Goal: Task Accomplishment & Management: Manage account settings

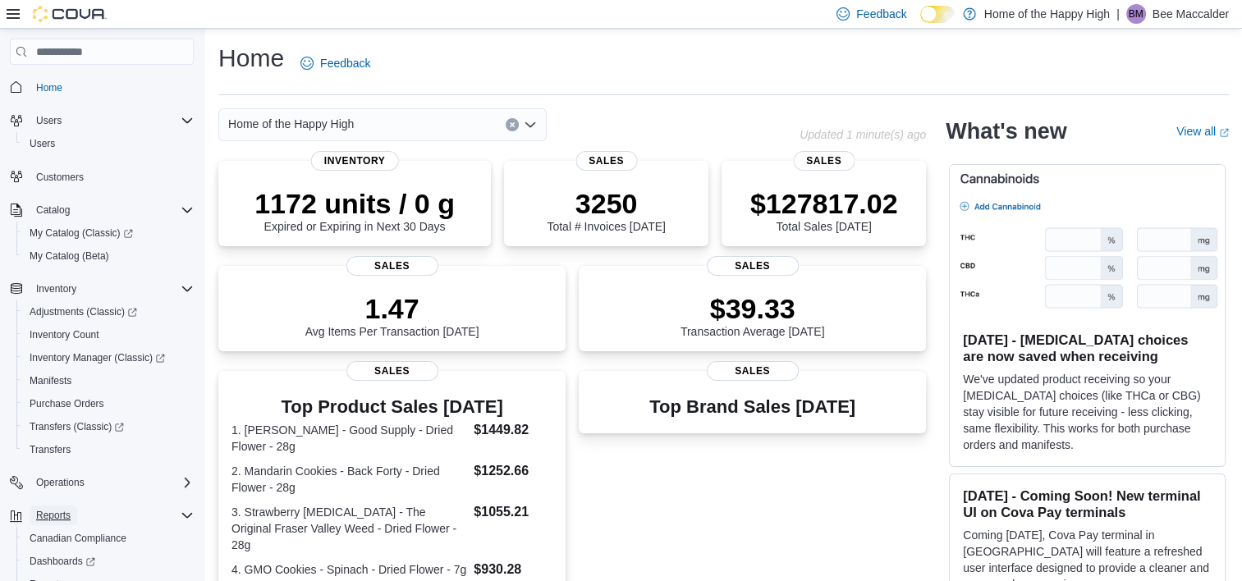
click at [62, 515] on span "Reports" at bounding box center [53, 515] width 34 height 13
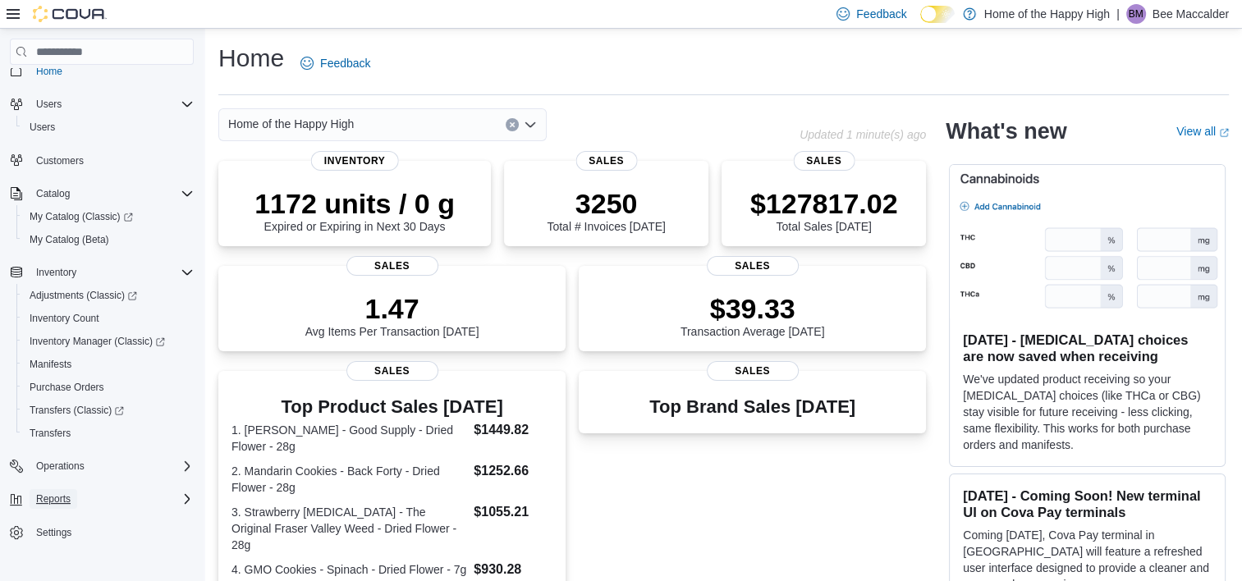
click at [63, 498] on span "Reports" at bounding box center [53, 498] width 34 height 13
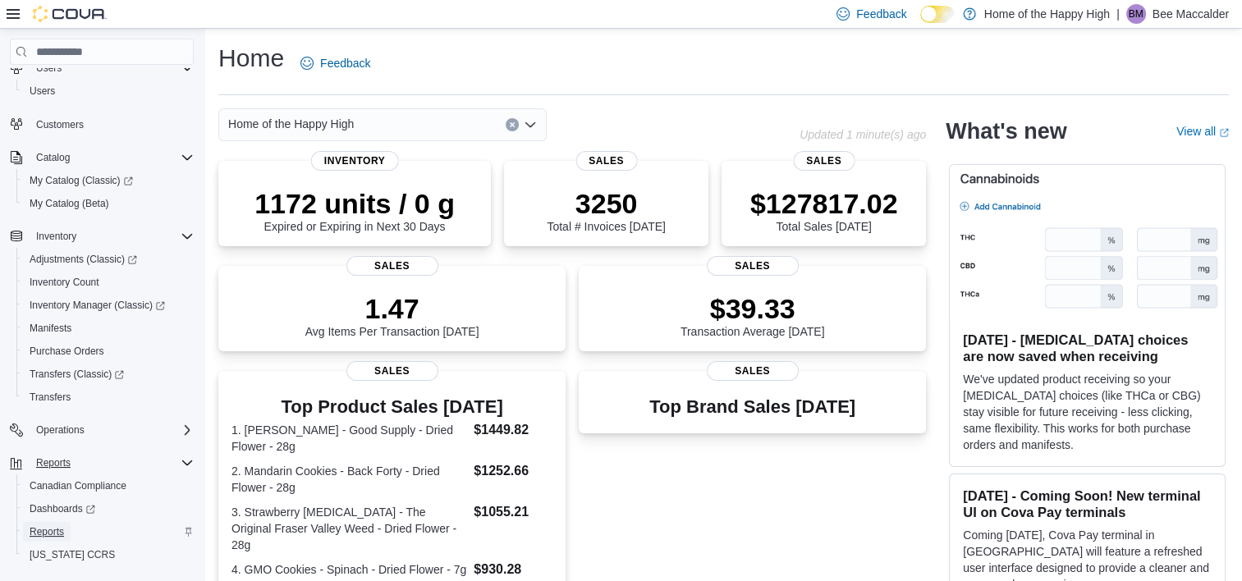
click at [45, 527] on span "Reports" at bounding box center [47, 531] width 34 height 13
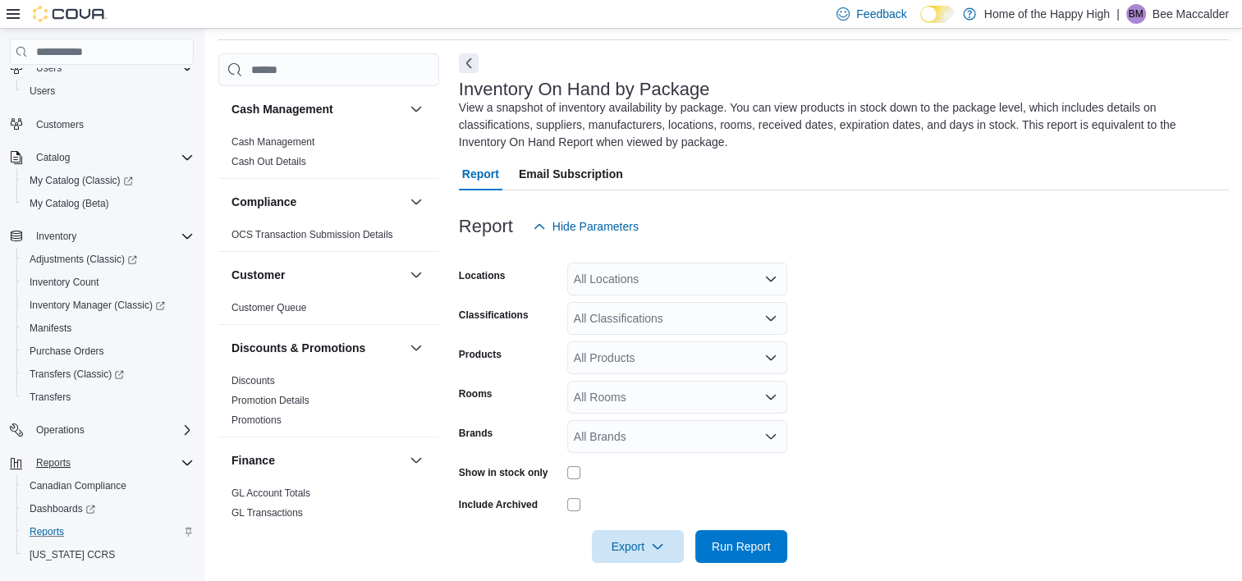
scroll to position [70, 0]
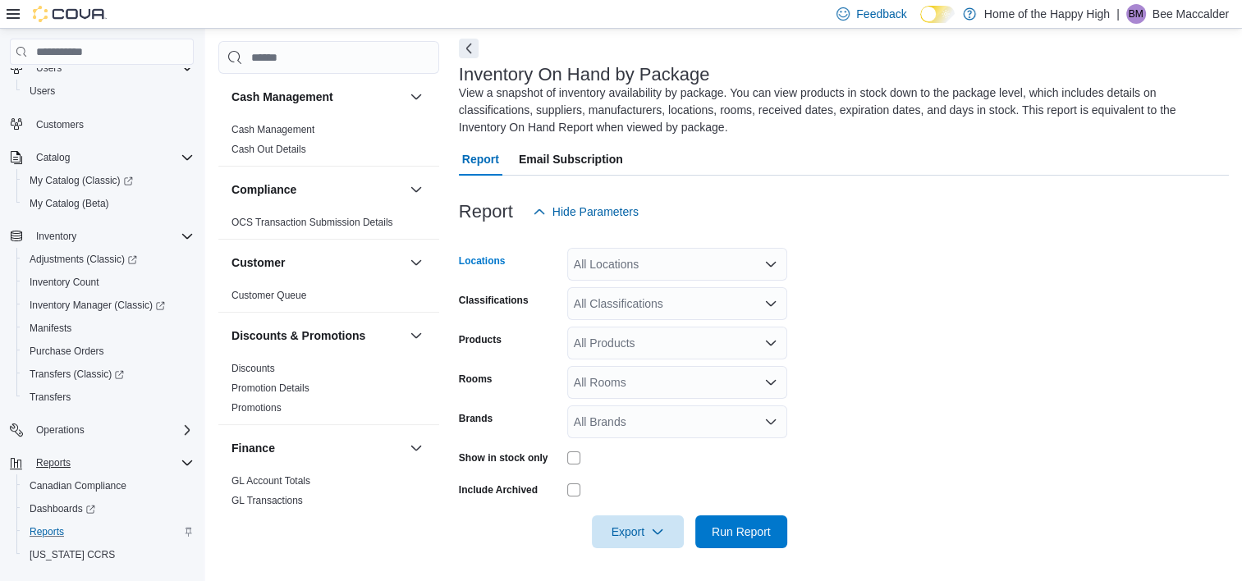
click at [645, 253] on div "All Locations" at bounding box center [677, 264] width 220 height 33
type input "******"
click at [650, 292] on span "[GEOGRAPHIC_DATA] - [PERSON_NAME][GEOGRAPHIC_DATA] - [GEOGRAPHIC_DATA]" at bounding box center [864, 292] width 474 height 16
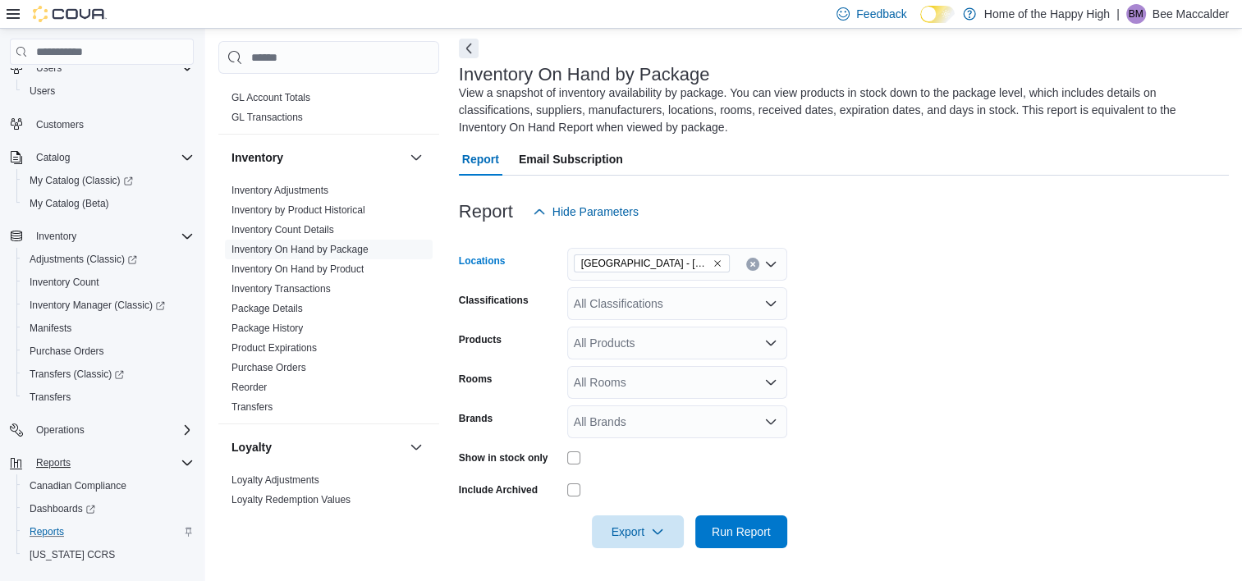
scroll to position [382, 0]
click at [652, 311] on div "All Classifications" at bounding box center [677, 303] width 220 height 33
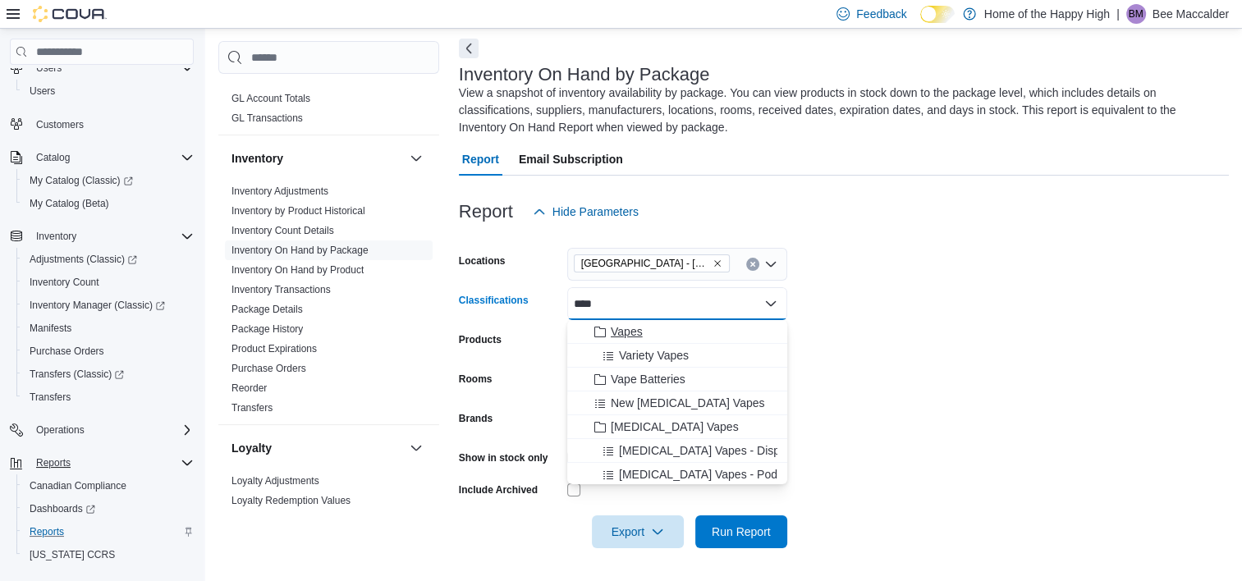
type input "****"
click at [628, 325] on span "Vapes" at bounding box center [627, 331] width 32 height 16
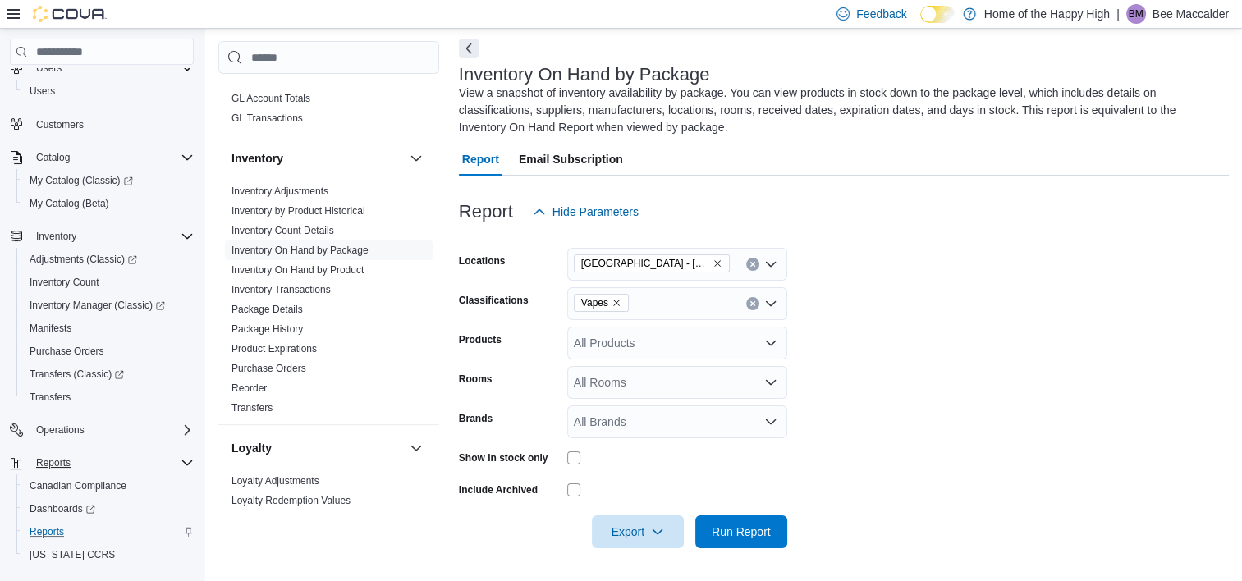
click at [872, 323] on form "Locations Edmonton - Delton Center - Pop's Cannabis Classifications Vapes Produ…" at bounding box center [844, 388] width 770 height 320
click at [673, 344] on div "All Products" at bounding box center [677, 343] width 220 height 33
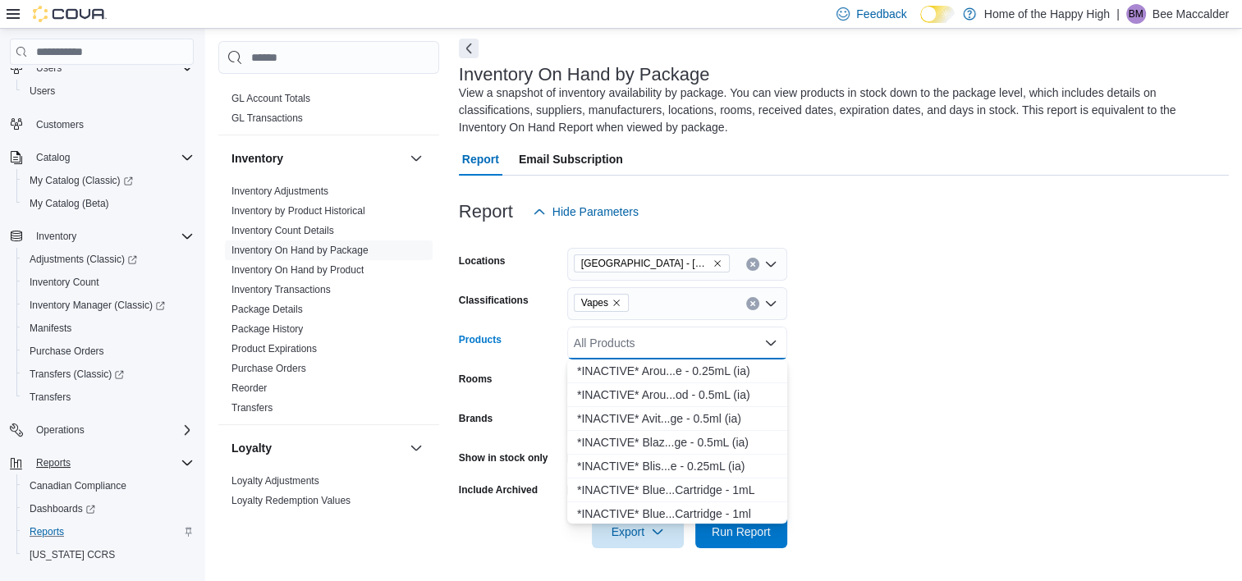
click at [673, 344] on div "All Products" at bounding box center [677, 343] width 220 height 33
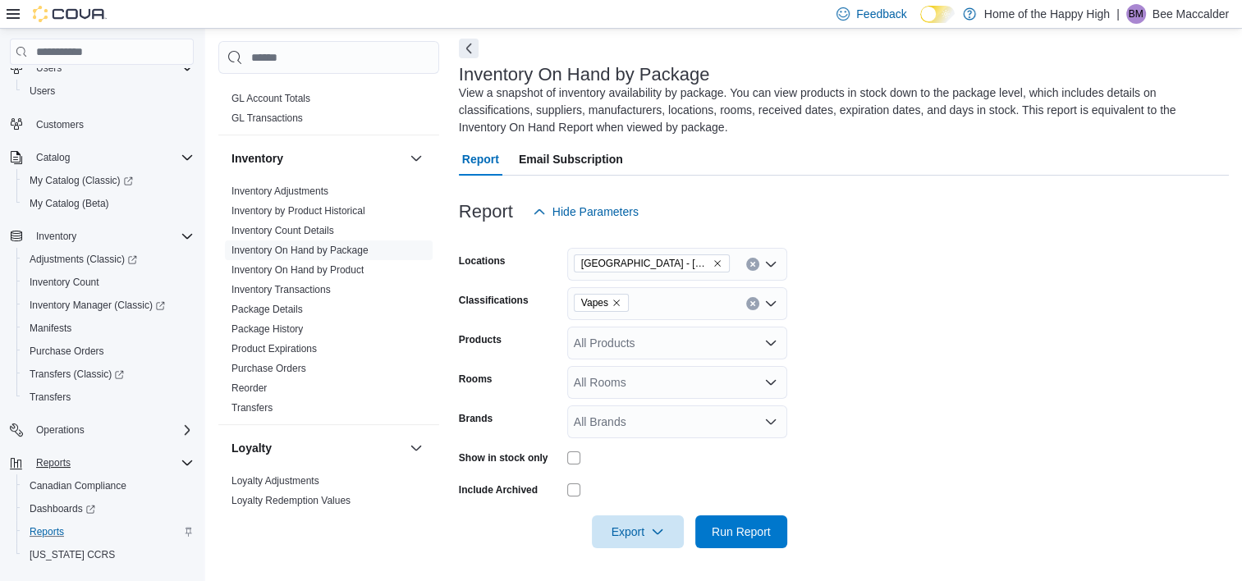
click at [926, 320] on form "Locations Edmonton - Delton Center - Pop's Cannabis Classifications Vapes Produ…" at bounding box center [844, 388] width 770 height 320
click at [773, 302] on icon "Open list of options" at bounding box center [771, 303] width 10 height 5
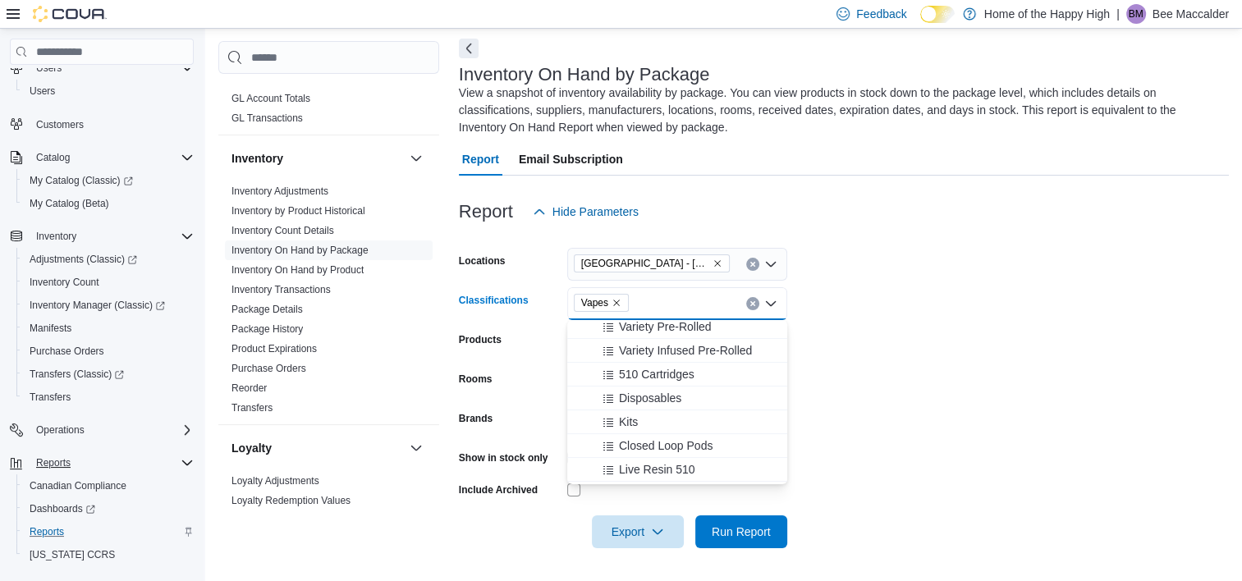
scroll to position [337, 0]
click at [611, 302] on icon "Remove Vapes from selection in this group" at bounding box center [616, 303] width 10 height 10
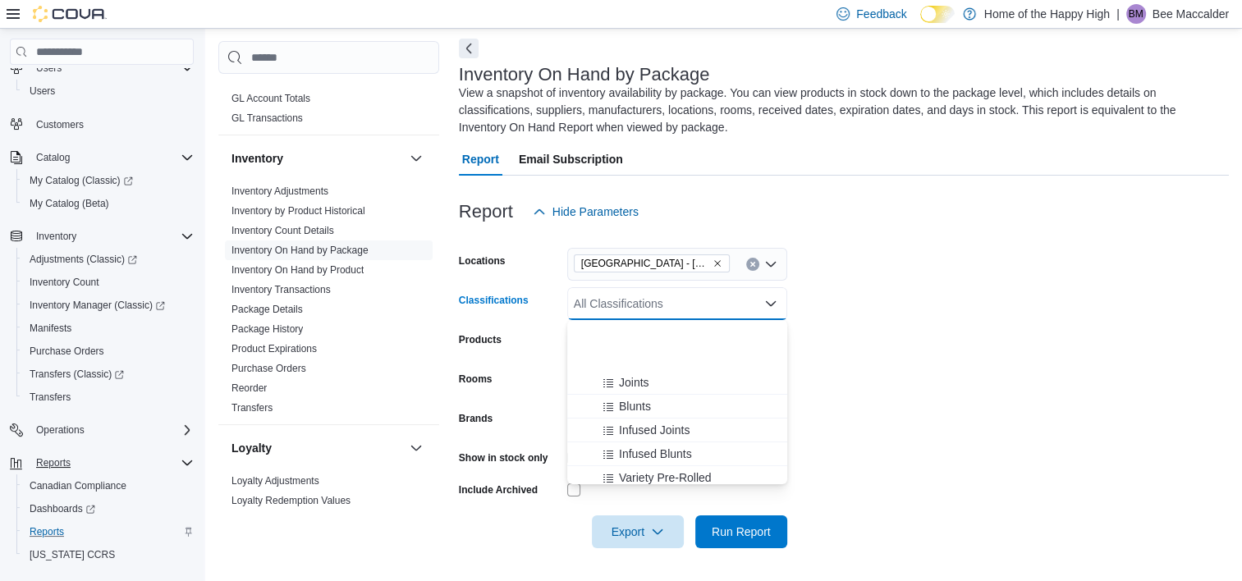
scroll to position [285, 0]
click at [632, 418] on button "Vapes" at bounding box center [677, 428] width 220 height 24
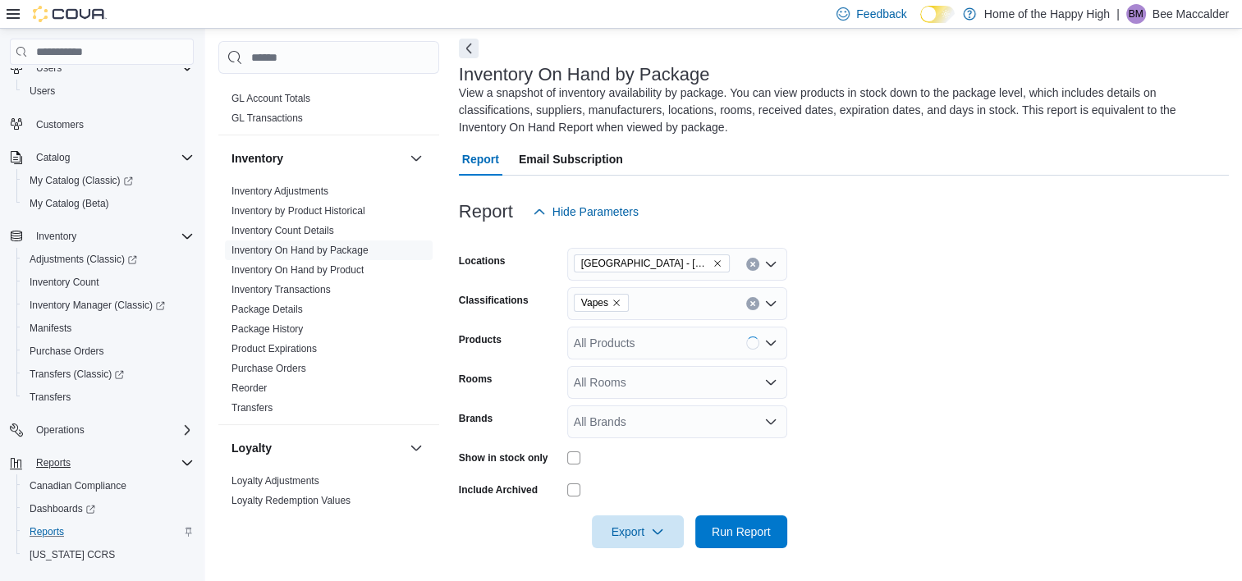
click at [913, 291] on form "Locations Edmonton - Delton Center - Pop's Cannabis Classifications Vapes Produ…" at bounding box center [844, 388] width 770 height 320
click at [771, 383] on icon "Open list of options" at bounding box center [771, 382] width 10 height 5
click at [844, 376] on form "Locations Edmonton - Delton Center - Pop's Cannabis Classifications Vapes Produ…" at bounding box center [844, 388] width 770 height 320
click at [645, 527] on span "Export" at bounding box center [638, 531] width 72 height 33
click at [652, 437] on span "Export to Excel" at bounding box center [640, 431] width 74 height 13
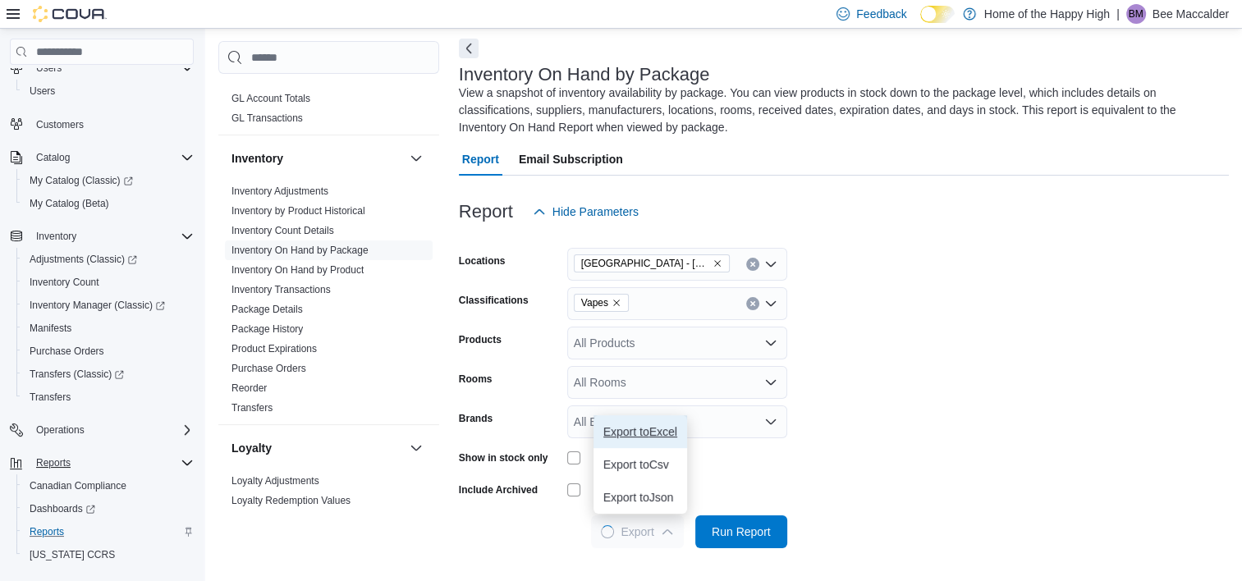
click at [652, 425] on span "Export to Excel" at bounding box center [640, 431] width 74 height 13
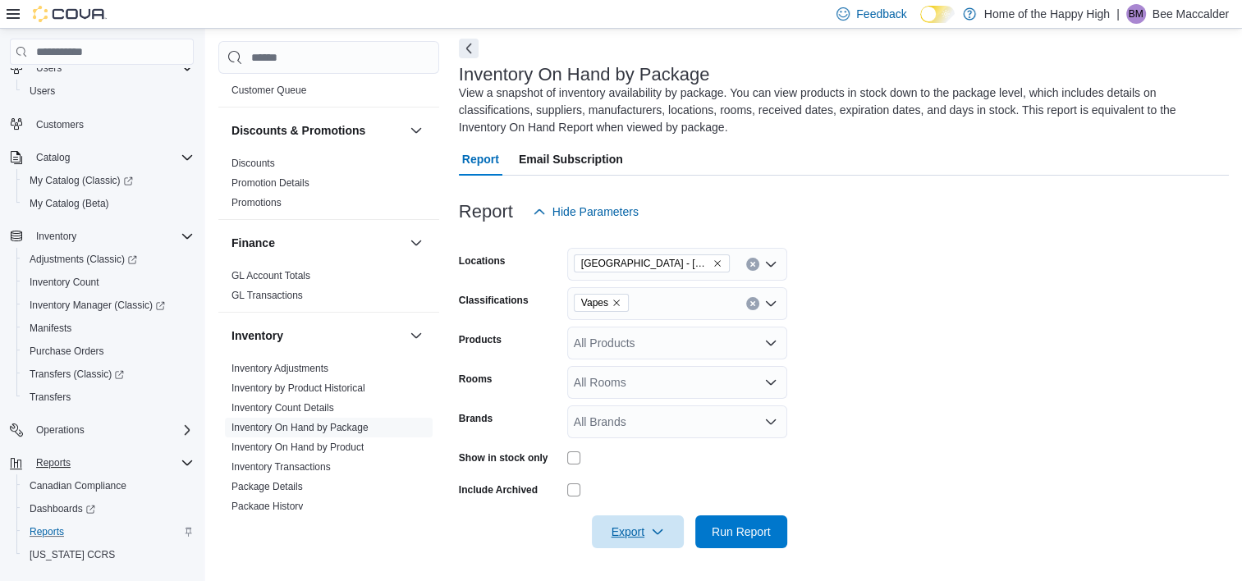
scroll to position [0, 0]
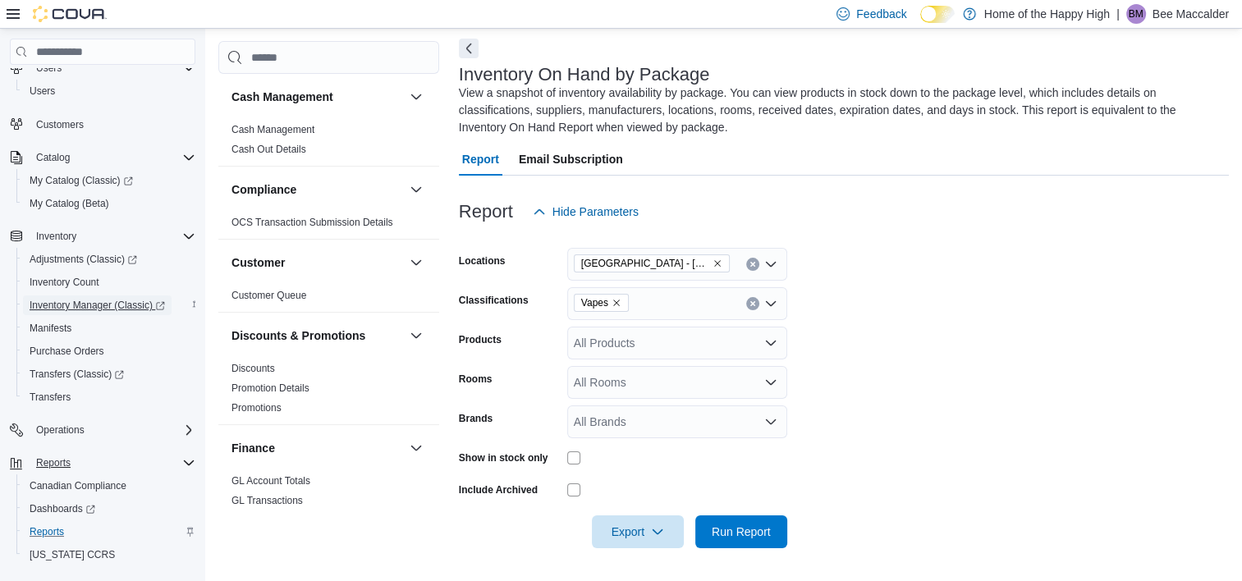
click at [69, 302] on span "Inventory Manager (Classic)" at bounding box center [97, 305] width 135 height 13
click at [82, 276] on span "Inventory Count" at bounding box center [65, 282] width 70 height 13
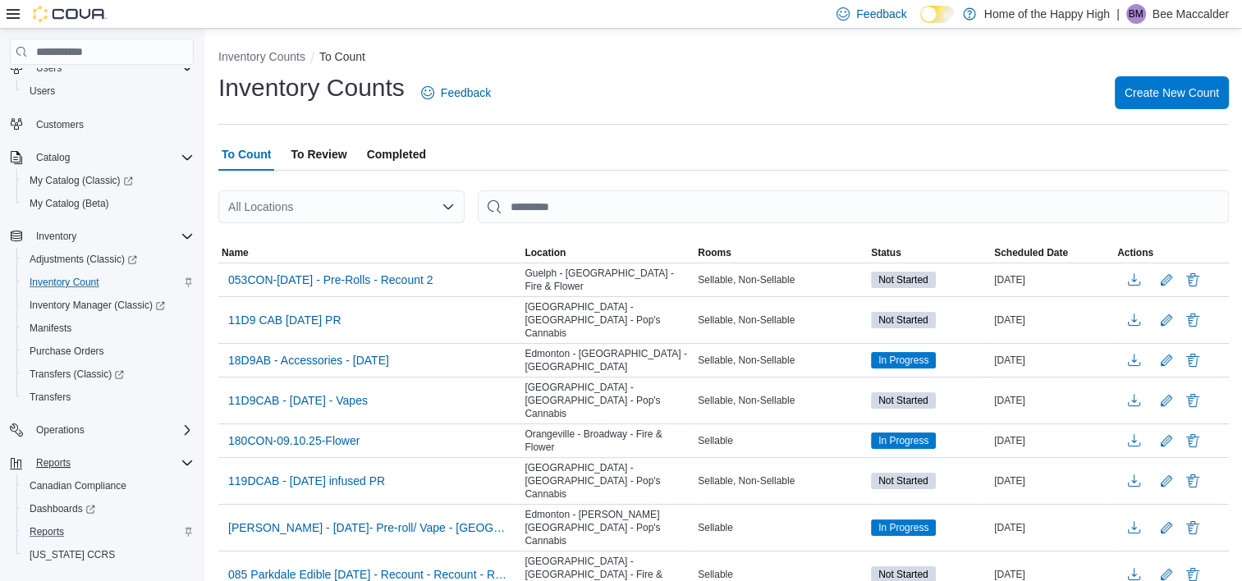
click at [317, 164] on span "To Review" at bounding box center [319, 154] width 56 height 33
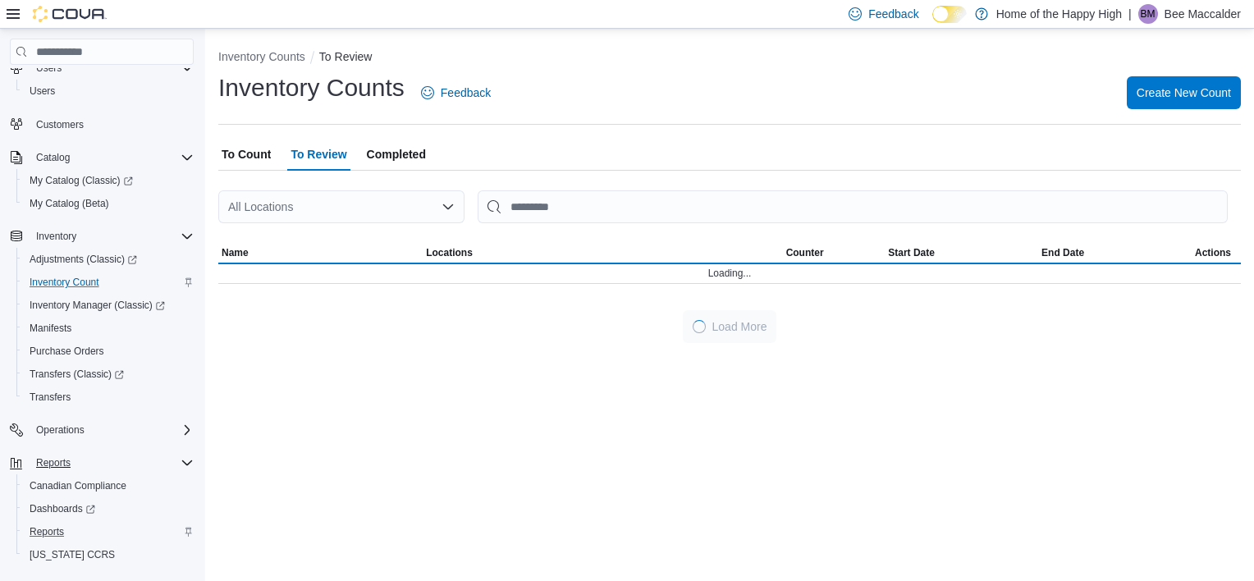
click at [318, 205] on div "All Locations" at bounding box center [341, 206] width 246 height 33
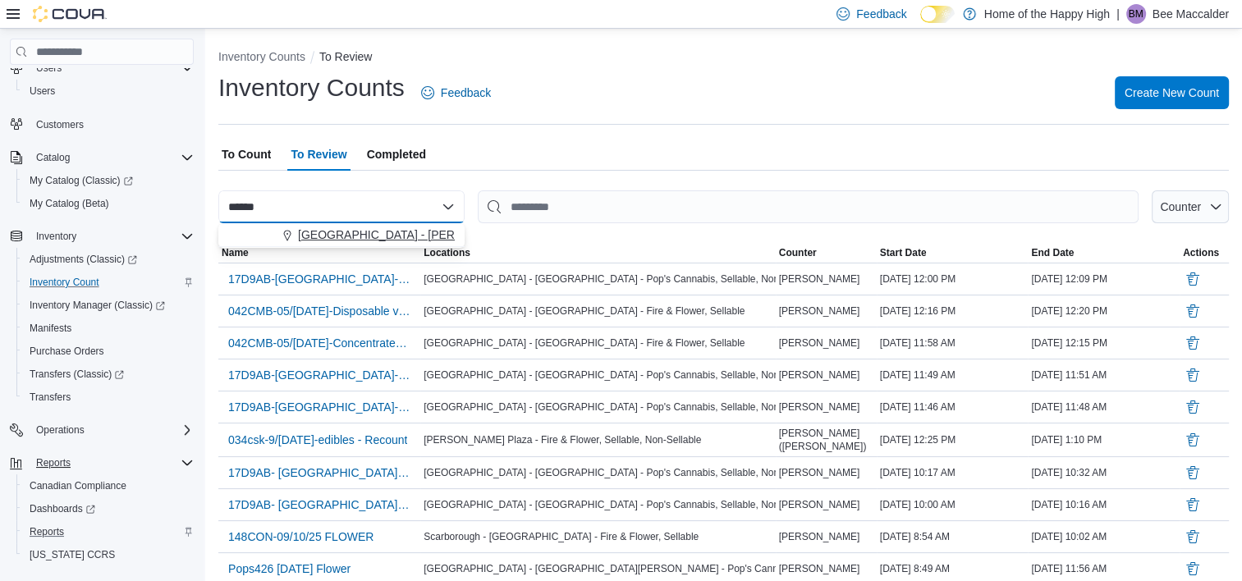
type input "******"
click at [356, 233] on span "Edmonton - Delton Center - Pop's Cannabis" at bounding box center [535, 235] width 474 height 16
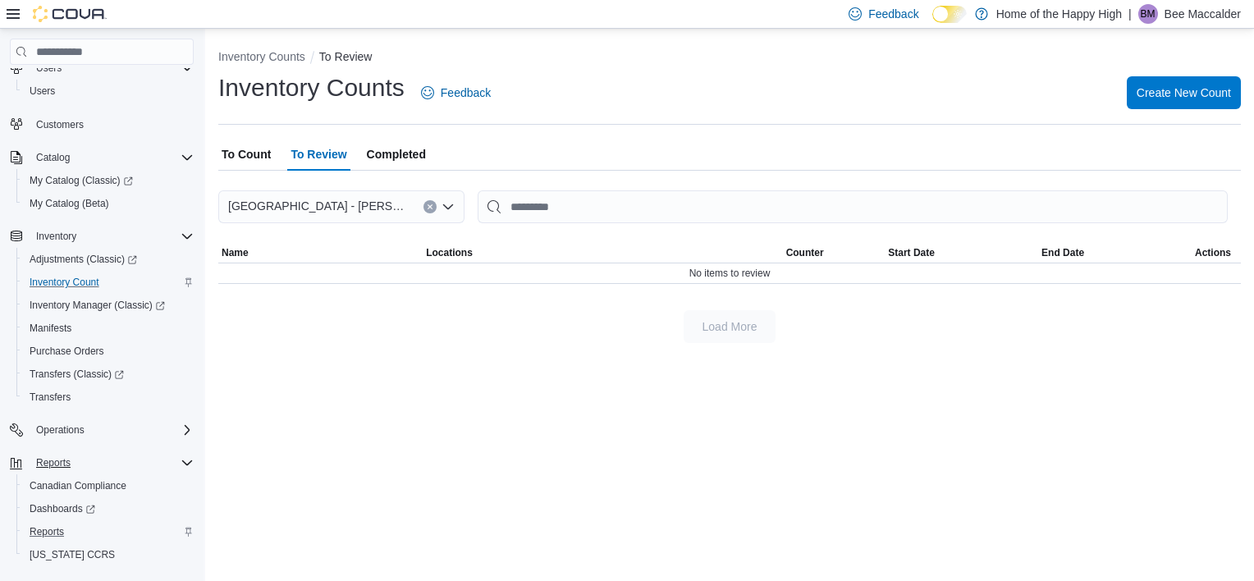
click at [428, 208] on icon "Clear input" at bounding box center [430, 207] width 7 height 7
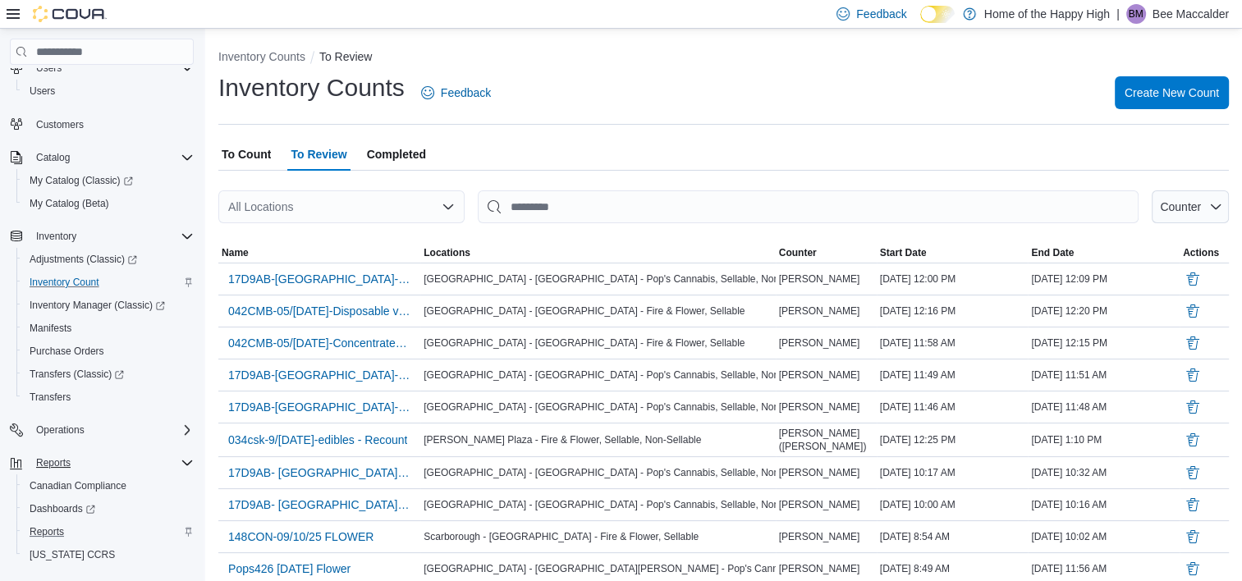
click at [233, 158] on span "To Count" at bounding box center [246, 154] width 49 height 33
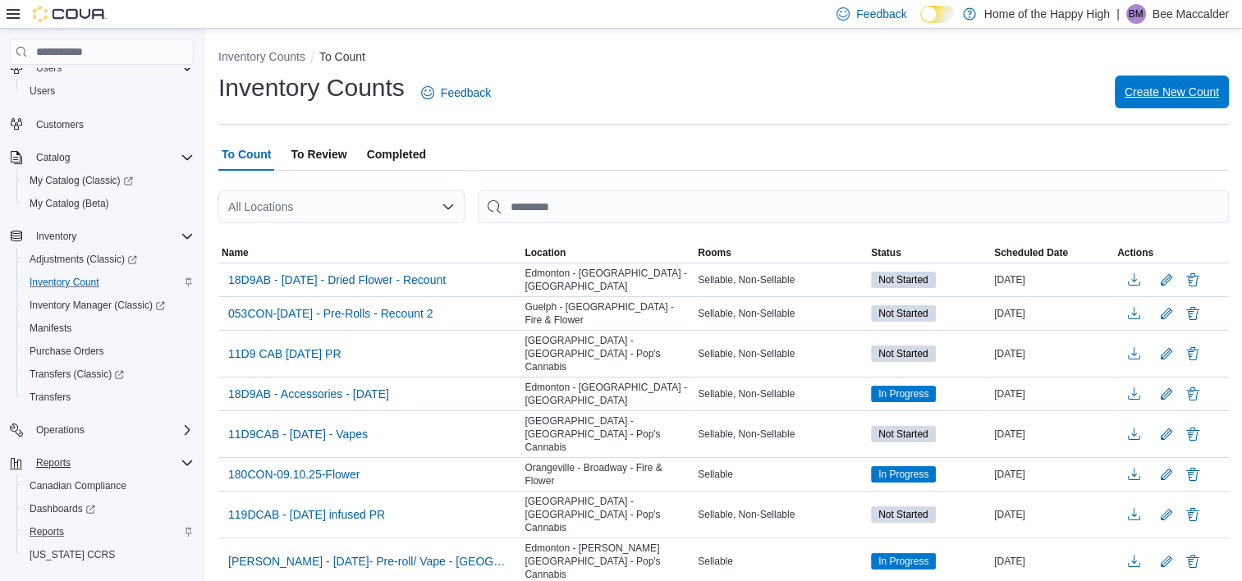
click at [1183, 86] on span "Create New Count" at bounding box center [1171, 92] width 94 height 16
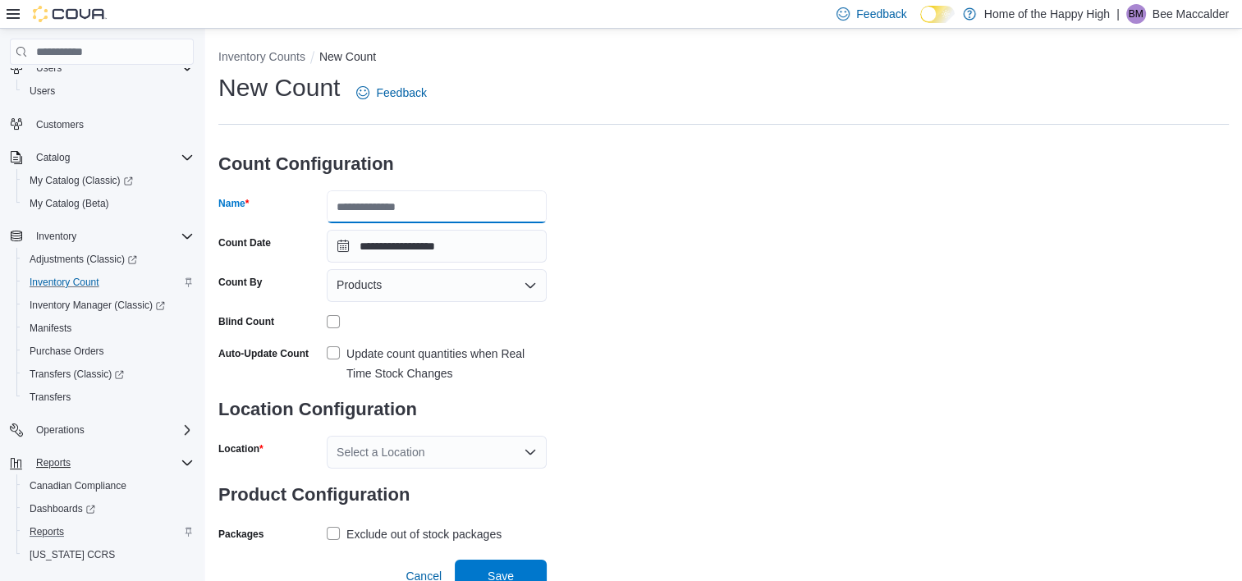
click at [482, 213] on input "Name" at bounding box center [437, 206] width 220 height 33
type input "**********"
click at [529, 286] on icon "Open list of options" at bounding box center [530, 285] width 13 height 13
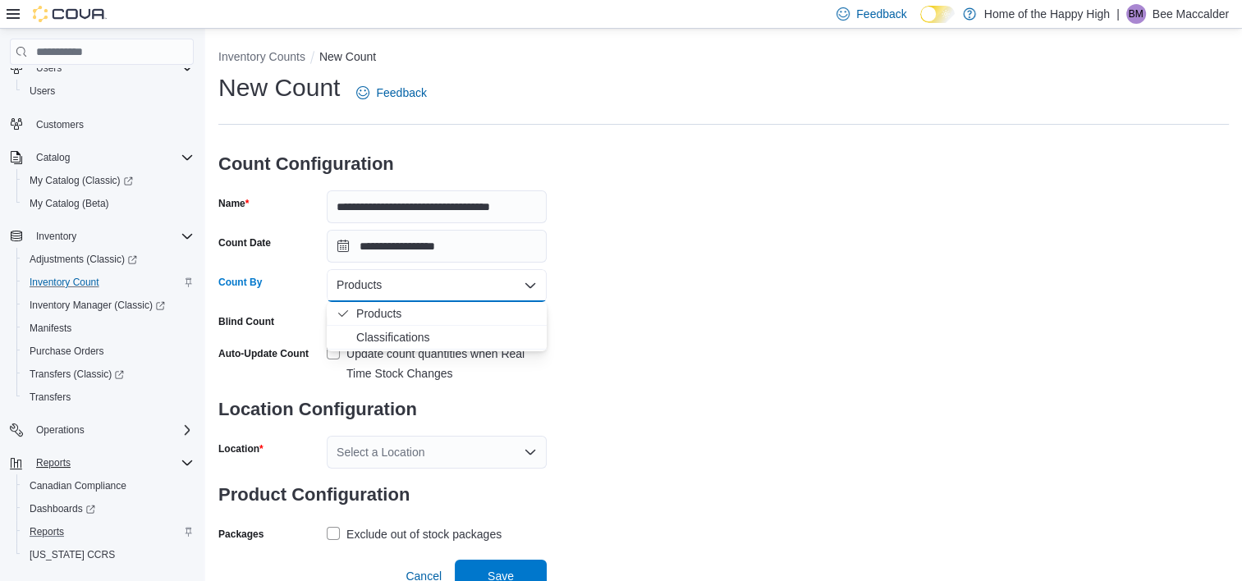
click at [529, 286] on icon "Close list of options" at bounding box center [530, 285] width 13 height 13
click at [529, 286] on icon "Open list of options" at bounding box center [530, 285] width 13 height 13
click at [455, 343] on span "Classifications" at bounding box center [446, 337] width 181 height 16
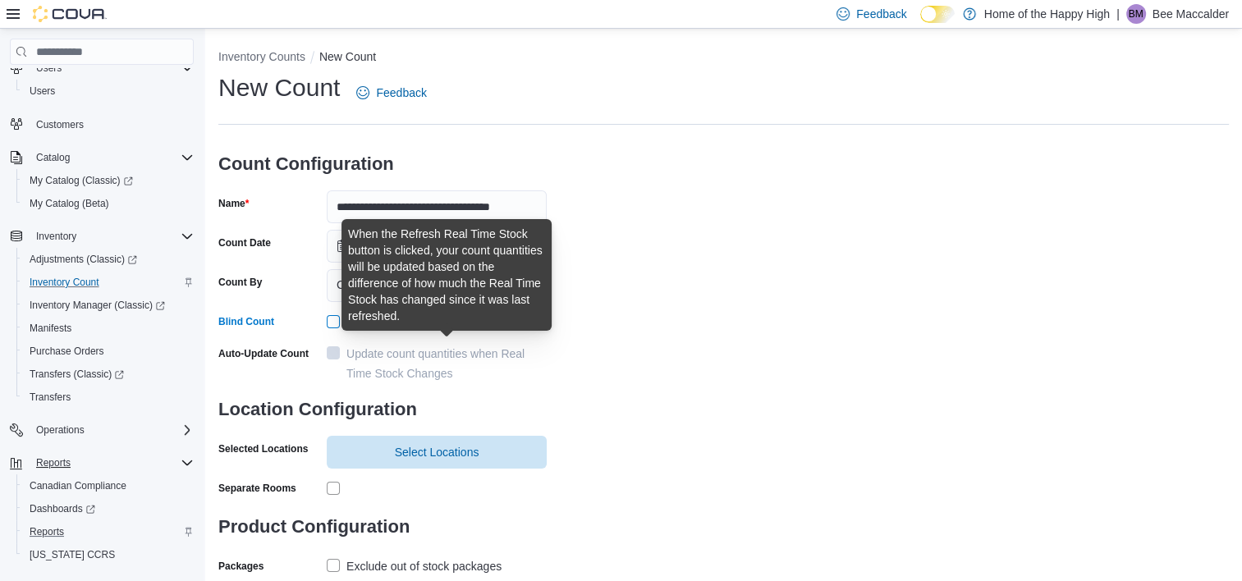
scroll to position [43, 0]
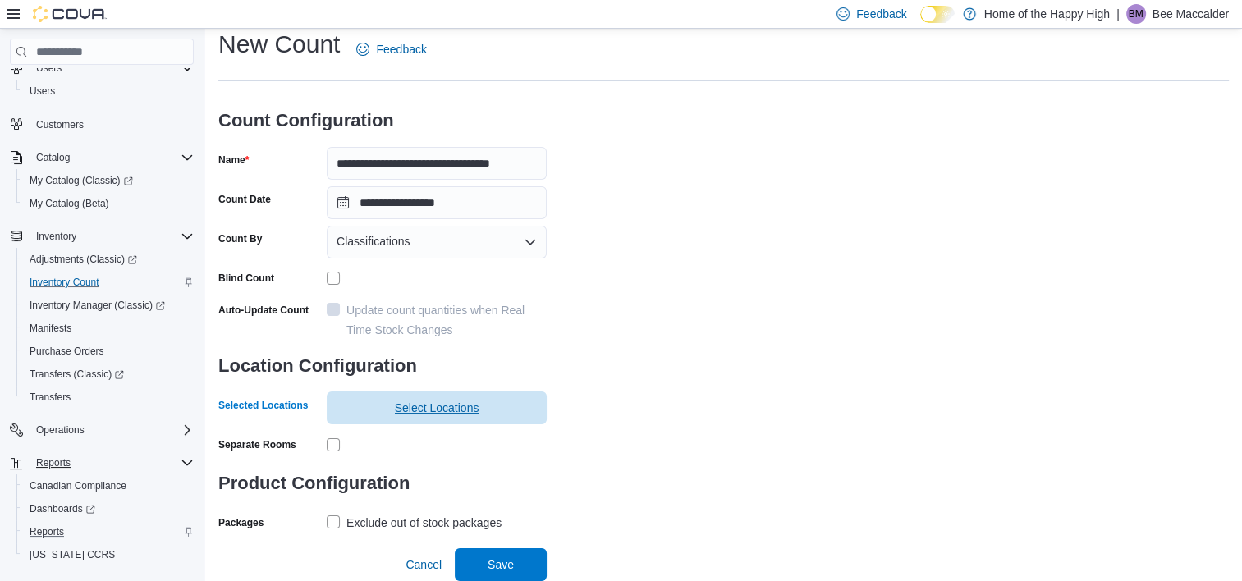
click at [476, 414] on span "Select Locations" at bounding box center [437, 408] width 85 height 16
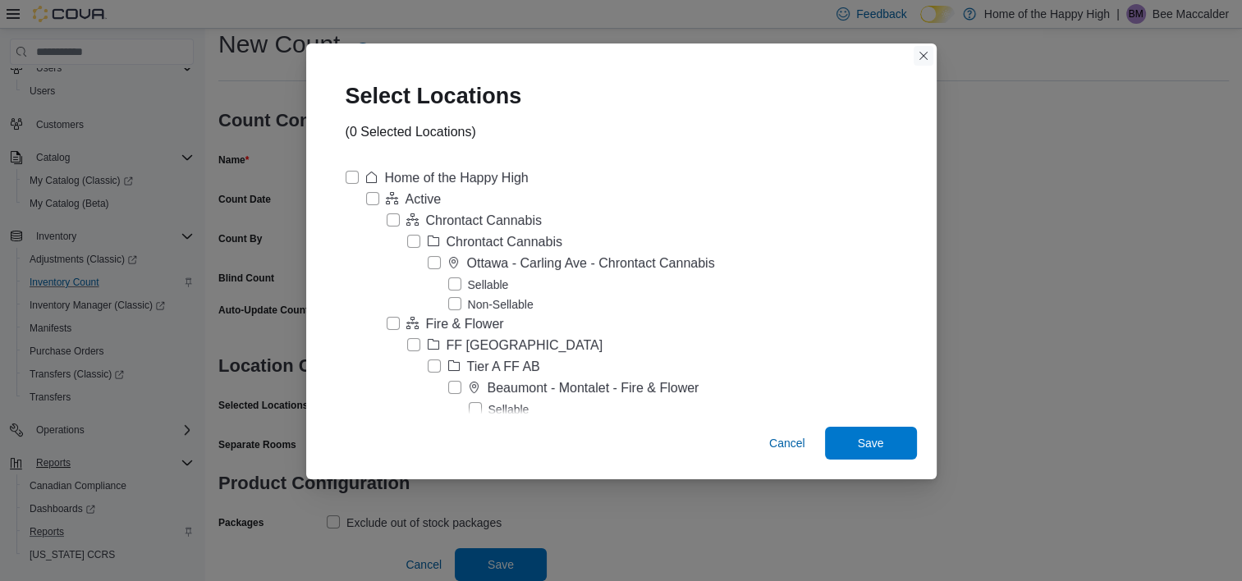
click at [870, 66] on div "Select Locations (0 Selected Locations) Home of the Happy High Active Chrontact…" at bounding box center [621, 261] width 630 height 436
click at [913, 66] on button "Closes this modal window" at bounding box center [923, 56] width 20 height 20
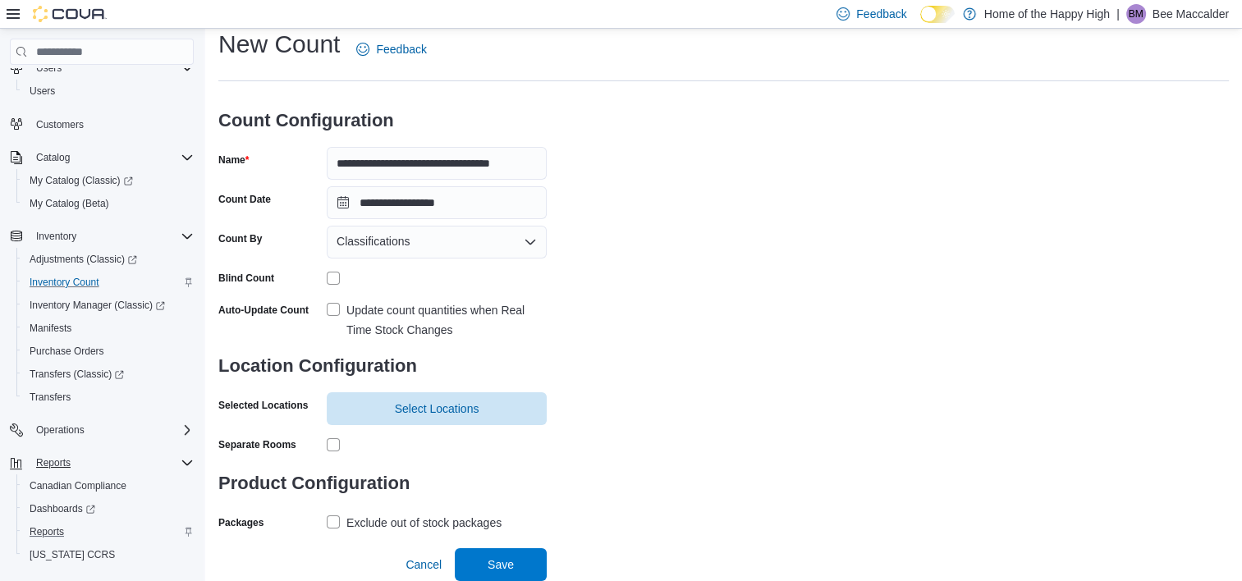
click at [328, 314] on label "Update count quantities when Real Time Stock Changes" at bounding box center [437, 319] width 220 height 39
click at [405, 401] on span "Select Locations" at bounding box center [437, 408] width 85 height 16
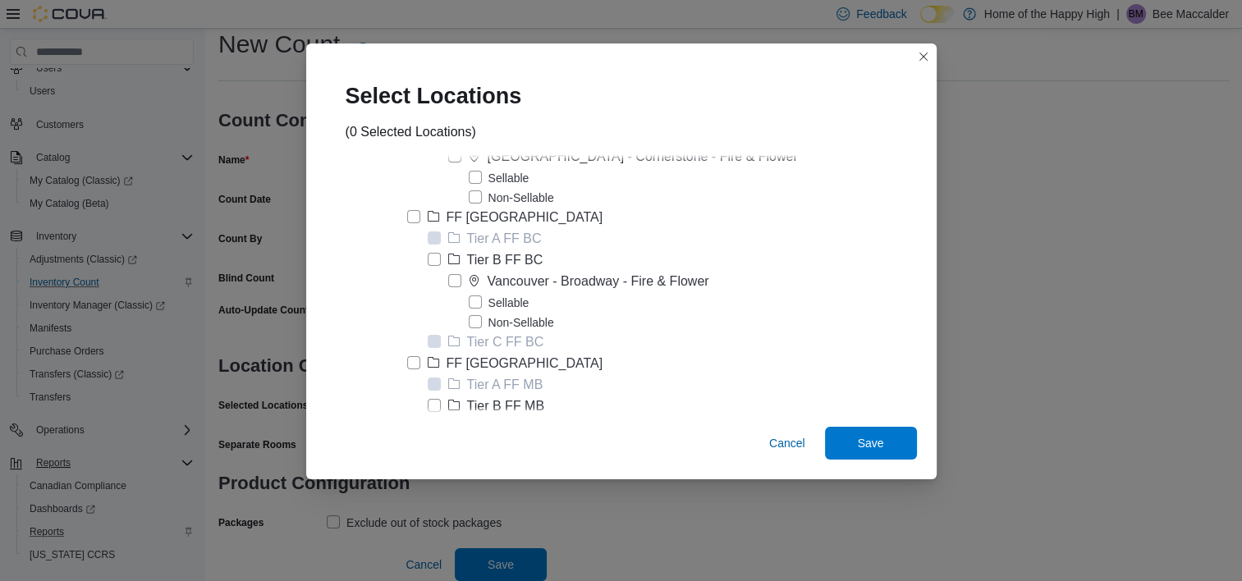
scroll to position [1985, 0]
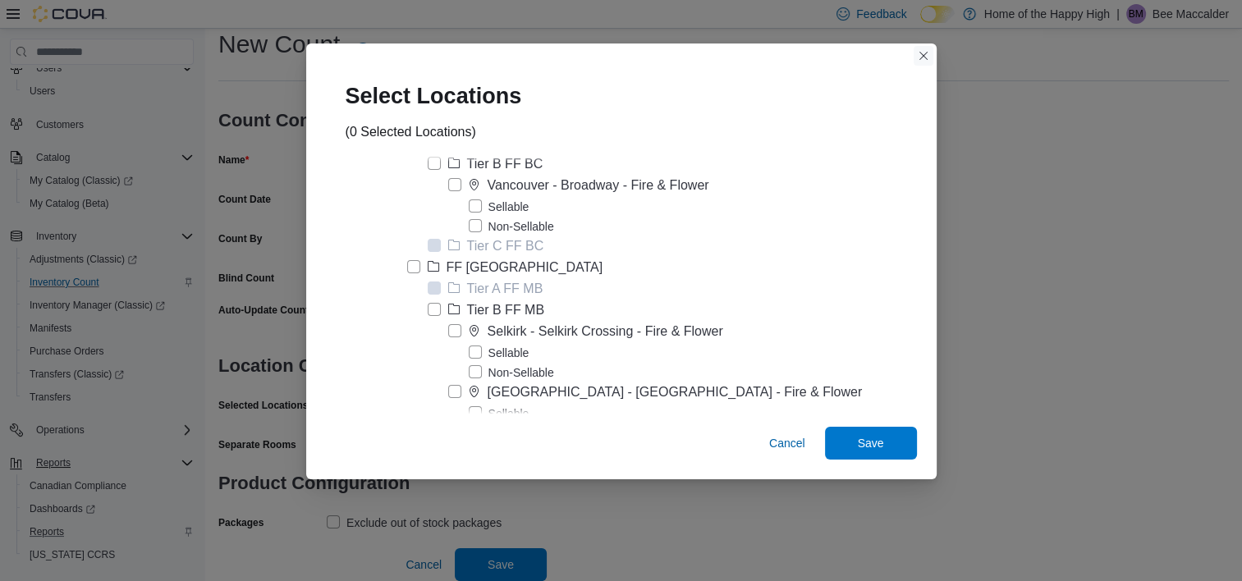
click at [913, 52] on button "Closes this modal window" at bounding box center [923, 56] width 20 height 20
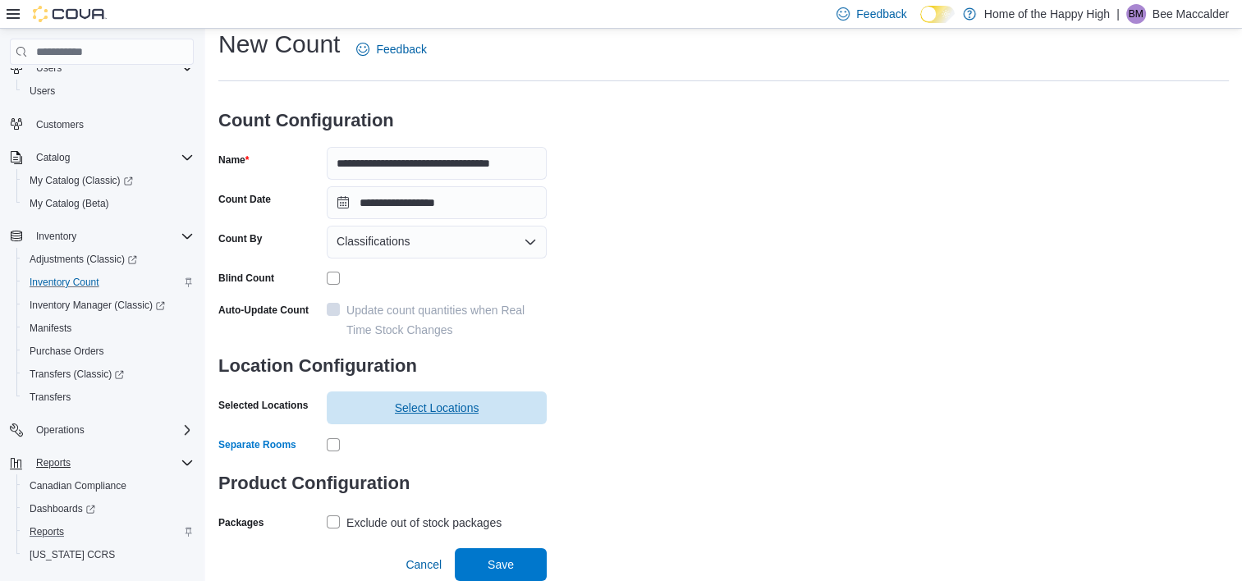
click at [421, 404] on span "Select Locations" at bounding box center [437, 408] width 85 height 16
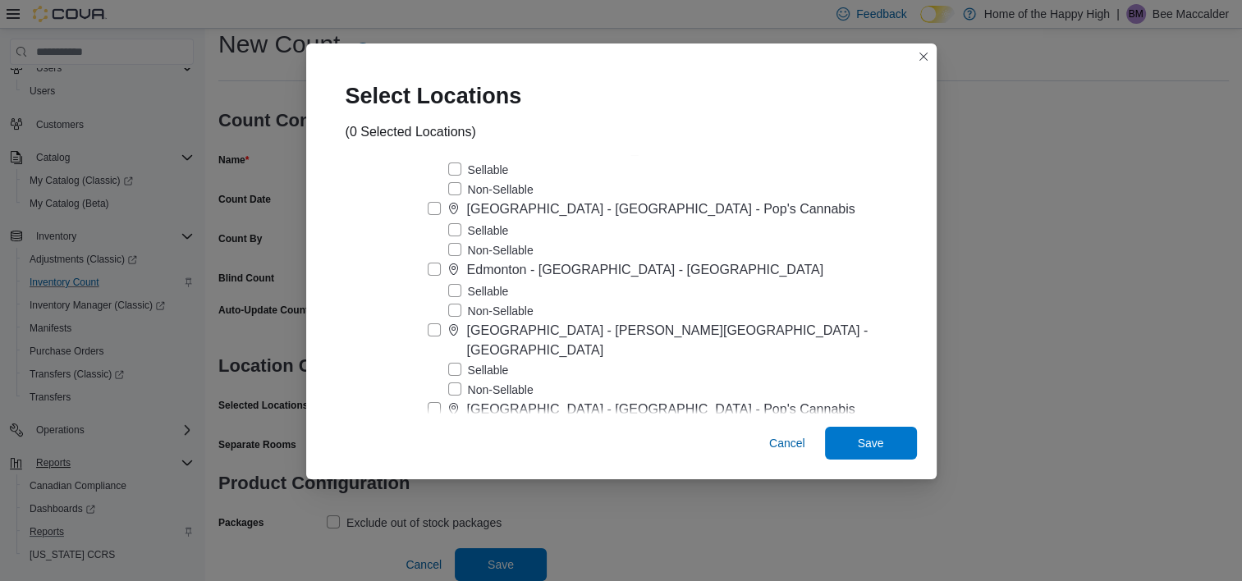
scroll to position [5779, 0]
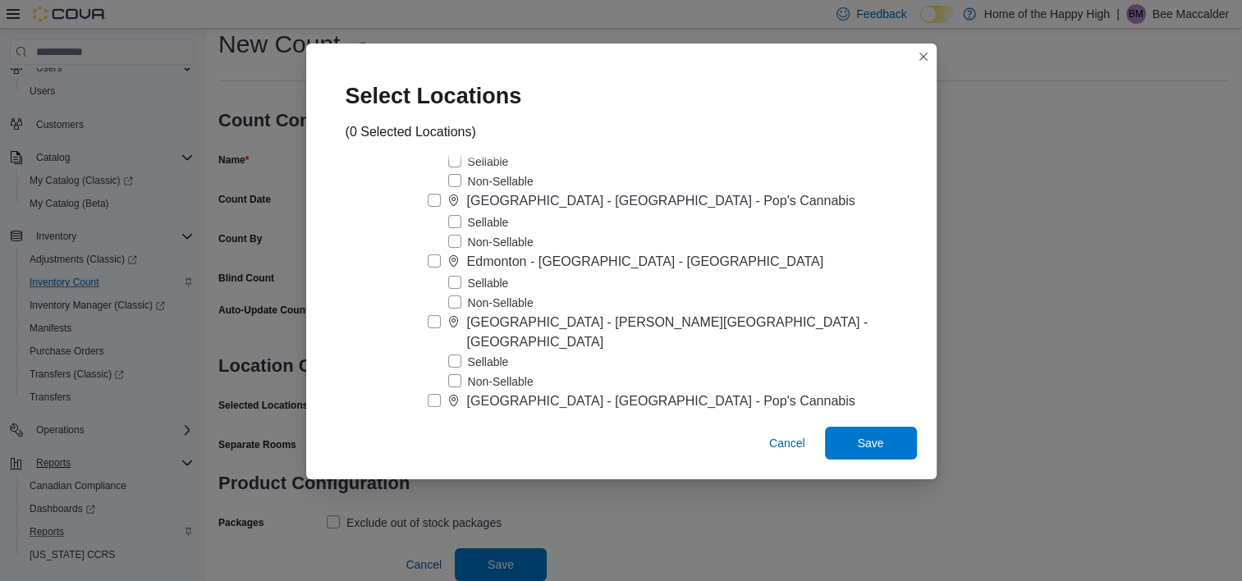
click at [502, 352] on label "Sellable" at bounding box center [478, 362] width 61 height 20
click at [835, 440] on span "Save" at bounding box center [871, 442] width 72 height 33
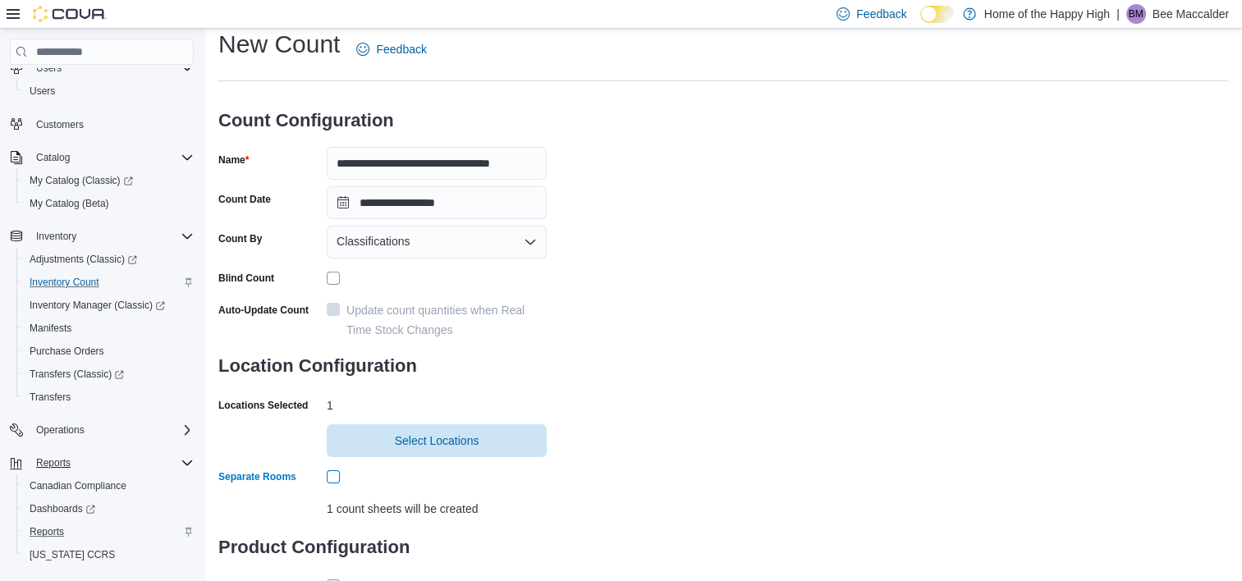
scroll to position [147, 0]
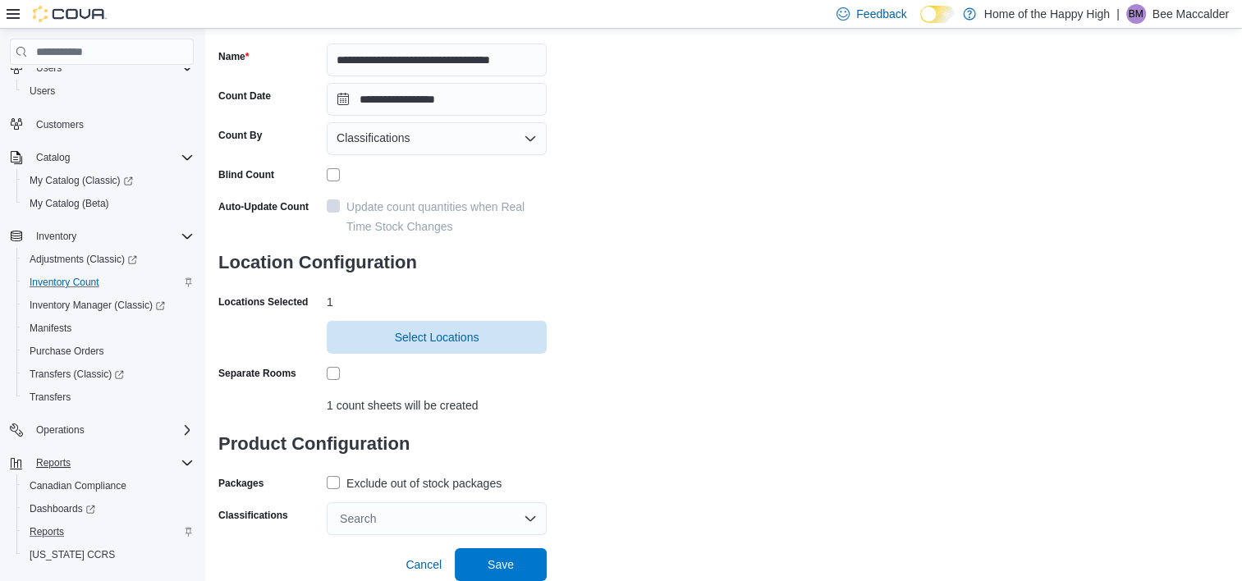
click at [339, 482] on label "Exclude out of stock packages" at bounding box center [414, 484] width 175 height 20
click at [381, 522] on div "Search" at bounding box center [437, 518] width 220 height 33
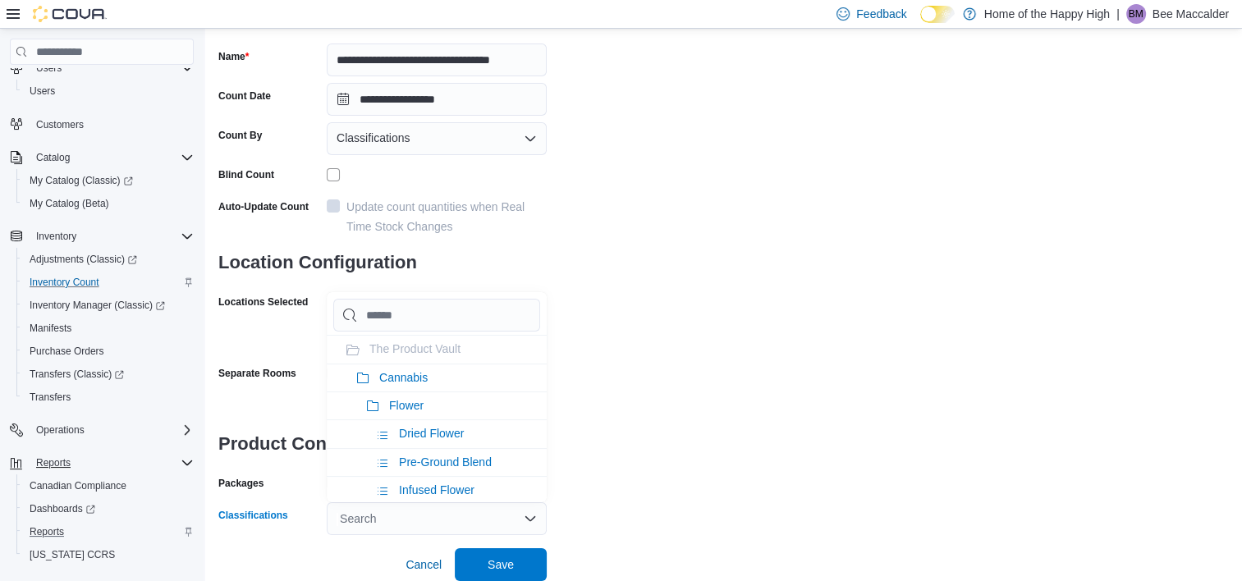
click at [381, 522] on div "Search" at bounding box center [437, 518] width 220 height 33
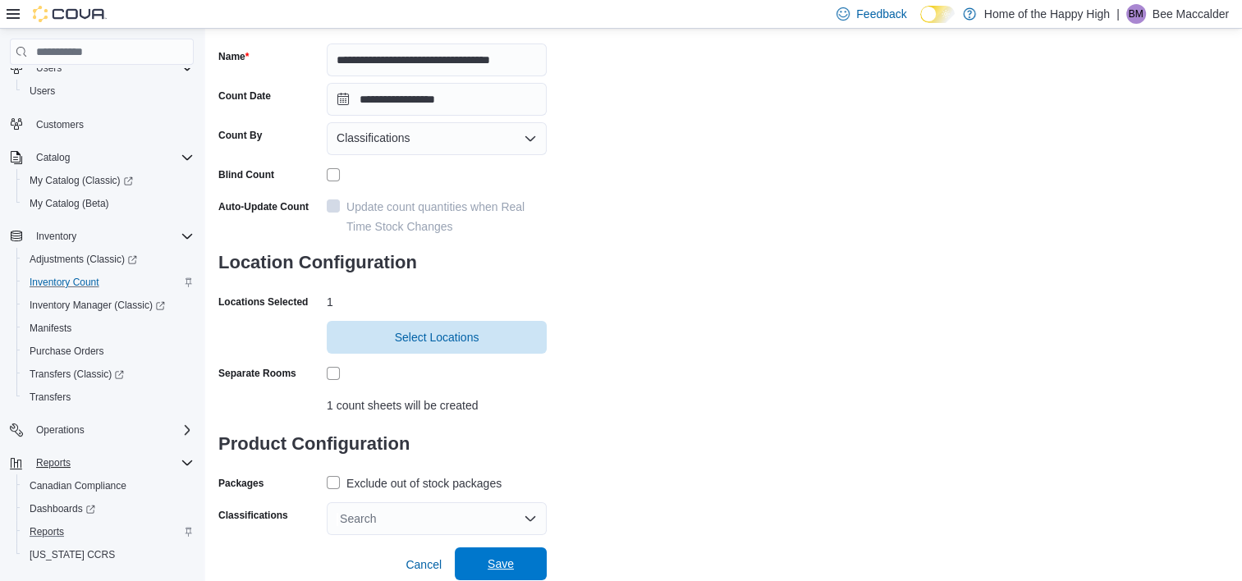
click at [520, 558] on span "Save" at bounding box center [500, 563] width 72 height 33
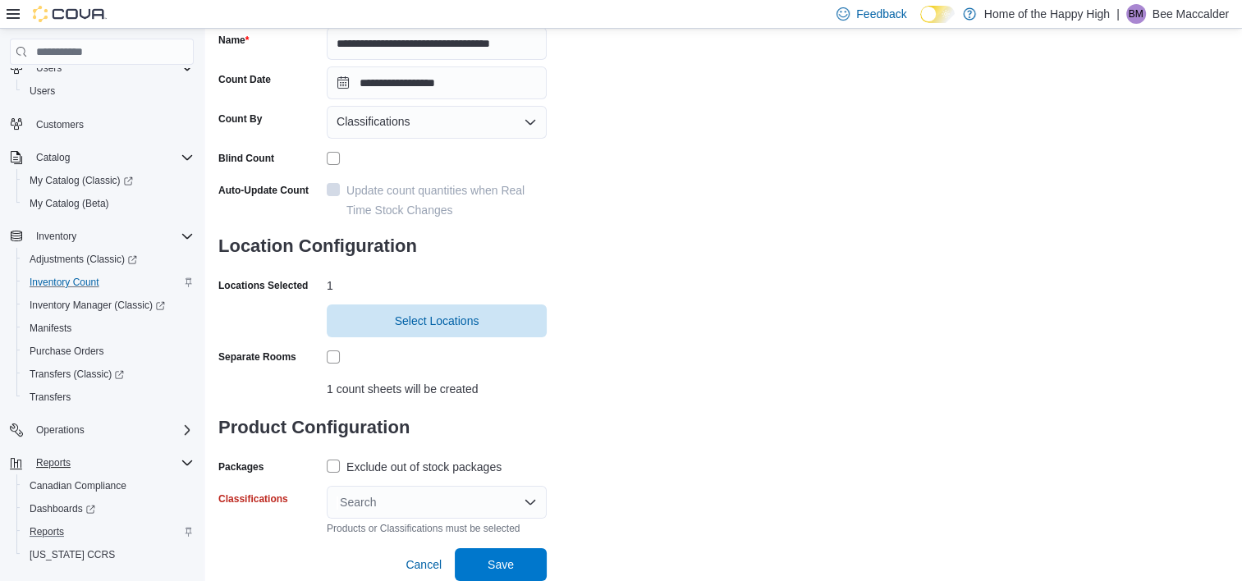
click at [529, 494] on div "Search" at bounding box center [437, 502] width 220 height 33
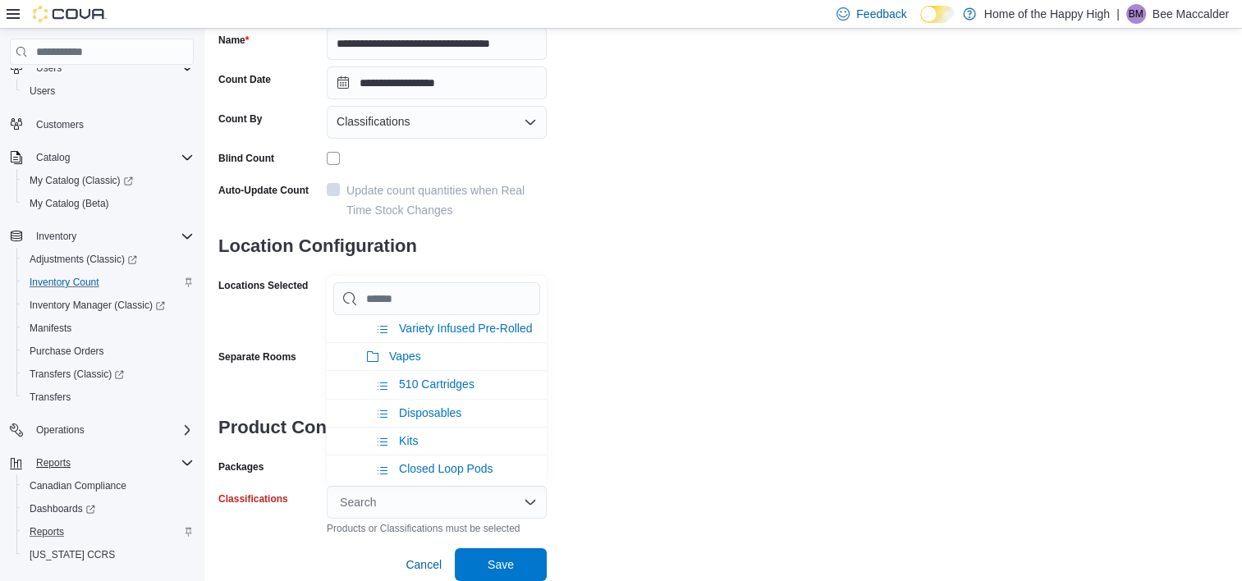
scroll to position [426, 0]
click at [463, 369] on li "Vapes" at bounding box center [437, 357] width 220 height 28
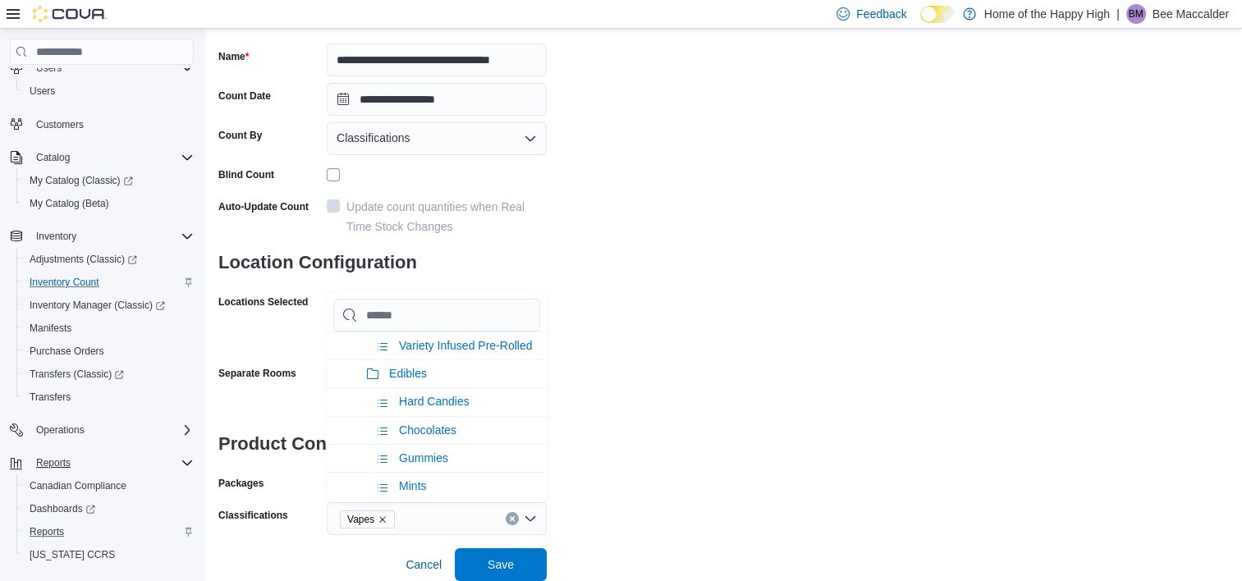
scroll to position [147, 0]
click at [657, 375] on div "**********" at bounding box center [723, 229] width 1010 height 611
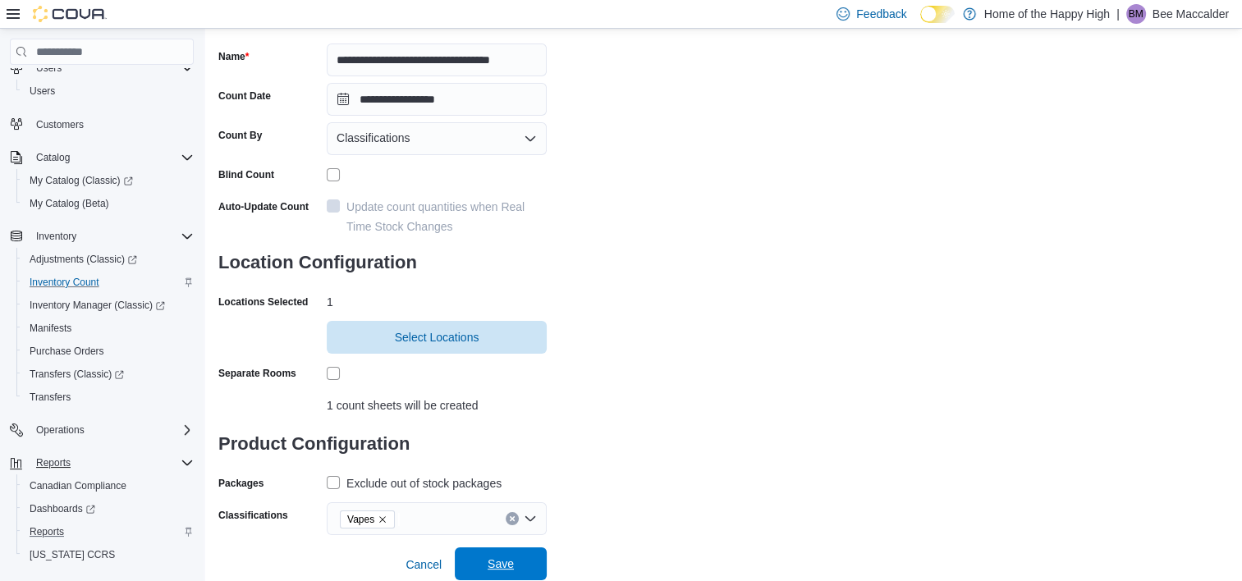
click at [525, 557] on span "Save" at bounding box center [500, 563] width 72 height 33
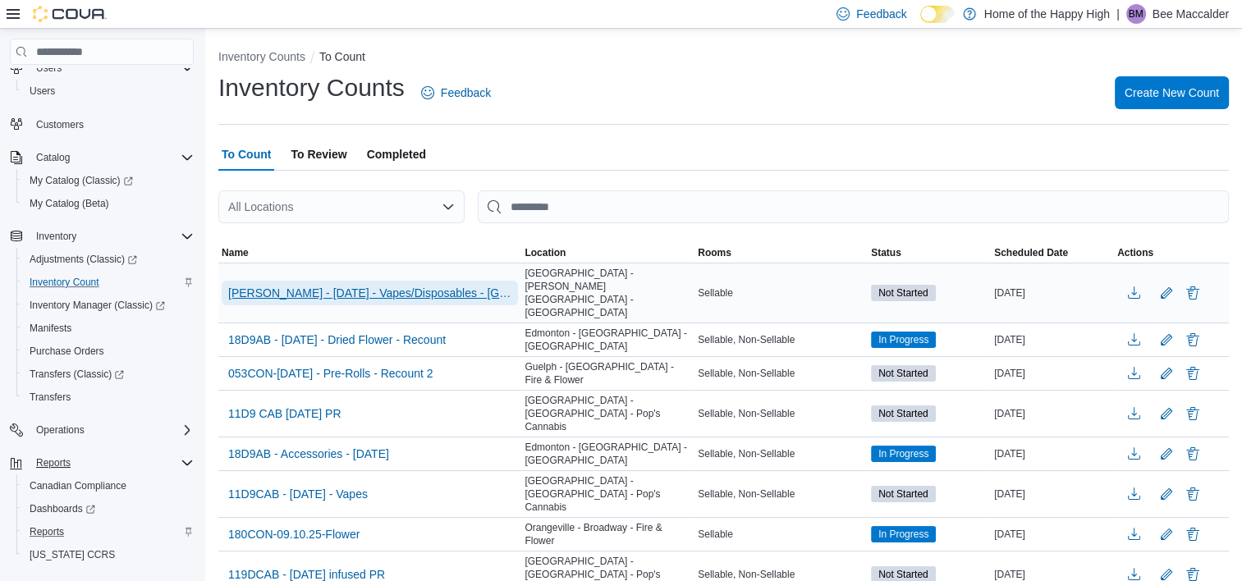
click at [431, 285] on span "Delton - 09/10/25 - Vapes/Disposables - Edmonton - Delton Center - Pop's Cannab…" at bounding box center [369, 293] width 283 height 16
click at [423, 285] on span "Delton - 09/10/25 - Vapes/Disposables - Edmonton - Delton Center - Pop's Cannab…" at bounding box center [369, 293] width 283 height 16
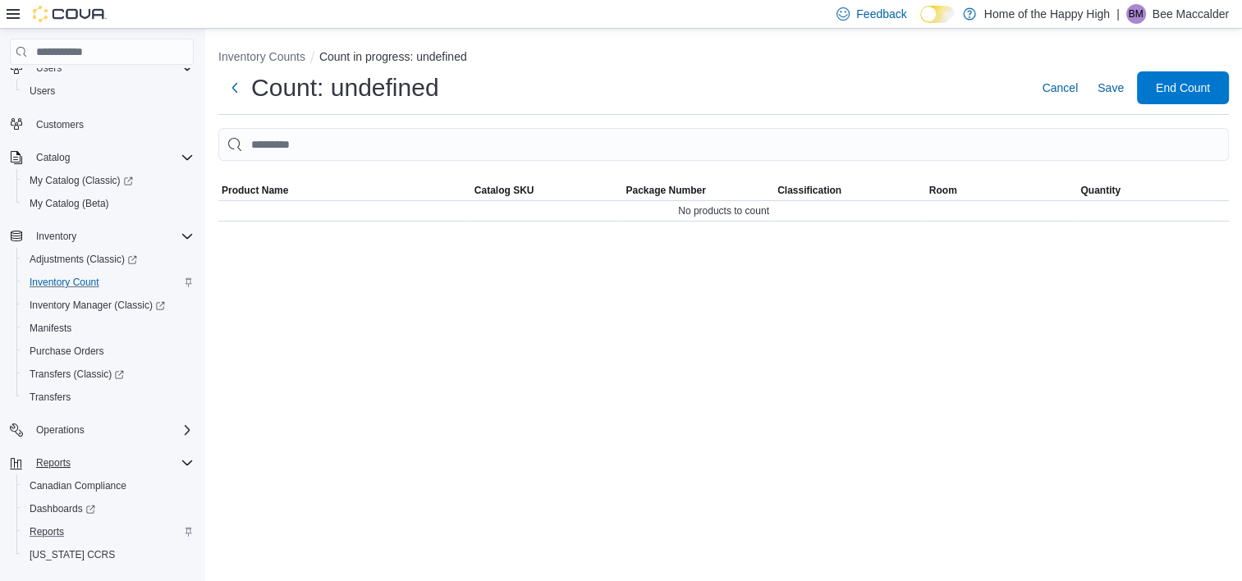
click at [423, 282] on div "Inventory Counts Count in progress: undefined Count: undefined Cancel Save End …" at bounding box center [723, 305] width 1036 height 552
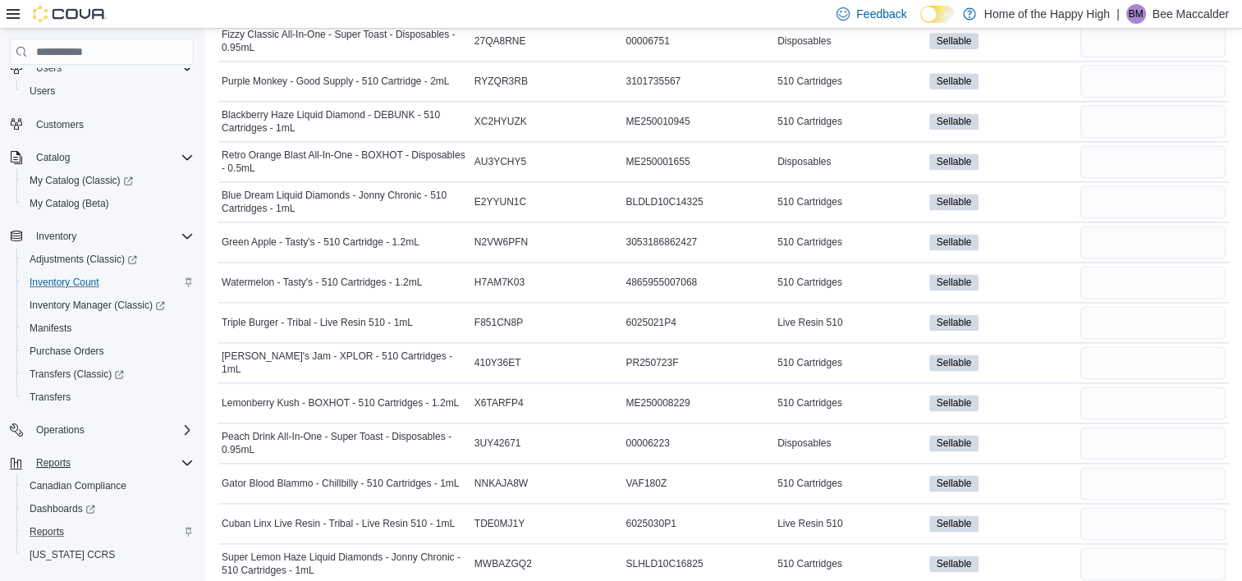
scroll to position [2229, 0]
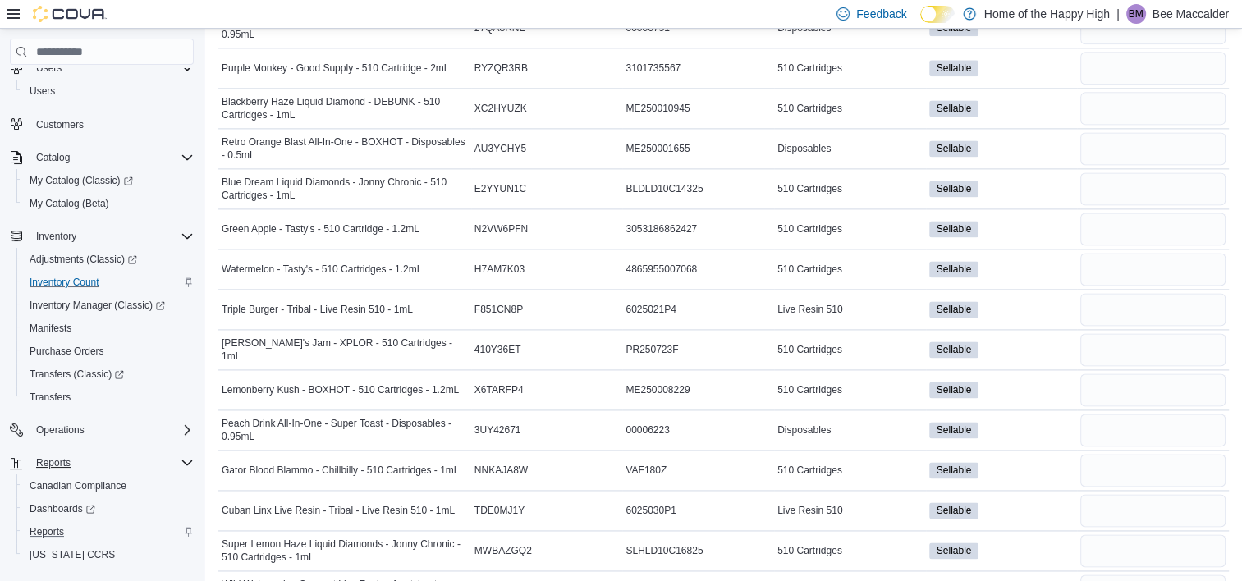
click at [890, 380] on div "510 Cartridges" at bounding box center [850, 390] width 152 height 20
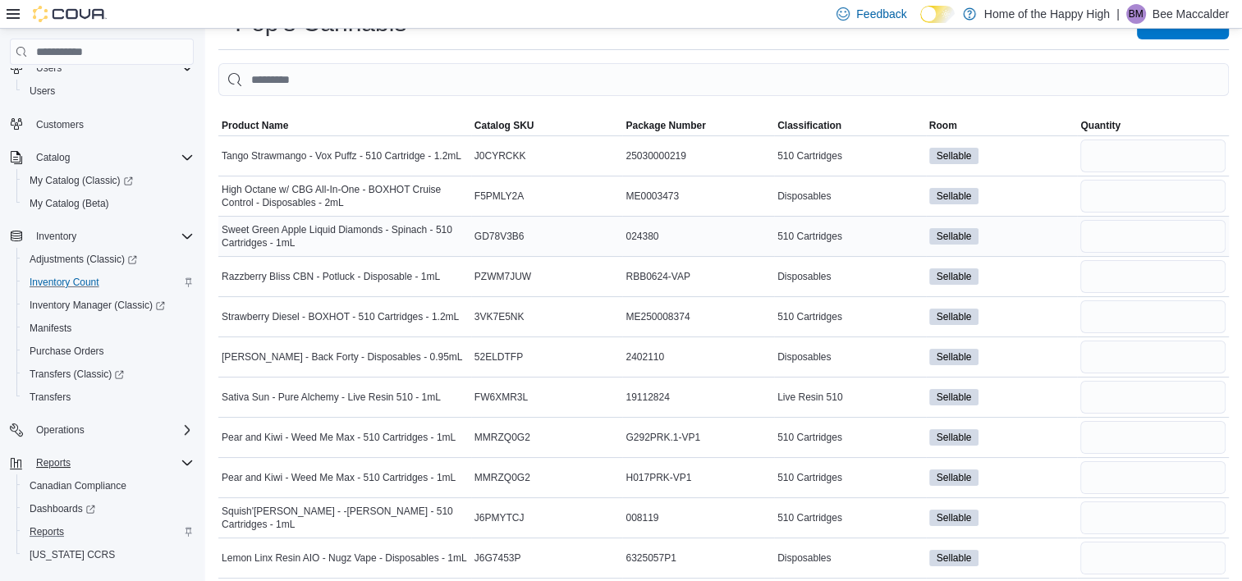
scroll to position [131, 0]
click at [1135, 501] on input "number" at bounding box center [1152, 517] width 145 height 33
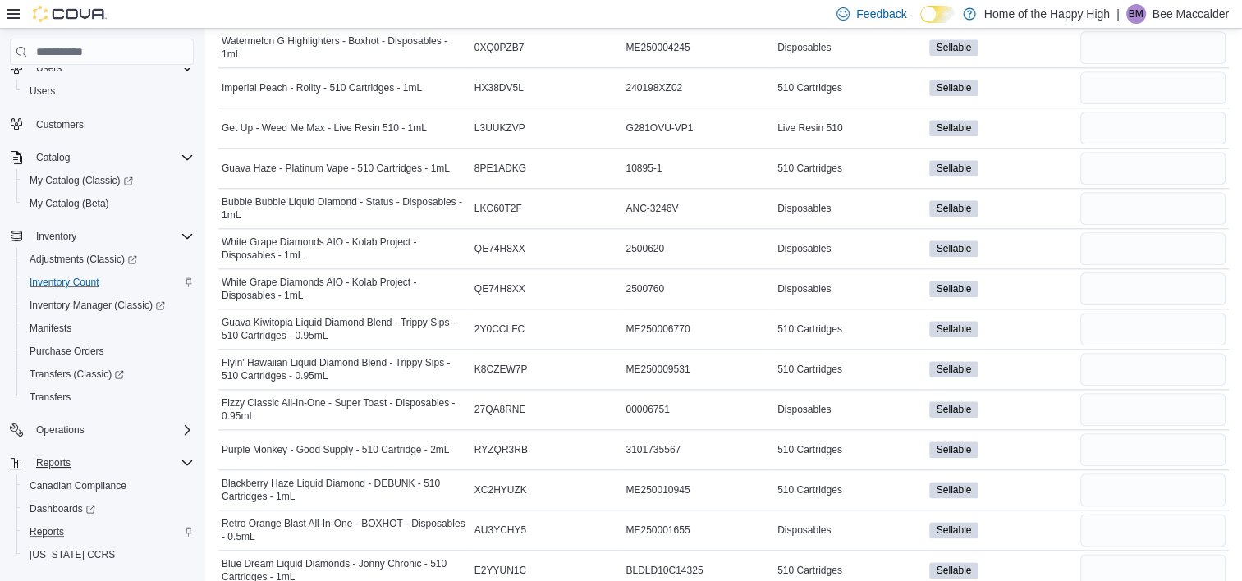
scroll to position [1842, 0]
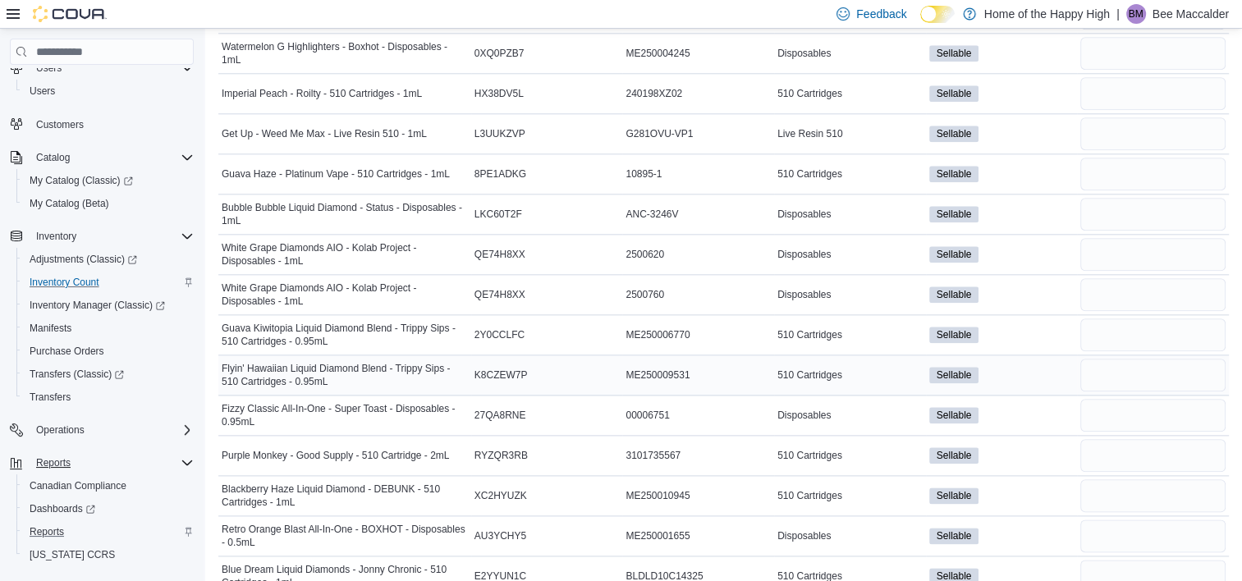
type input "*"
click at [1113, 359] on input "number" at bounding box center [1152, 375] width 145 height 33
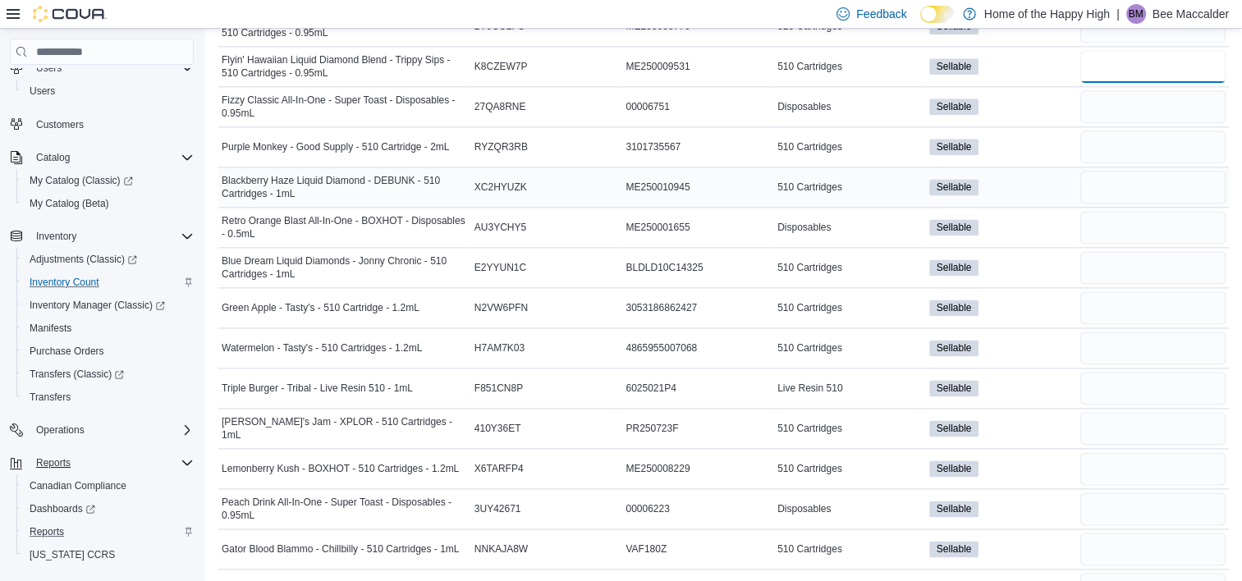
scroll to position [2229, 0]
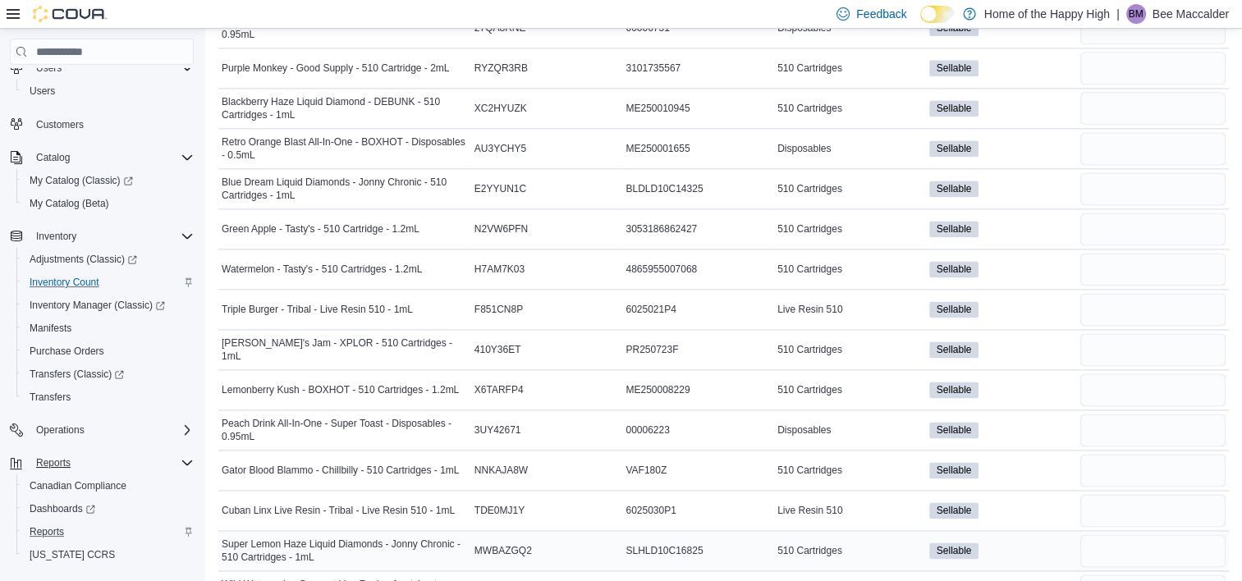
type input "*"
click at [1137, 534] on input "number" at bounding box center [1152, 550] width 145 height 33
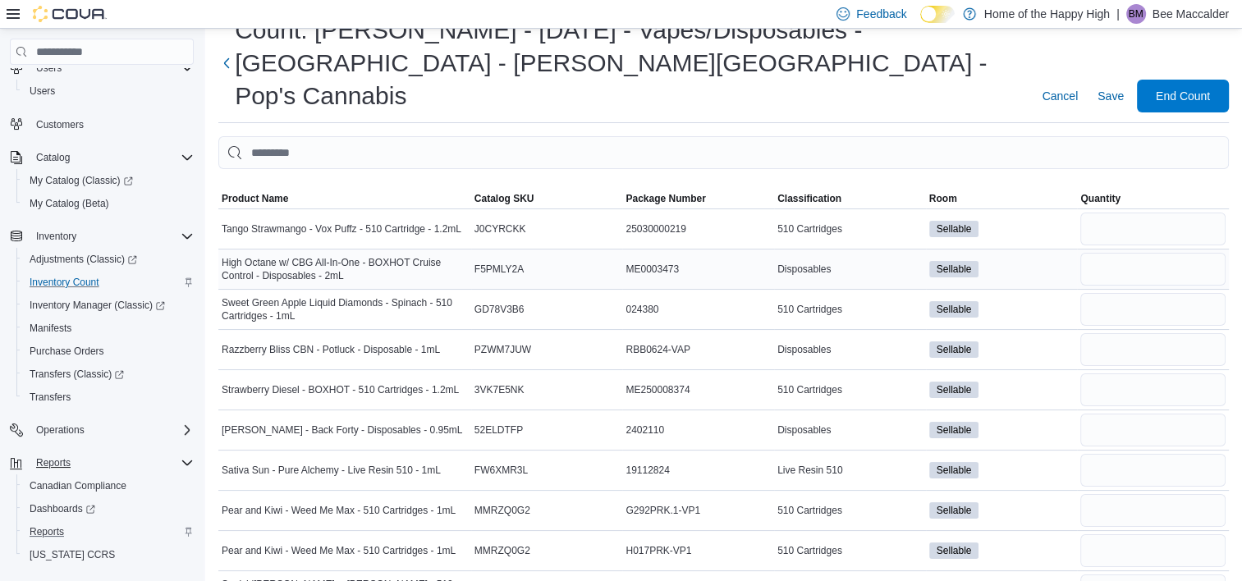
scroll to position [59, 0]
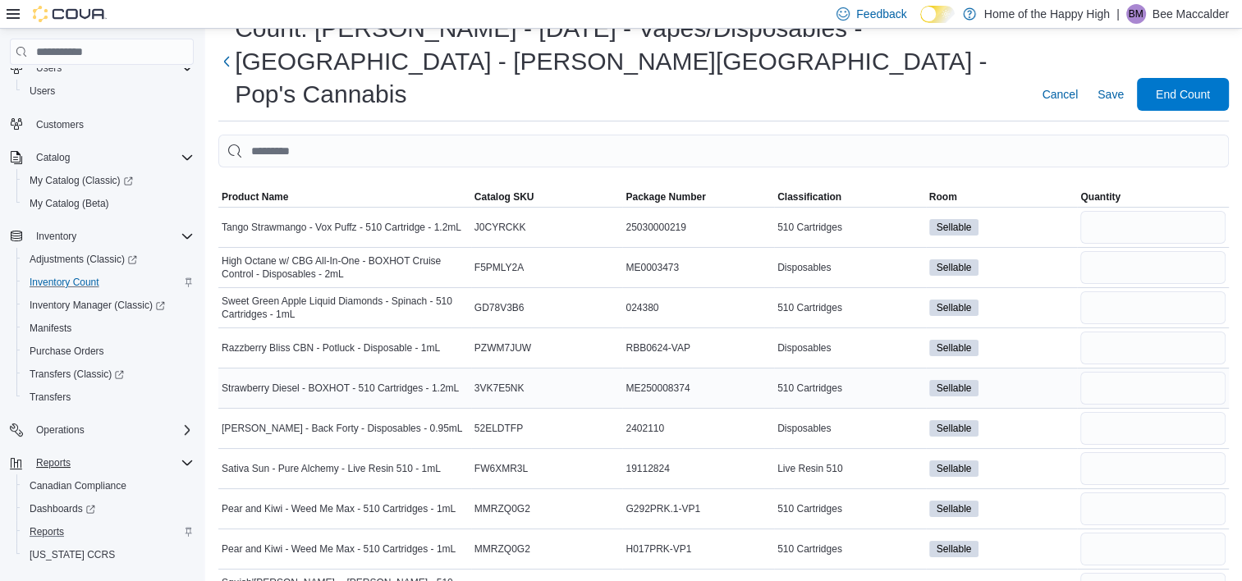
type input "*"
click at [1142, 372] on input "number" at bounding box center [1152, 388] width 145 height 33
type input "*"
click at [1157, 211] on input "number" at bounding box center [1152, 227] width 145 height 33
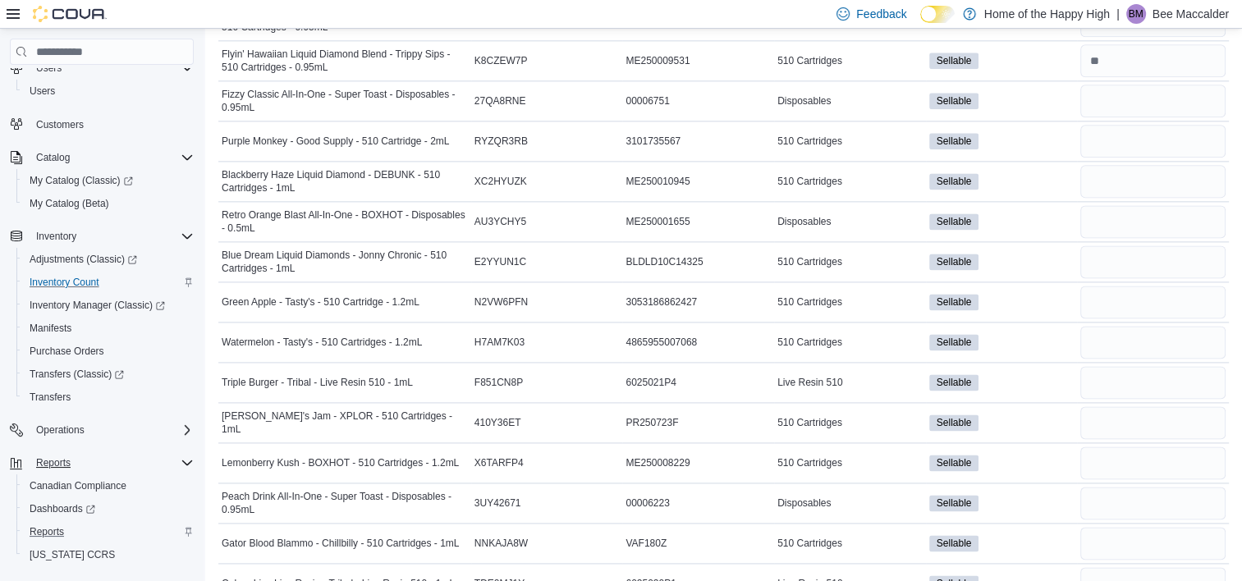
scroll to position [2157, 0]
type input "*"
click at [1113, 405] on input "number" at bounding box center [1152, 421] width 145 height 33
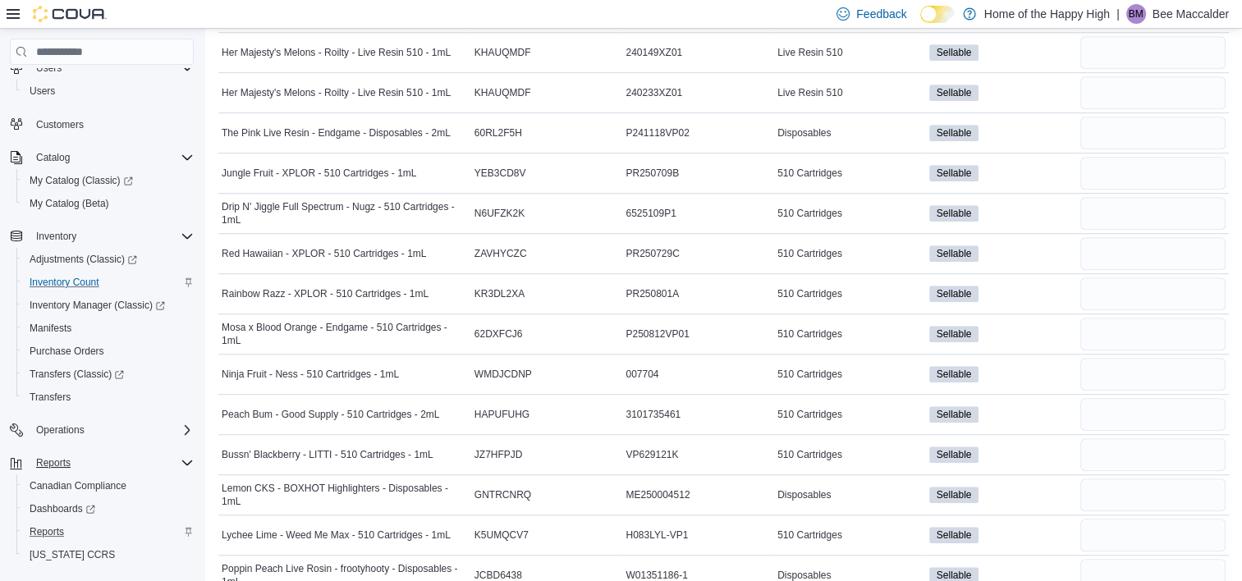
scroll to position [1157, 0]
type input "*"
click at [1107, 279] on input "number" at bounding box center [1152, 295] width 145 height 33
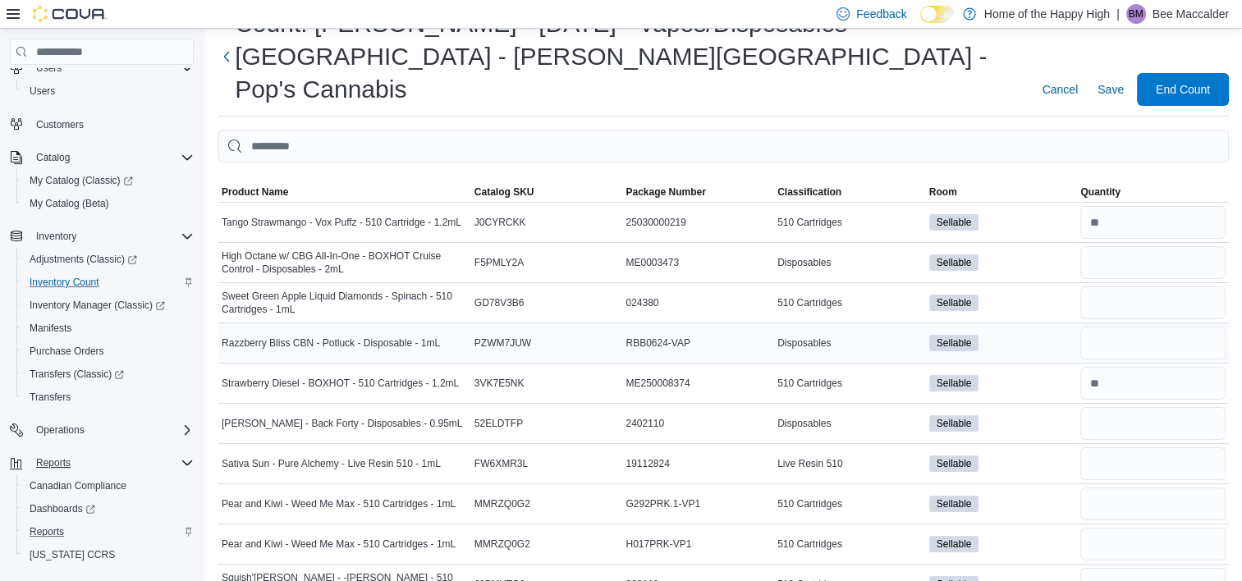
scroll to position [68, 0]
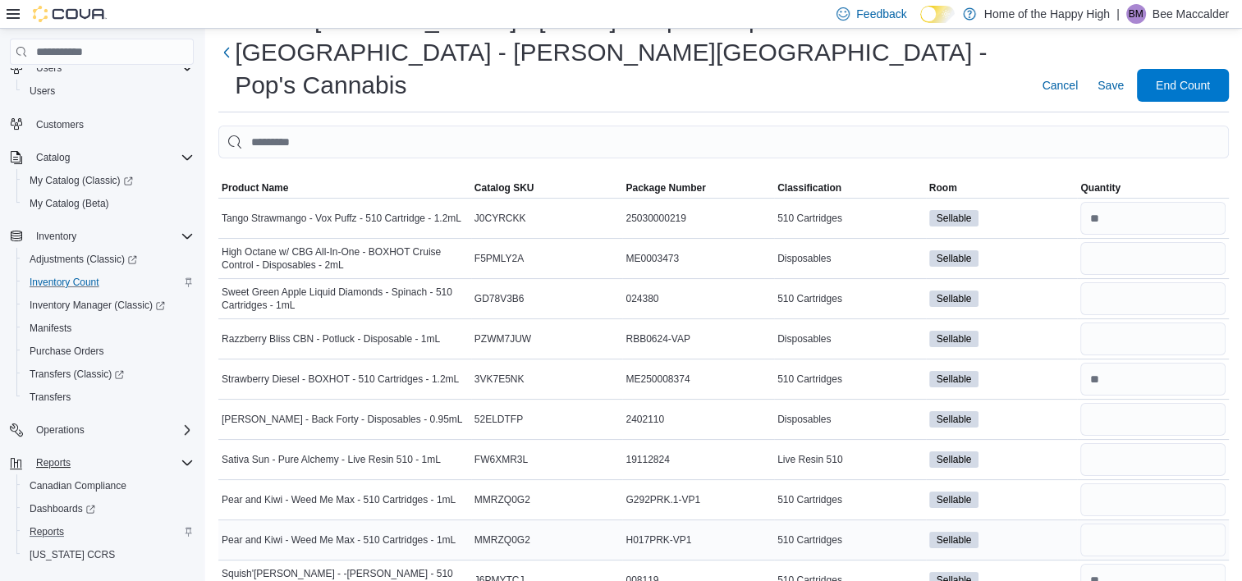
type input "*"
click at [1109, 524] on input "number" at bounding box center [1152, 540] width 145 height 33
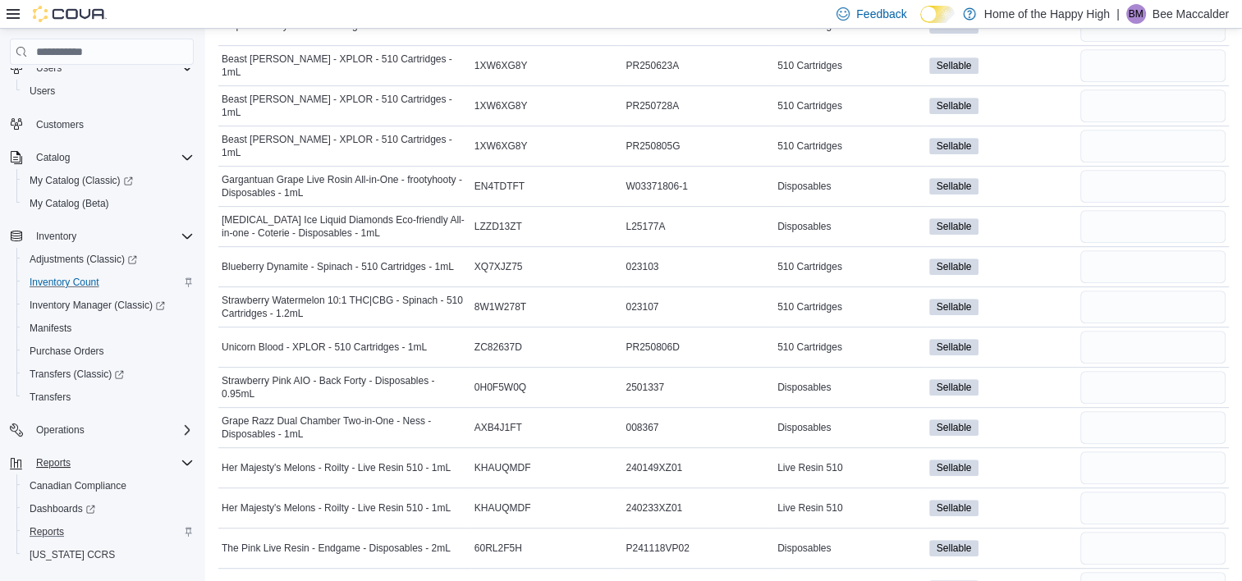
scroll to position [958, 0]
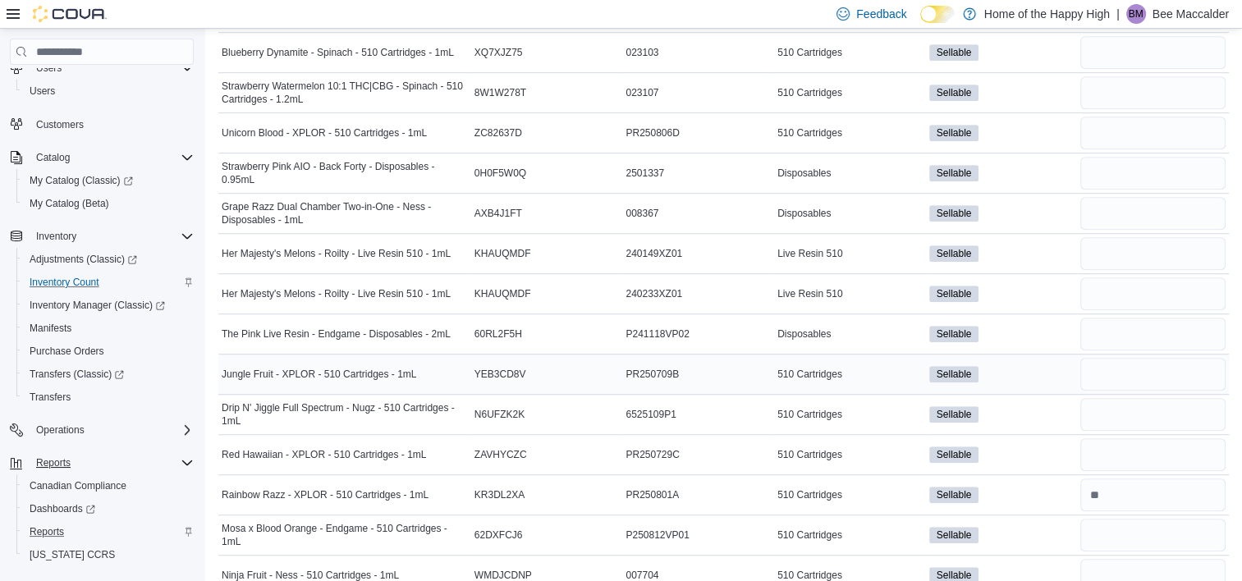
type input "*"
click at [1110, 358] on input "number" at bounding box center [1152, 374] width 145 height 33
type input "*"
click at [1105, 277] on input "number" at bounding box center [1152, 293] width 145 height 33
type input "*"
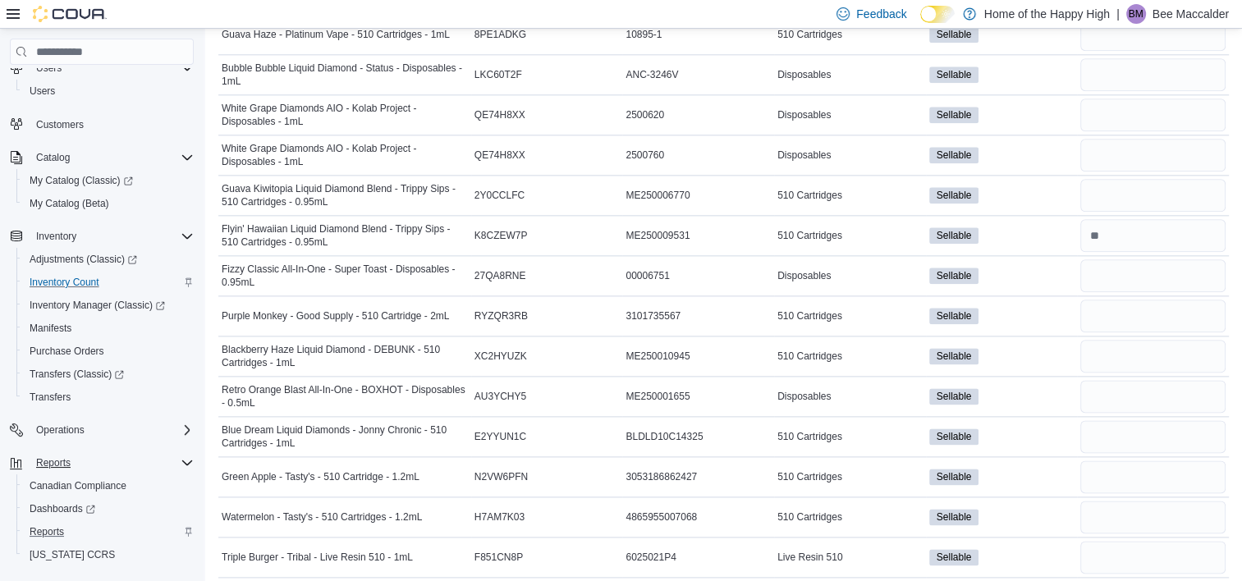
scroll to position [1988, 0]
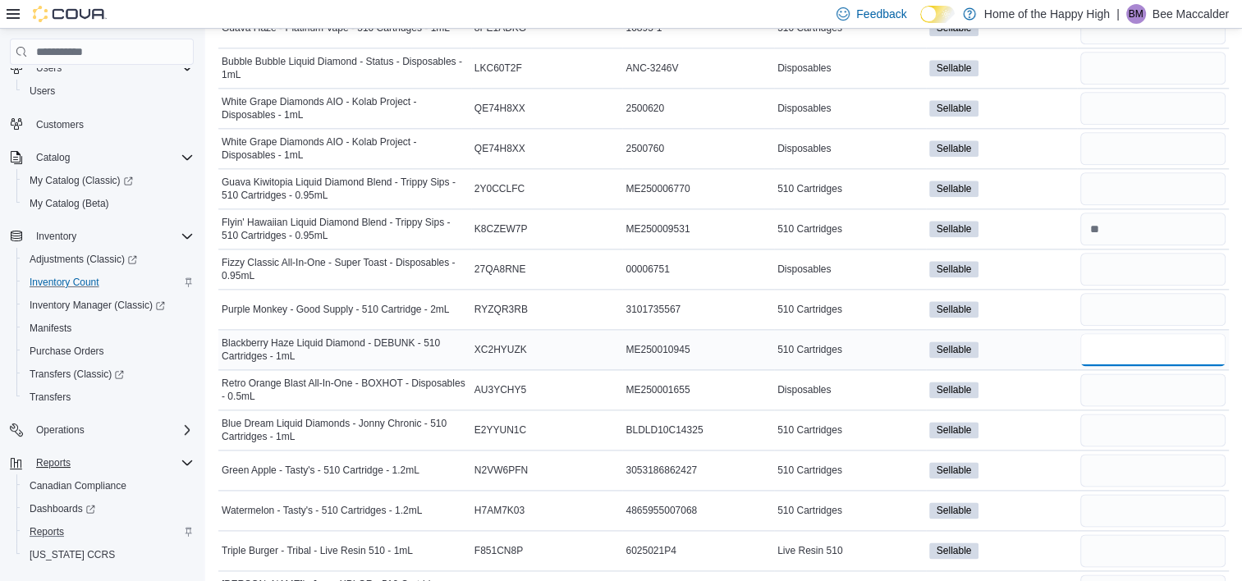
click at [1186, 333] on input "number" at bounding box center [1152, 349] width 145 height 33
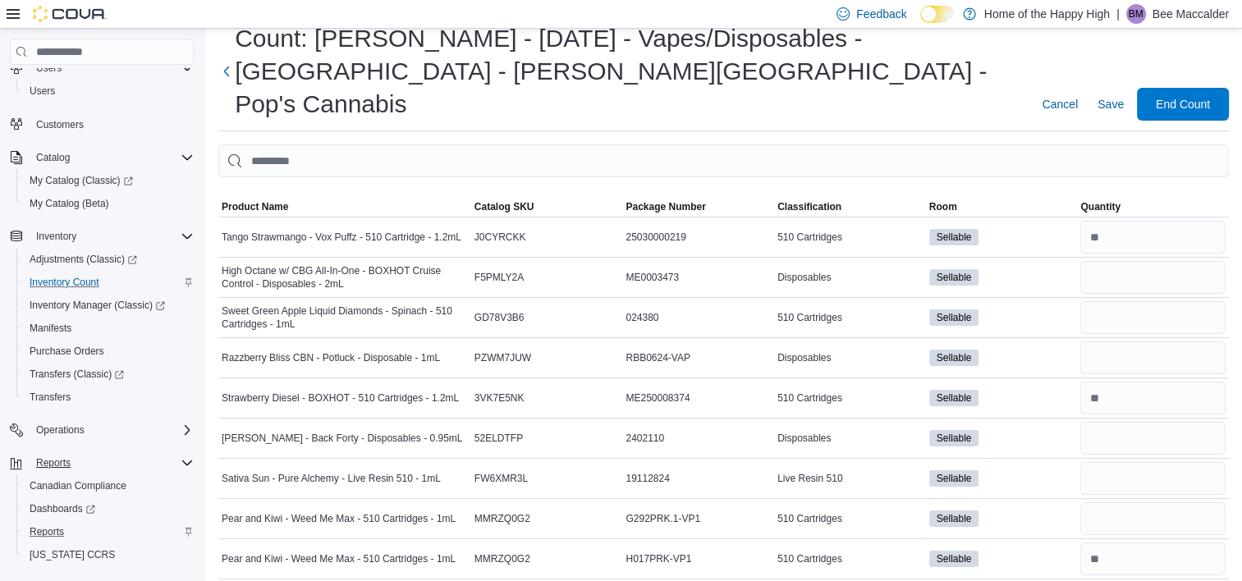
scroll to position [51, 0]
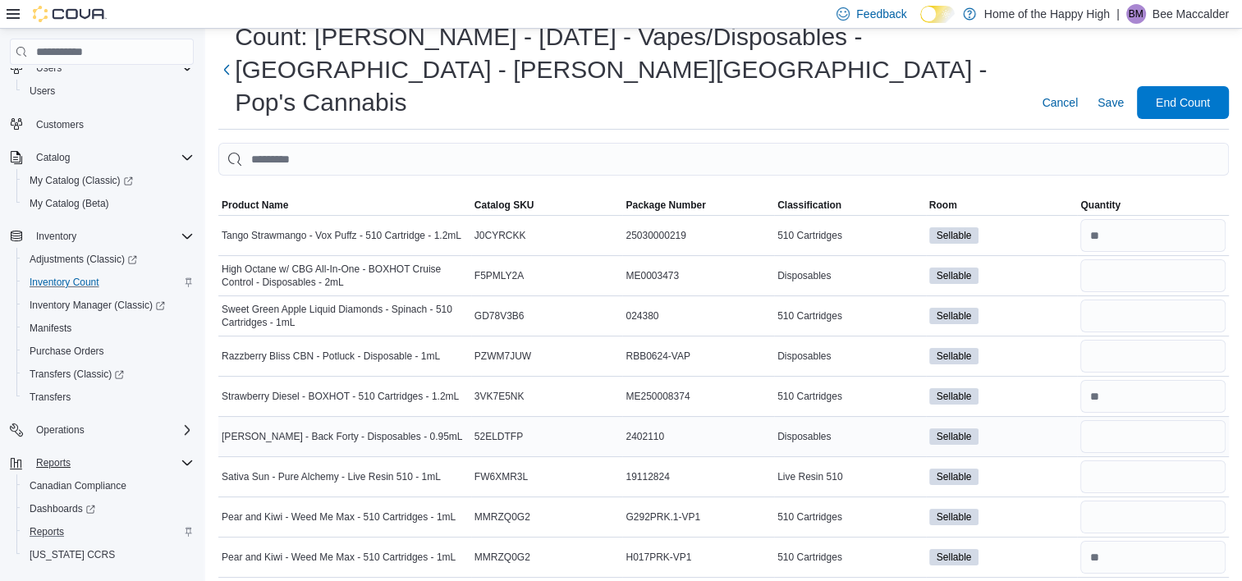
type input "*"
click at [1126, 420] on input "number" at bounding box center [1152, 436] width 145 height 33
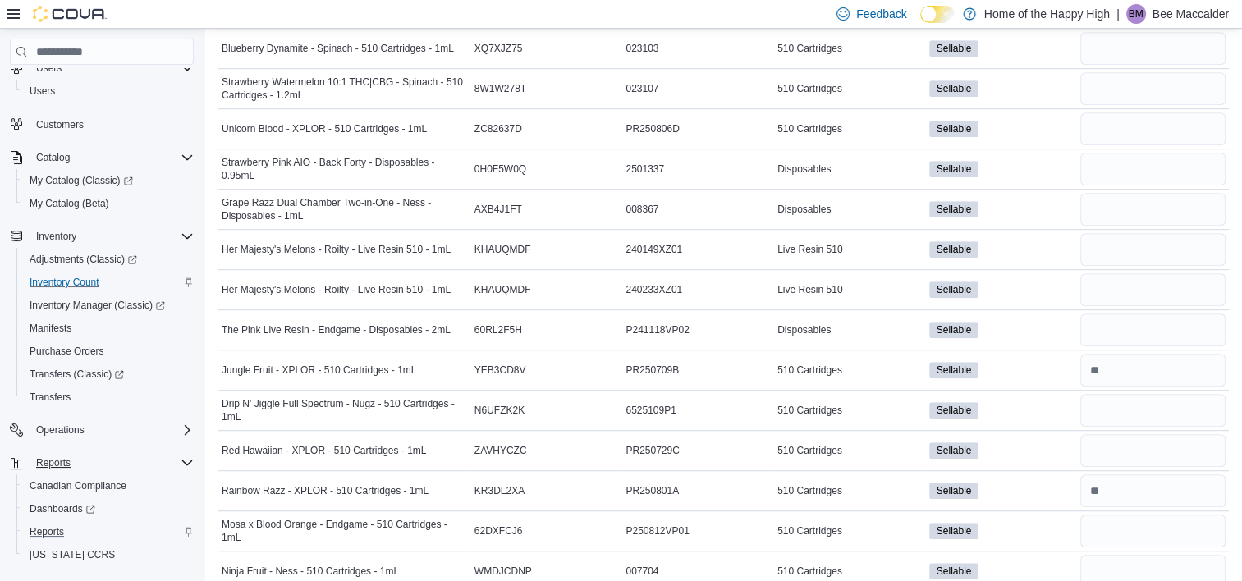
scroll to position [964, 0]
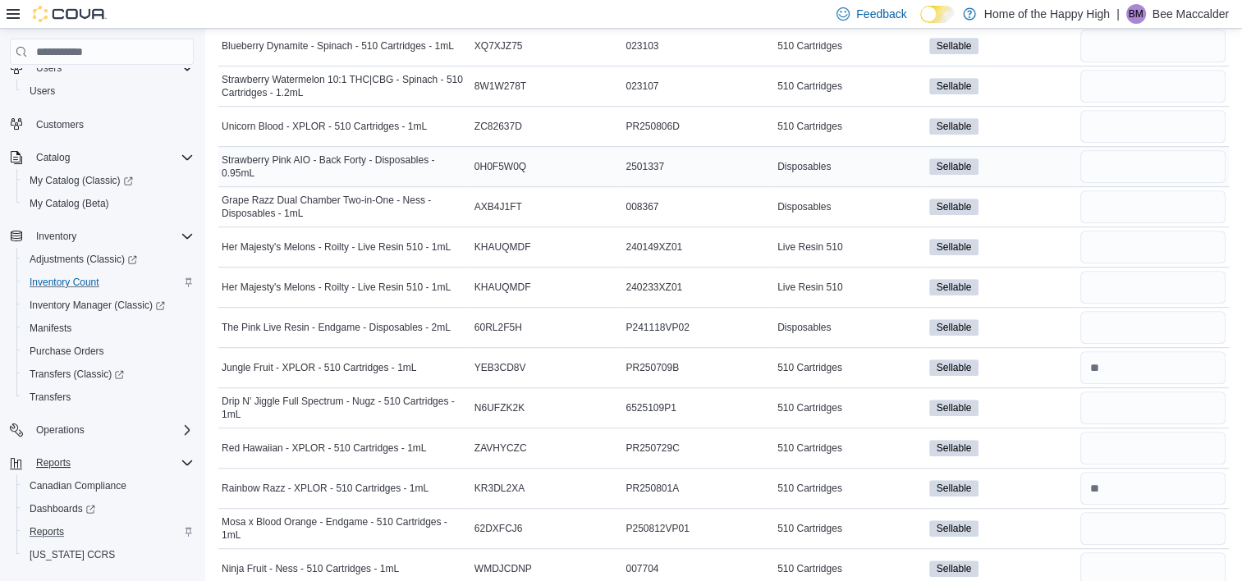
type input "*"
click at [1139, 150] on input "number" at bounding box center [1152, 166] width 145 height 33
type input "*"
click at [1136, 271] on input "number" at bounding box center [1152, 287] width 145 height 33
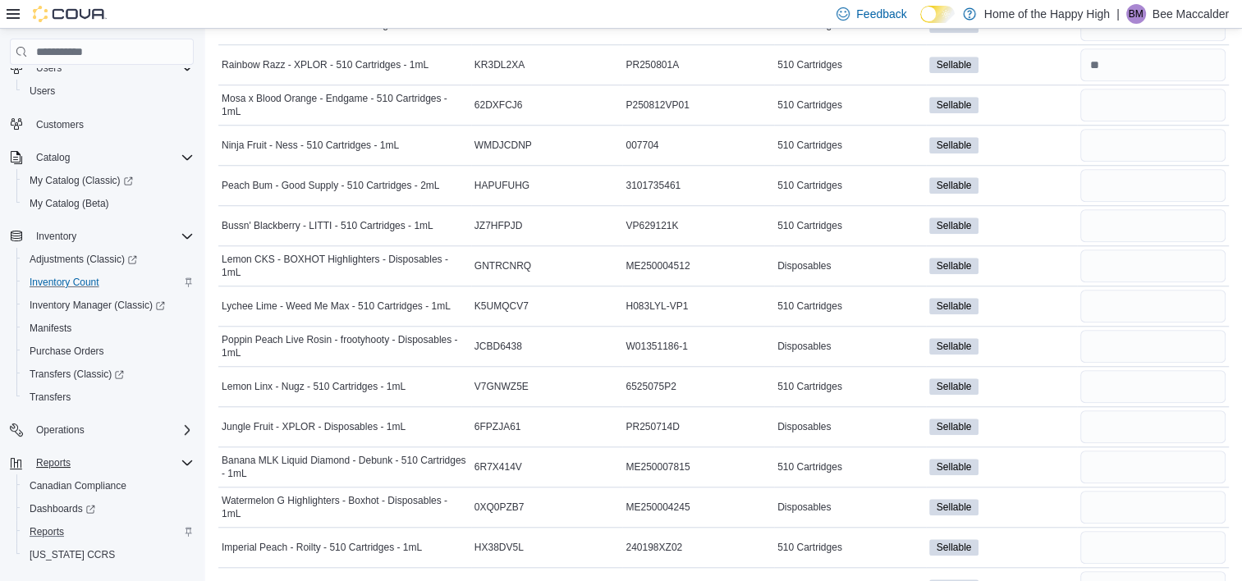
scroll to position [1389, 0]
type input "*"
click at [1106, 410] on input "number" at bounding box center [1152, 426] width 145 height 33
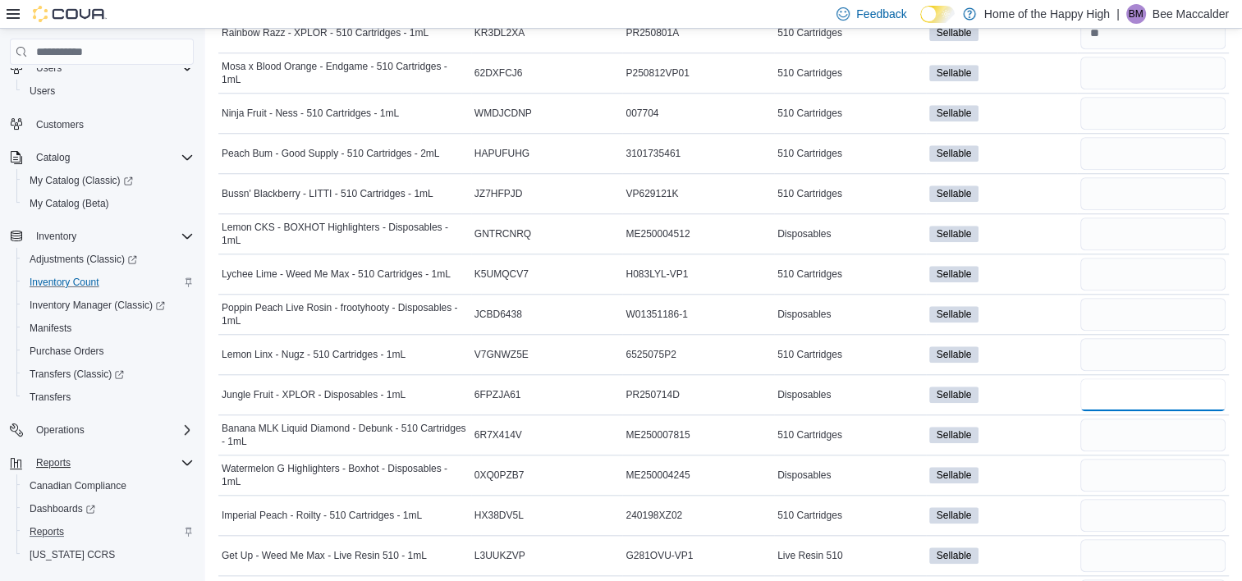
scroll to position [1421, 0]
type input "*"
click at [1101, 458] on input "number" at bounding box center [1152, 474] width 145 height 33
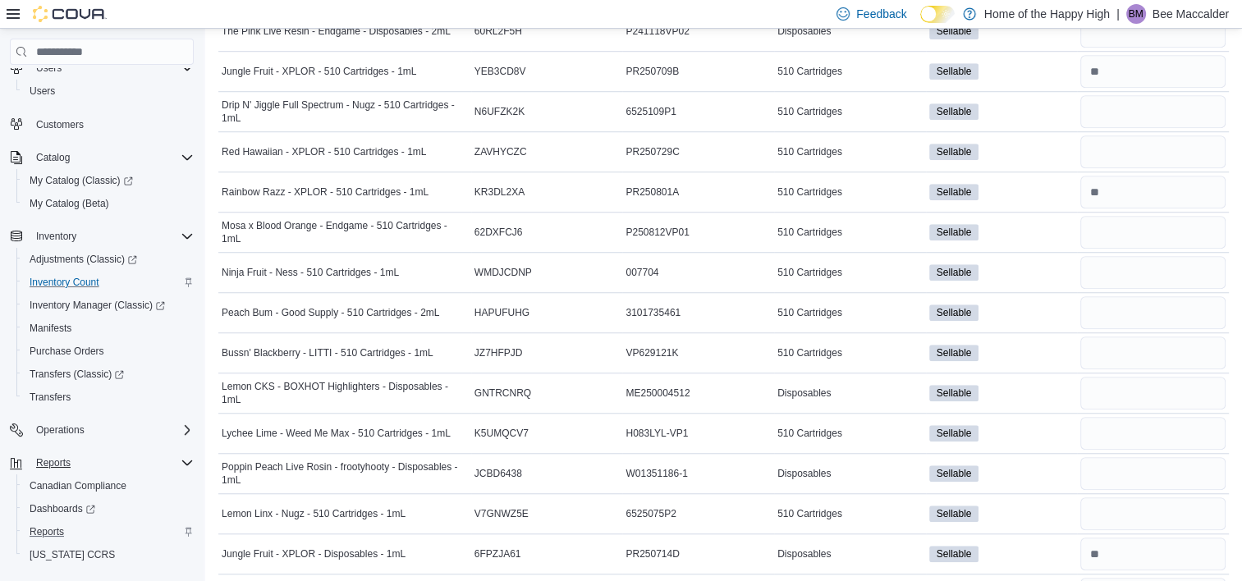
scroll to position [1260, 0]
type input "*"
click at [1111, 458] on input "number" at bounding box center [1152, 474] width 145 height 33
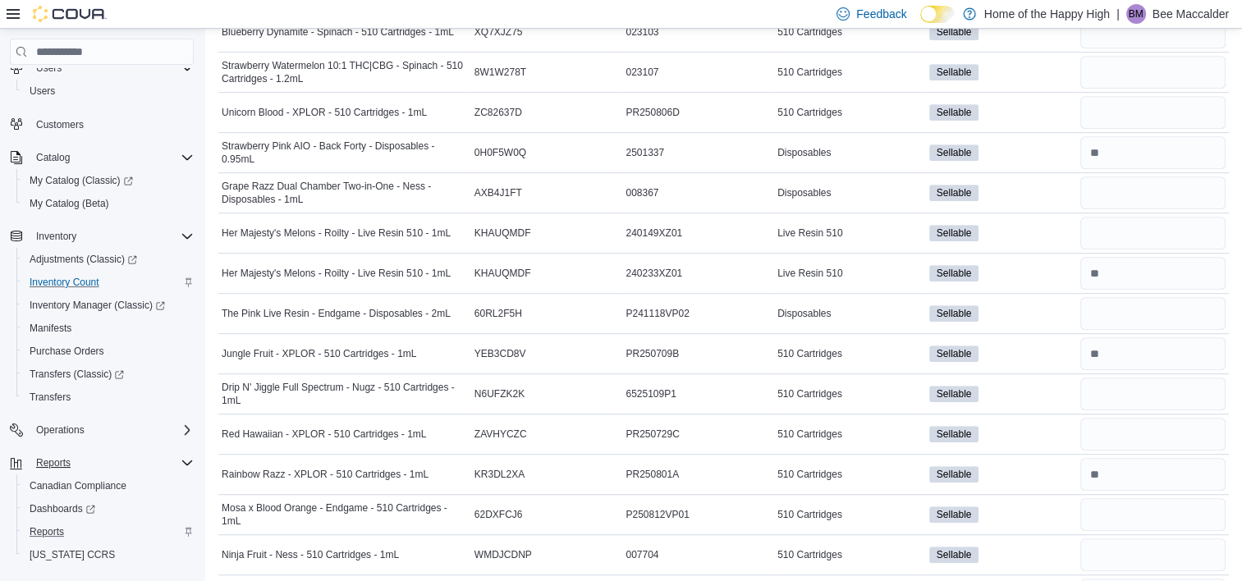
scroll to position [959, 0]
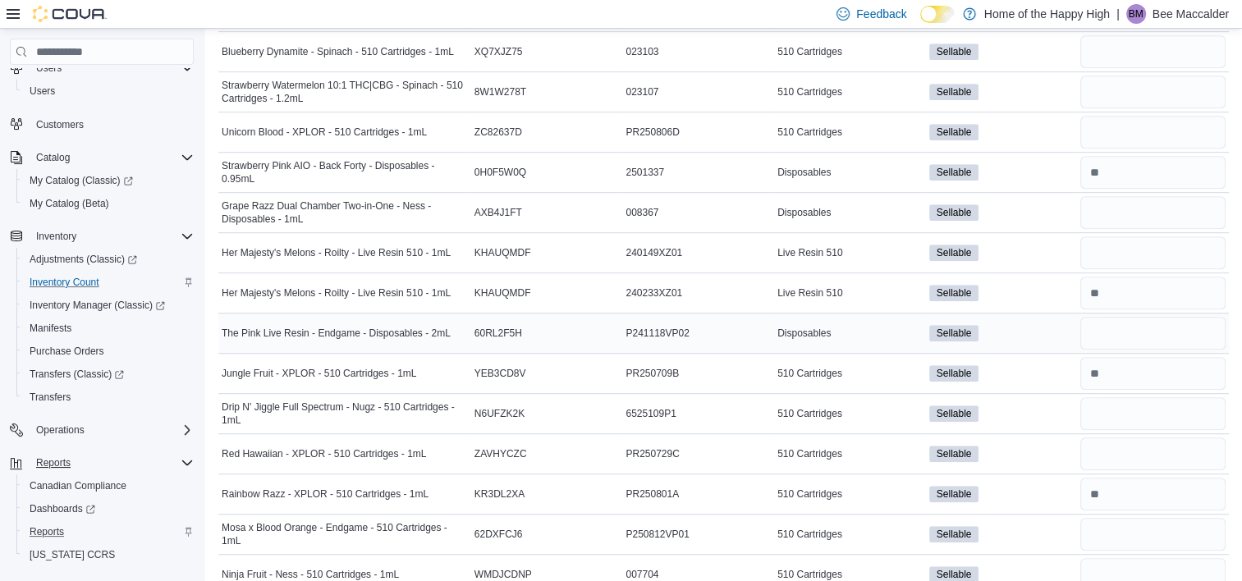
type input "*"
click at [1101, 317] on input "number" at bounding box center [1152, 333] width 145 height 33
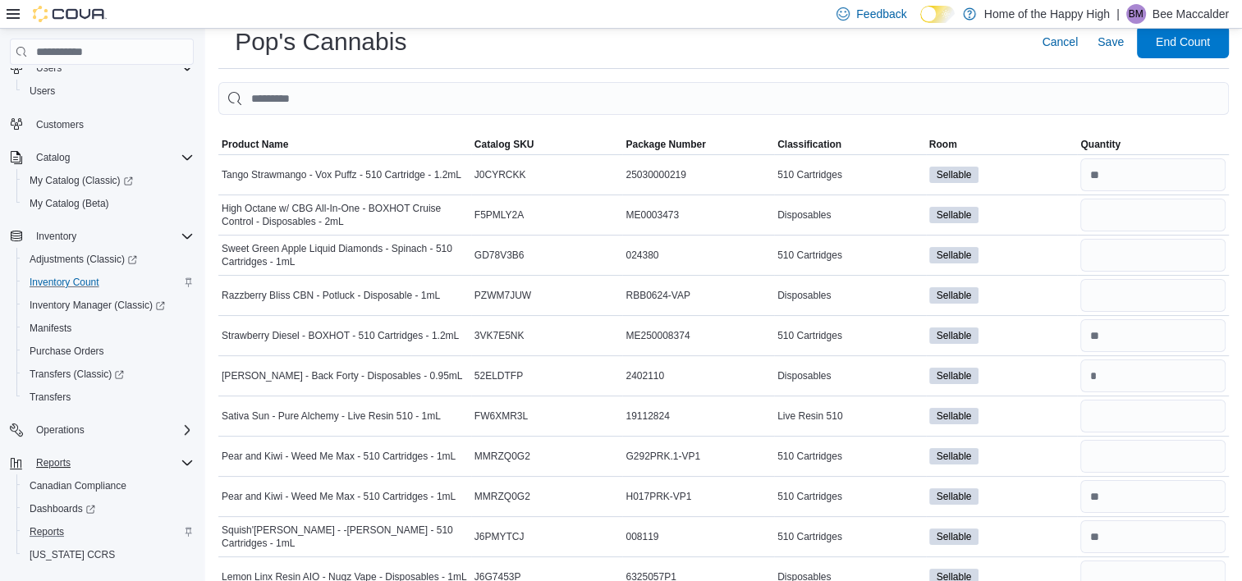
scroll to position [108, 0]
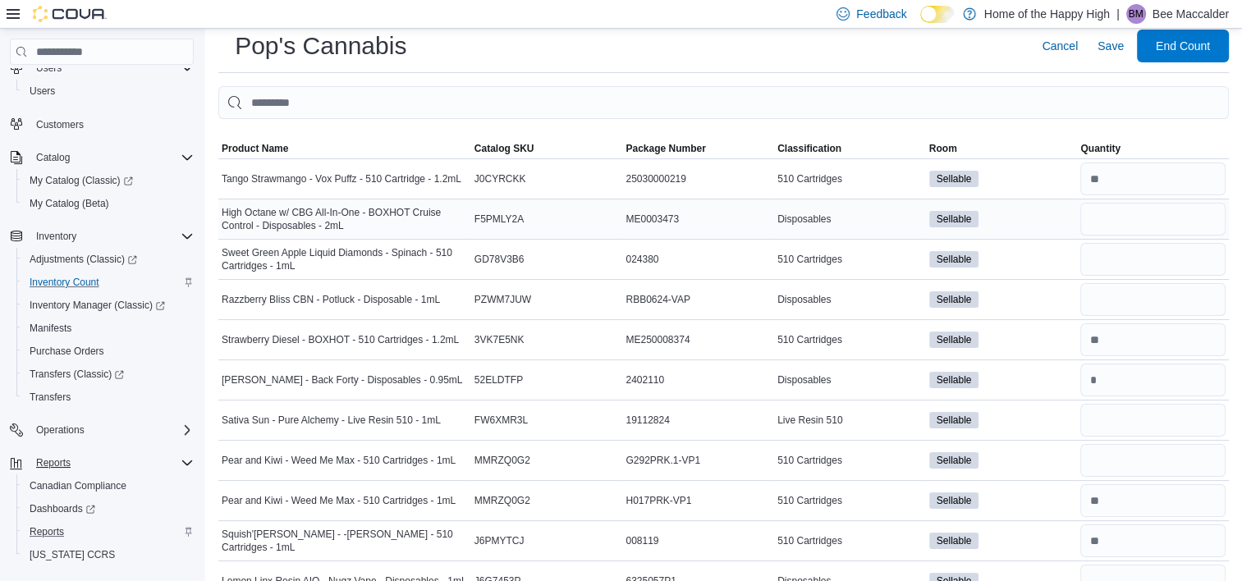
type input "*"
click at [1141, 203] on input "number" at bounding box center [1152, 219] width 145 height 33
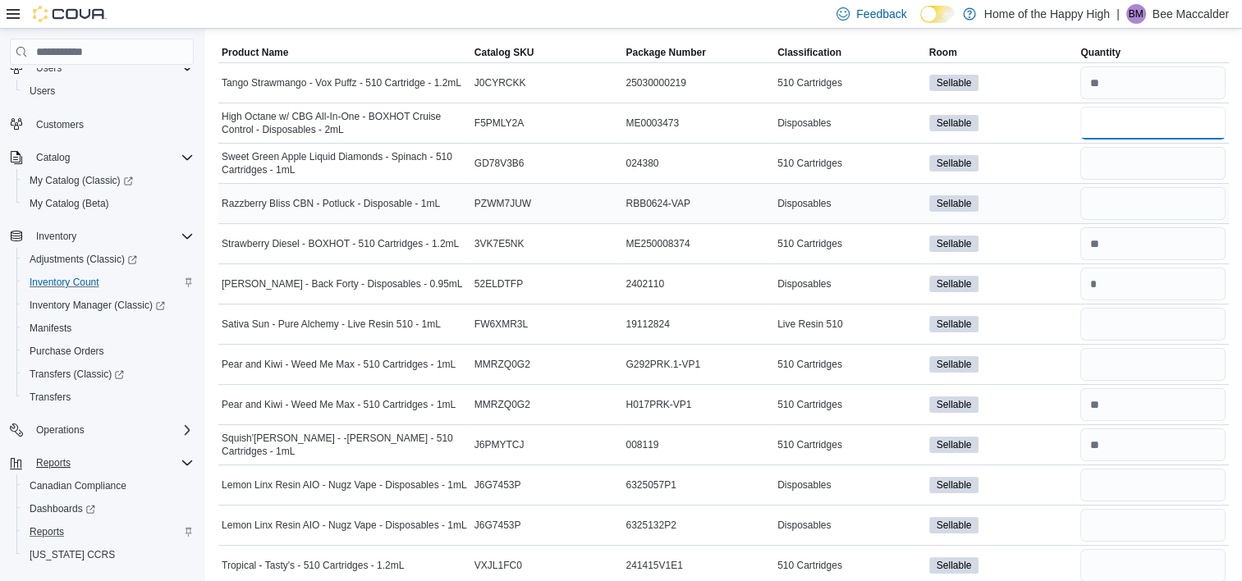
scroll to position [207, 0]
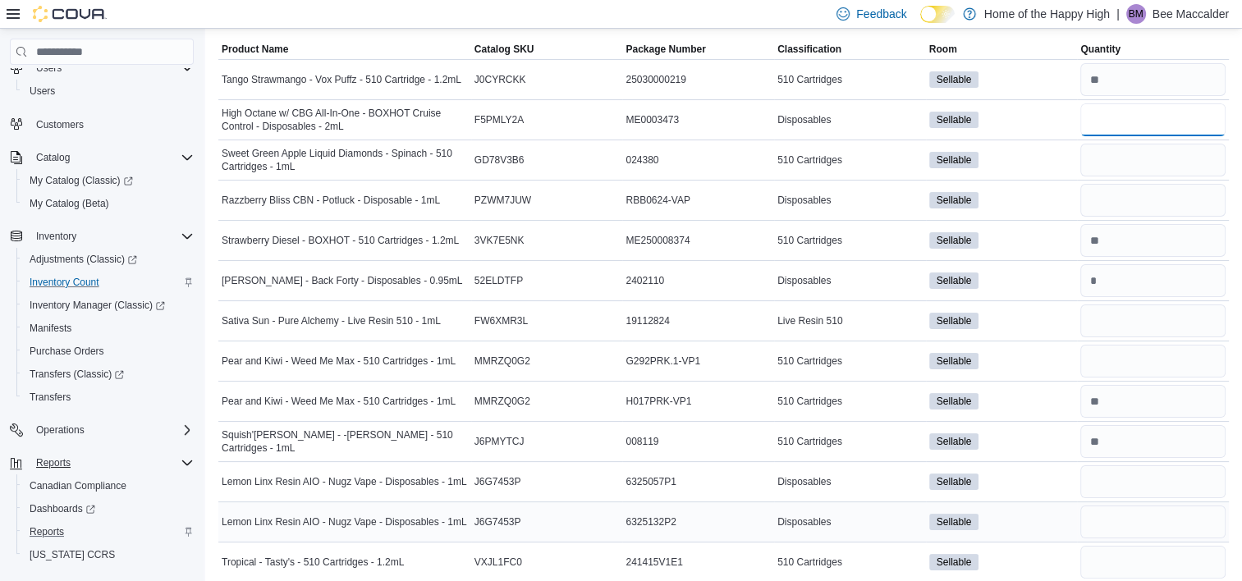
type input "*"
click at [1146, 506] on input "number" at bounding box center [1152, 522] width 145 height 33
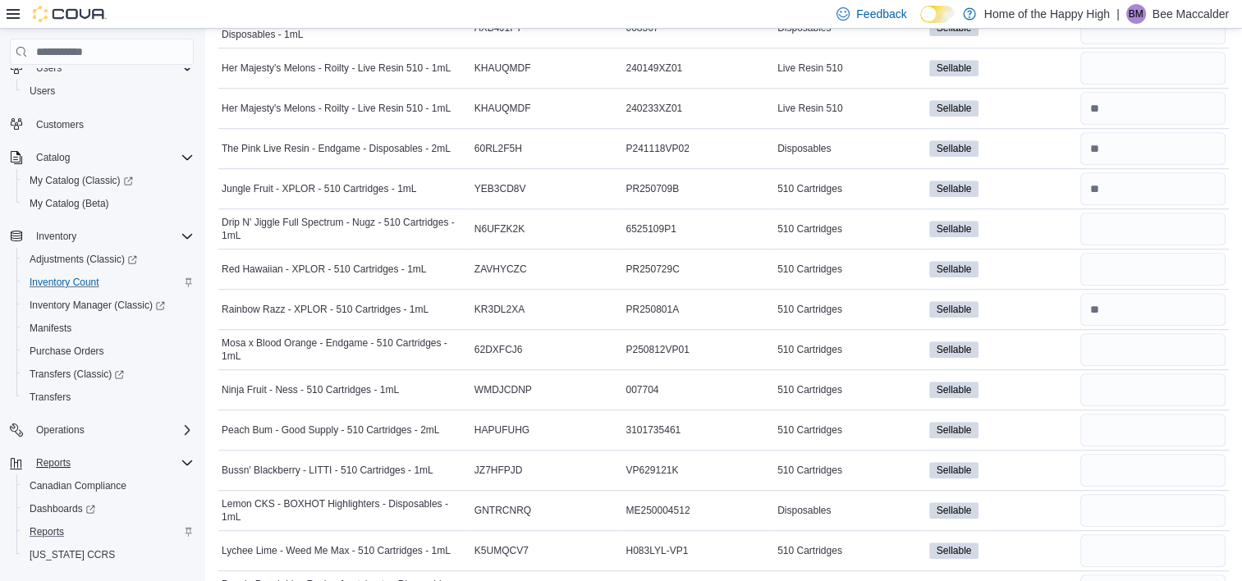
scroll to position [1142, 0]
type input "*"
click at [1123, 294] on input "number" at bounding box center [1152, 310] width 145 height 33
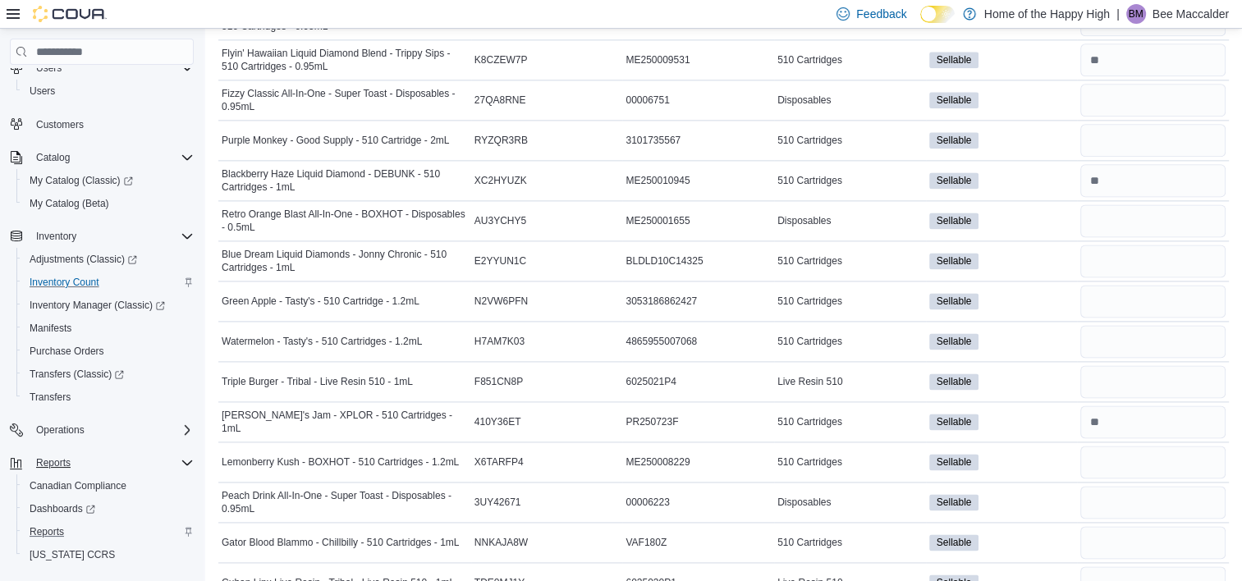
scroll to position [2229, 0]
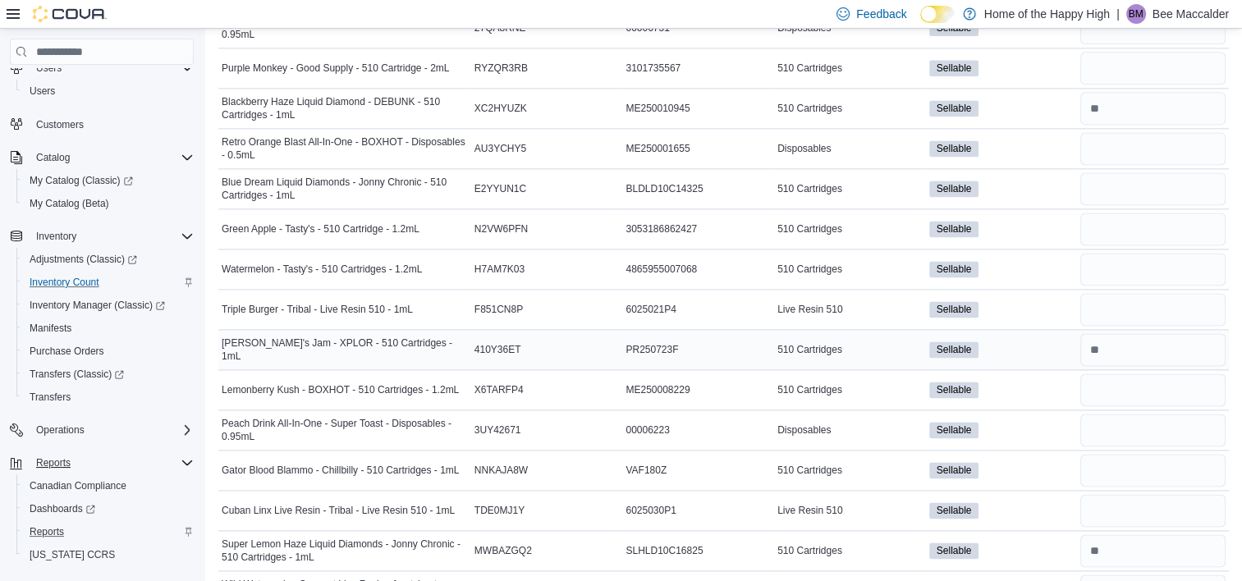
type input "**"
click at [1142, 333] on input "number" at bounding box center [1152, 349] width 145 height 33
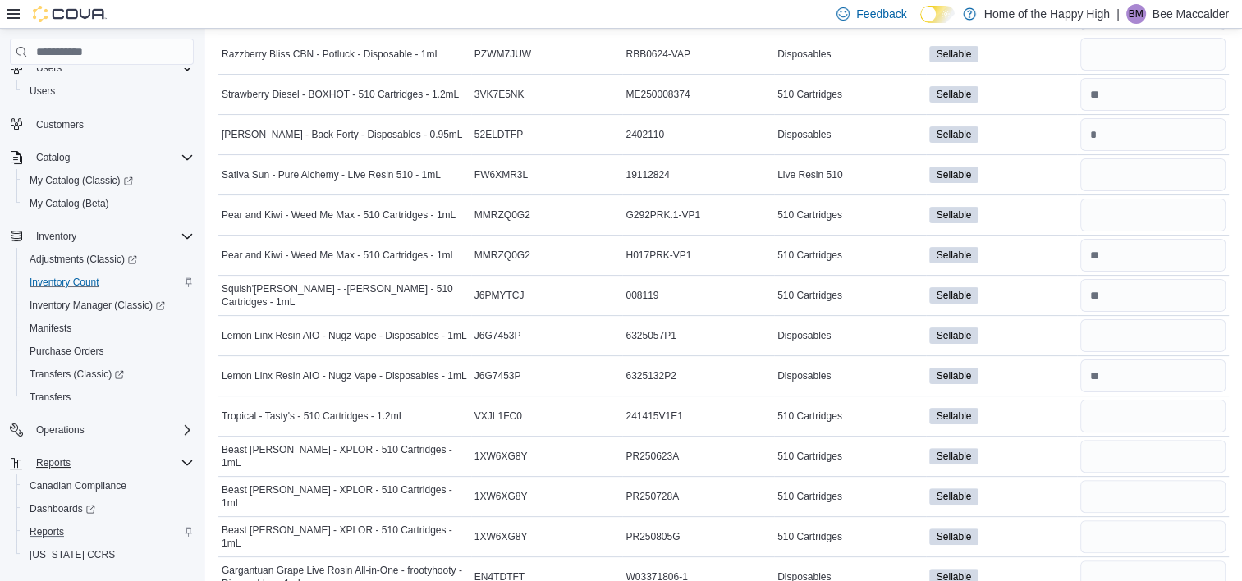
scroll to position [0, 0]
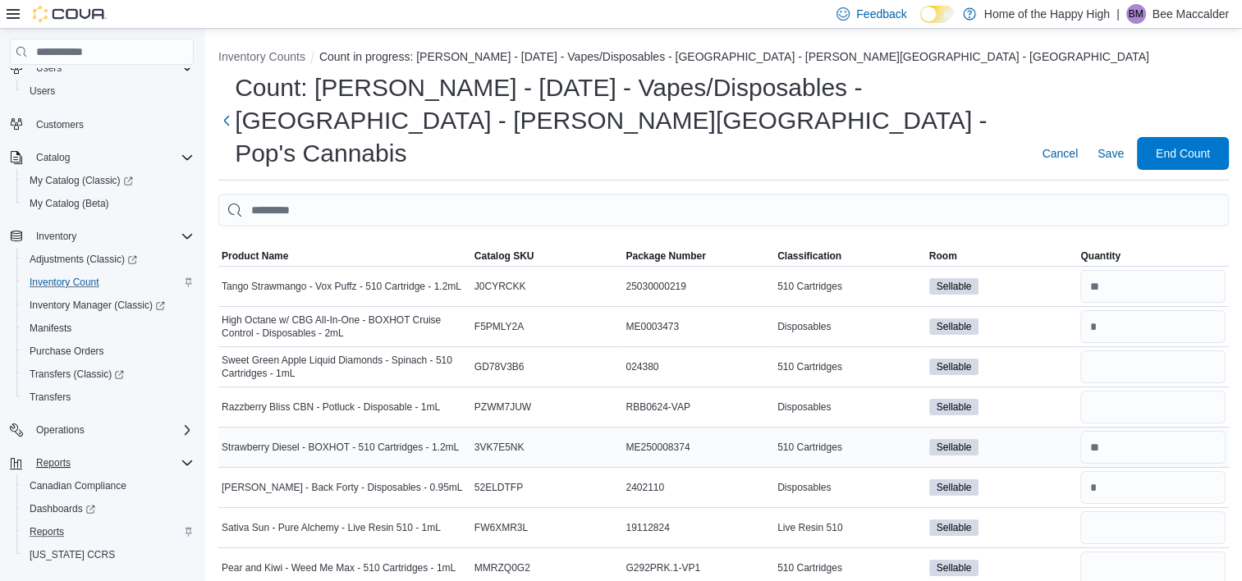
type input "**"
click at [1178, 431] on input "number" at bounding box center [1152, 447] width 145 height 33
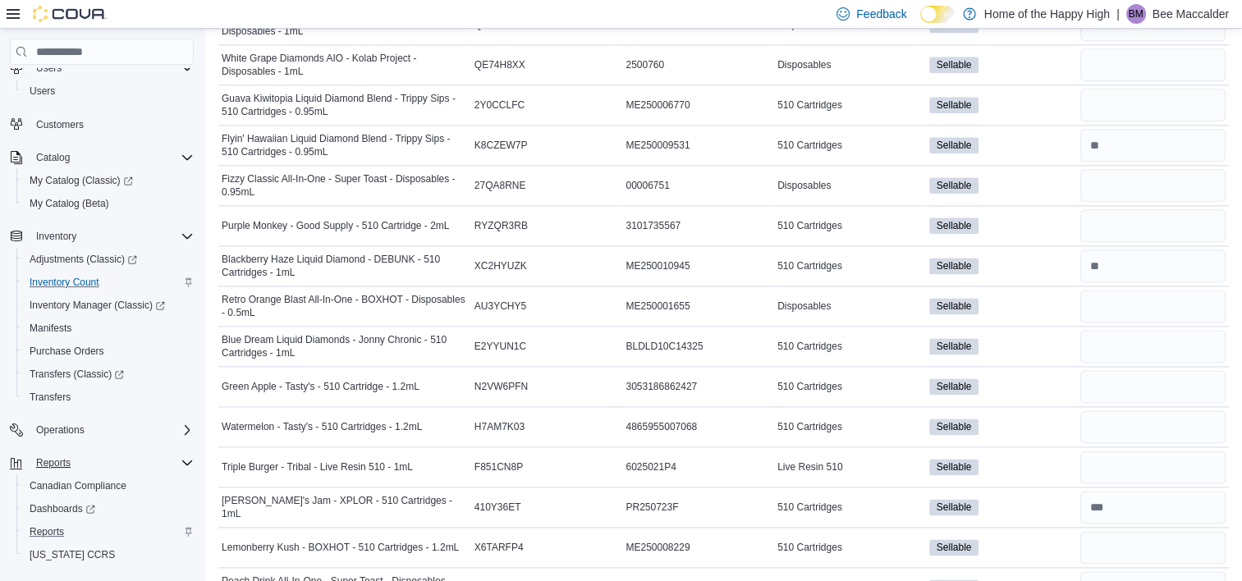
scroll to position [2080, 0]
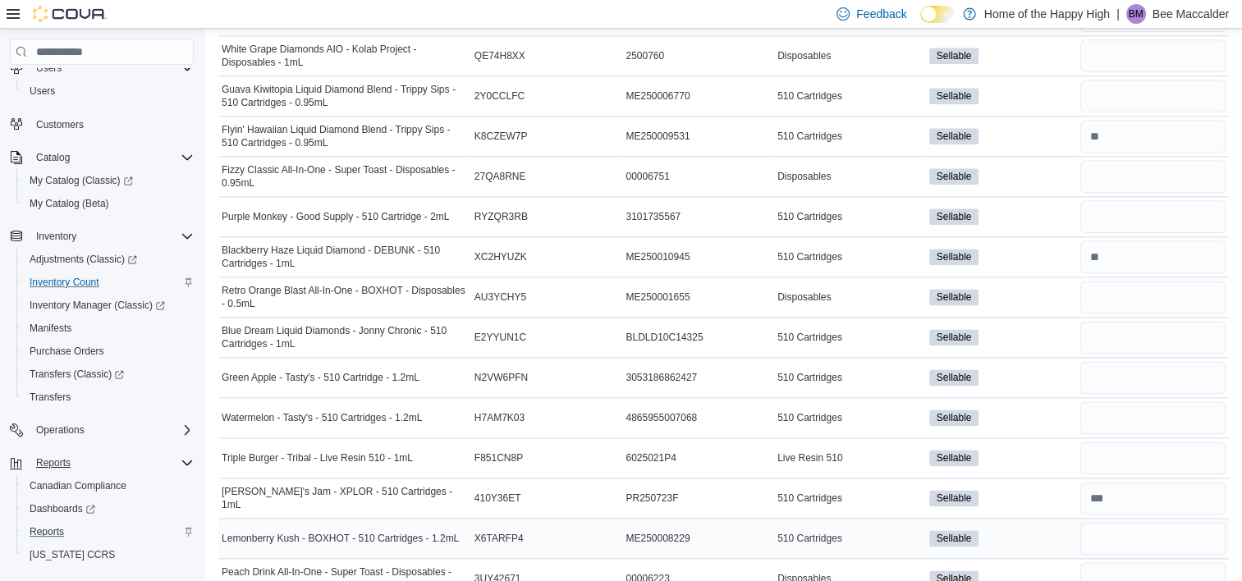
type input "**"
click at [1114, 522] on input "number" at bounding box center [1152, 538] width 145 height 33
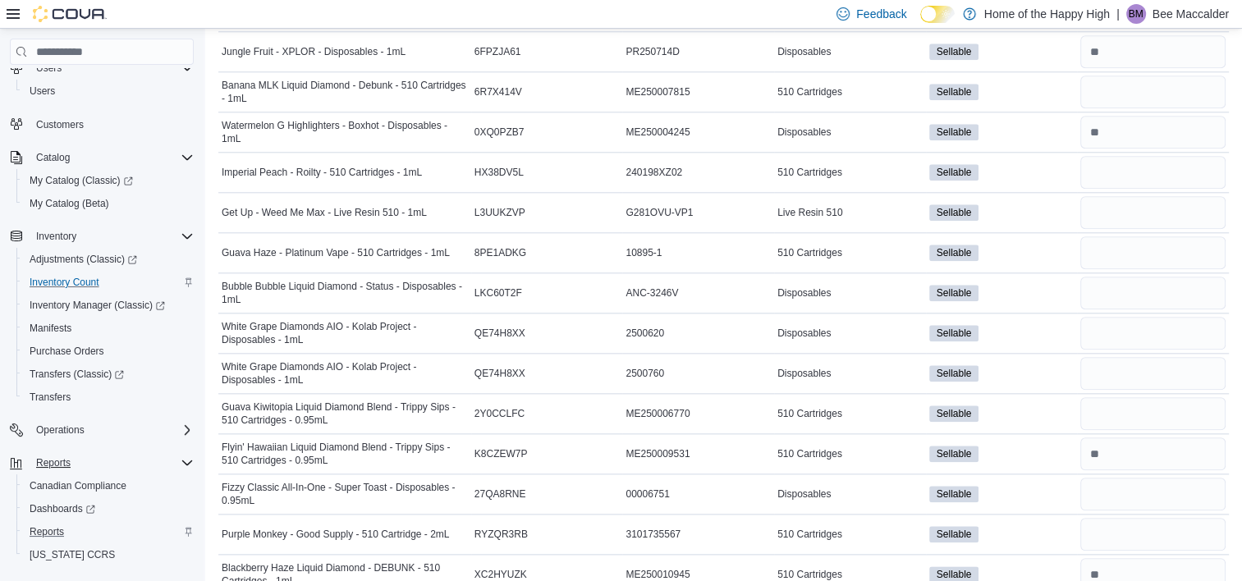
scroll to position [1776, 0]
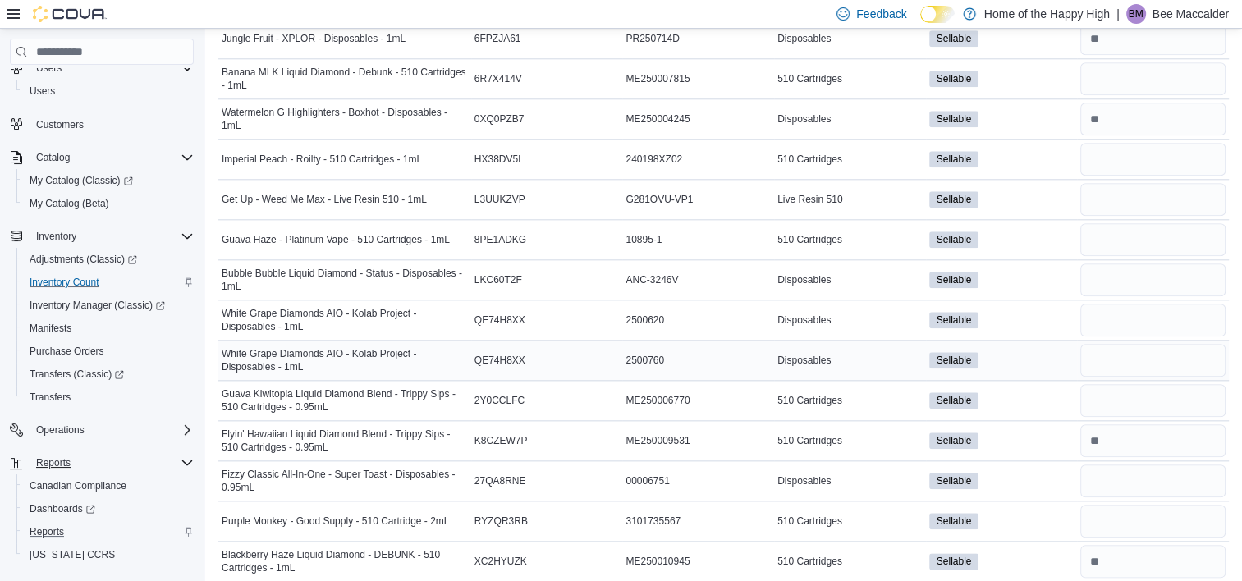
type input "**"
click at [1094, 344] on input "number" at bounding box center [1152, 360] width 145 height 33
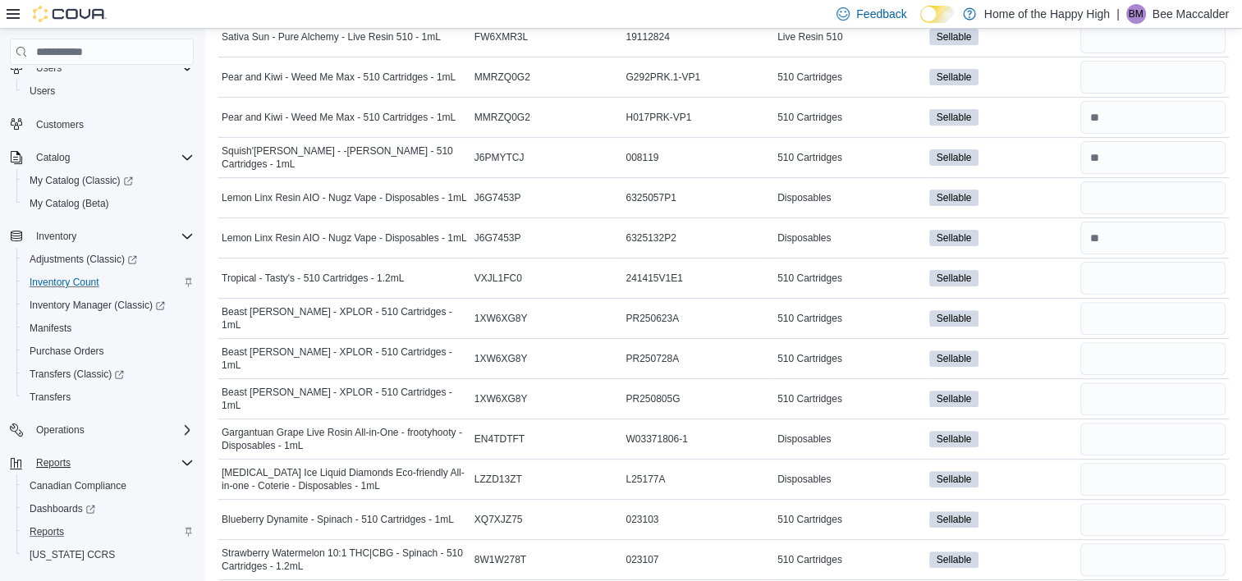
scroll to position [515, 0]
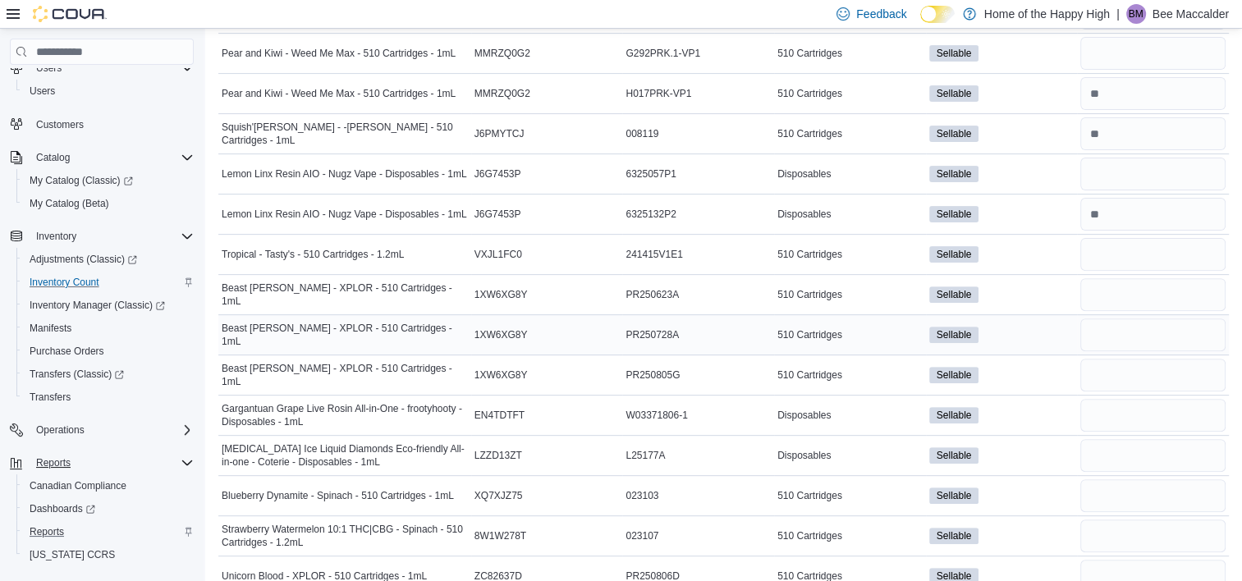
type input "**"
click at [1165, 318] on input "number" at bounding box center [1152, 334] width 145 height 33
type input "**"
click at [1162, 359] on input "number" at bounding box center [1152, 375] width 145 height 33
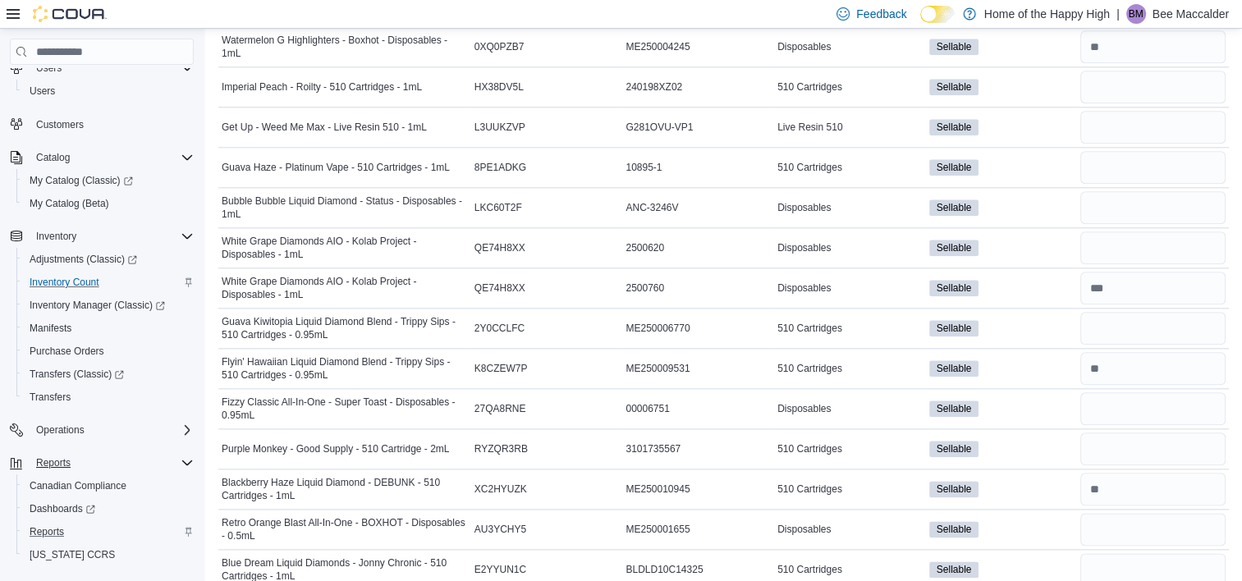
scroll to position [1845, 0]
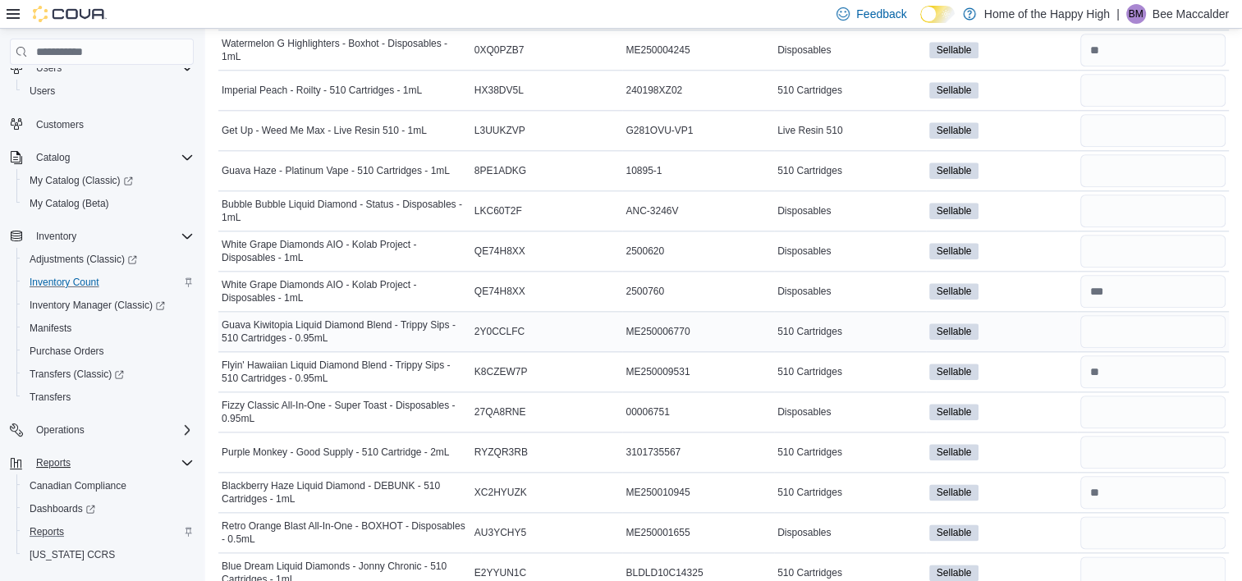
type input "**"
click at [1114, 315] on input "number" at bounding box center [1152, 331] width 145 height 33
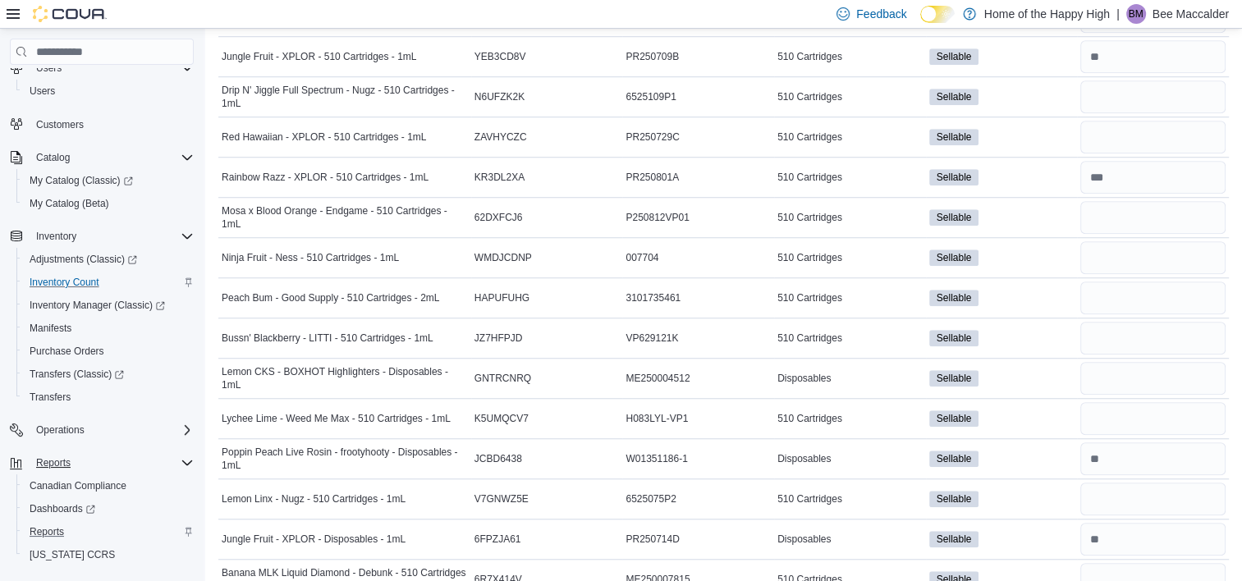
scroll to position [1331, 0]
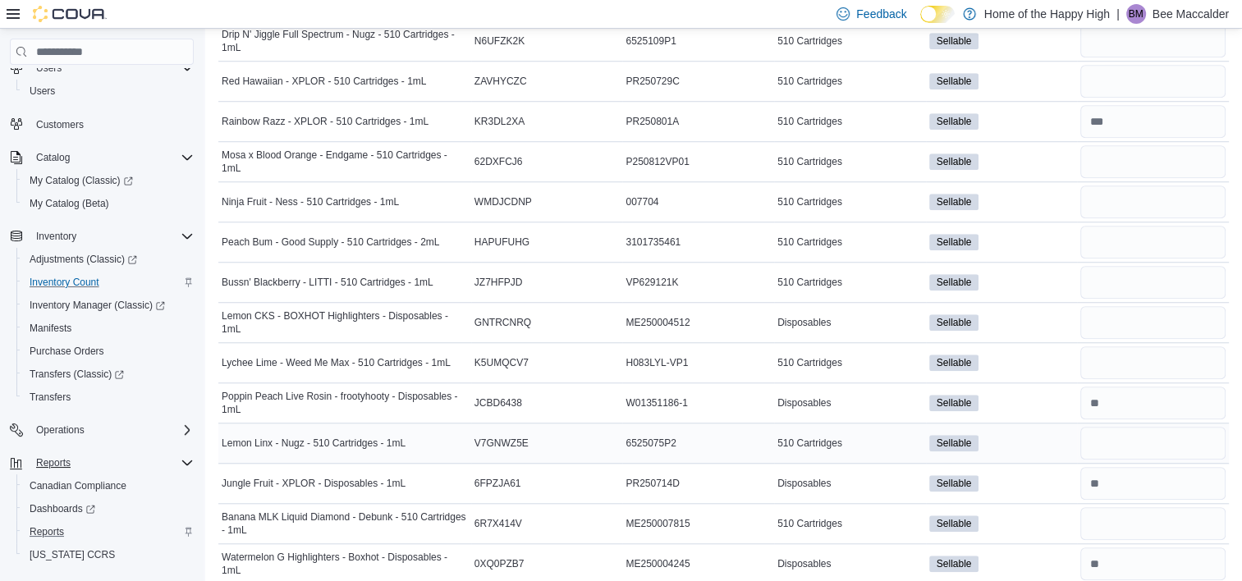
type input "**"
click at [1096, 427] on input "number" at bounding box center [1152, 443] width 145 height 33
type input "**"
click at [1114, 507] on input "number" at bounding box center [1152, 523] width 145 height 33
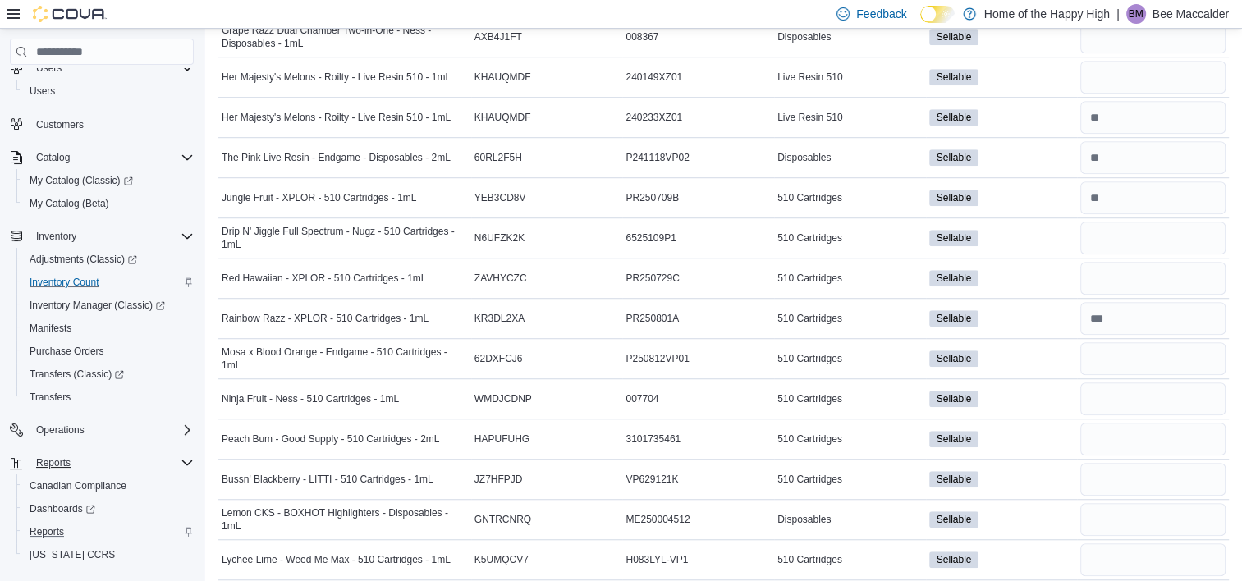
scroll to position [1133, 0]
type input "**"
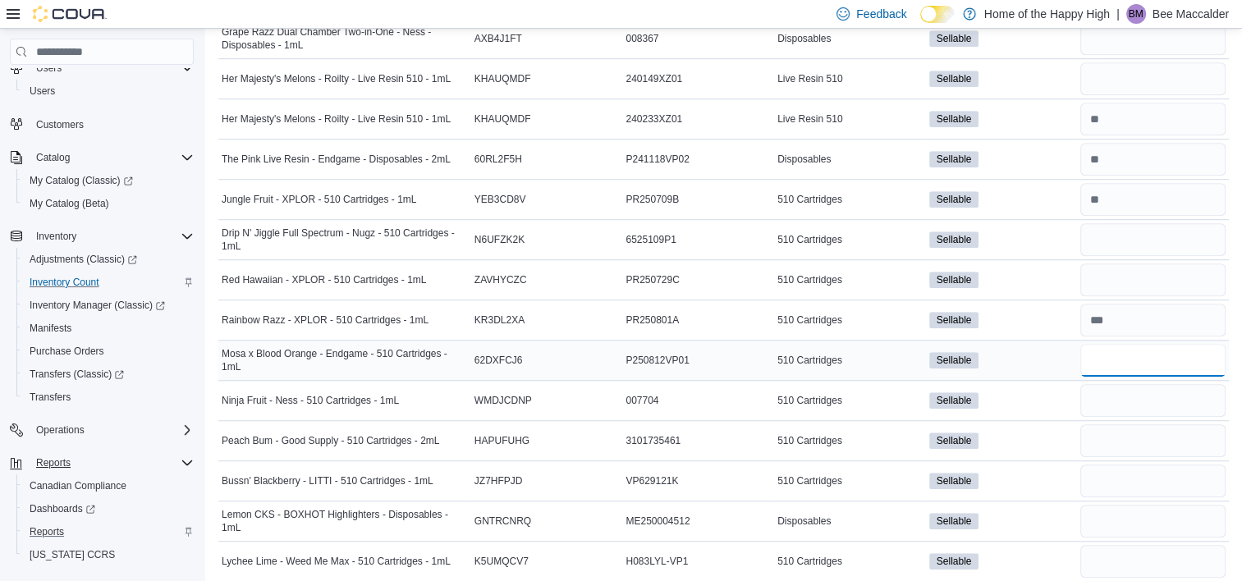
click at [1119, 344] on input "number" at bounding box center [1152, 360] width 145 height 33
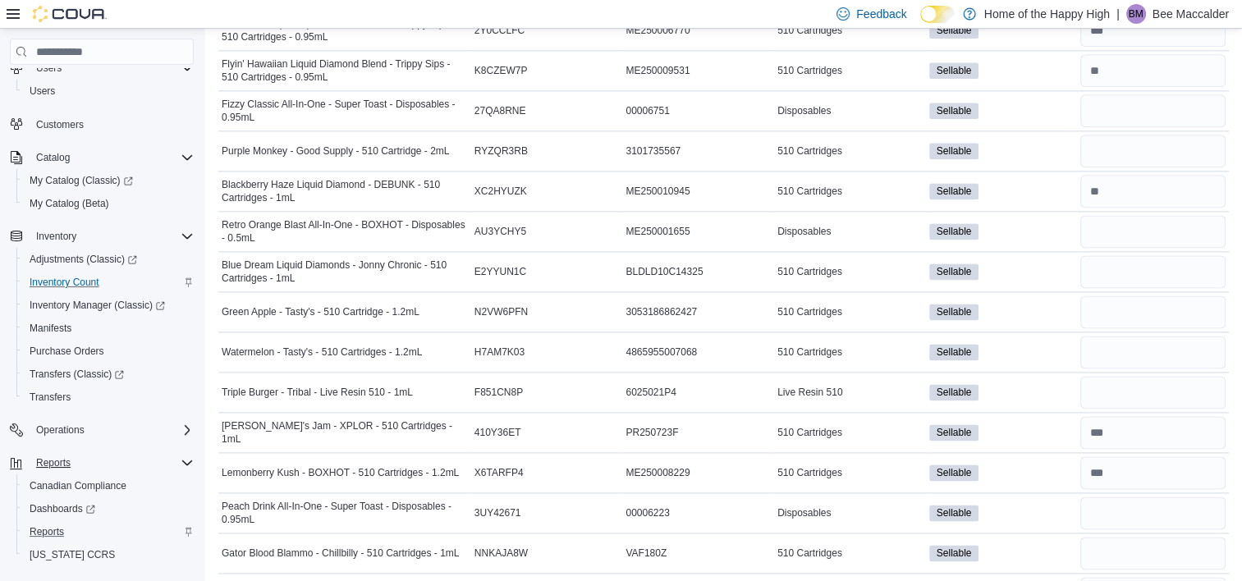
scroll to position [2144, 0]
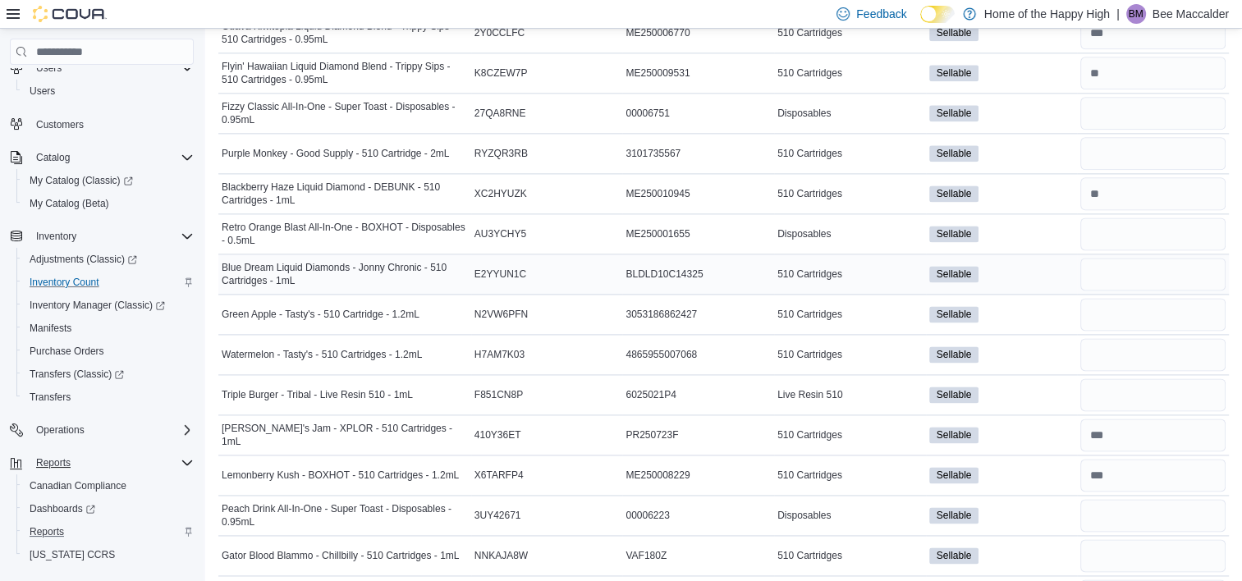
type input "**"
click at [1151, 258] on input "number" at bounding box center [1152, 274] width 145 height 33
type input "**"
click at [1112, 338] on input "number" at bounding box center [1152, 354] width 145 height 33
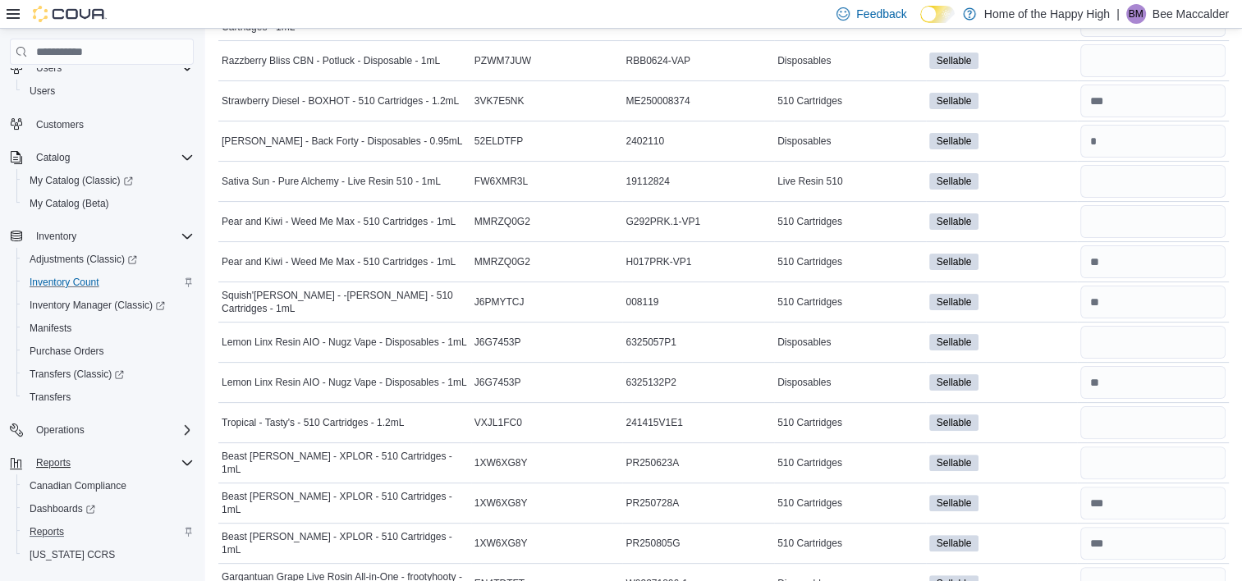
scroll to position [347, 0]
type input "**"
click at [1121, 405] on input "number" at bounding box center [1152, 421] width 145 height 33
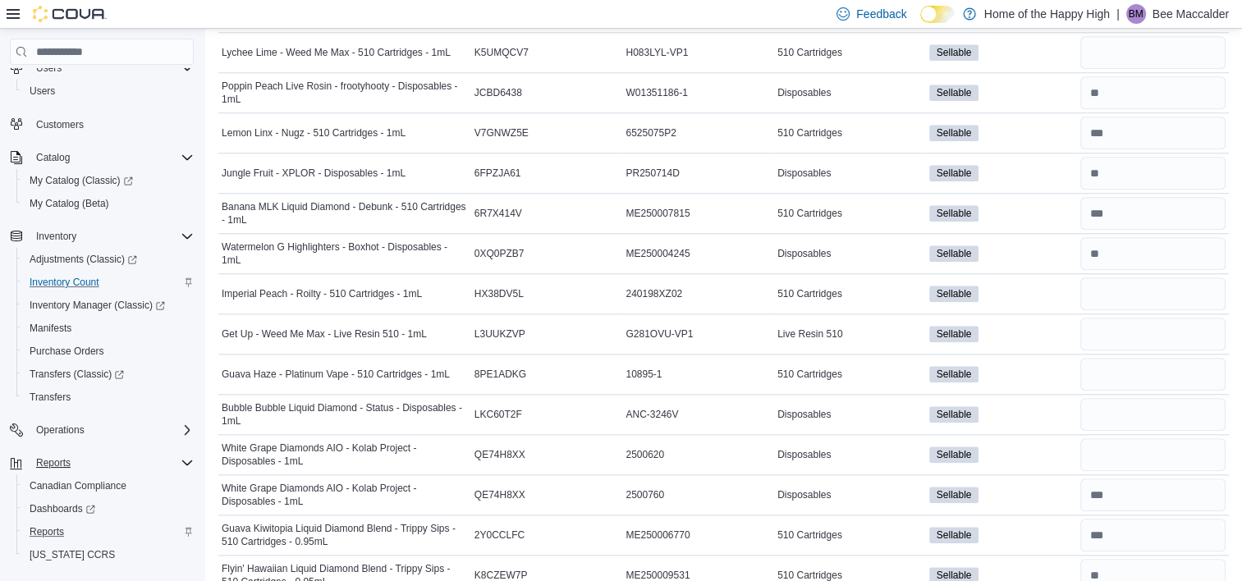
scroll to position [1638, 0]
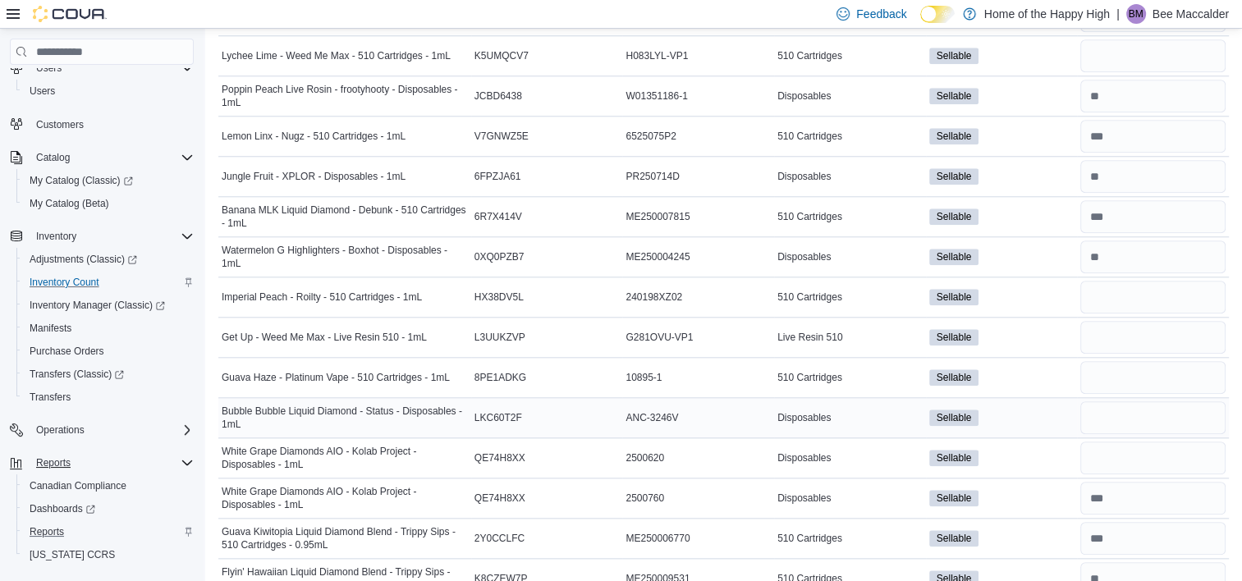
type input "**"
click at [1110, 401] on input "number" at bounding box center [1152, 417] width 145 height 33
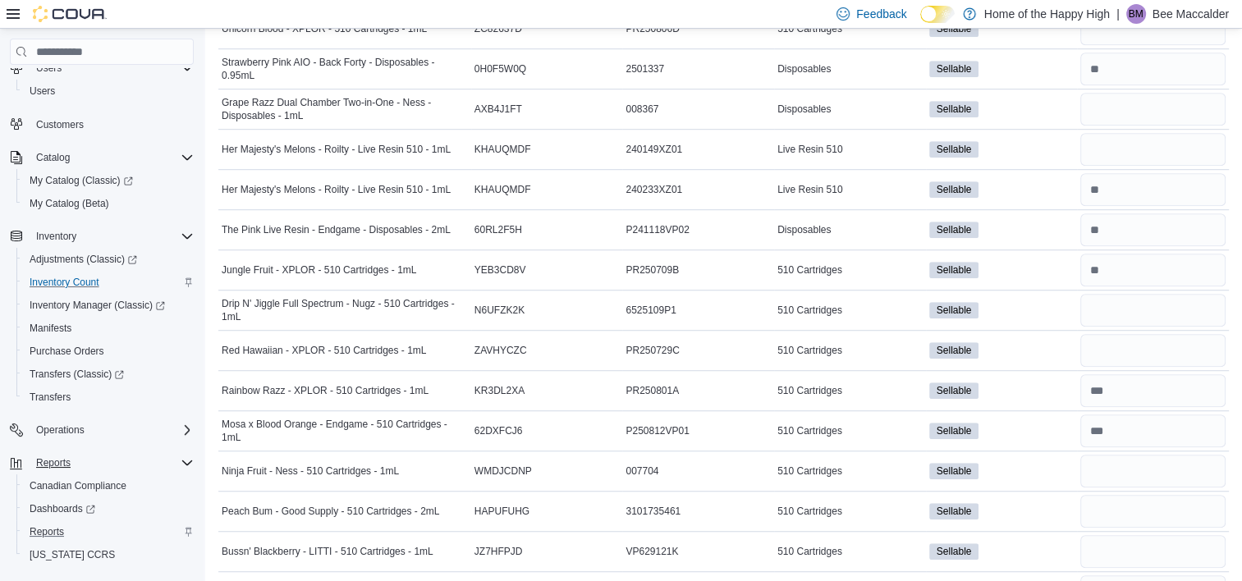
scroll to position [1060, 0]
type input "*"
click at [1094, 295] on input "number" at bounding box center [1152, 311] width 145 height 33
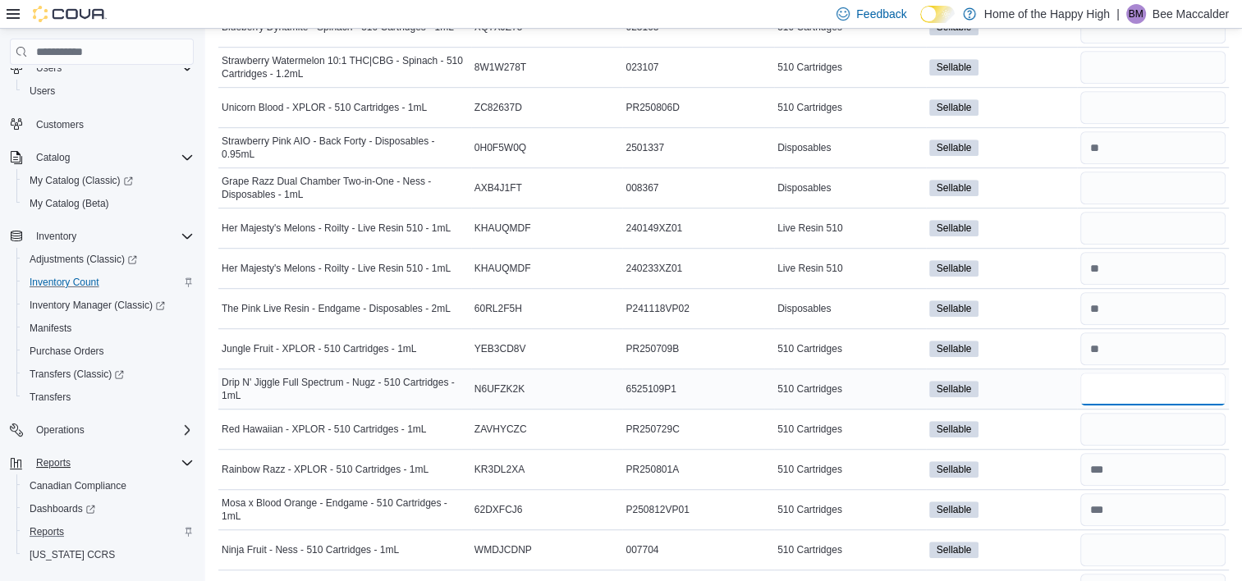
scroll to position [982, 0]
type input "*"
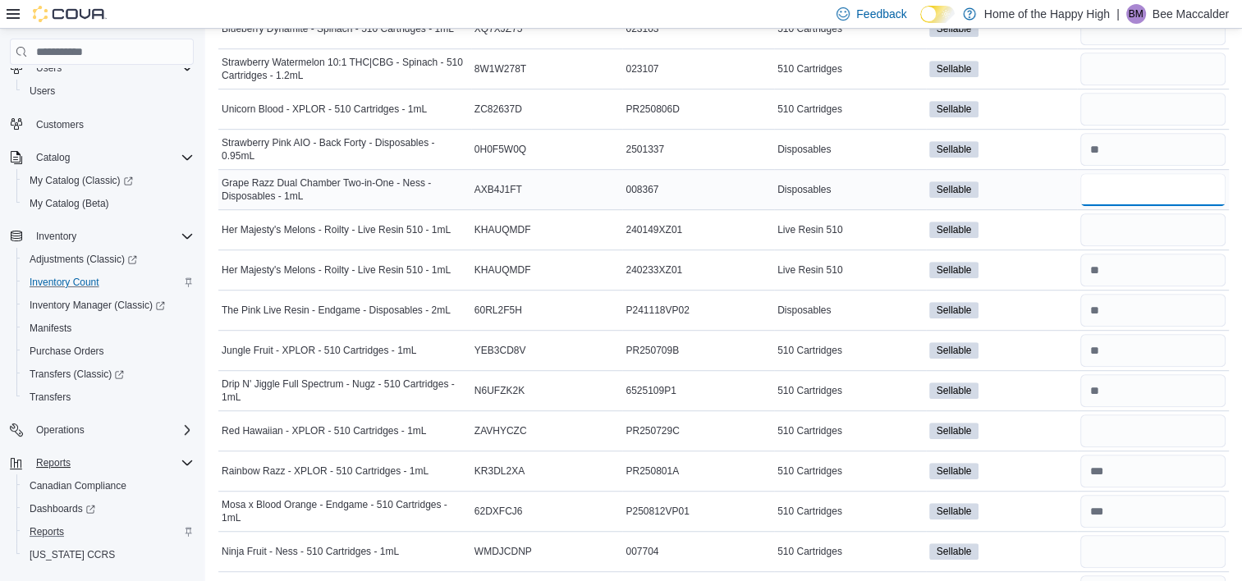
click at [1117, 173] on input "number" at bounding box center [1152, 189] width 145 height 33
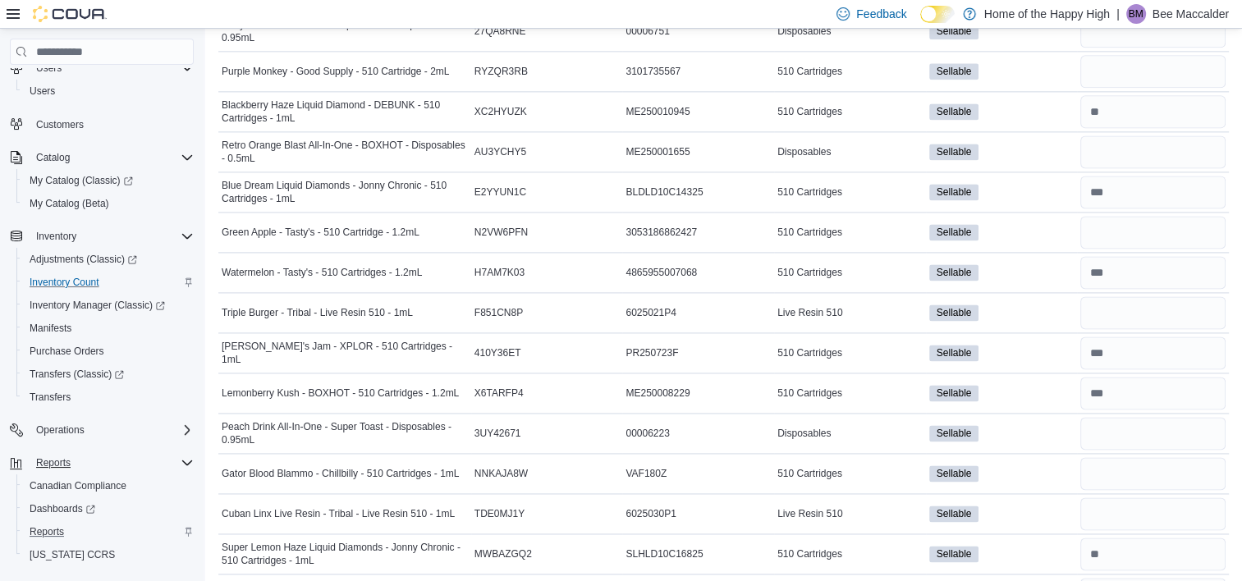
scroll to position [2229, 0]
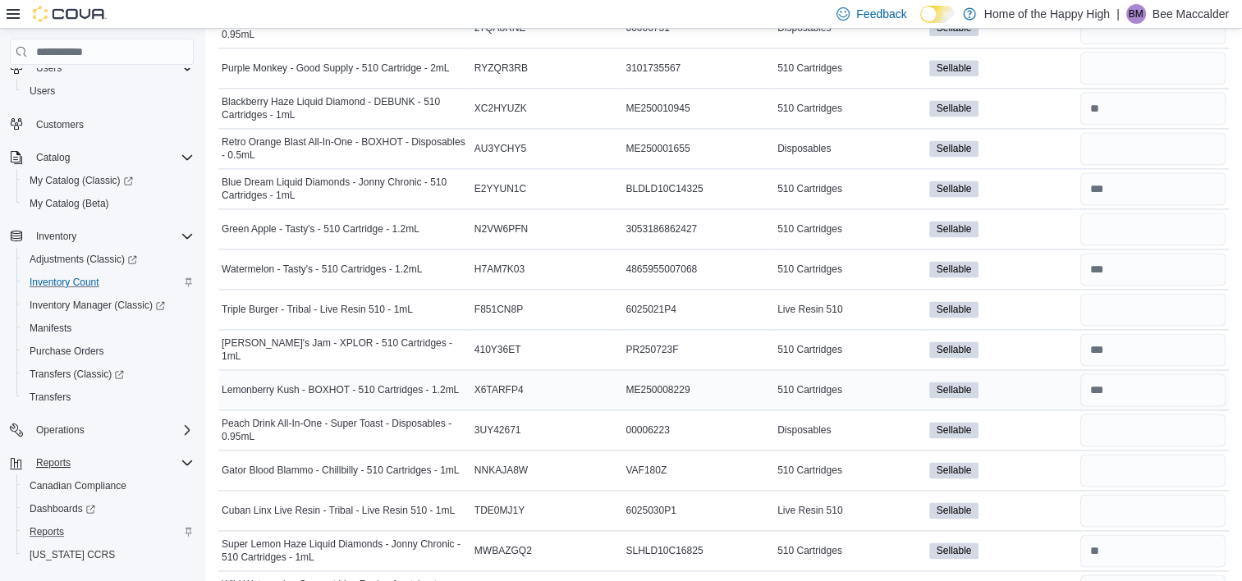
type input "*"
click at [1126, 373] on input "number" at bounding box center [1152, 389] width 145 height 33
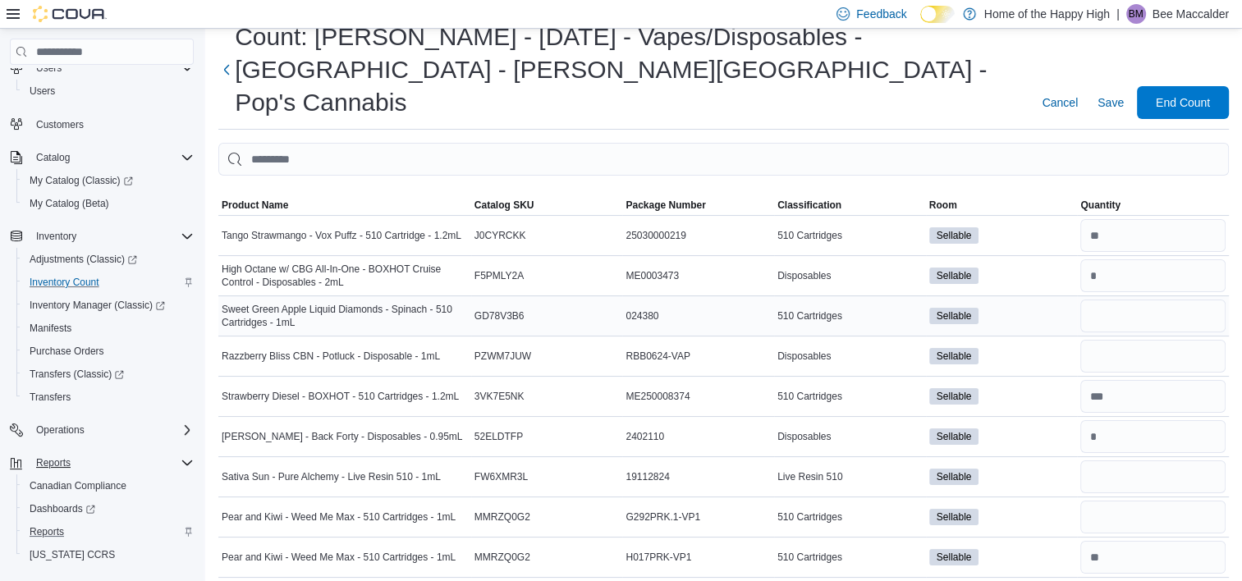
scroll to position [53, 0]
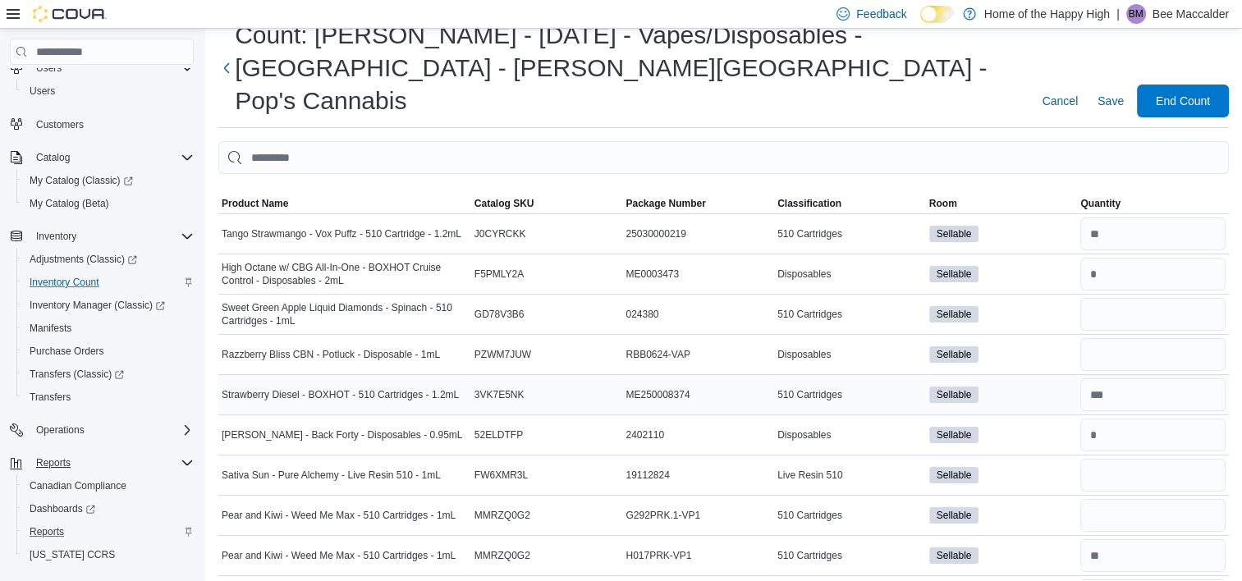
type input "**"
click at [1141, 378] on input "number" at bounding box center [1152, 394] width 145 height 33
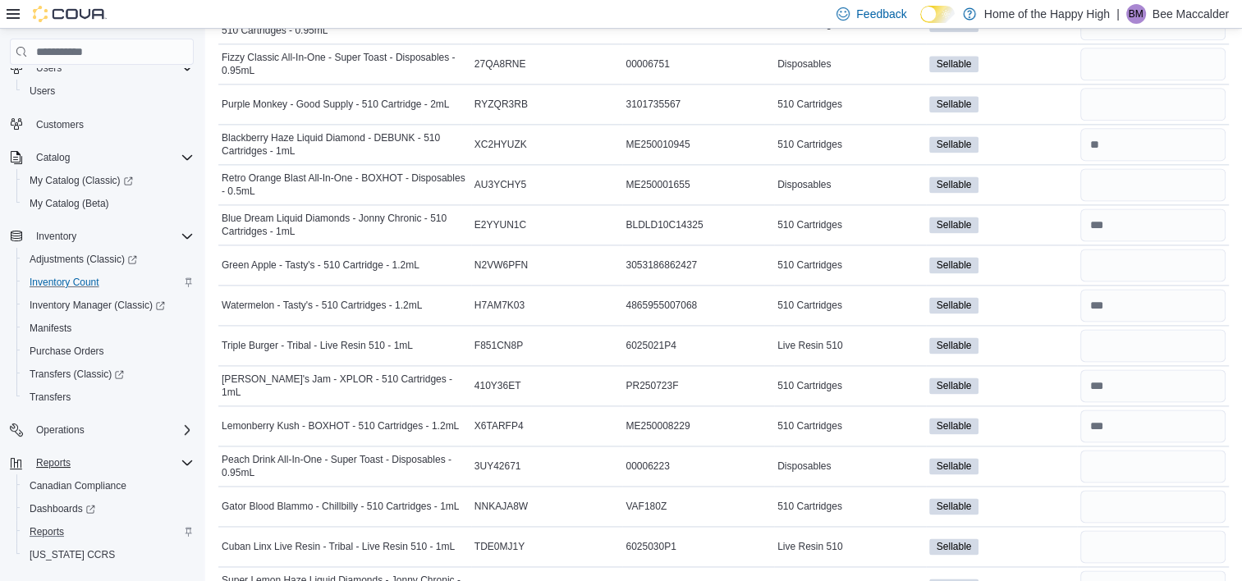
scroll to position [2196, 0]
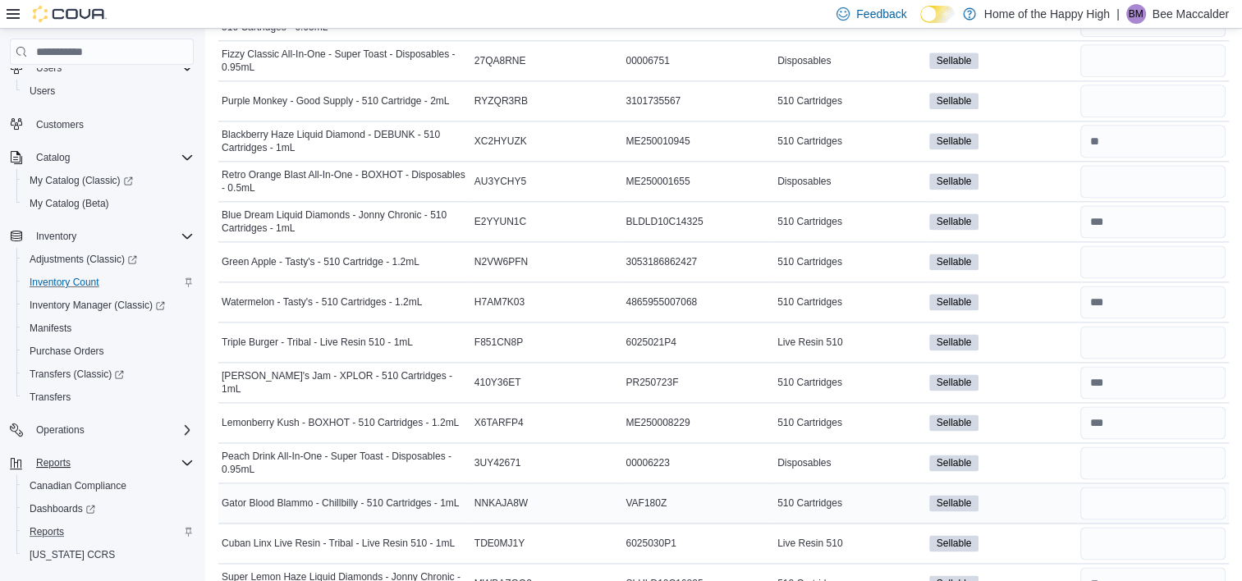
type input "**"
click at [1133, 487] on input "number" at bounding box center [1152, 503] width 145 height 33
type input "*"
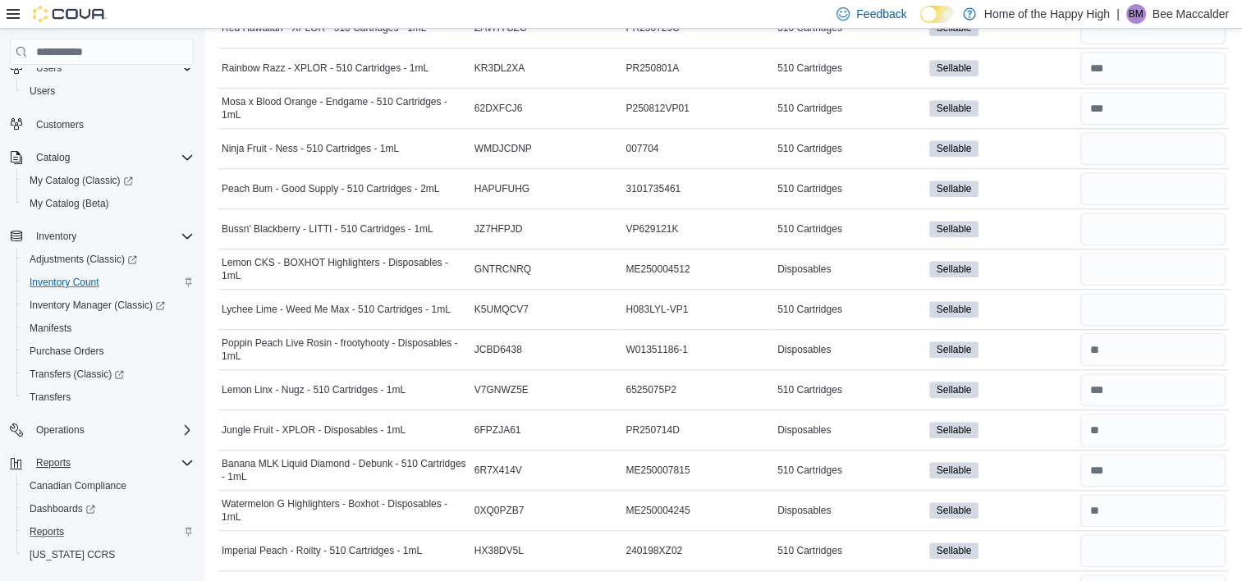
scroll to position [1385, 0]
click at [1129, 453] on input "number" at bounding box center [1152, 469] width 145 height 33
type input "**"
click at [1103, 212] on input "number" at bounding box center [1152, 228] width 145 height 33
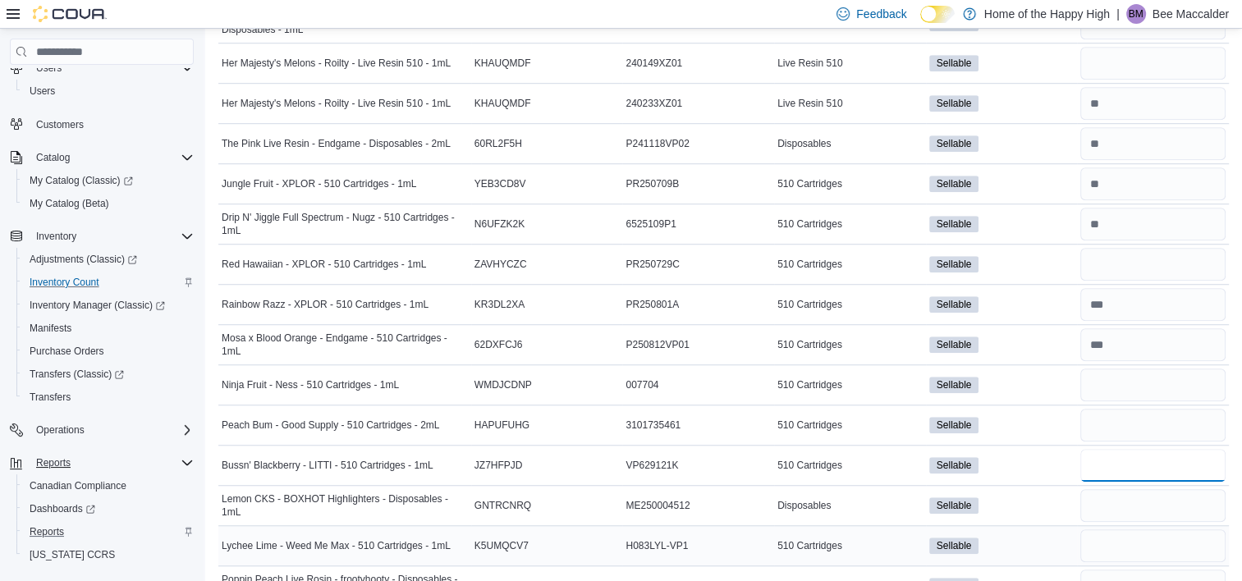
scroll to position [1149, 0]
type input "*"
click at [1129, 368] on input "number" at bounding box center [1152, 384] width 145 height 33
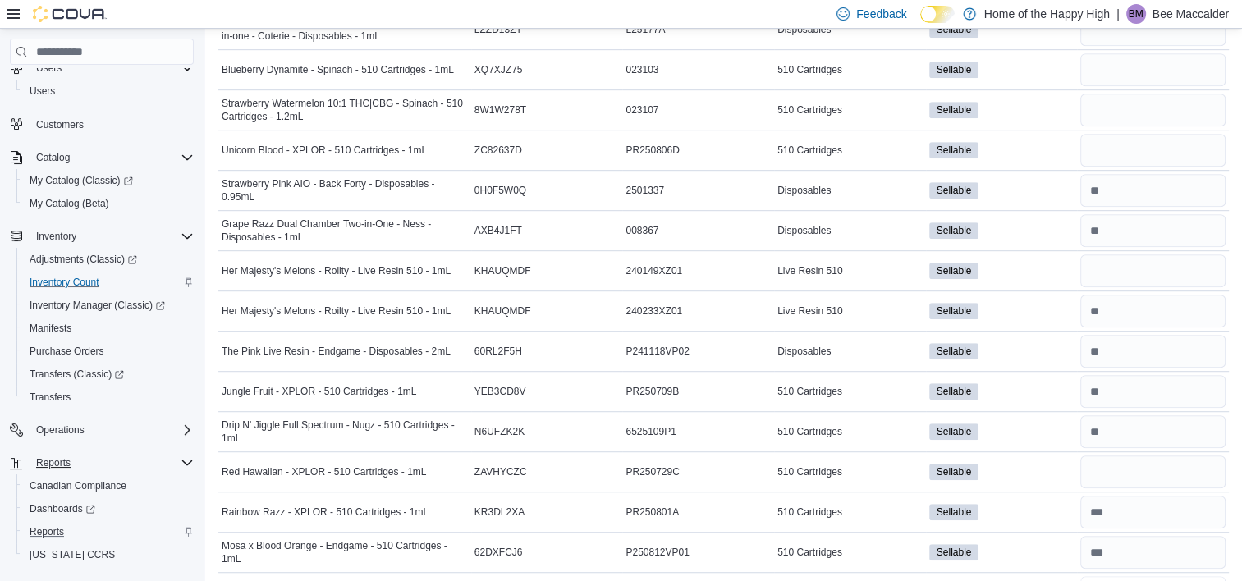
scroll to position [962, 0]
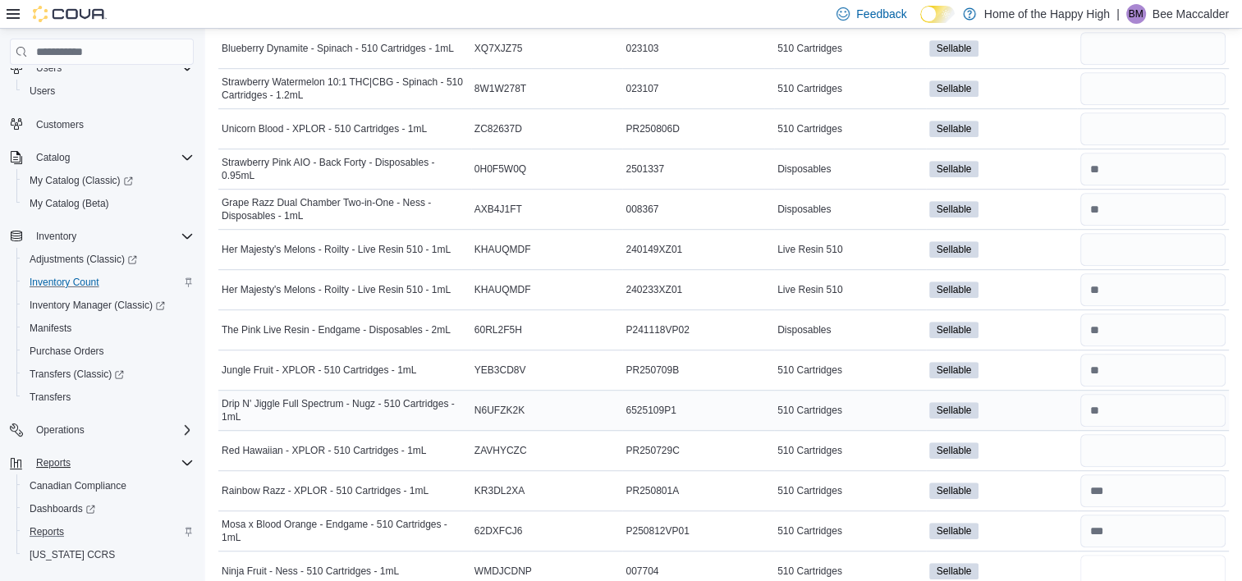
type input "*"
click at [1120, 394] on input "number" at bounding box center [1152, 410] width 145 height 33
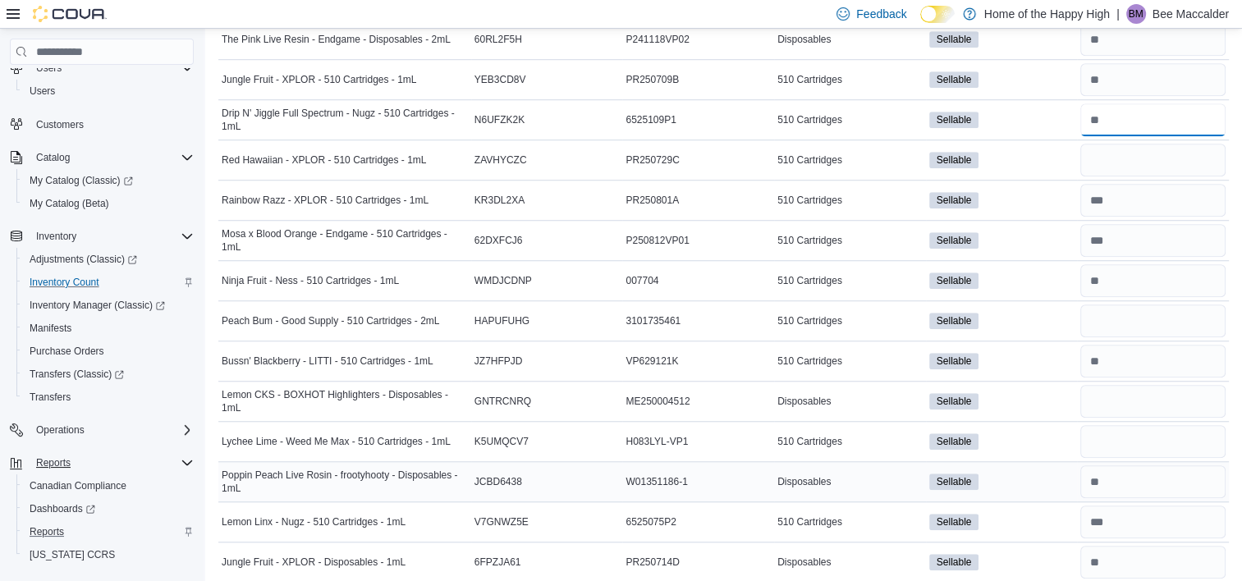
scroll to position [1253, 0]
type input "*"
click at [1132, 505] on input "number" at bounding box center [1152, 521] width 145 height 33
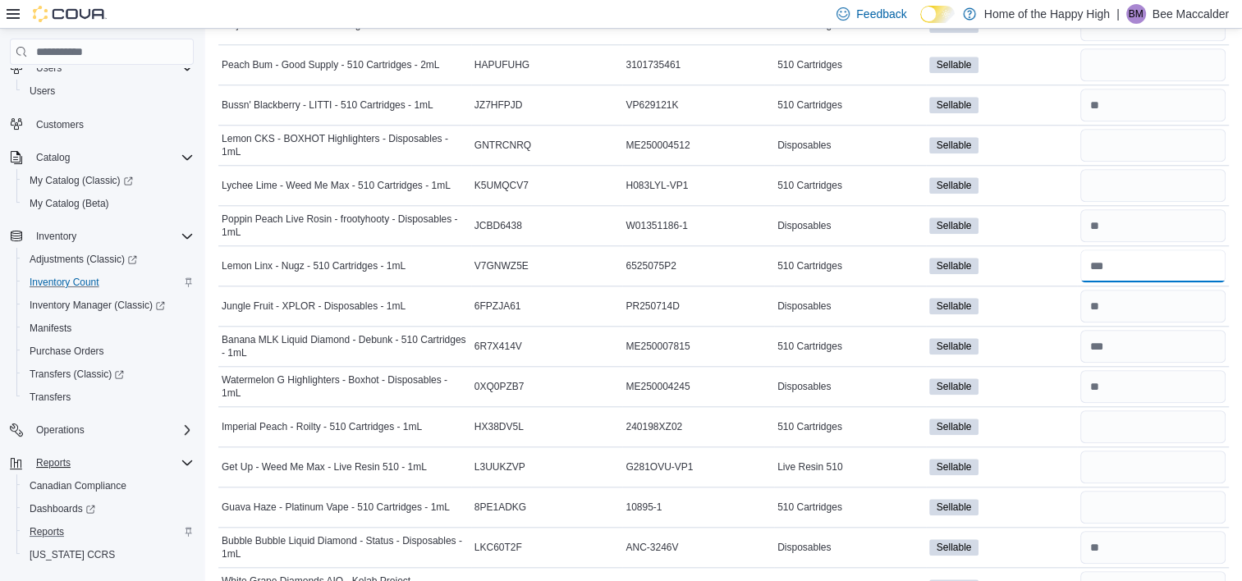
scroll to position [1569, 0]
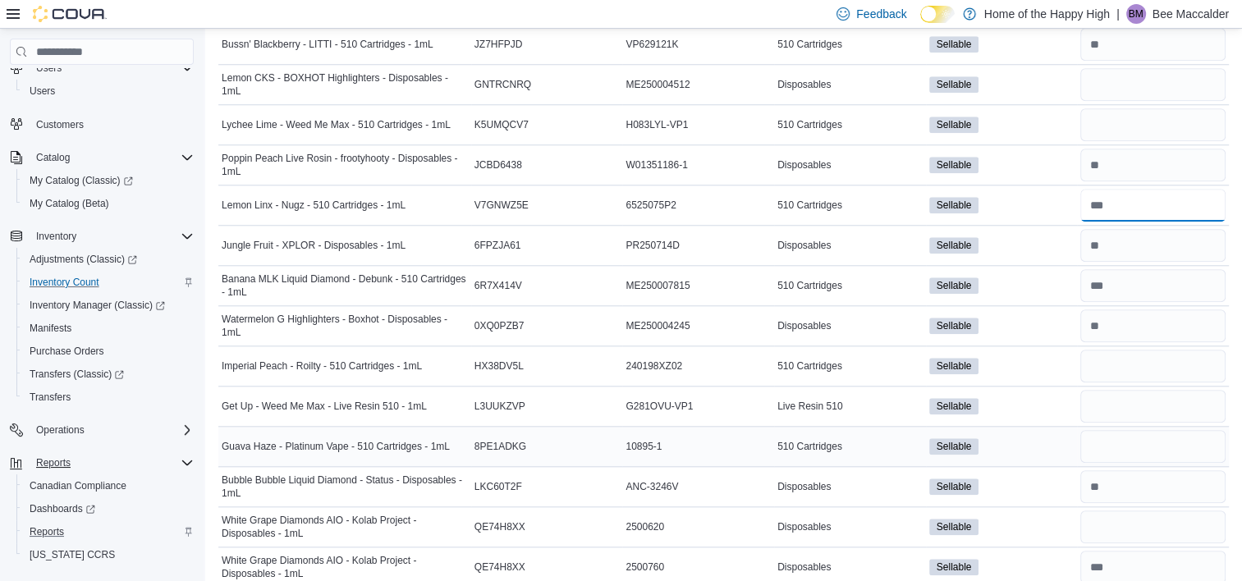
type input "**"
click at [1099, 430] on input "number" at bounding box center [1152, 446] width 145 height 33
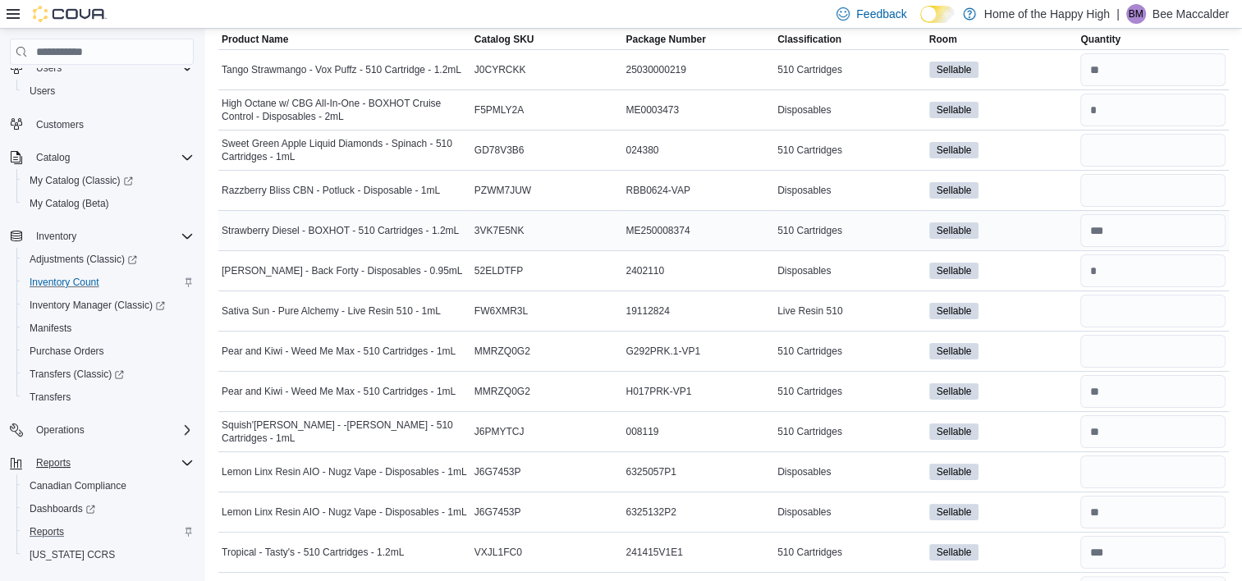
scroll to position [256, 0]
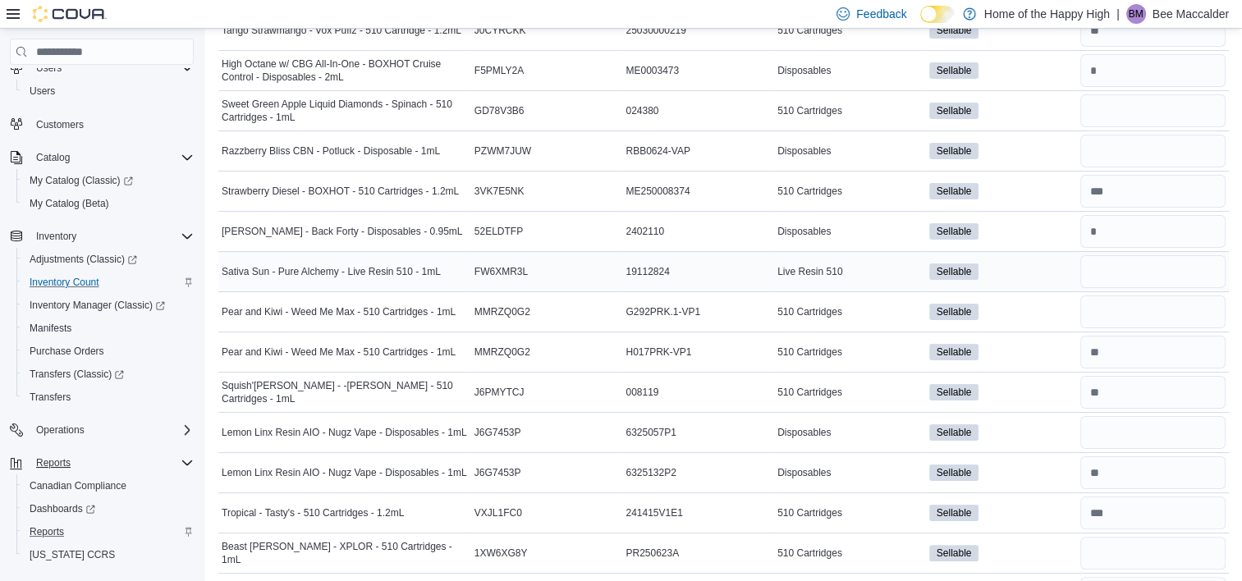
type input "*"
click at [1135, 255] on input "number" at bounding box center [1152, 271] width 145 height 33
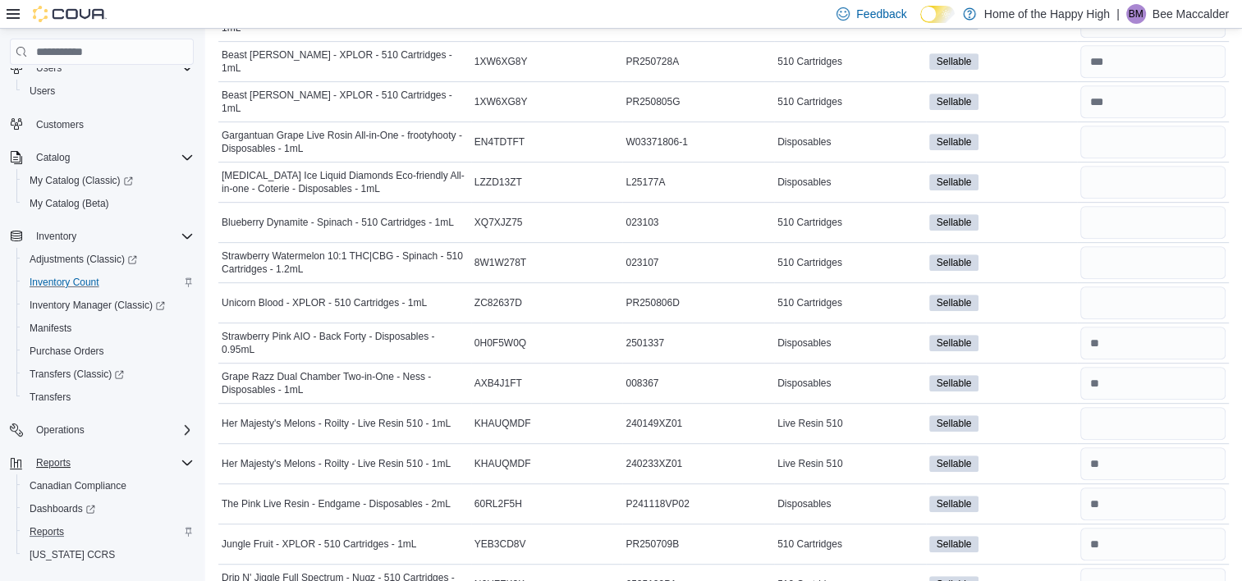
scroll to position [788, 0]
type input "*"
click at [1159, 407] on input "number" at bounding box center [1152, 423] width 145 height 33
type input "*"
click at [1140, 447] on input "number" at bounding box center [1152, 463] width 145 height 33
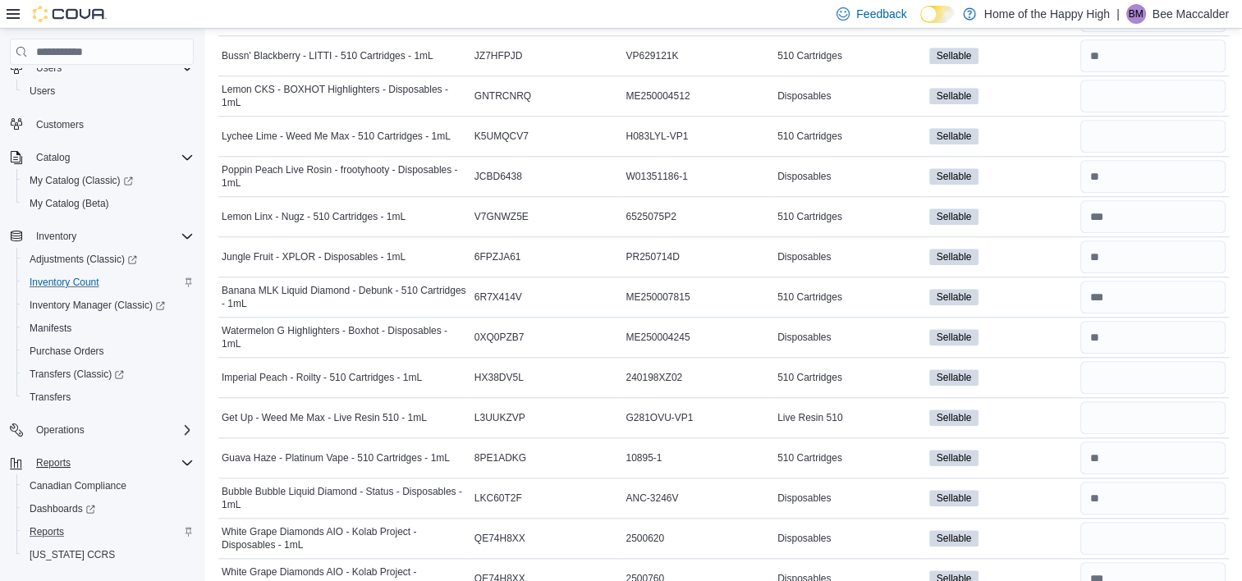
scroll to position [1558, 0]
type input "**"
click at [1142, 360] on input "number" at bounding box center [1152, 376] width 145 height 33
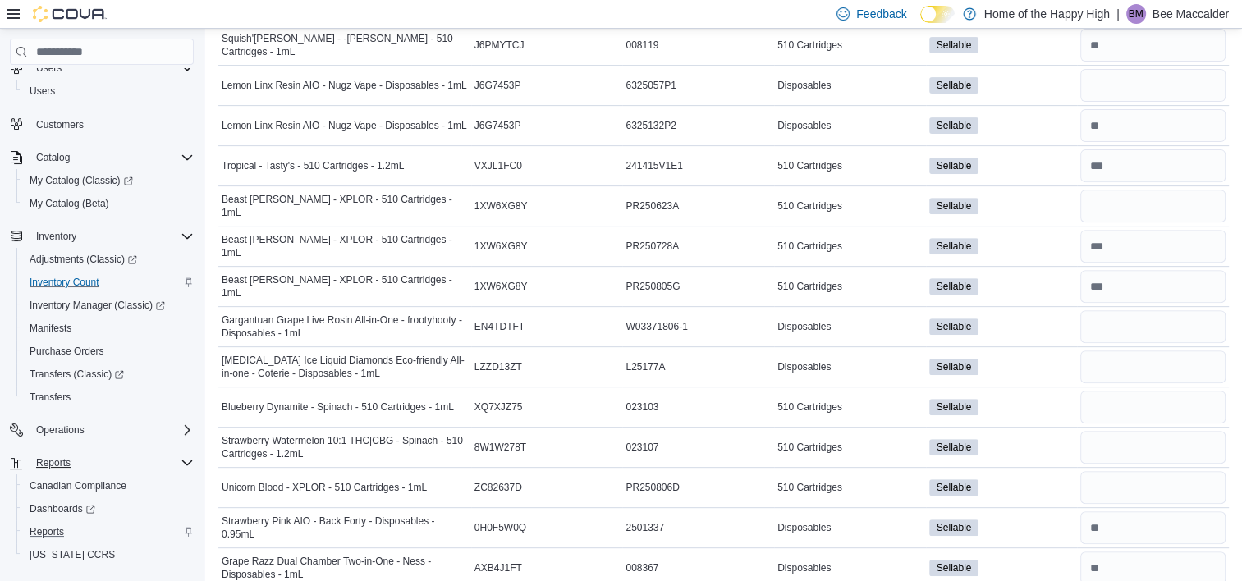
scroll to position [604, 0]
type input "*"
click at [1097, 390] on input "number" at bounding box center [1152, 406] width 145 height 33
type input "*"
click at [1134, 430] on input "number" at bounding box center [1152, 446] width 145 height 33
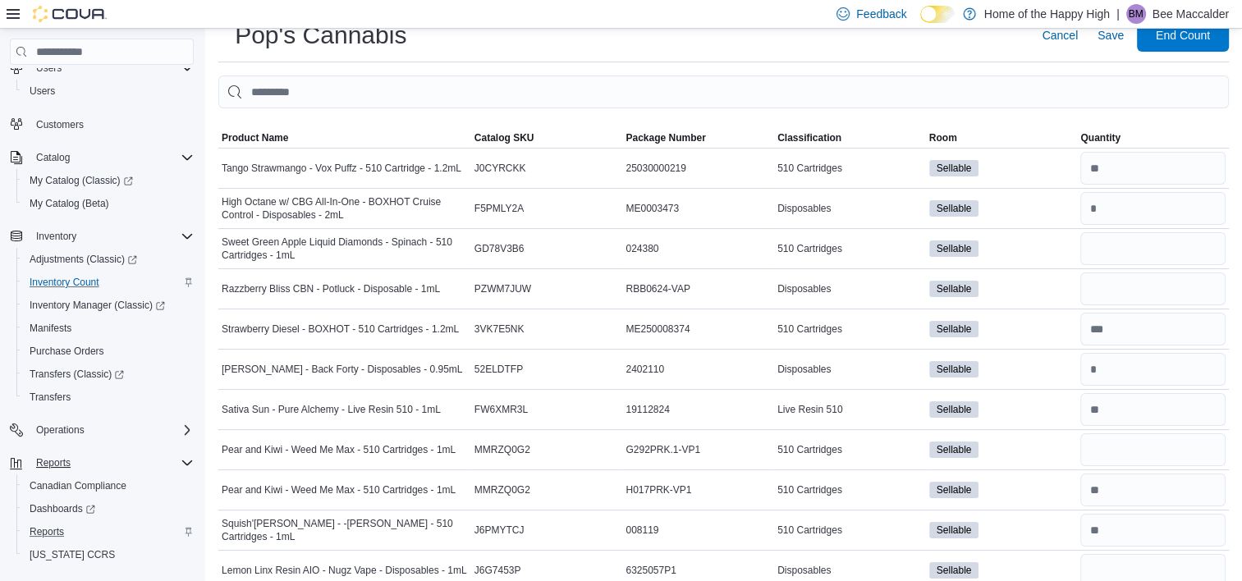
scroll to position [117, 0]
type input "*"
click at [1133, 233] on input "number" at bounding box center [1152, 249] width 145 height 33
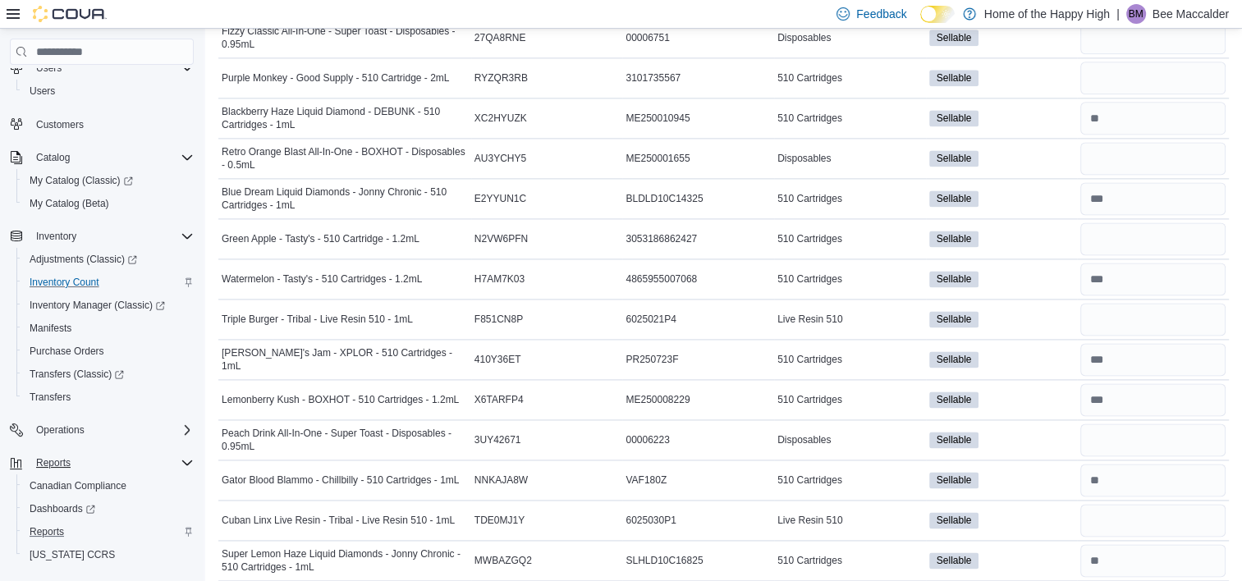
scroll to position [2229, 0]
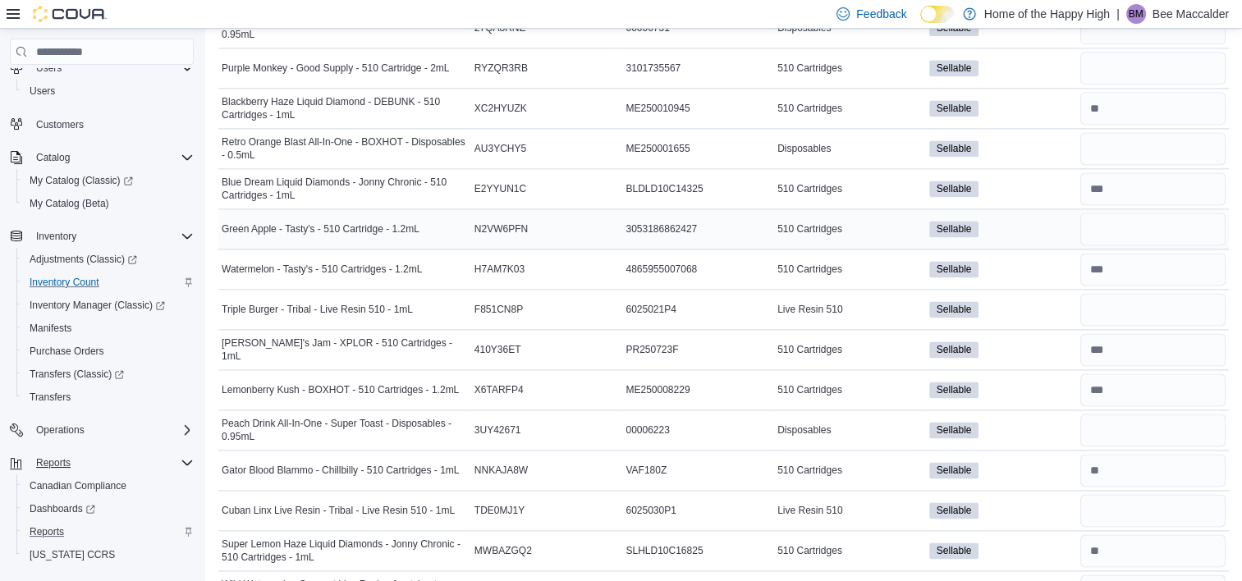
type input "*"
click at [1116, 213] on input "number" at bounding box center [1152, 229] width 145 height 33
type input "*"
click at [1118, 253] on input "number" at bounding box center [1152, 269] width 145 height 33
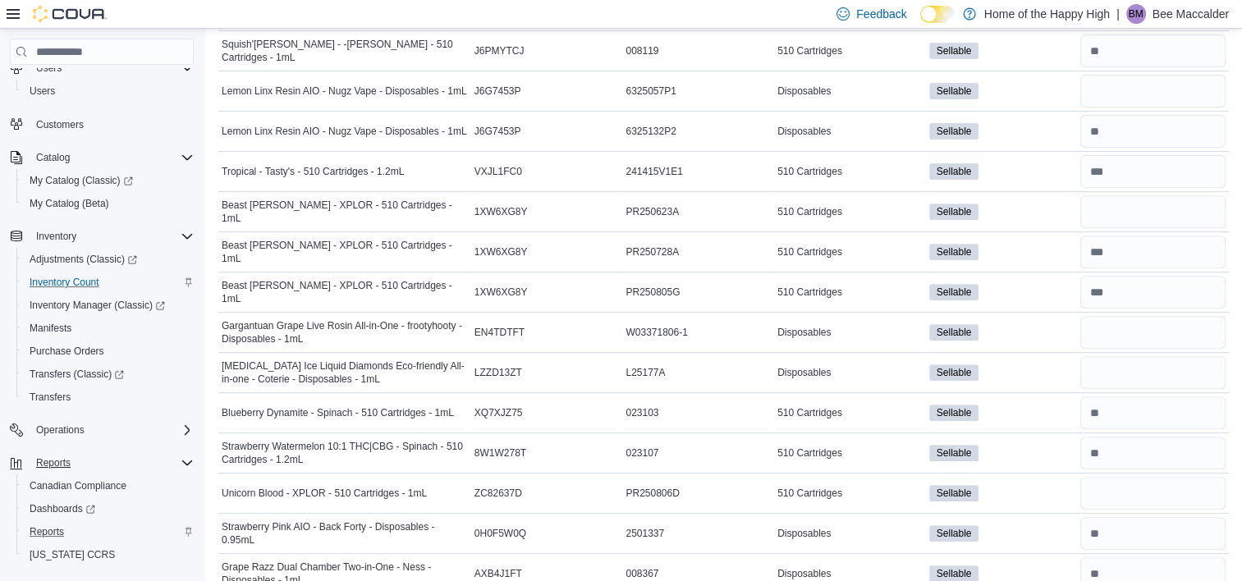
scroll to position [593, 0]
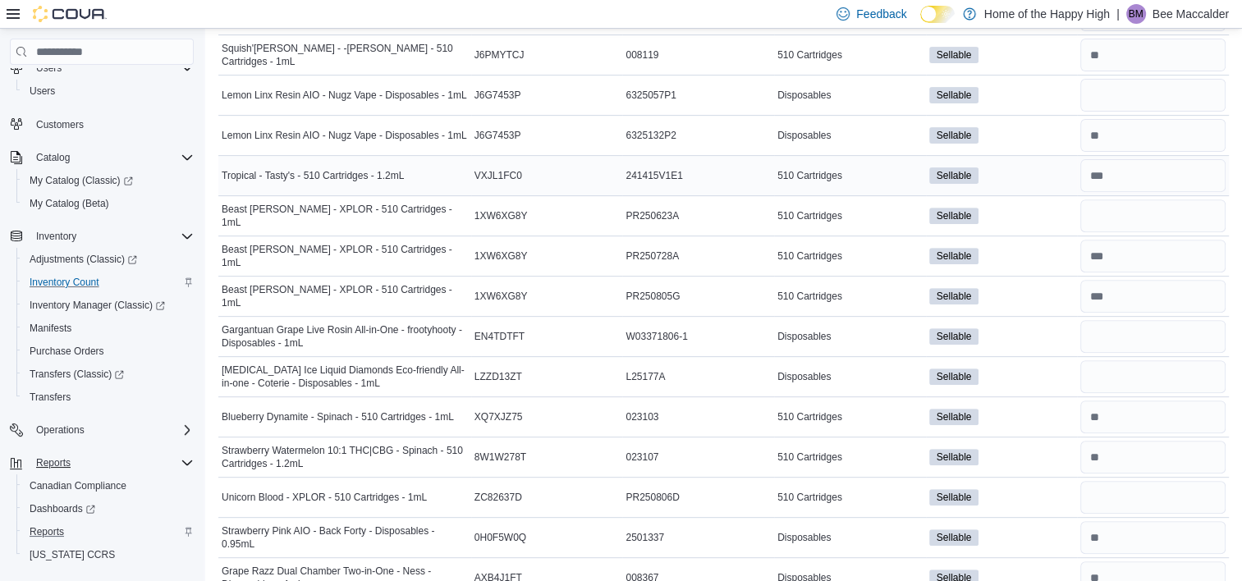
type input "**"
click at [1141, 159] on input "number" at bounding box center [1152, 175] width 145 height 33
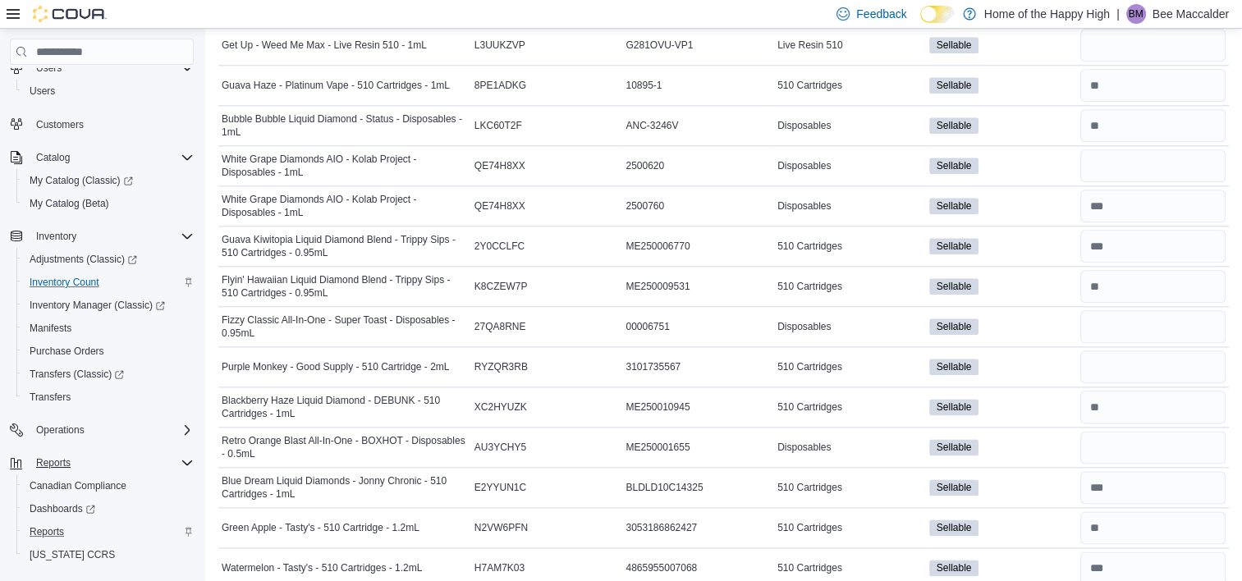
scroll to position [2229, 0]
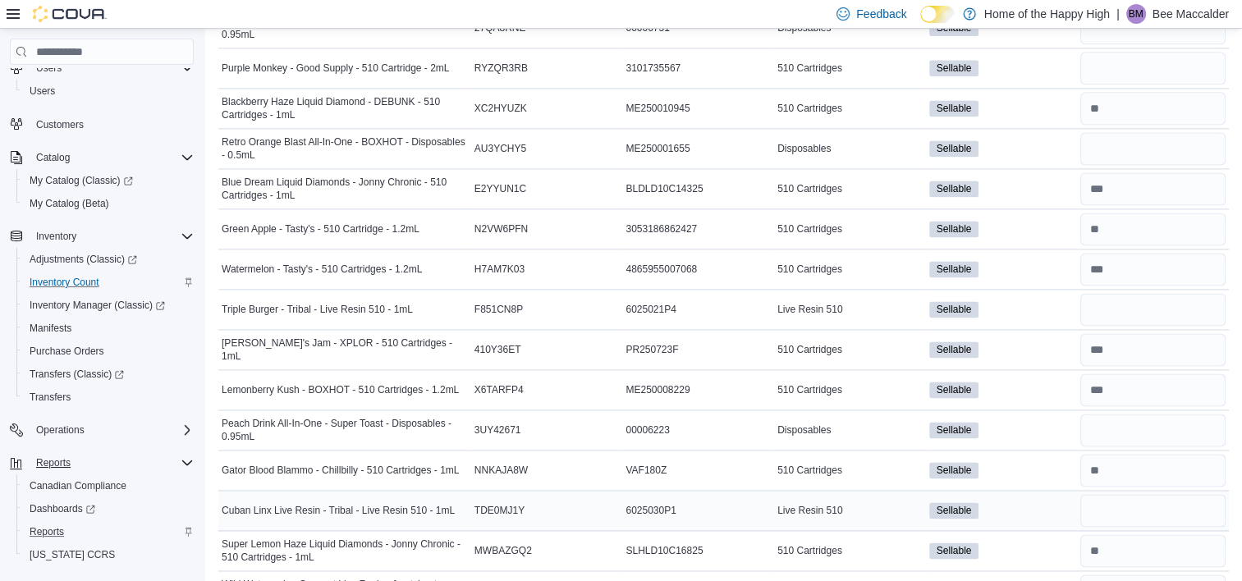
type input "**"
click at [1102, 494] on input "number" at bounding box center [1152, 510] width 145 height 33
type input "*"
click at [1165, 293] on input "number" at bounding box center [1152, 309] width 145 height 33
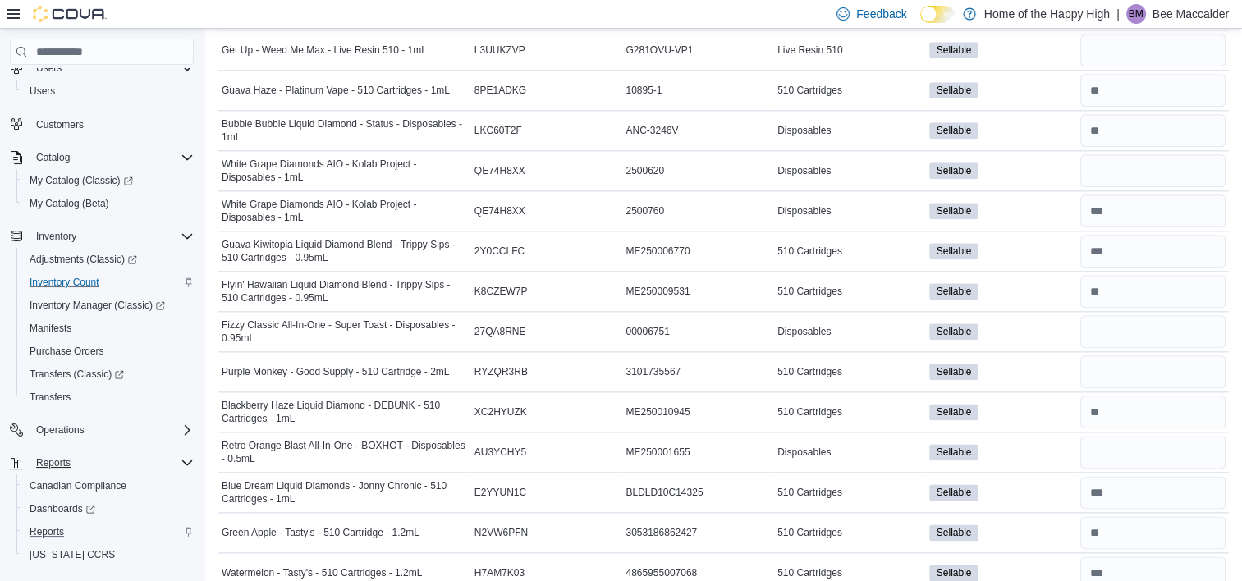
scroll to position [1924, 0]
type input "*"
click at [1135, 236] on input "number" at bounding box center [1152, 252] width 145 height 33
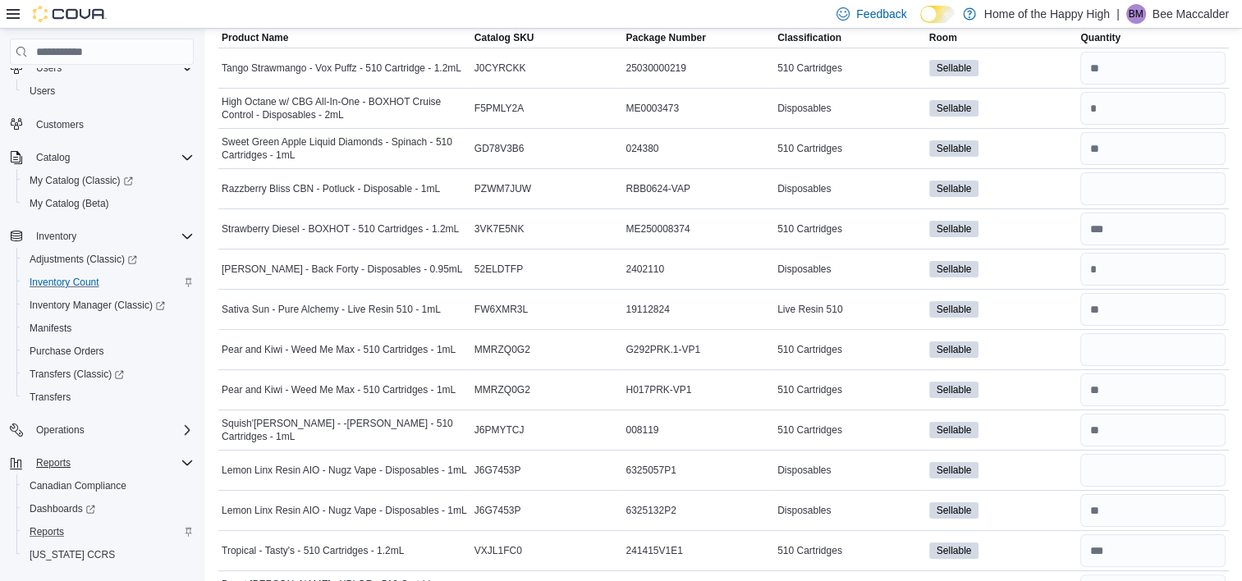
scroll to position [0, 0]
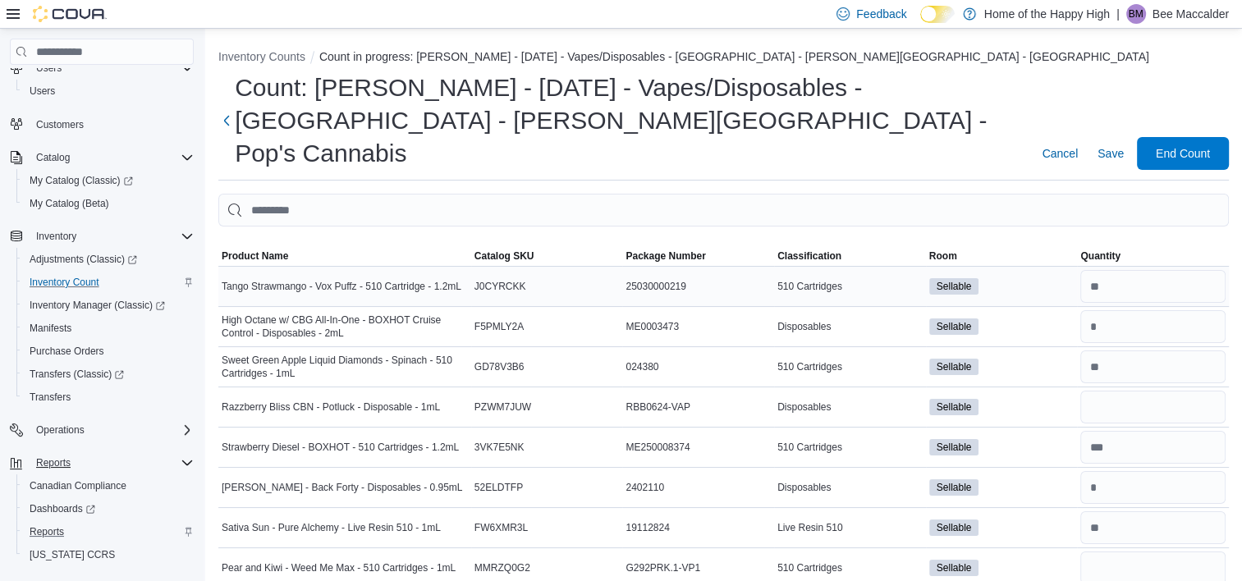
type input "**"
click at [1195, 270] on input "number" at bounding box center [1152, 286] width 145 height 33
type input "*"
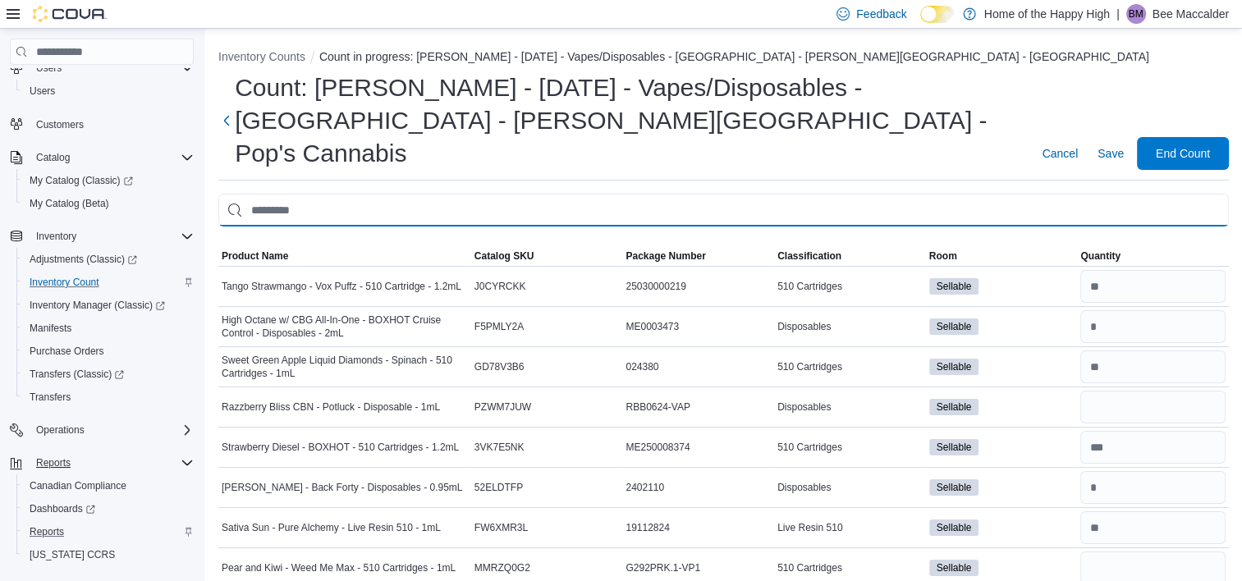
click at [522, 194] on input "This is a search bar. After typing your query, hit enter to filter the results …" at bounding box center [723, 210] width 1010 height 33
type input "*"
type input "******"
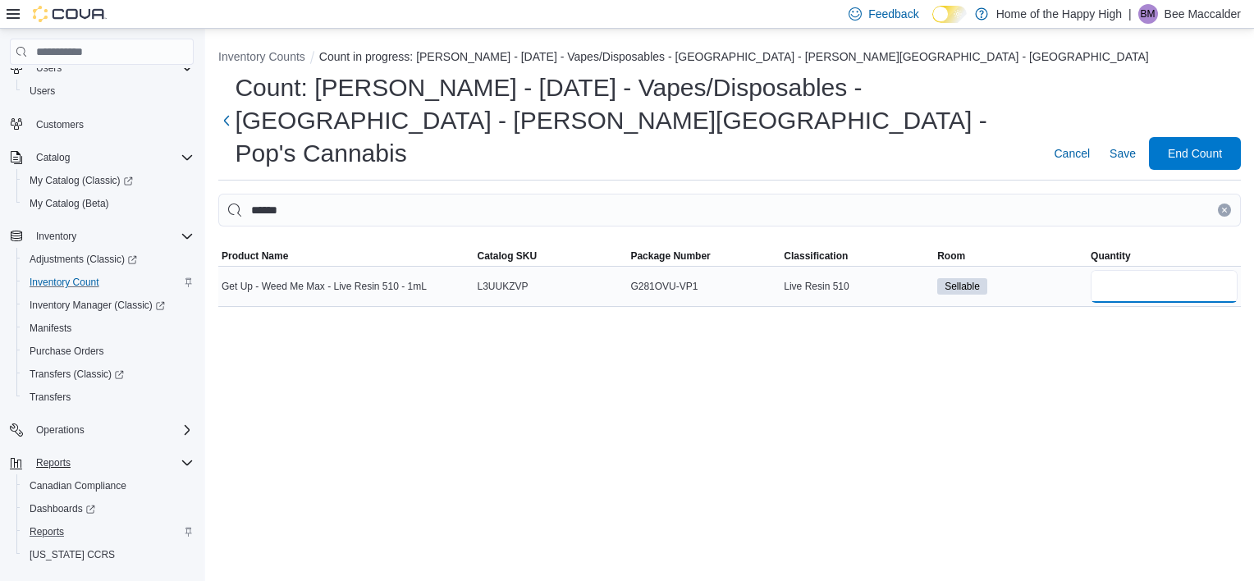
click at [1133, 270] on input "number" at bounding box center [1164, 286] width 147 height 33
type input "*"
click at [1222, 207] on icon "Clear input" at bounding box center [1224, 210] width 7 height 7
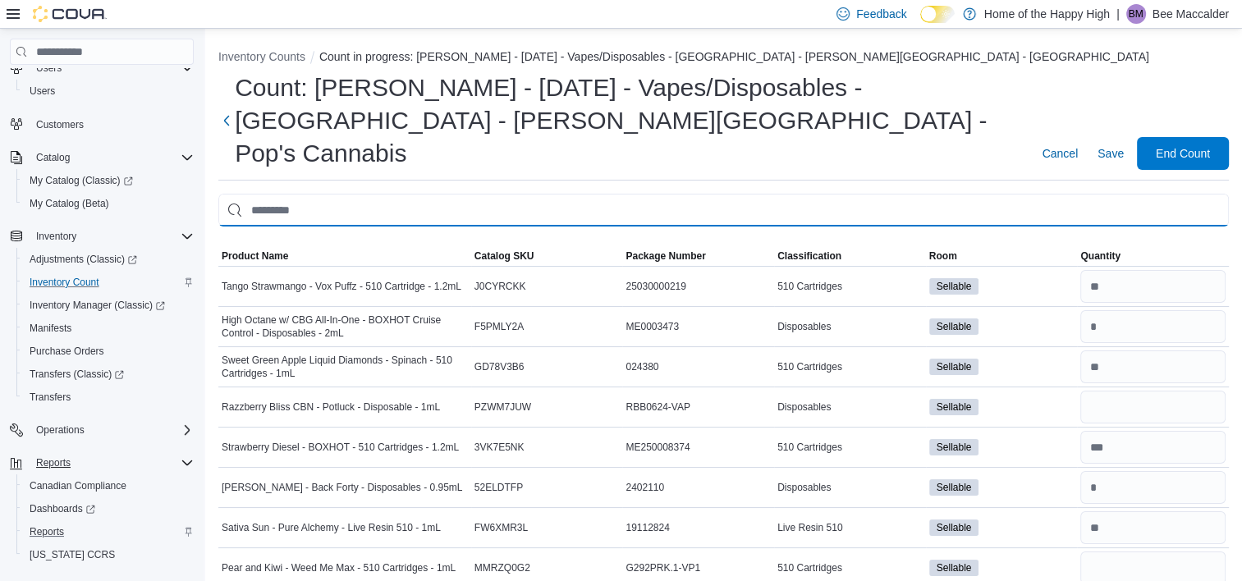
click at [1019, 194] on input "This is a search bar. After typing your query, hit enter to filter the results …" at bounding box center [723, 210] width 1010 height 33
click at [880, 194] on input "This is a search bar. After typing your query, hit enter to filter the results …" at bounding box center [723, 210] width 1010 height 33
type input "******"
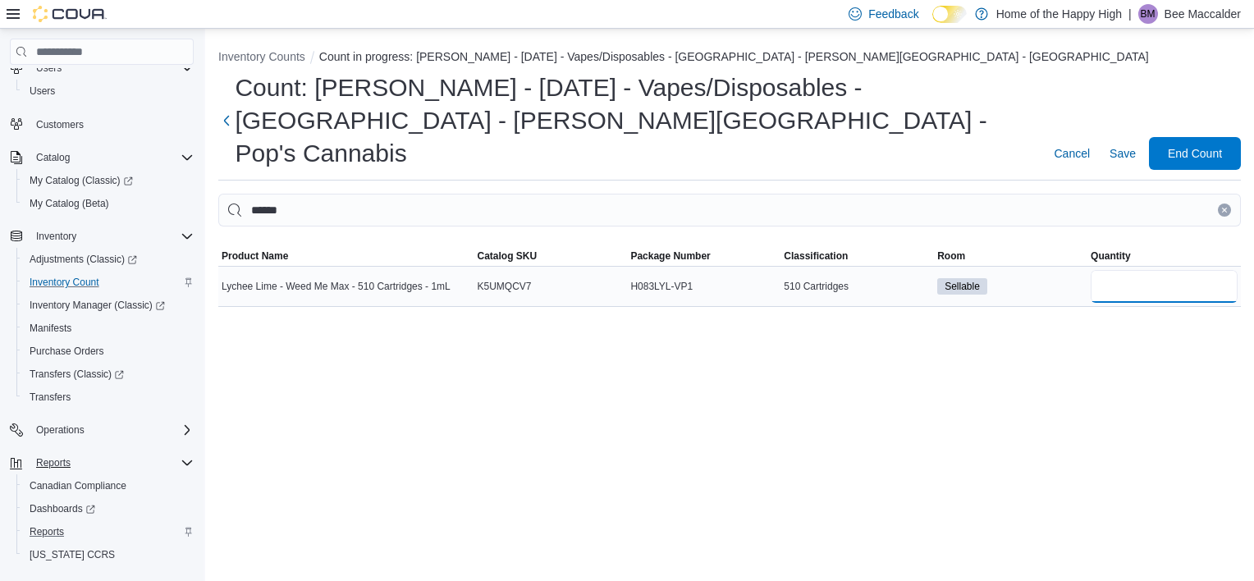
click at [1149, 270] on input "number" at bounding box center [1164, 286] width 147 height 33
type input "*"
click at [1223, 207] on icon "Clear input" at bounding box center [1224, 210] width 7 height 7
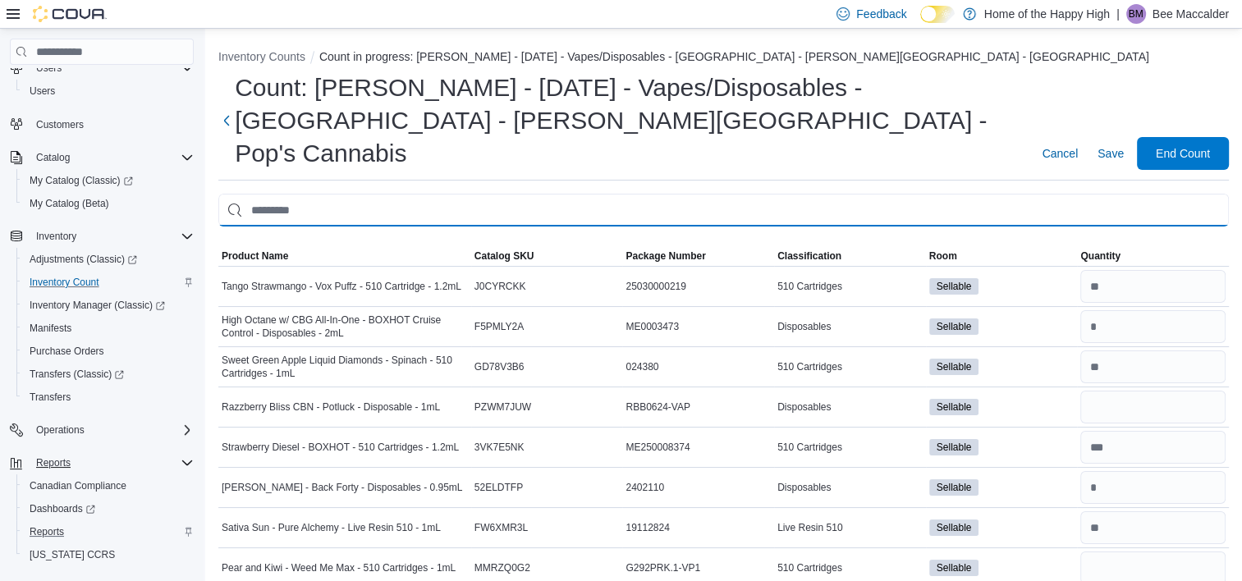
click at [1092, 194] on input "This is a search bar. After typing your query, hit enter to filter the results …" at bounding box center [723, 210] width 1010 height 33
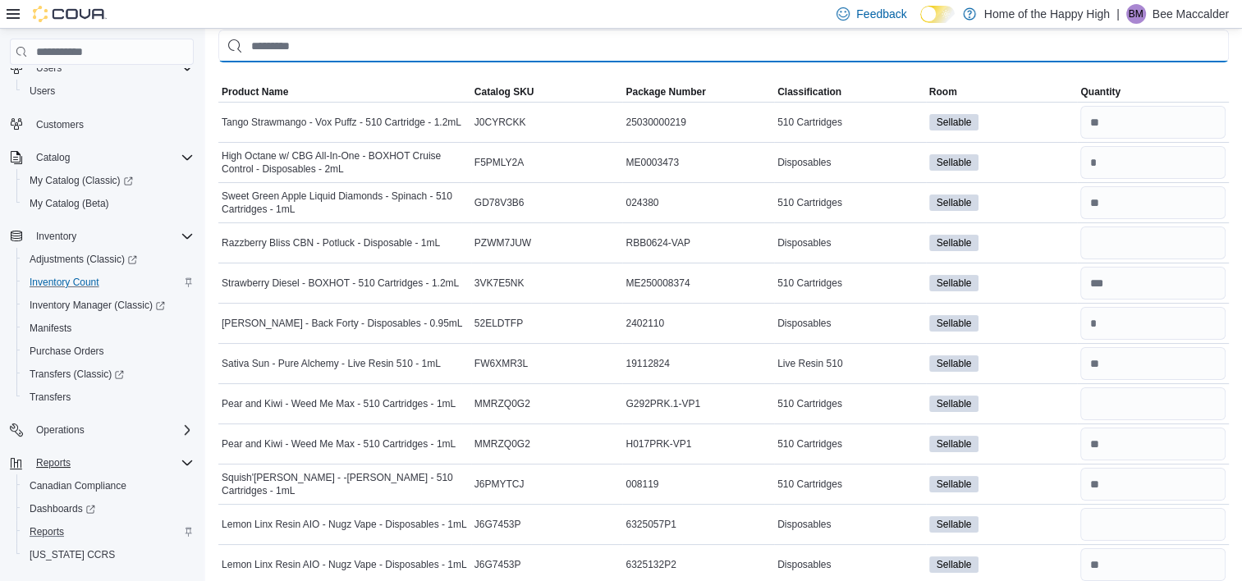
scroll to position [173, 0]
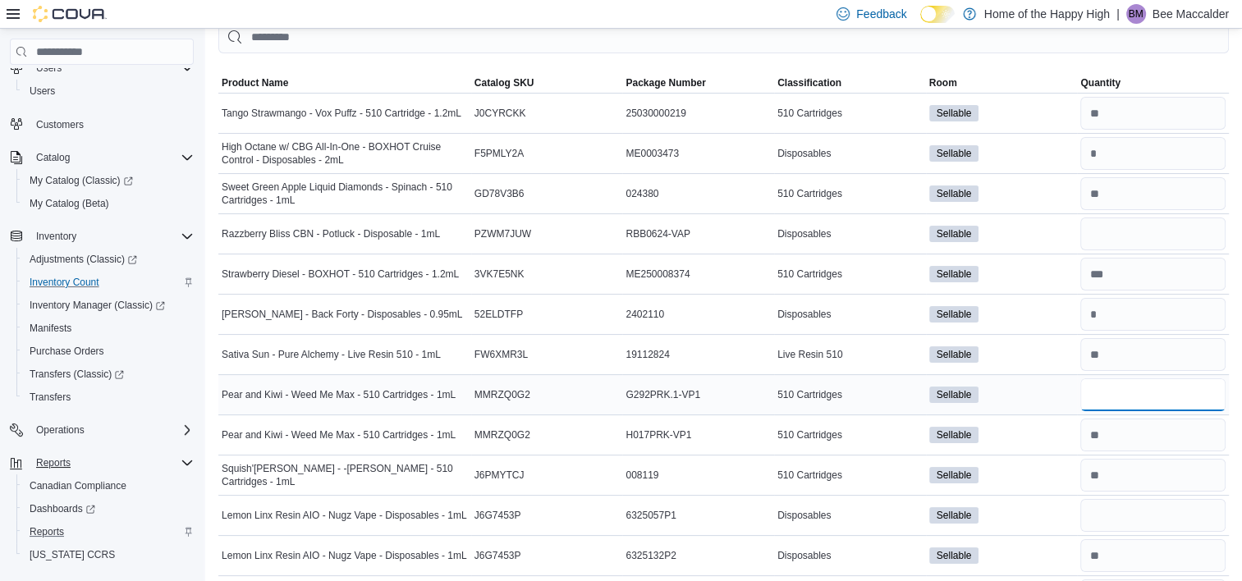
click at [1116, 378] on input "number" at bounding box center [1152, 394] width 145 height 33
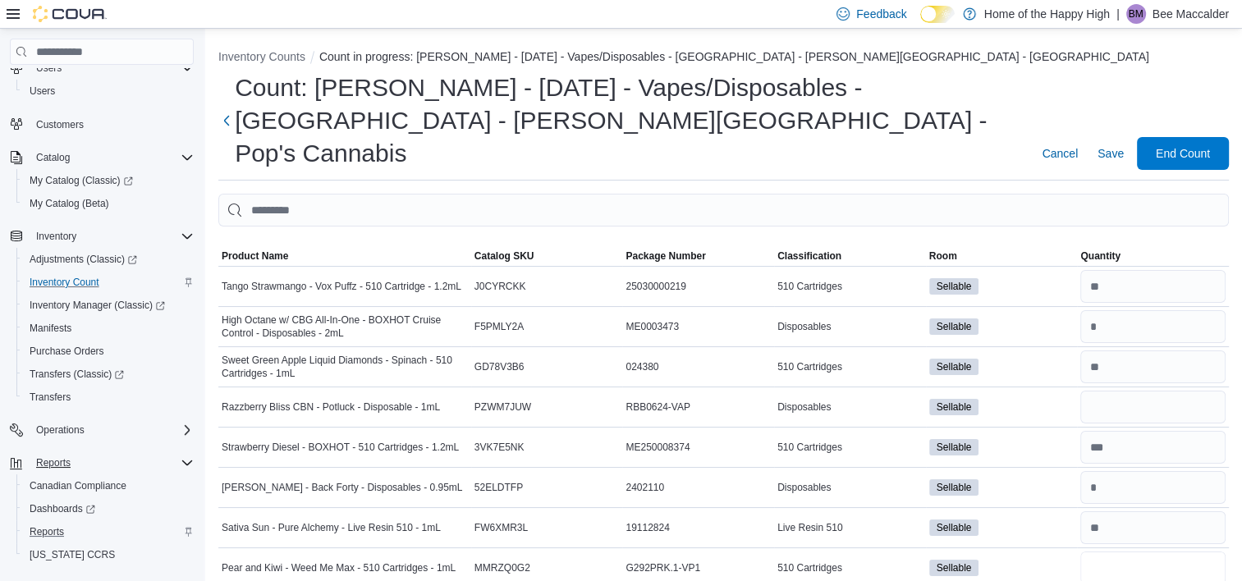
type input "*"
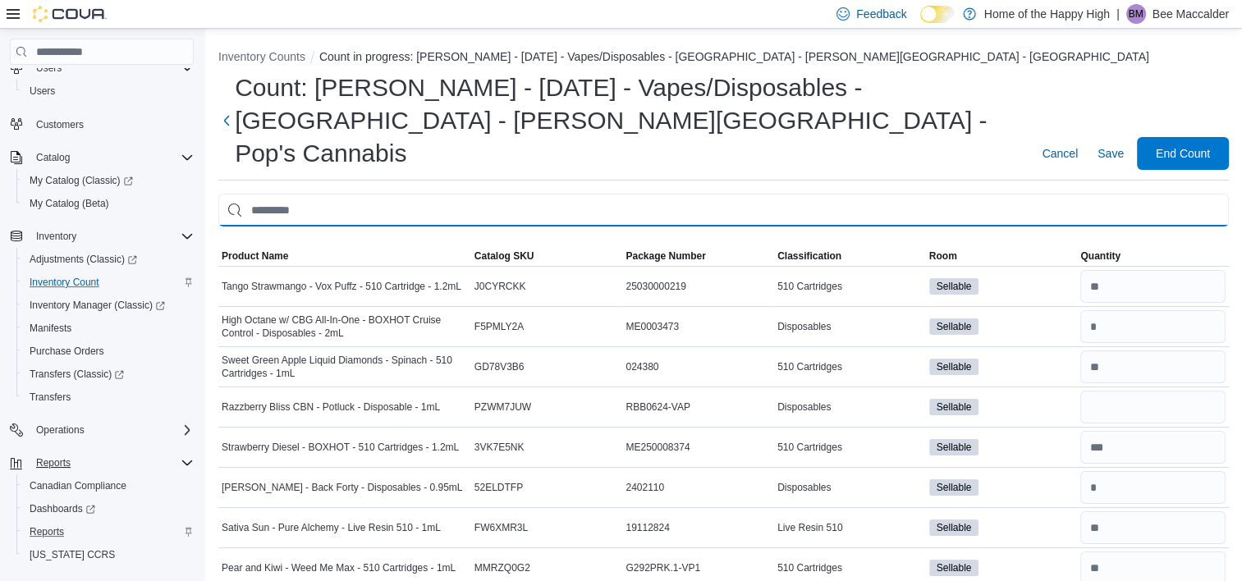
click at [804, 194] on input "This is a search bar. After typing your query, hit enter to filter the results …" at bounding box center [723, 210] width 1010 height 33
type input "*****"
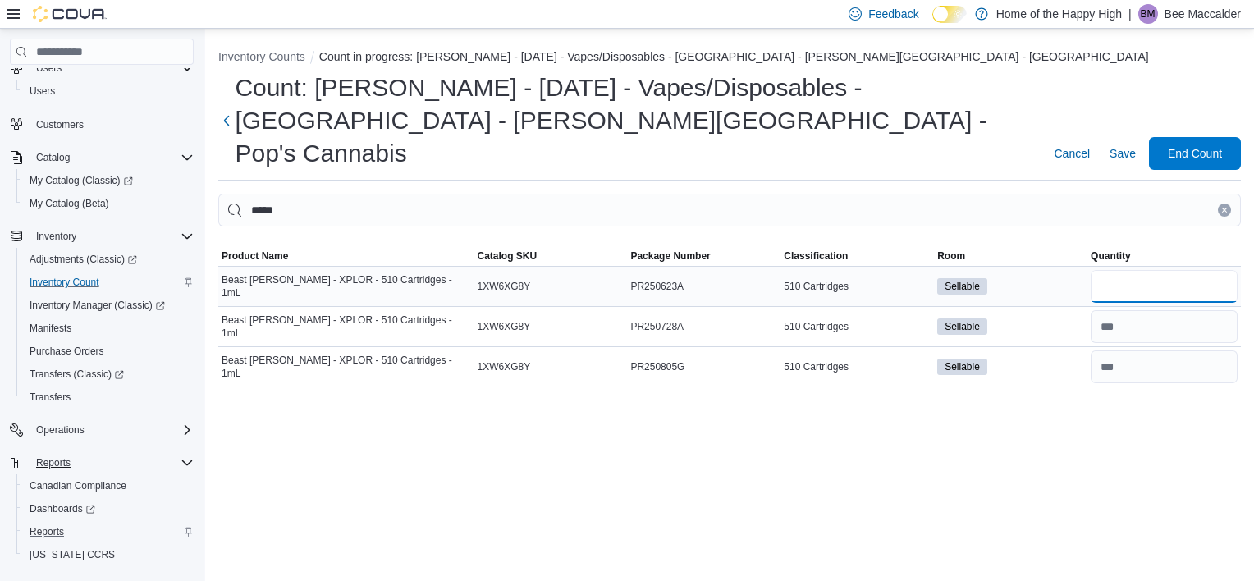
click at [1114, 270] on input "number" at bounding box center [1164, 286] width 147 height 33
type input "*"
click at [1114, 270] on input "*" at bounding box center [1164, 286] width 147 height 33
type input "*"
click at [1227, 207] on icon "Clear input" at bounding box center [1224, 210] width 7 height 7
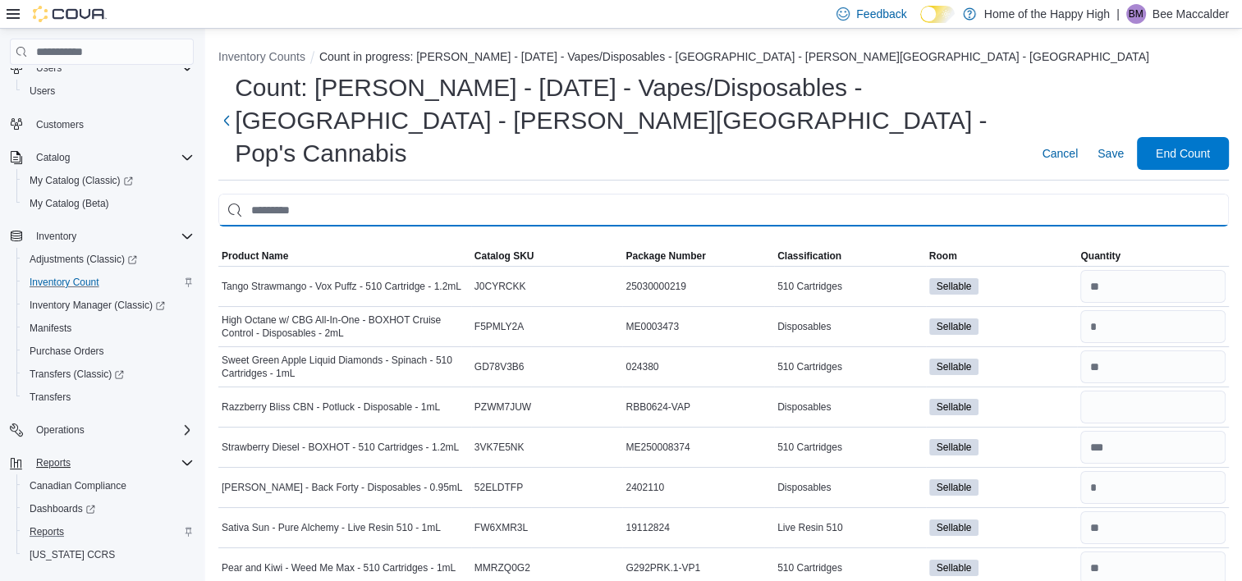
click at [800, 194] on input "This is a search bar. After typing your query, hit enter to filter the results …" at bounding box center [723, 210] width 1010 height 33
click at [771, 194] on input "This is a search bar. After typing your query, hit enter to filter the results …" at bounding box center [723, 210] width 1010 height 33
type input "********"
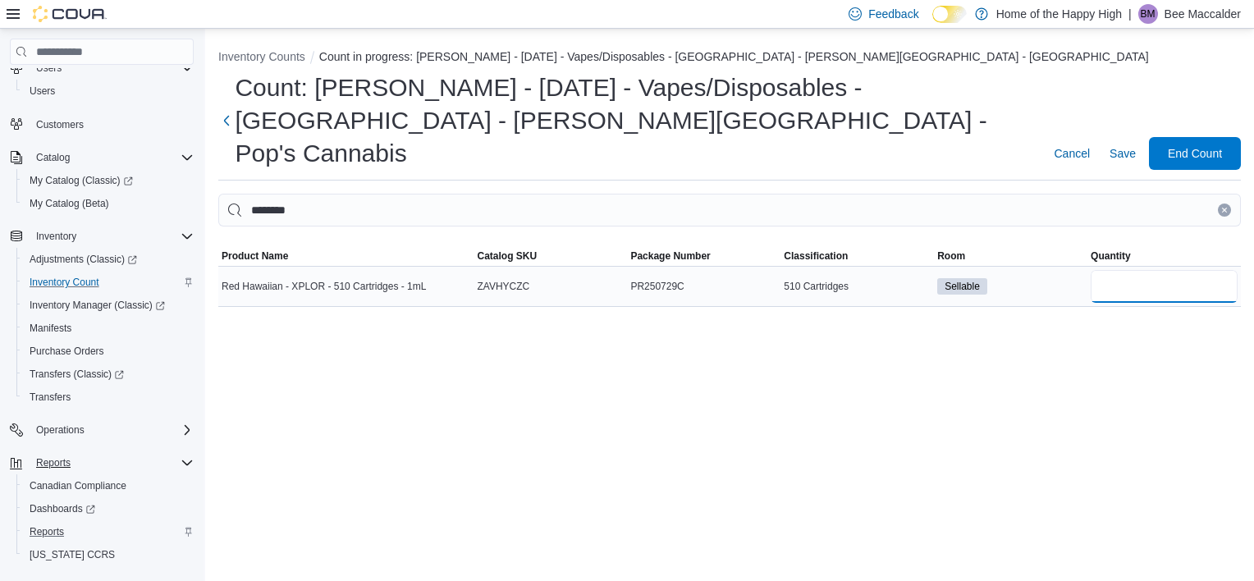
click at [1177, 270] on input "number" at bounding box center [1164, 286] width 147 height 33
type input "*"
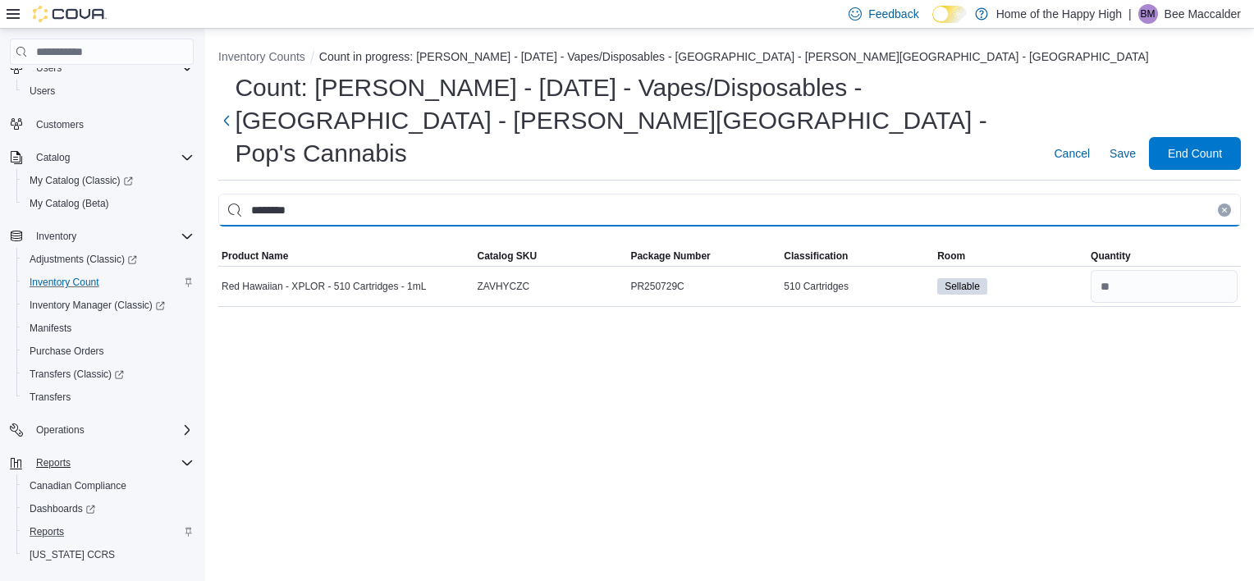
click at [1228, 194] on input "********" at bounding box center [729, 210] width 1023 height 33
click at [1217, 194] on input "********" at bounding box center [729, 210] width 1023 height 33
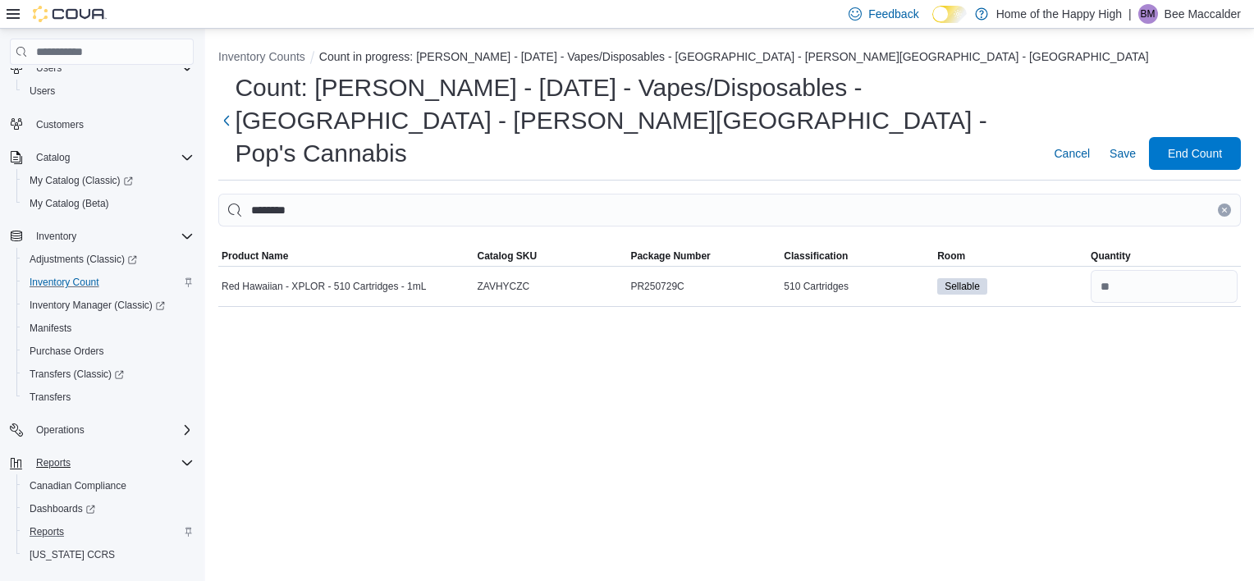
click at [1228, 204] on button "Clear input" at bounding box center [1224, 210] width 13 height 13
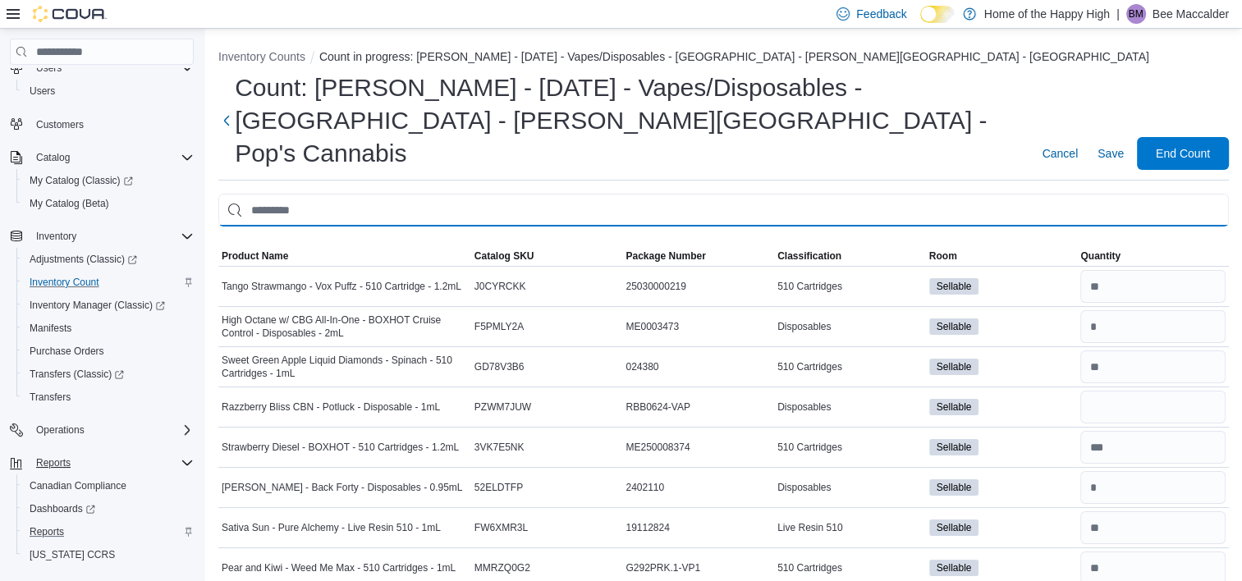
click at [1096, 194] on input "This is a search bar. After typing your query, hit enter to filter the results …" at bounding box center [723, 210] width 1010 height 33
type input "******"
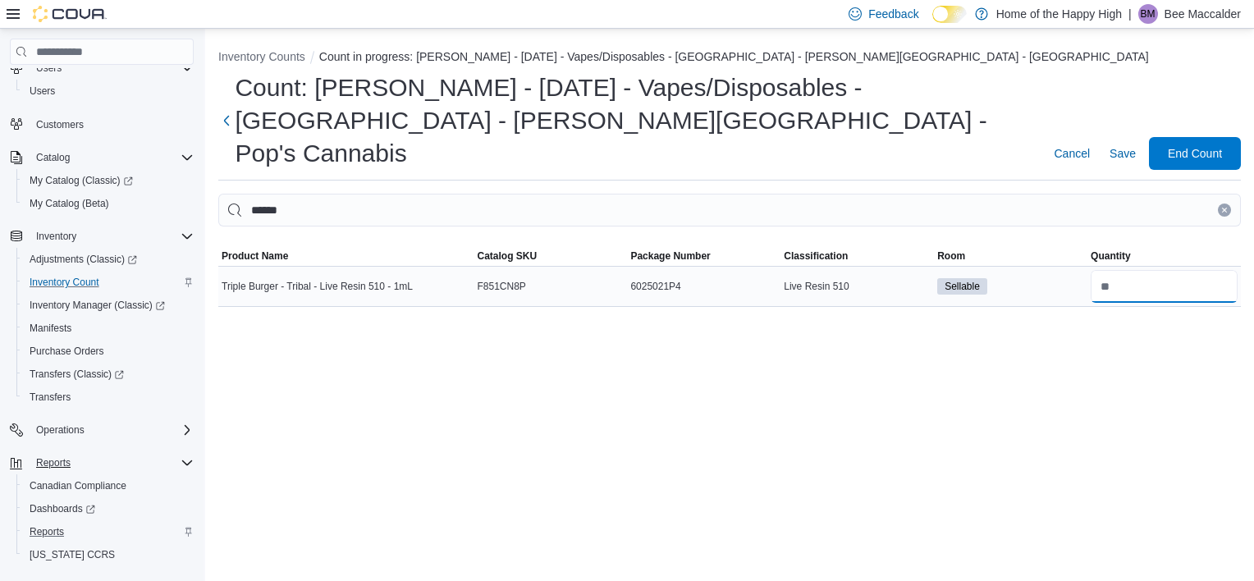
click at [1142, 270] on input "number" at bounding box center [1164, 286] width 147 height 33
type input "*"
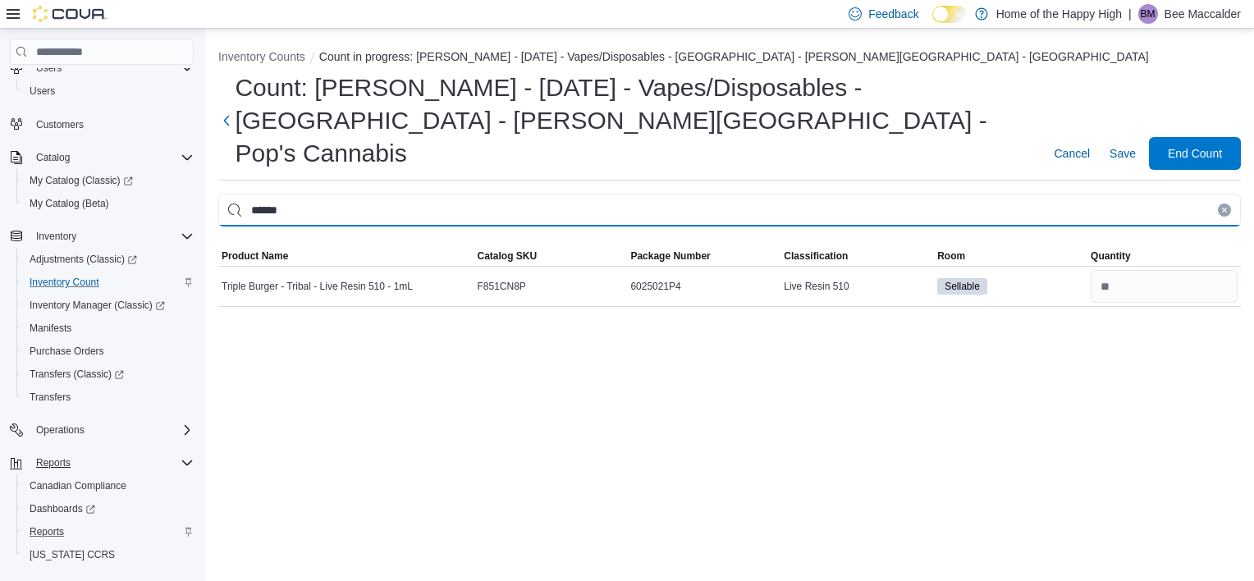
click at [1225, 194] on input "******" at bounding box center [729, 210] width 1023 height 33
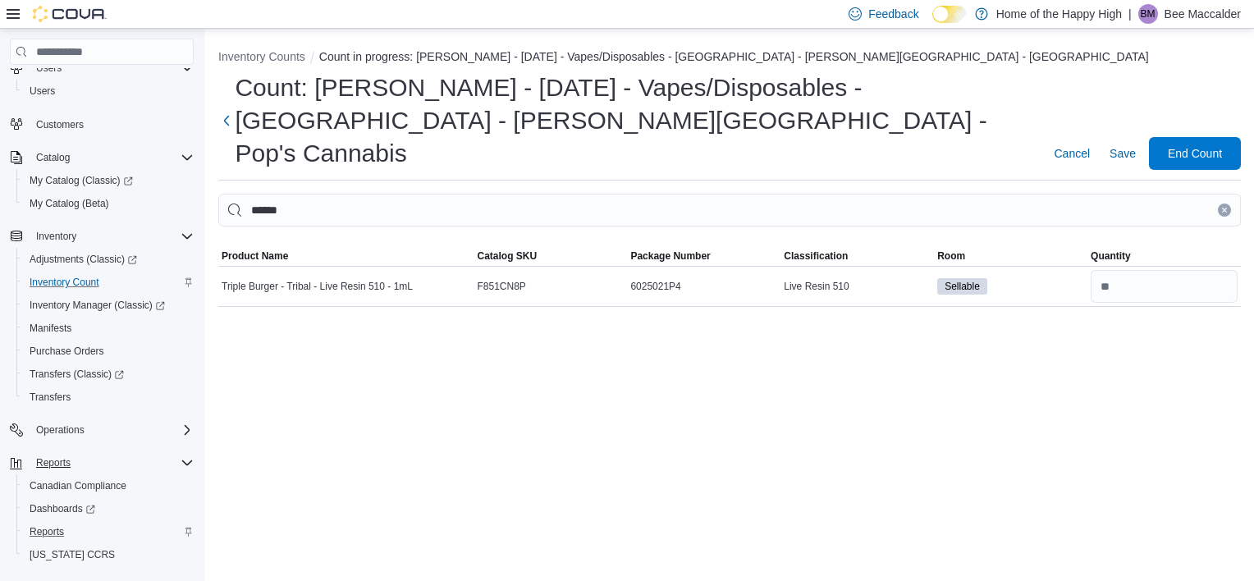
click at [1223, 207] on icon "Clear input" at bounding box center [1224, 210] width 7 height 7
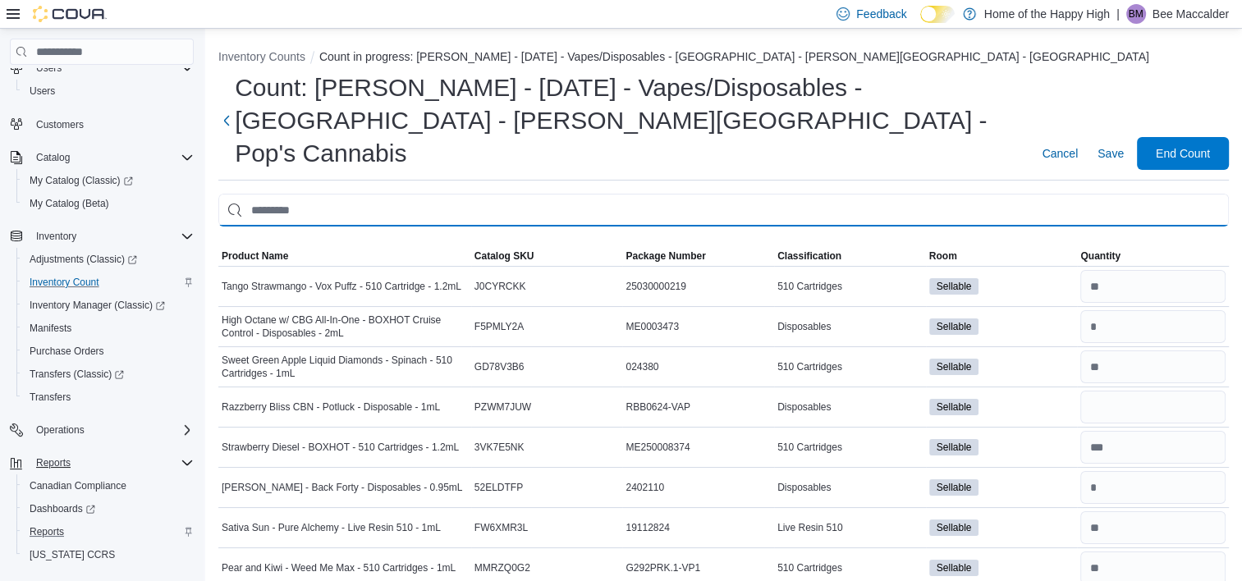
click at [1093, 194] on input "This is a search bar. After typing your query, hit enter to filter the results …" at bounding box center [723, 210] width 1010 height 33
type input "******"
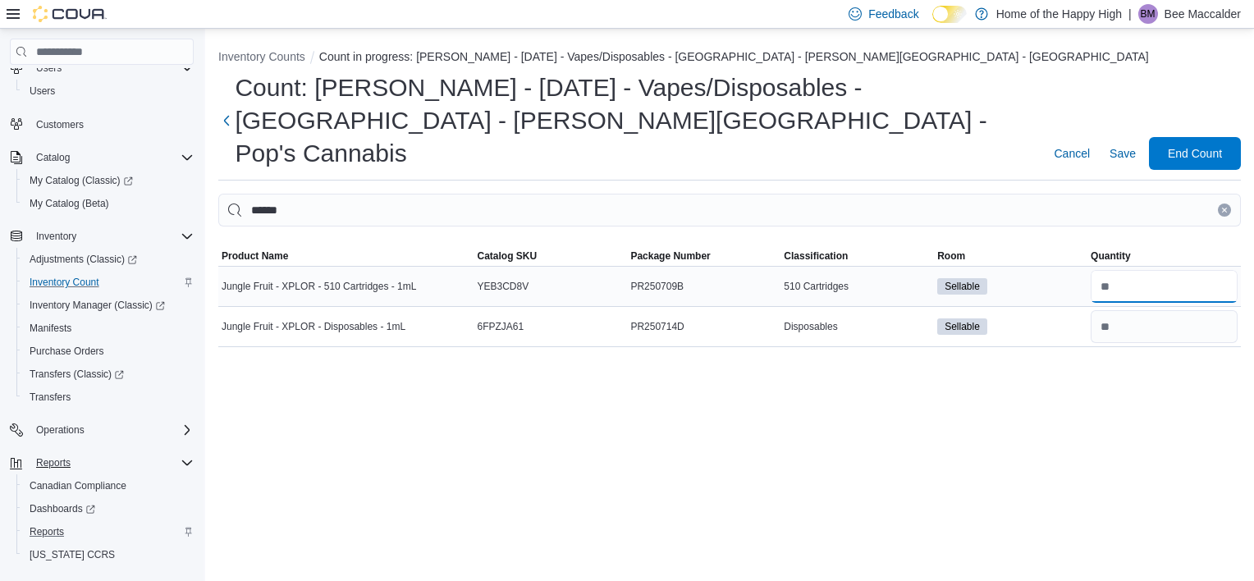
click at [1192, 270] on input "number" at bounding box center [1164, 286] width 147 height 33
type input "*"
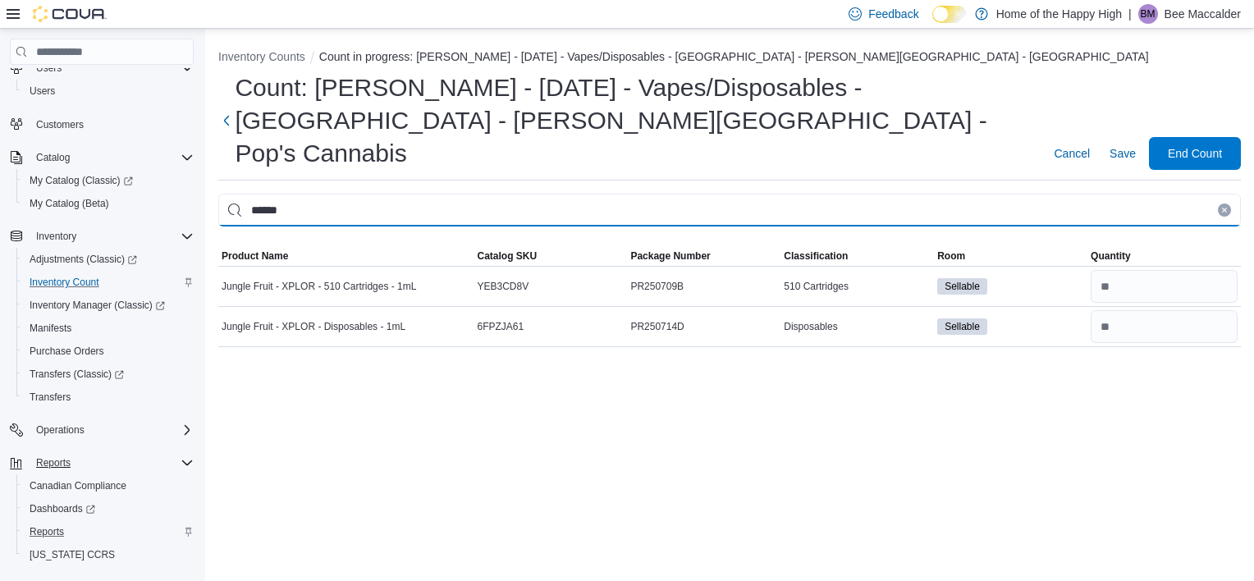
click at [1218, 194] on input "******" at bounding box center [729, 210] width 1023 height 33
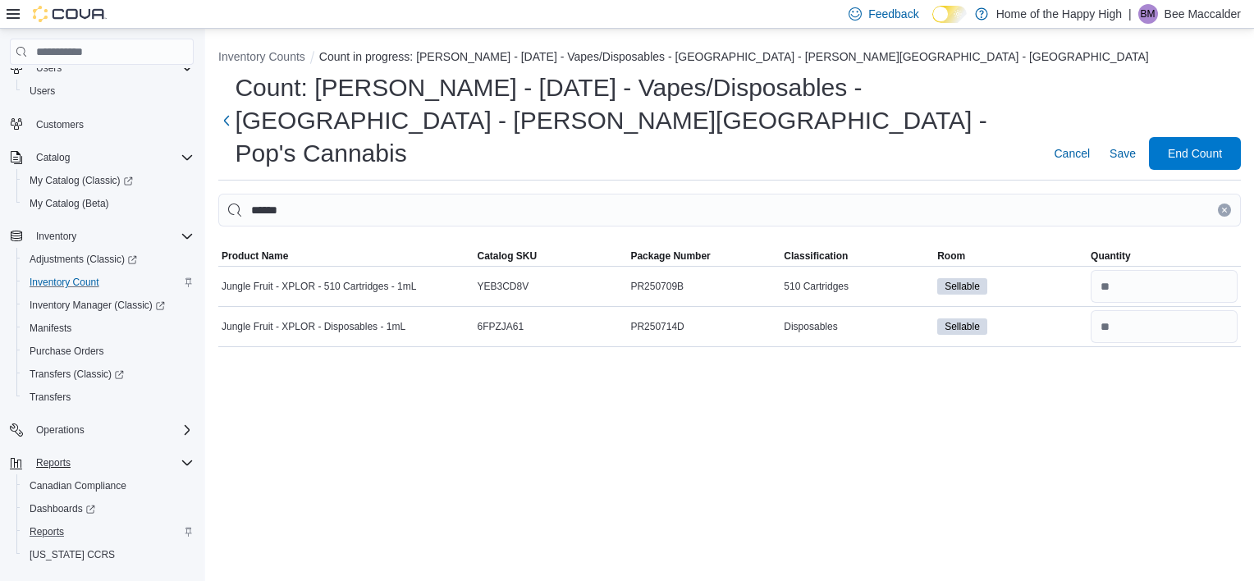
click at [1226, 207] on icon "Clear input" at bounding box center [1224, 210] width 7 height 7
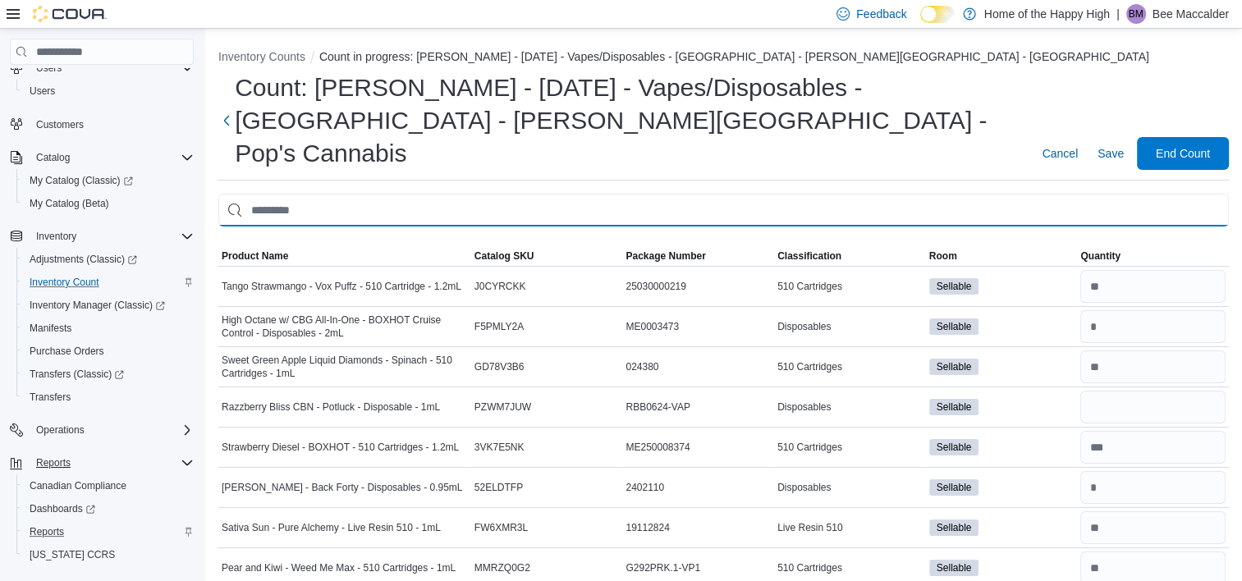
click at [1226, 194] on input "This is a search bar. After typing your query, hit enter to filter the results …" at bounding box center [723, 210] width 1010 height 33
click at [1152, 194] on input "This is a search bar. After typing your query, hit enter to filter the results …" at bounding box center [723, 210] width 1010 height 33
type input "****"
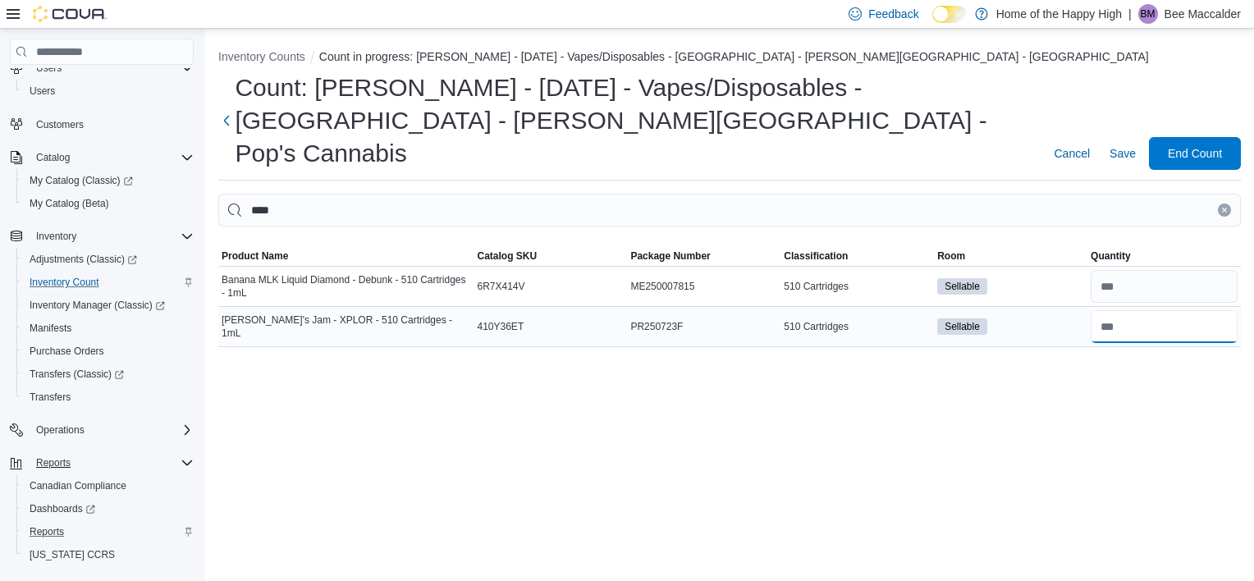
click at [1164, 310] on input "number" at bounding box center [1164, 326] width 147 height 33
type input "**"
click at [1224, 204] on button "Clear input" at bounding box center [1224, 210] width 13 height 13
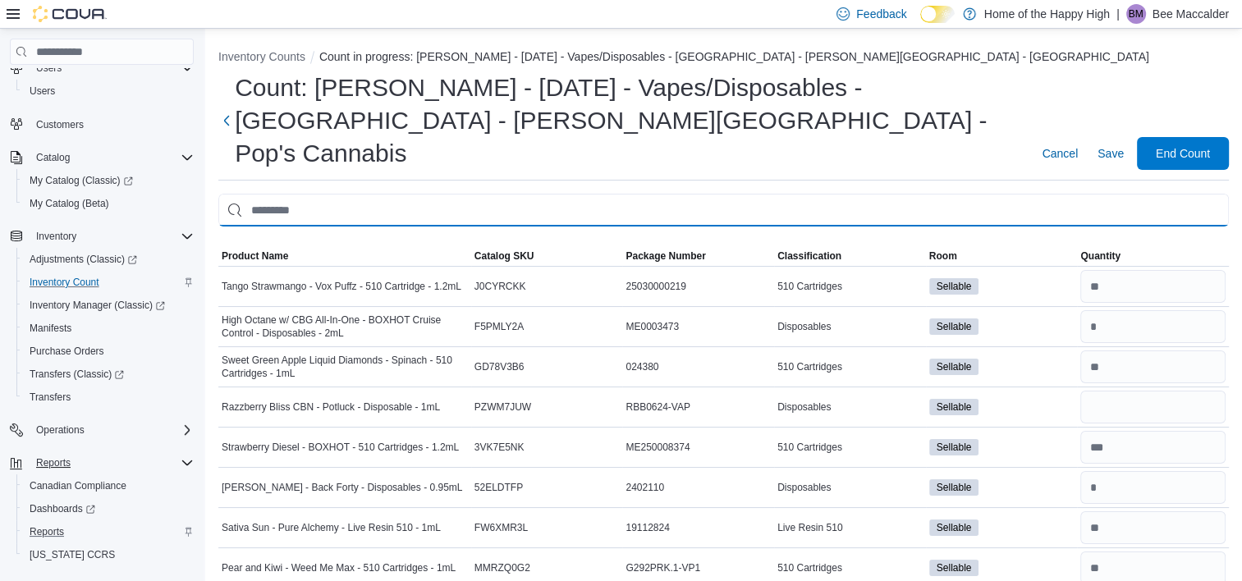
click at [1167, 194] on input "This is a search bar. After typing your query, hit enter to filter the results …" at bounding box center [723, 210] width 1010 height 33
type input "**********"
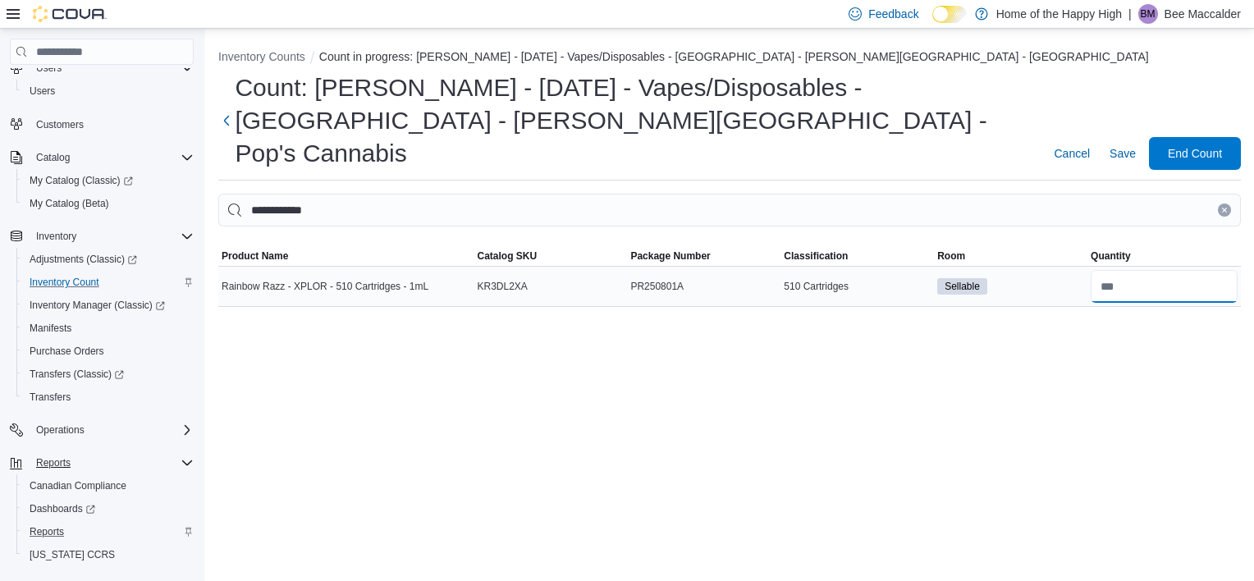
click at [1174, 270] on input "number" at bounding box center [1164, 286] width 147 height 33
type input "**"
click at [1227, 207] on icon "Clear input" at bounding box center [1224, 210] width 7 height 7
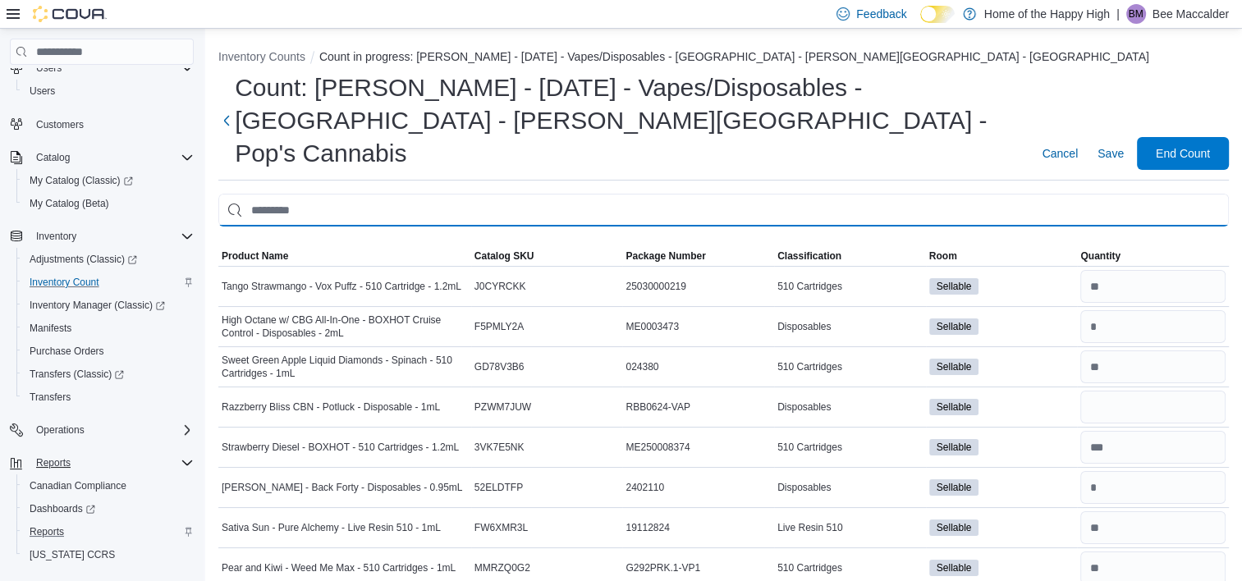
click at [1156, 194] on input "This is a search bar. After typing your query, hit enter to filter the results …" at bounding box center [723, 210] width 1010 height 33
type input "*****"
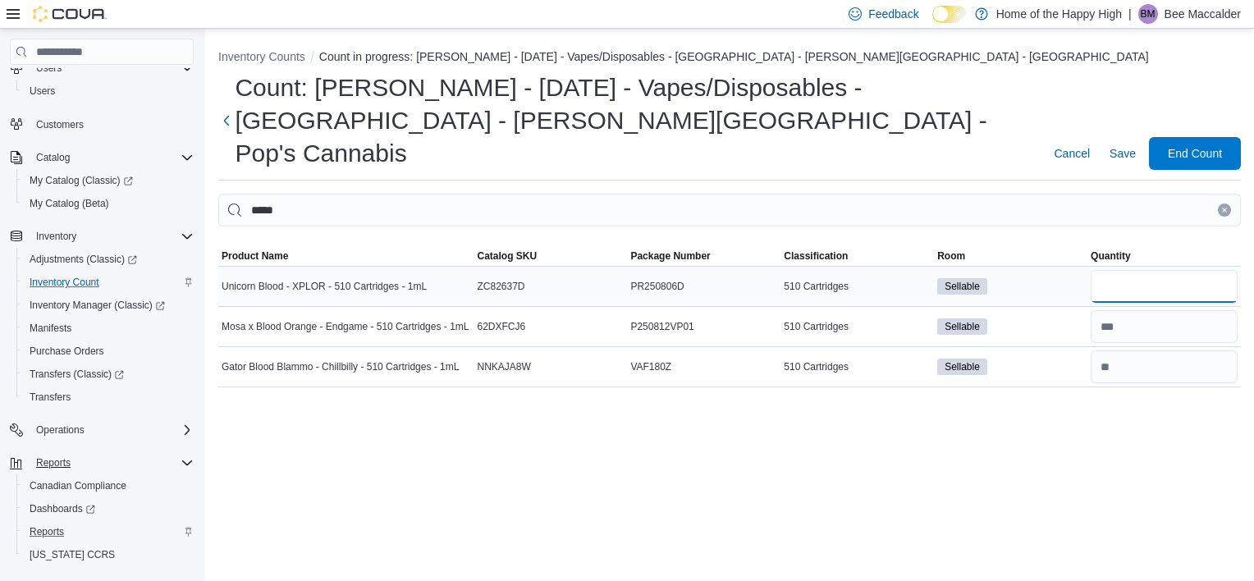
click at [1192, 270] on input "number" at bounding box center [1164, 286] width 147 height 33
type input "*"
click at [1224, 207] on icon "Clear input" at bounding box center [1224, 210] width 7 height 7
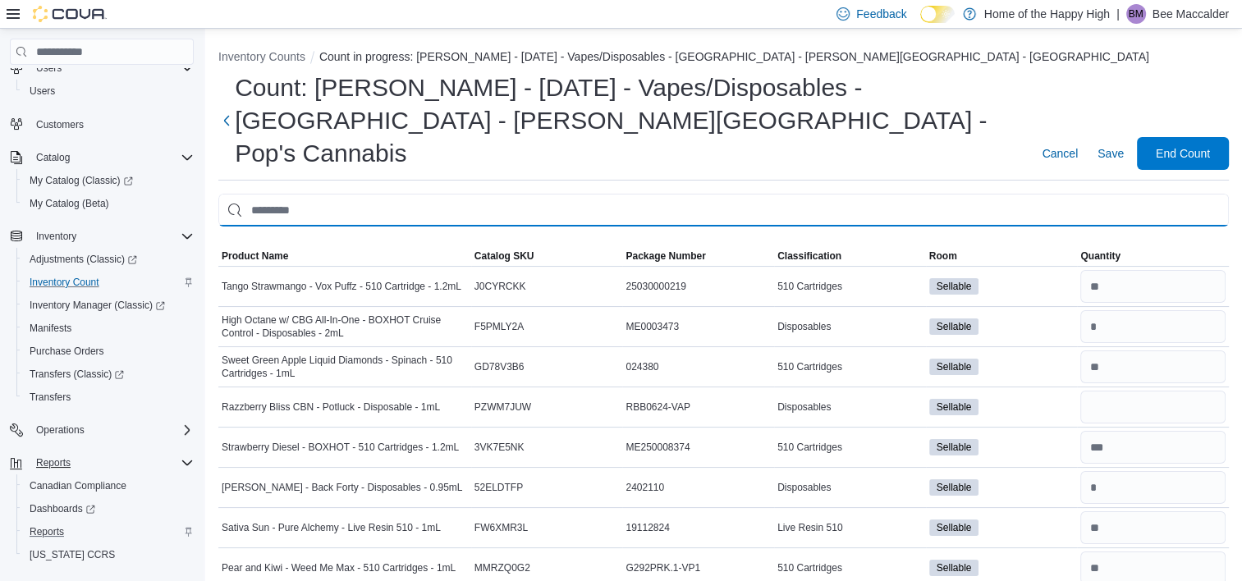
click at [1152, 194] on input "This is a search bar. After typing your query, hit enter to filter the results …" at bounding box center [723, 210] width 1010 height 33
type input "*********"
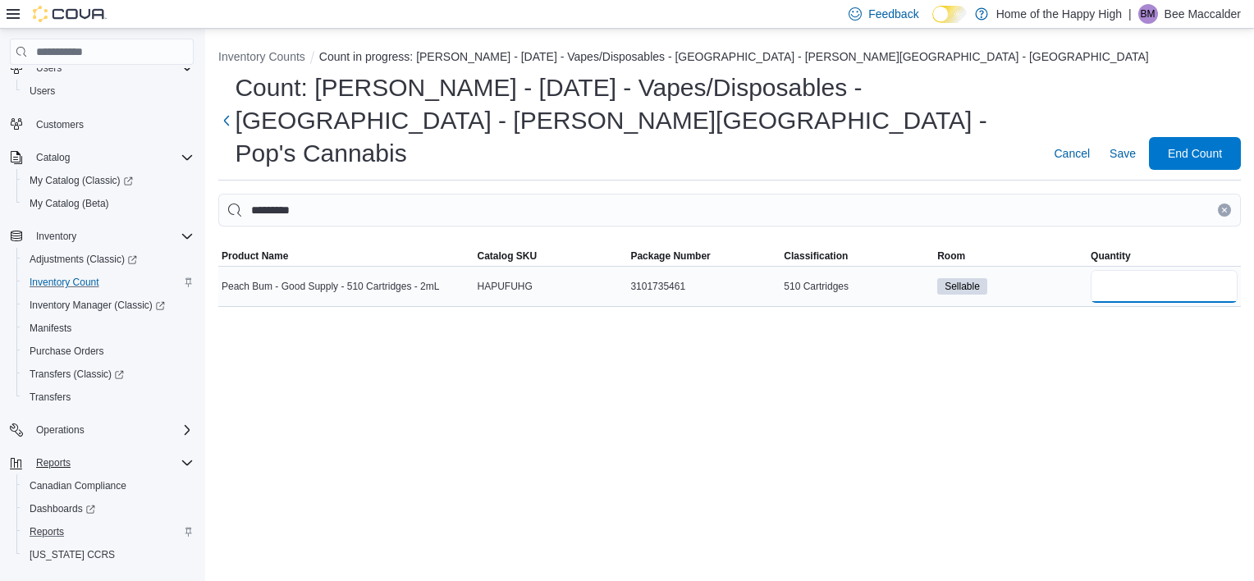
click at [1203, 270] on input "number" at bounding box center [1164, 286] width 147 height 33
type input "*"
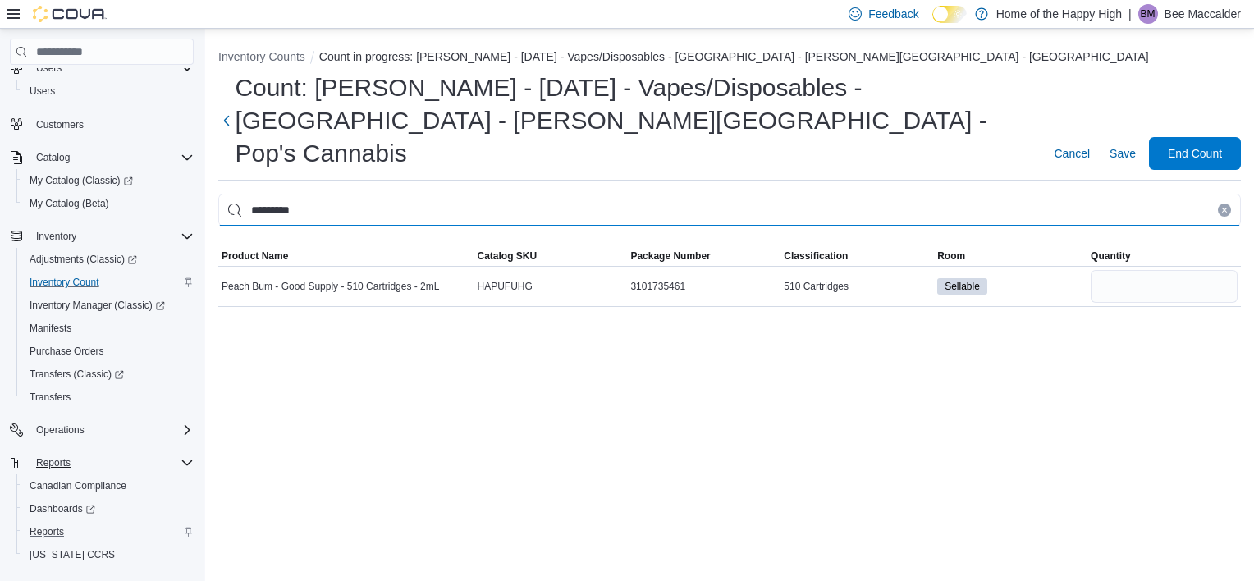
click at [1155, 194] on input "*********" at bounding box center [729, 210] width 1023 height 33
type input "**********"
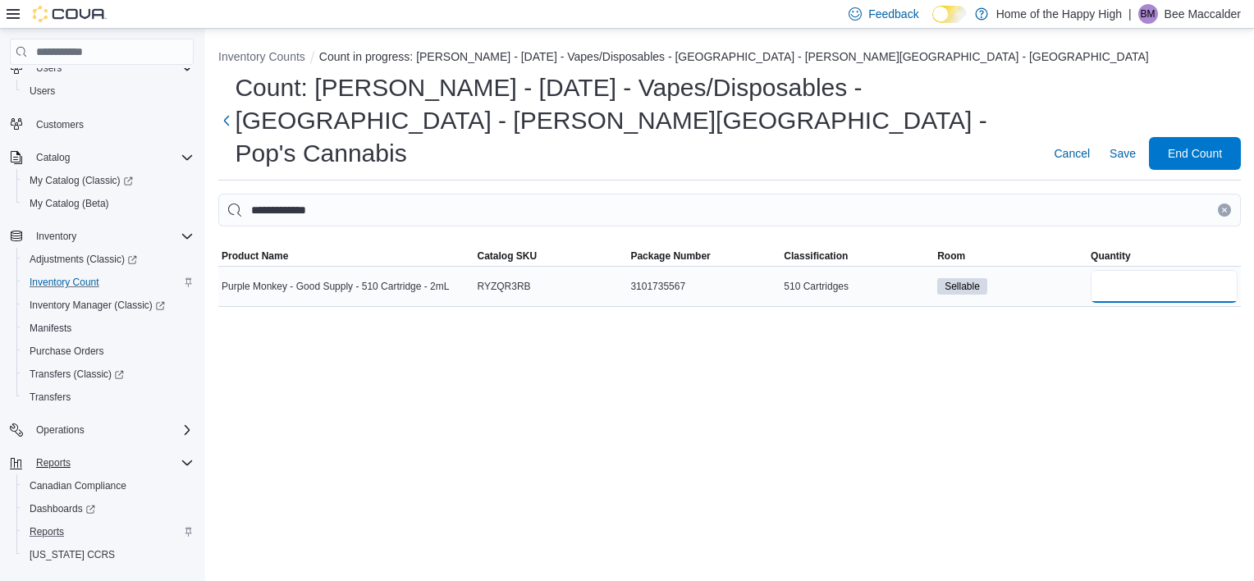
click at [1187, 270] on input "*" at bounding box center [1164, 286] width 147 height 33
type input "*"
click at [1223, 204] on button "Clear input" at bounding box center [1224, 210] width 13 height 13
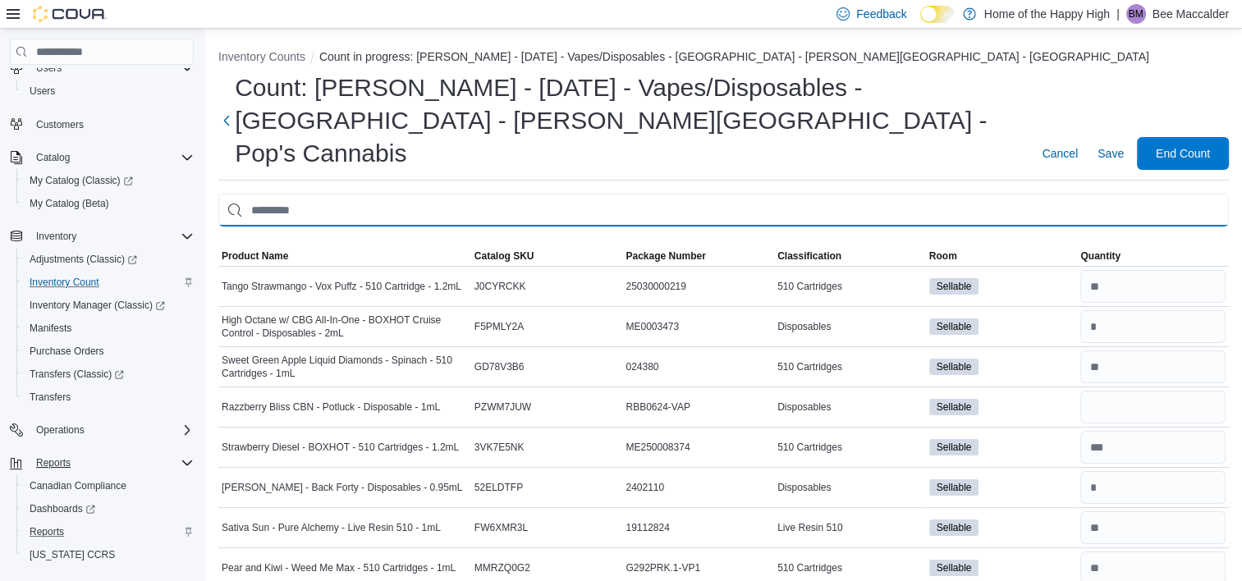
click at [1147, 194] on input "This is a search bar. After typing your query, hit enter to filter the results …" at bounding box center [723, 210] width 1010 height 33
type input "******"
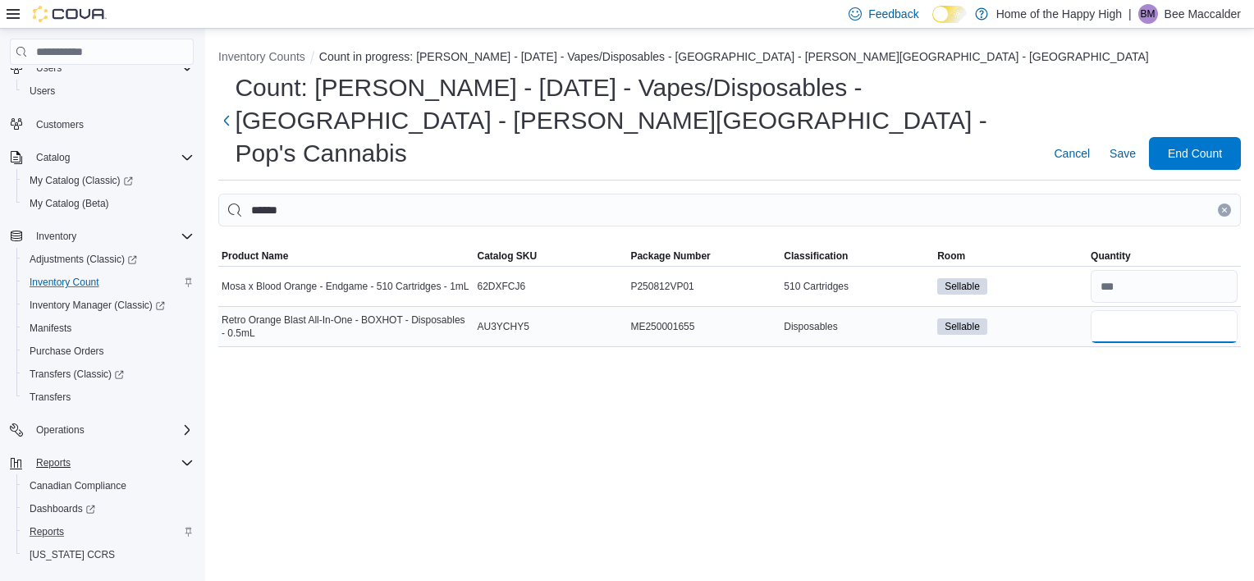
click at [1177, 310] on input "number" at bounding box center [1164, 326] width 147 height 33
type input "*"
click at [1226, 208] on icon "Clear input" at bounding box center [1224, 210] width 4 height 4
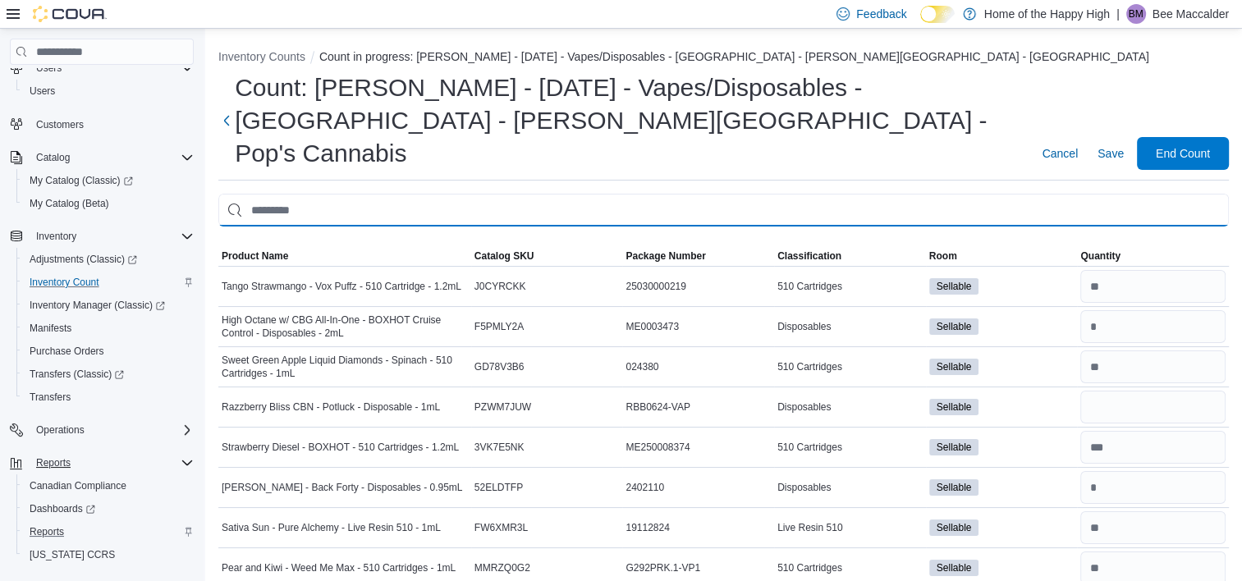
click at [1149, 194] on input "This is a search bar. After typing your query, hit enter to filter the results …" at bounding box center [723, 210] width 1010 height 33
type input "*****"
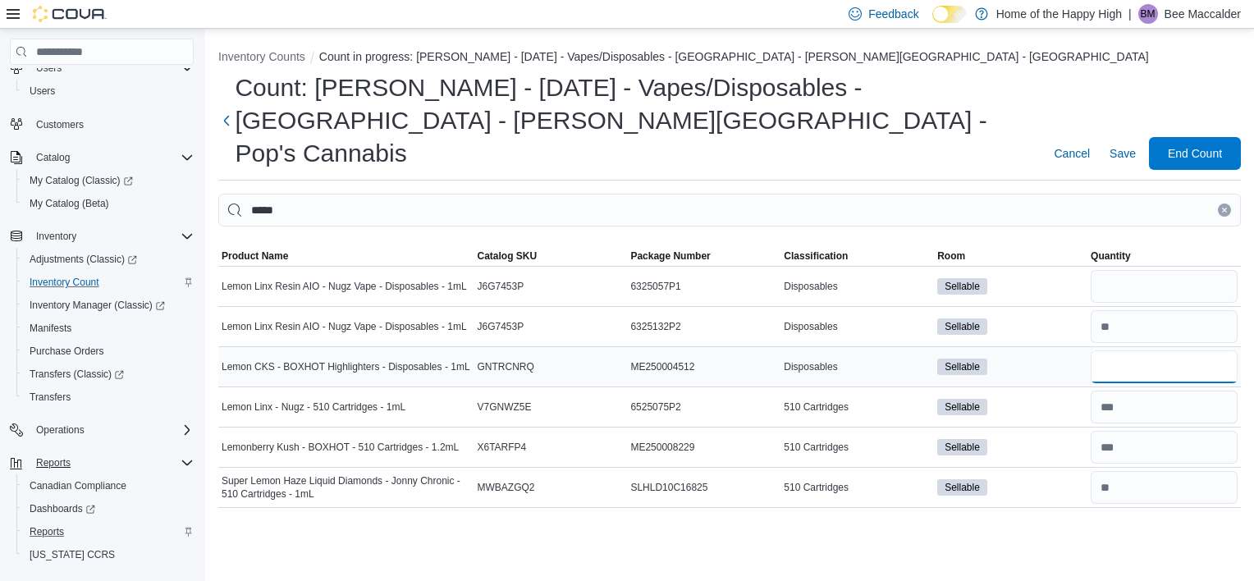
click at [1172, 350] on input "number" at bounding box center [1164, 366] width 147 height 33
type input "*"
click at [1224, 207] on icon "Clear input" at bounding box center [1224, 210] width 7 height 7
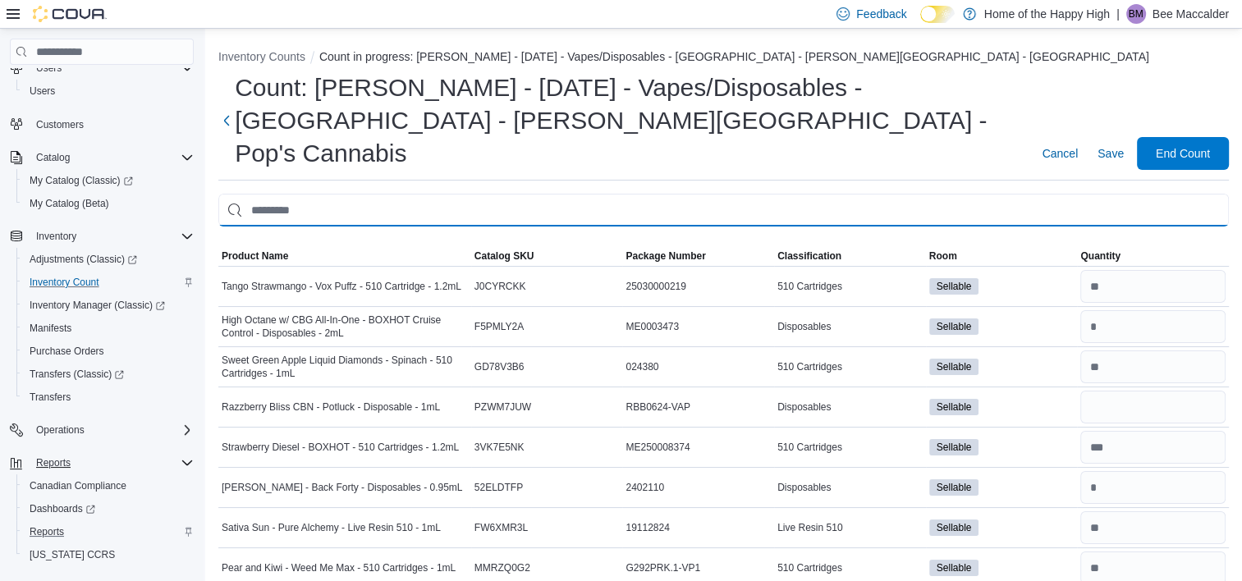
click at [1120, 194] on input "This is a search bar. After typing your query, hit enter to filter the results …" at bounding box center [723, 210] width 1010 height 33
type input "**********"
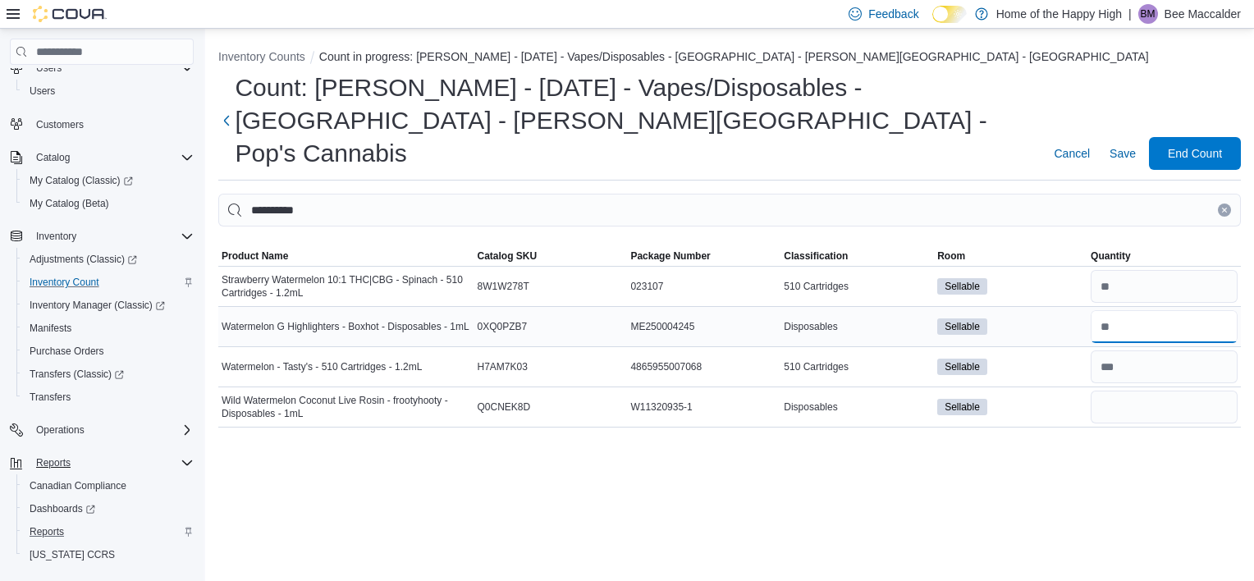
click at [1116, 310] on input "number" at bounding box center [1164, 326] width 147 height 33
type input "*"
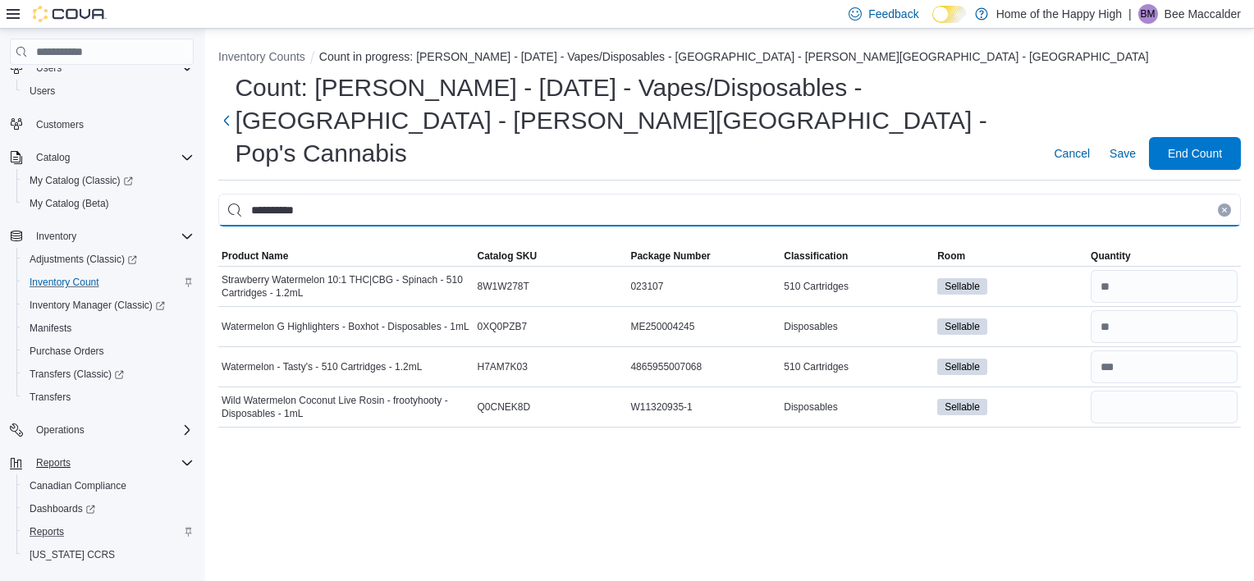
click at [1094, 194] on input "**********" at bounding box center [729, 210] width 1023 height 33
type input "*******"
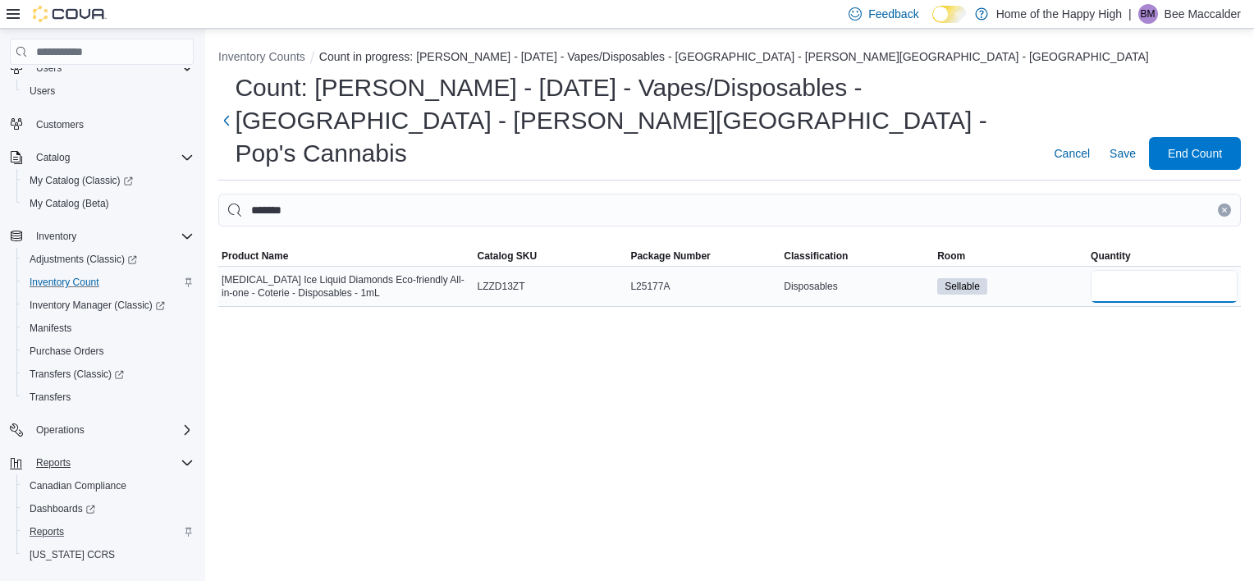
click at [1165, 270] on input "number" at bounding box center [1164, 286] width 147 height 33
type input "*"
click at [1224, 208] on icon "Clear input" at bounding box center [1224, 210] width 4 height 4
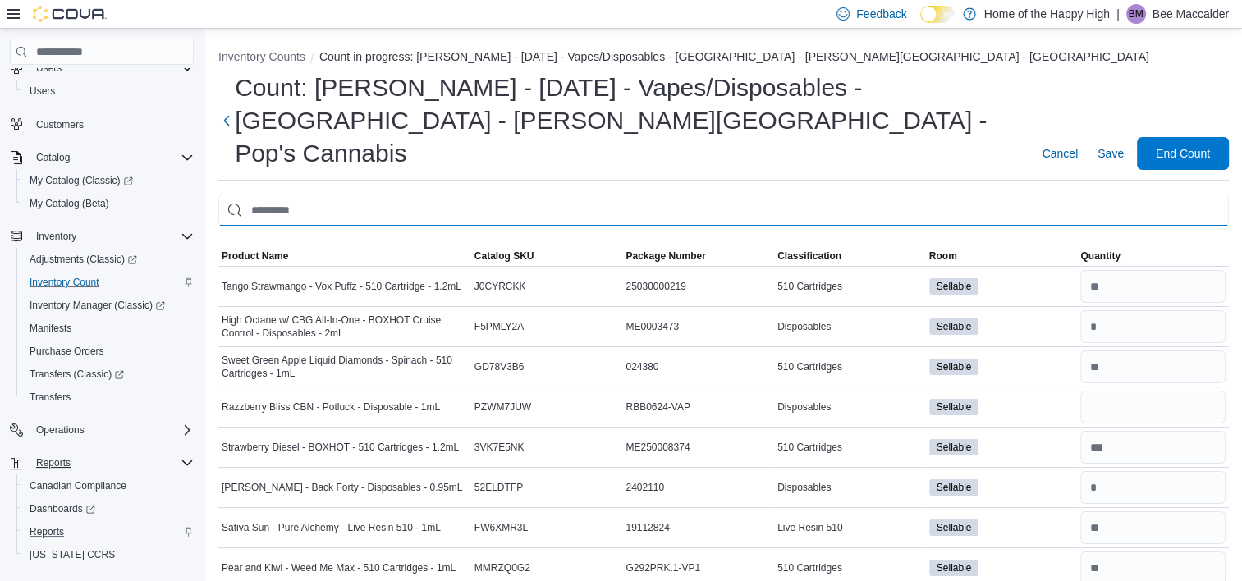
click at [1087, 194] on input "This is a search bar. After typing your query, hit enter to filter the results …" at bounding box center [723, 210] width 1010 height 33
type input "******"
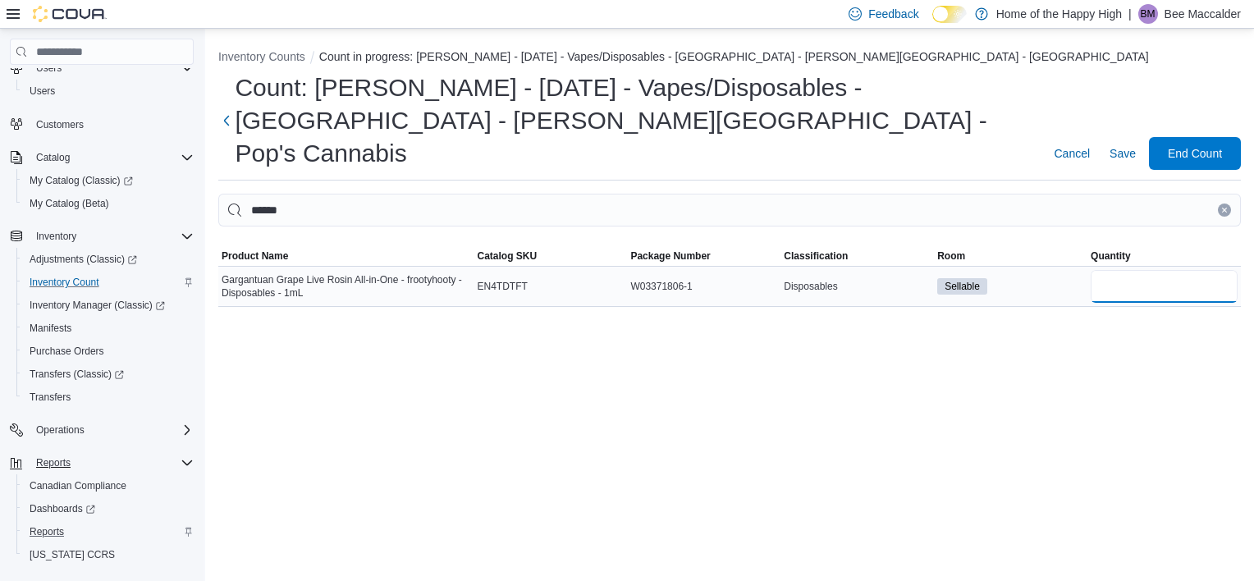
click at [1146, 270] on input "number" at bounding box center [1164, 286] width 147 height 33
type input "*"
click at [1218, 204] on button "Clear input" at bounding box center [1224, 210] width 13 height 13
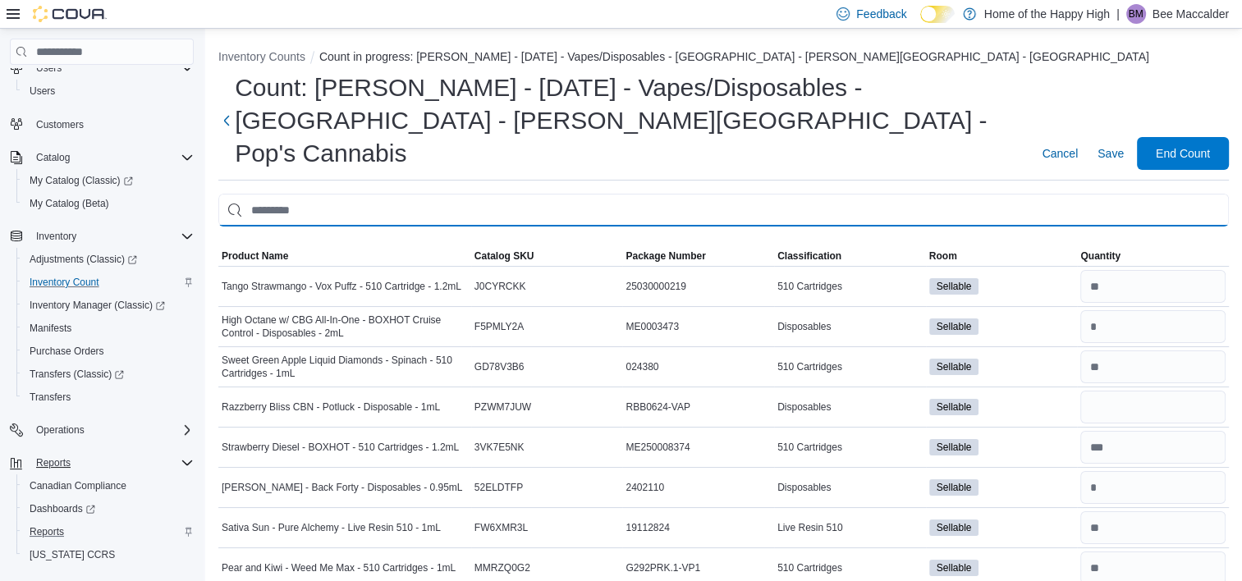
click at [1188, 194] on input "This is a search bar. After typing your query, hit enter to filter the results …" at bounding box center [723, 210] width 1010 height 33
type input "****"
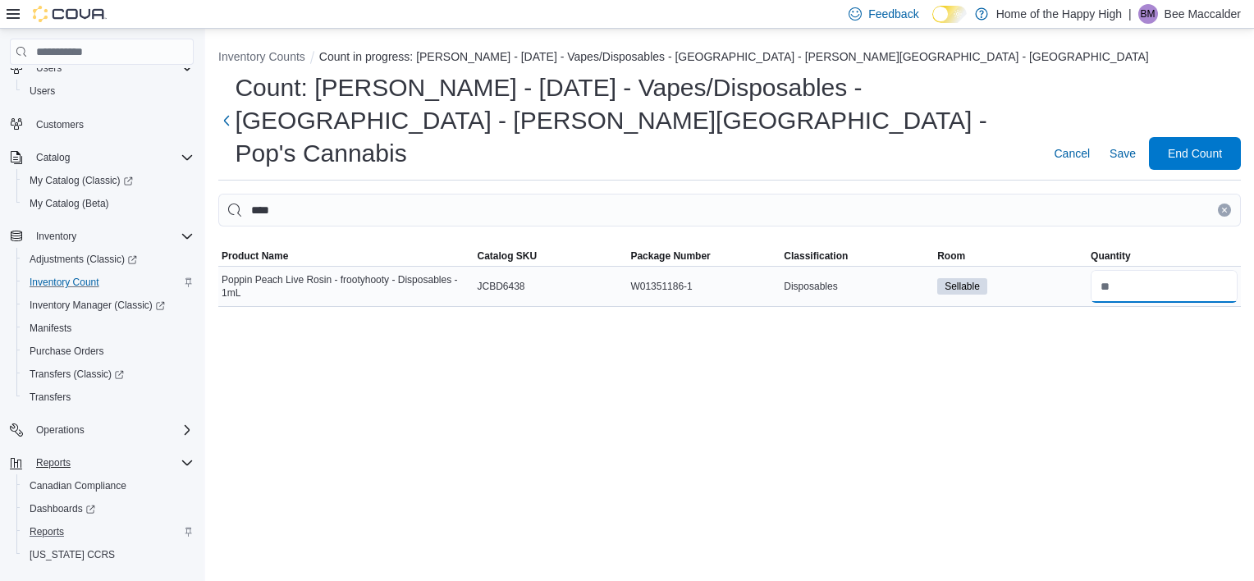
click at [1154, 270] on input "number" at bounding box center [1164, 286] width 147 height 33
type input "*"
click at [1218, 204] on button "Clear input" at bounding box center [1224, 210] width 13 height 13
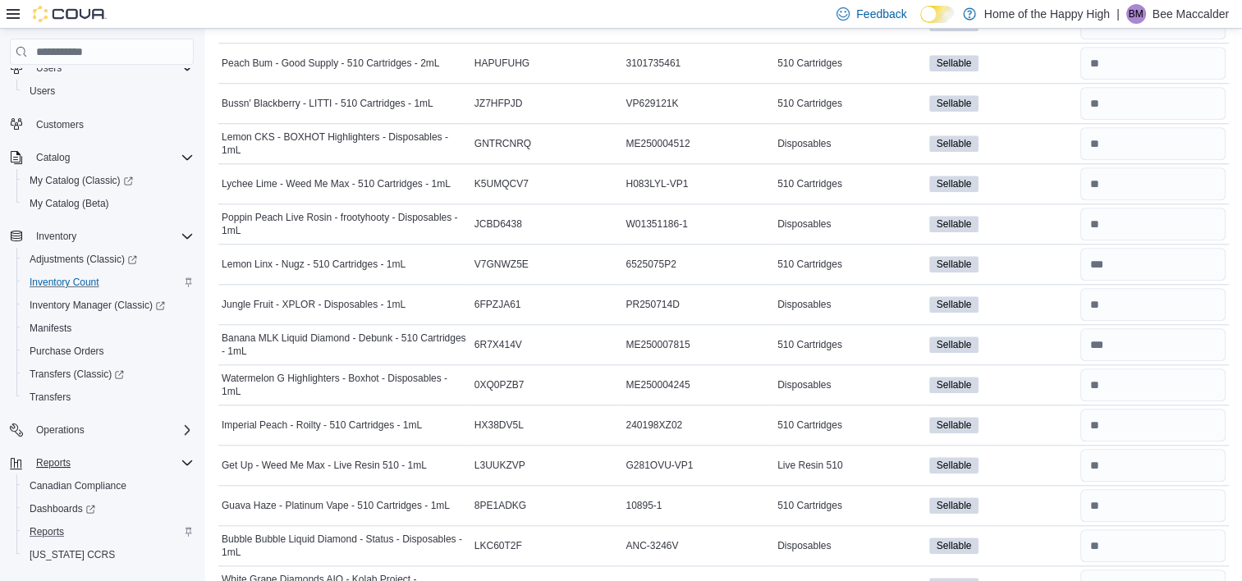
scroll to position [2229, 0]
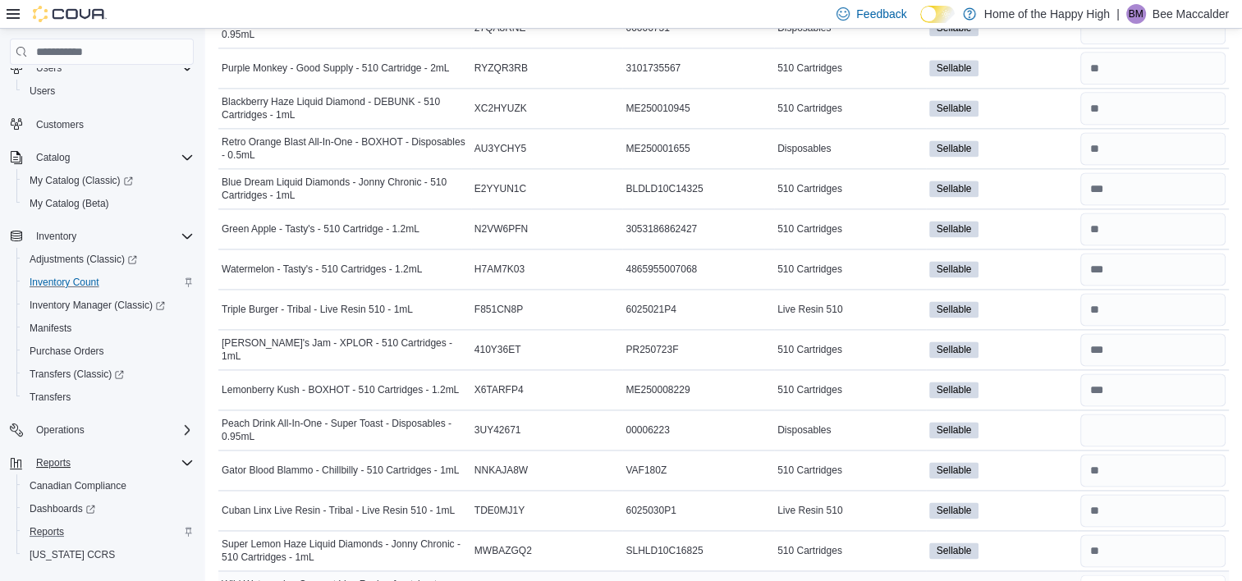
click at [1139, 574] on input "number" at bounding box center [1152, 590] width 145 height 33
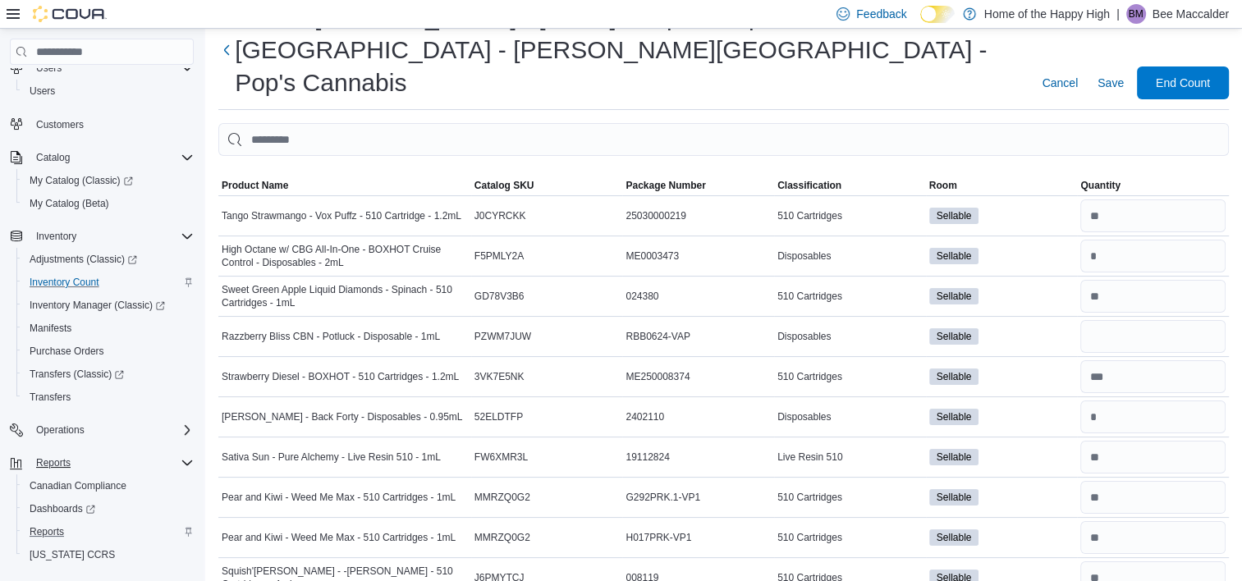
scroll to position [0, 0]
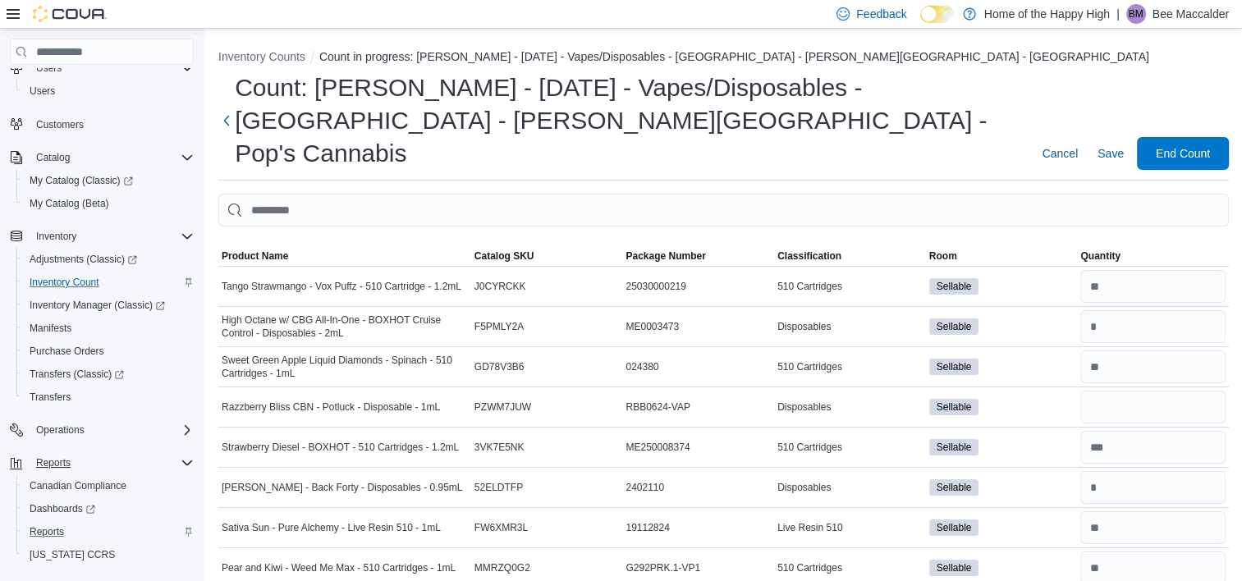
type input "*"
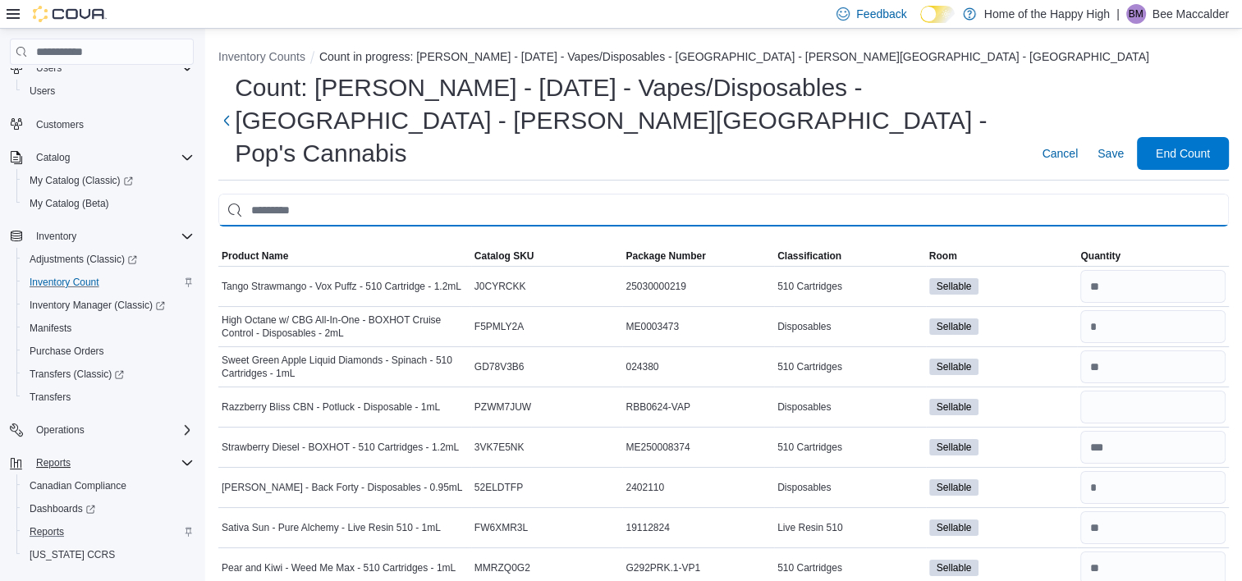
click at [648, 194] on input "This is a search bar. After typing your query, hit enter to filter the results …" at bounding box center [723, 210] width 1010 height 33
type input "*****"
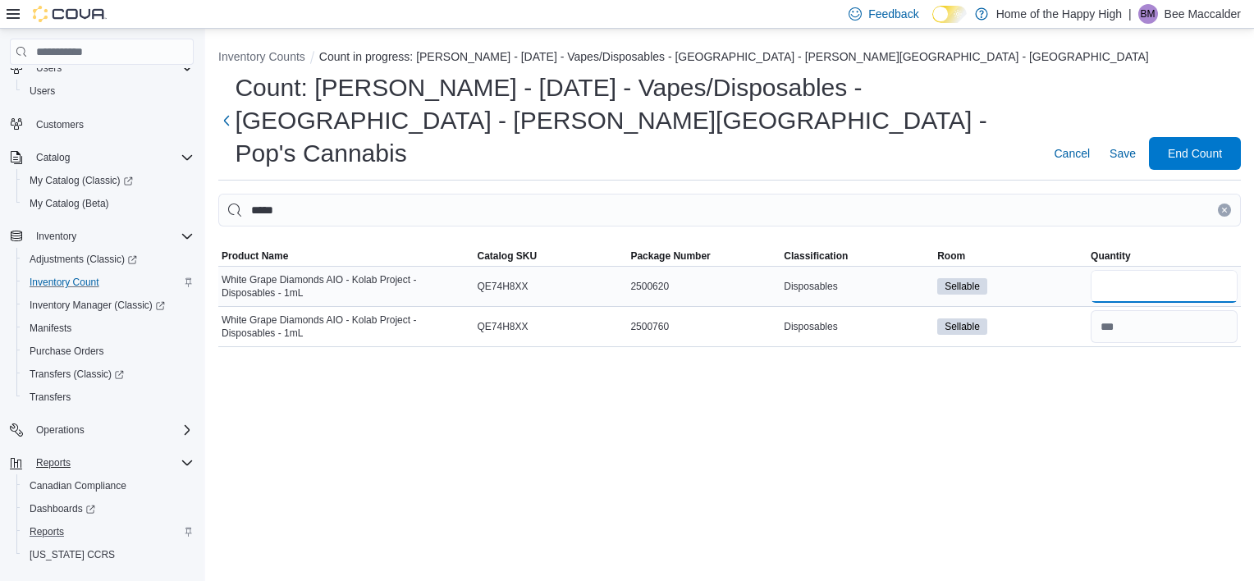
click at [1110, 270] on input "number" at bounding box center [1164, 286] width 147 height 33
type input "*"
click at [1227, 207] on icon "Clear input" at bounding box center [1224, 210] width 7 height 7
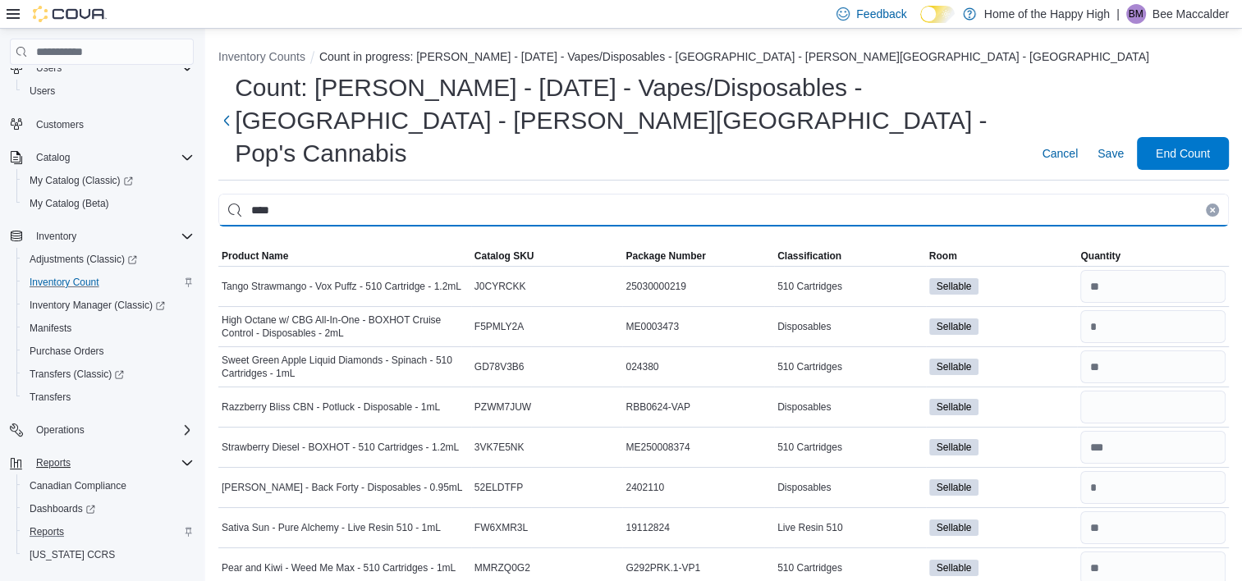
type input "****"
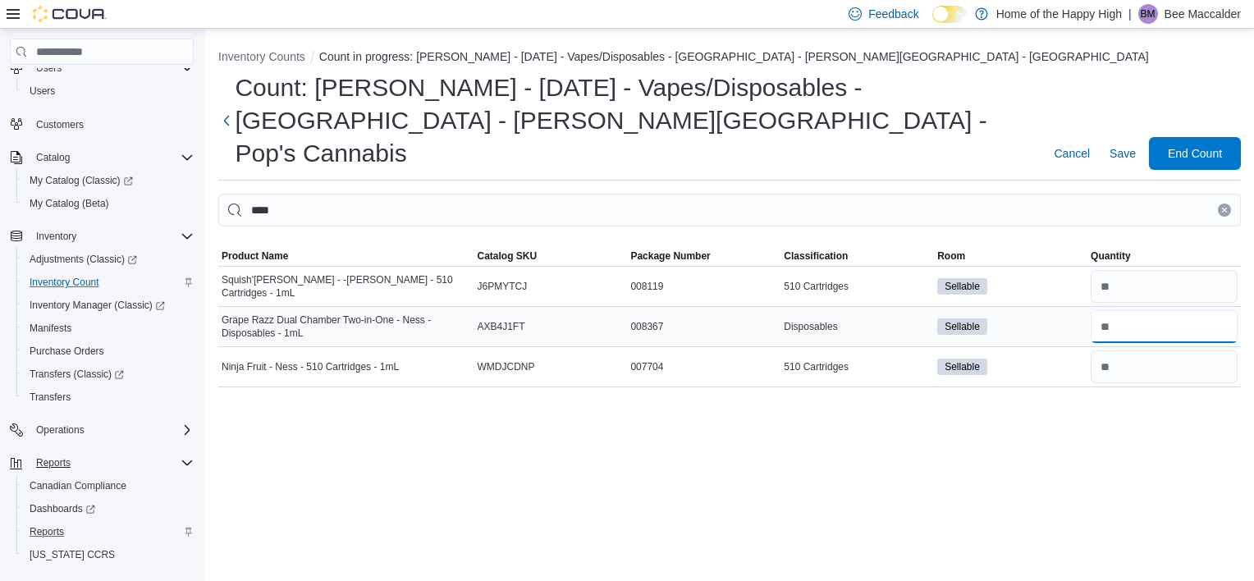
click at [1146, 310] on input "number" at bounding box center [1164, 326] width 147 height 33
type input "*"
click at [1228, 204] on button "Clear input" at bounding box center [1224, 210] width 13 height 13
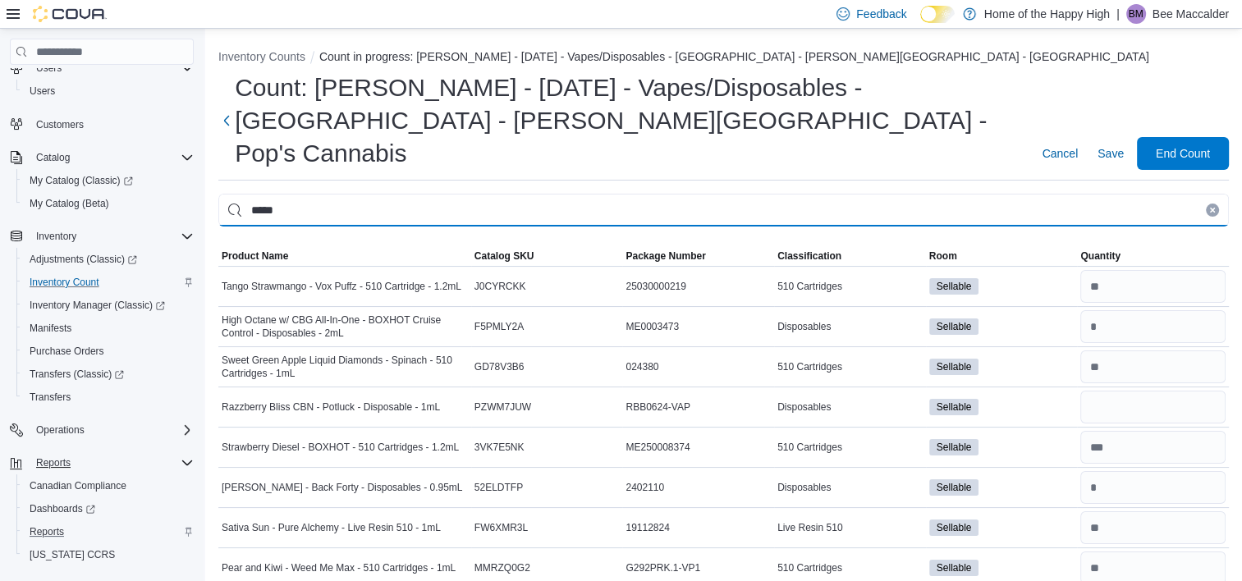
type input "*****"
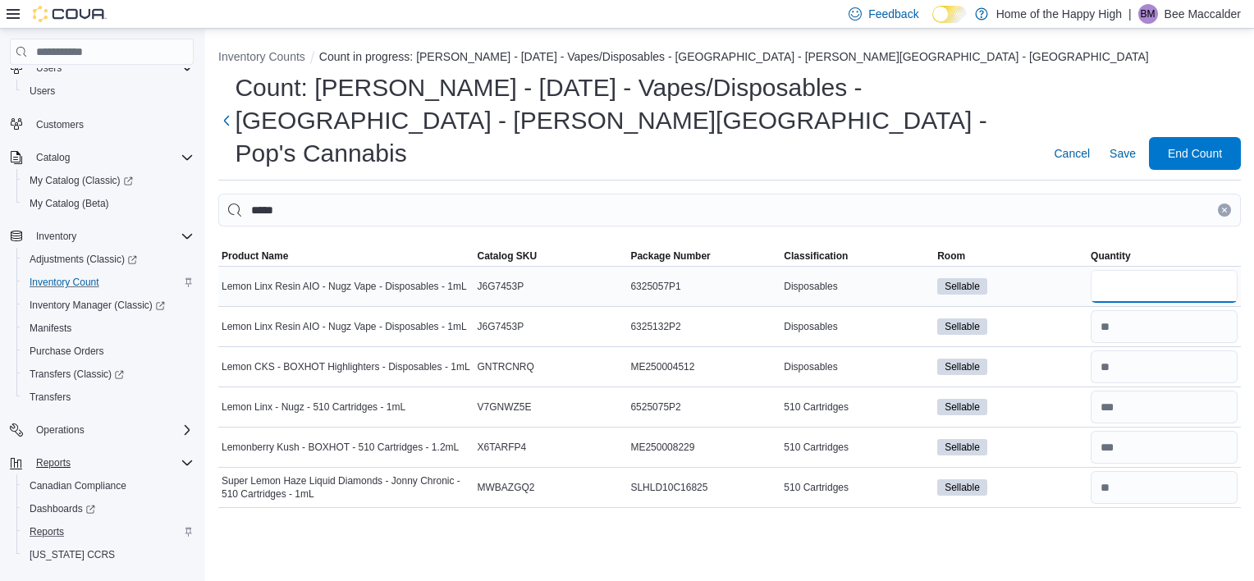
click at [1204, 270] on input "number" at bounding box center [1164, 286] width 147 height 33
type input "*"
click at [1223, 208] on icon "Clear input" at bounding box center [1224, 210] width 4 height 4
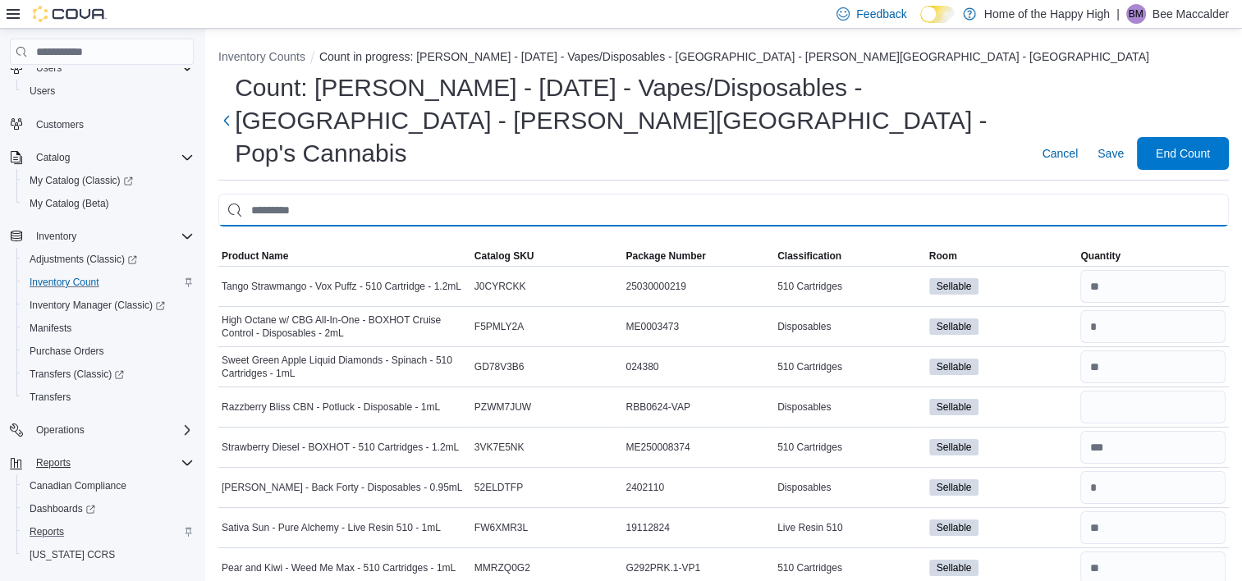
click at [1169, 194] on input "This is a search bar. After typing your query, hit enter to filter the results …" at bounding box center [723, 210] width 1010 height 33
type input "*****"
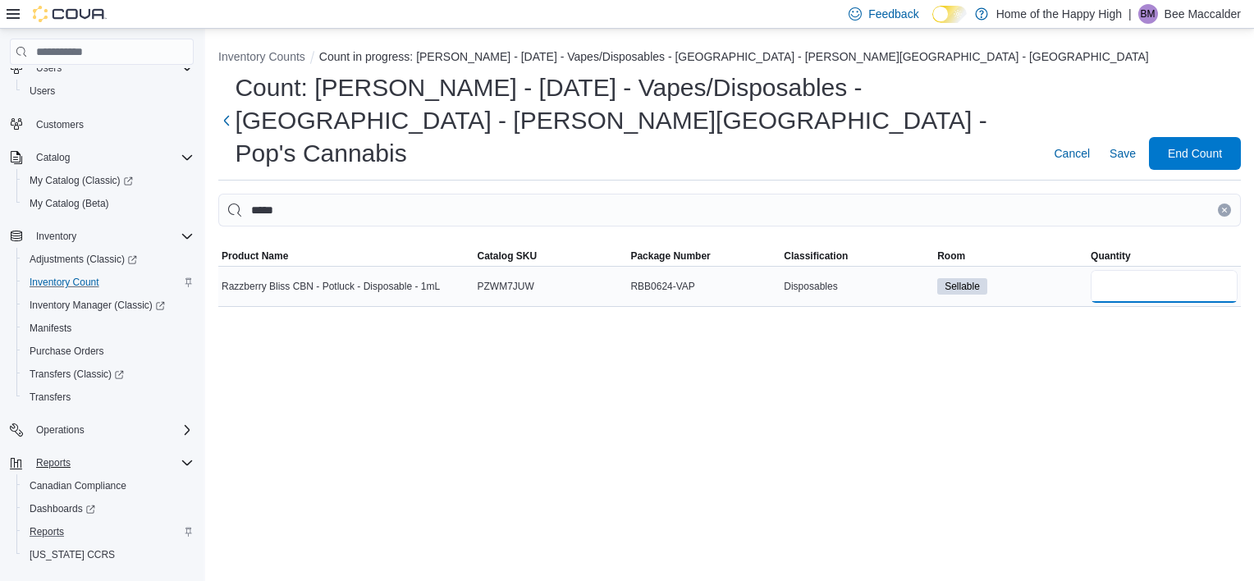
click at [1188, 270] on input "number" at bounding box center [1164, 286] width 147 height 33
type input "*"
click at [1228, 204] on button "Clear input" at bounding box center [1224, 210] width 13 height 13
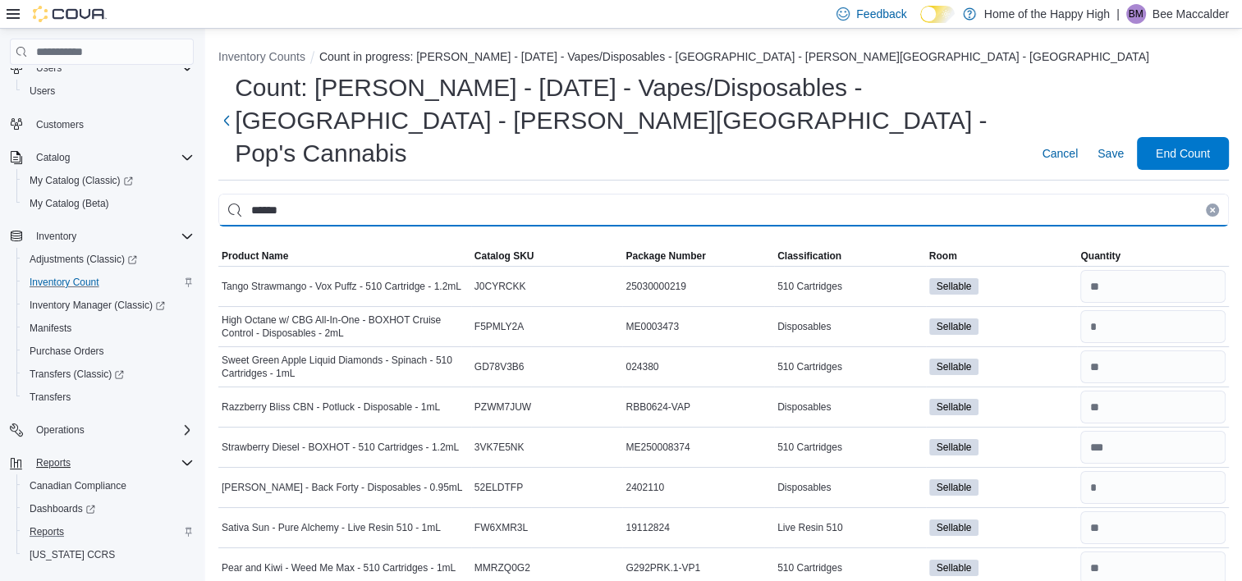
type input "******"
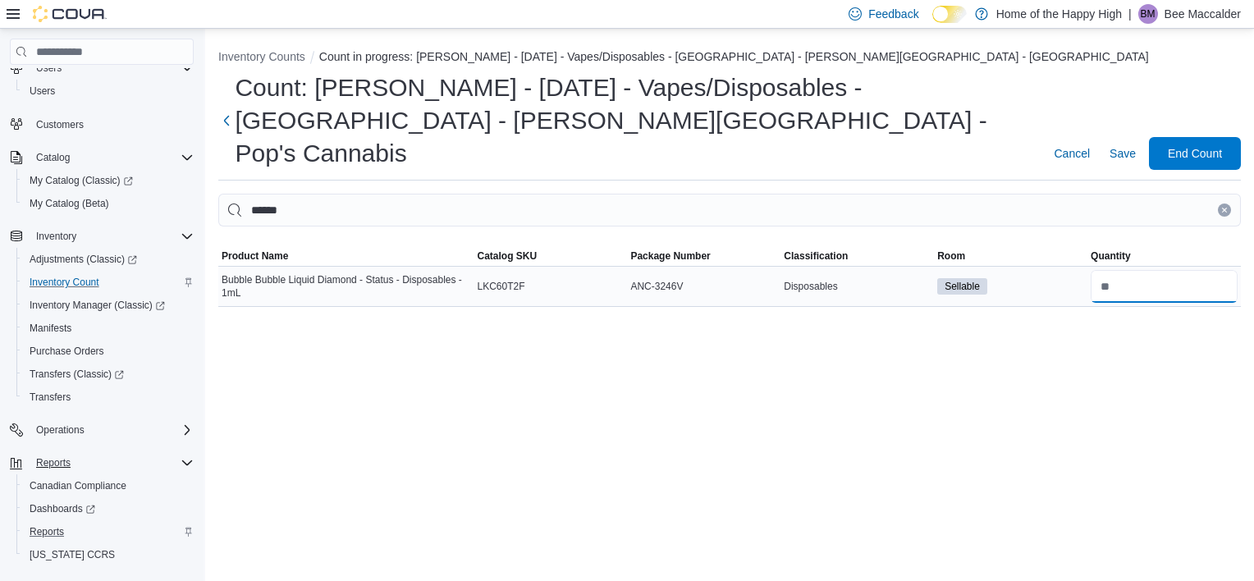
click at [1206, 270] on input "number" at bounding box center [1164, 286] width 147 height 33
type input "*"
click at [1228, 204] on button "Clear input" at bounding box center [1224, 210] width 13 height 13
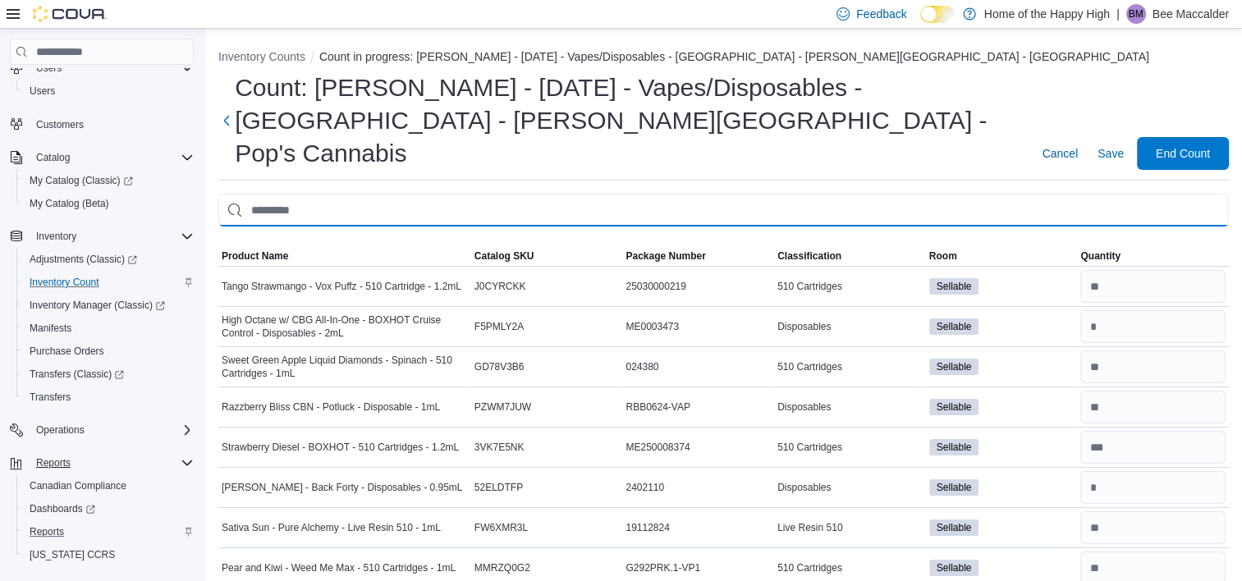
click at [1173, 194] on input "This is a search bar. After typing your query, hit enter to filter the results …" at bounding box center [723, 210] width 1010 height 33
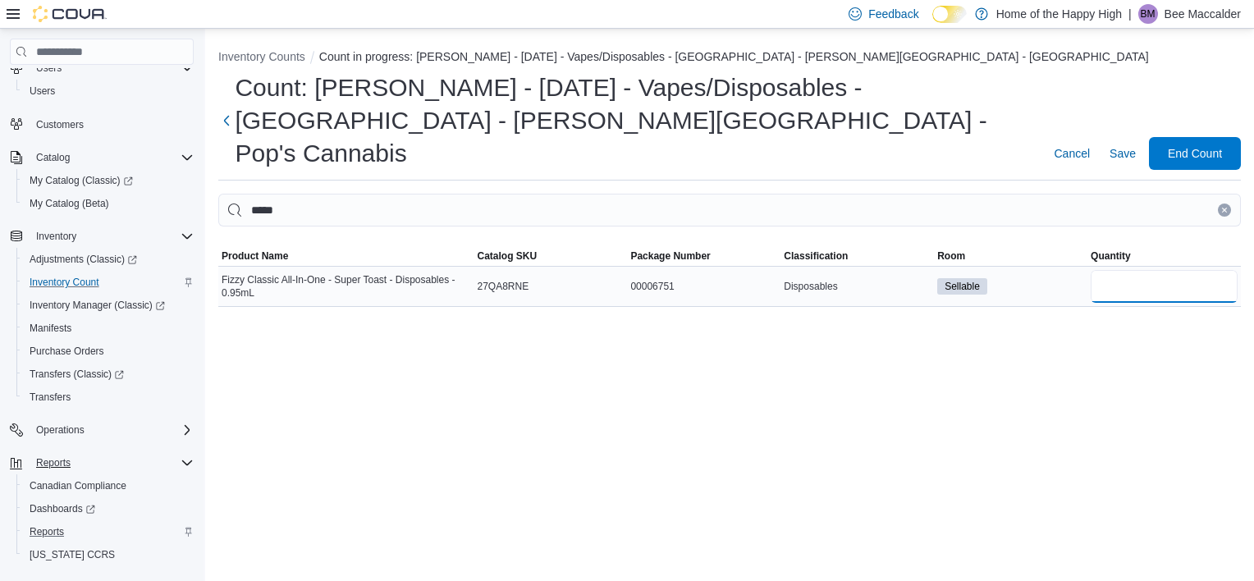
click at [1198, 270] on input "number" at bounding box center [1164, 286] width 147 height 33
click at [1222, 207] on icon "Clear input" at bounding box center [1224, 210] width 7 height 7
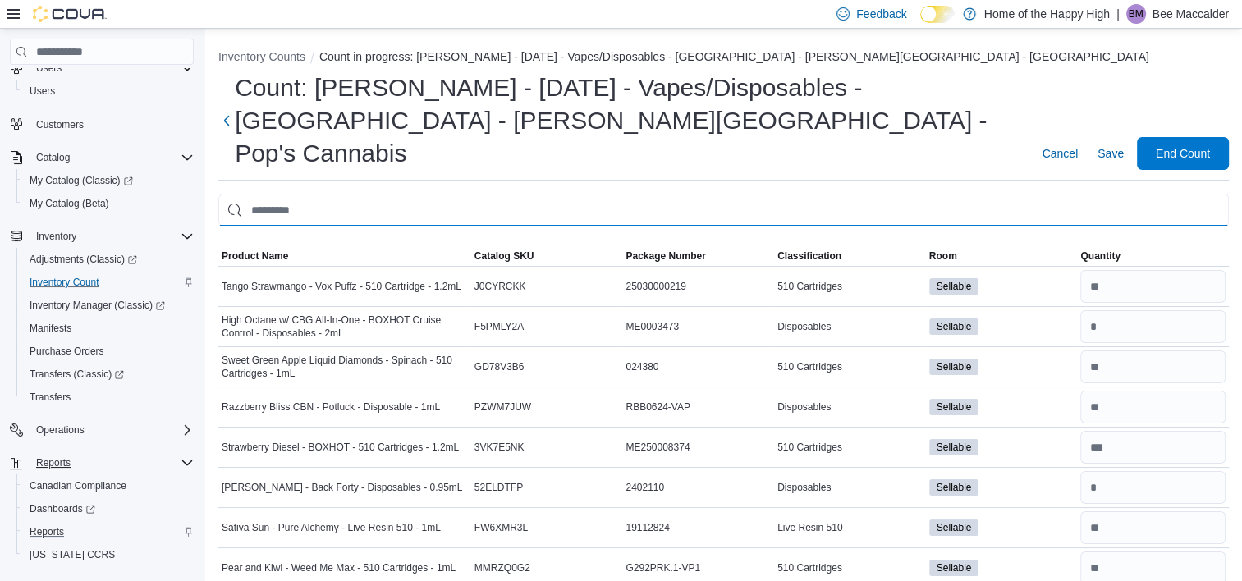
click at [1162, 194] on input "This is a search bar. After typing your query, hit enter to filter the results …" at bounding box center [723, 210] width 1010 height 33
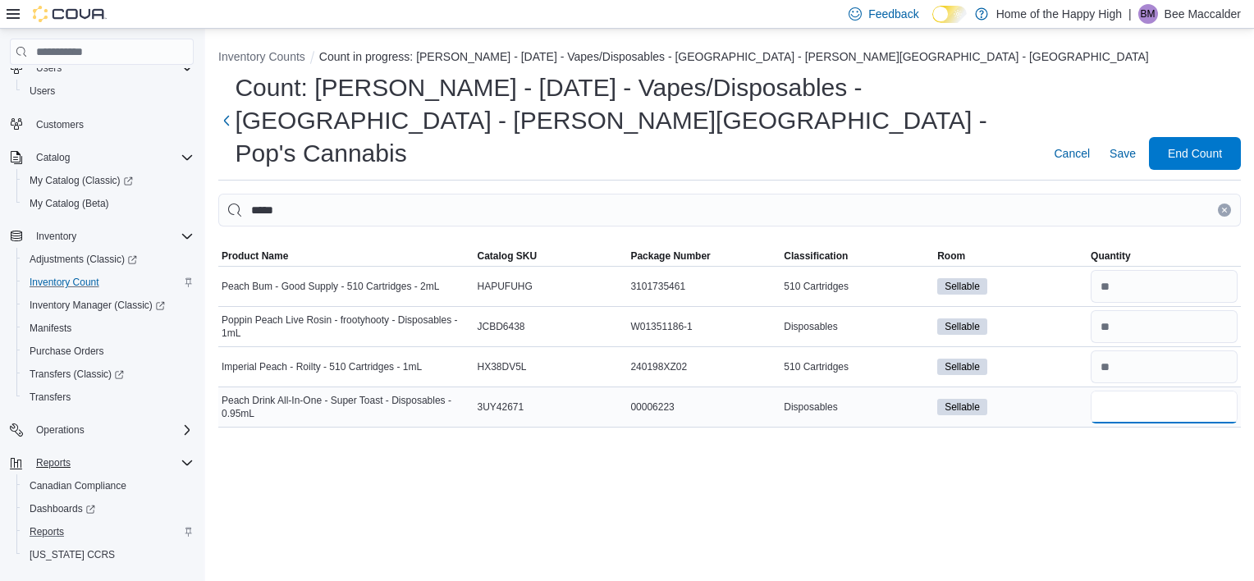
click at [1125, 391] on input "number" at bounding box center [1164, 407] width 147 height 33
click at [1222, 207] on icon "Clear input" at bounding box center [1224, 210] width 7 height 7
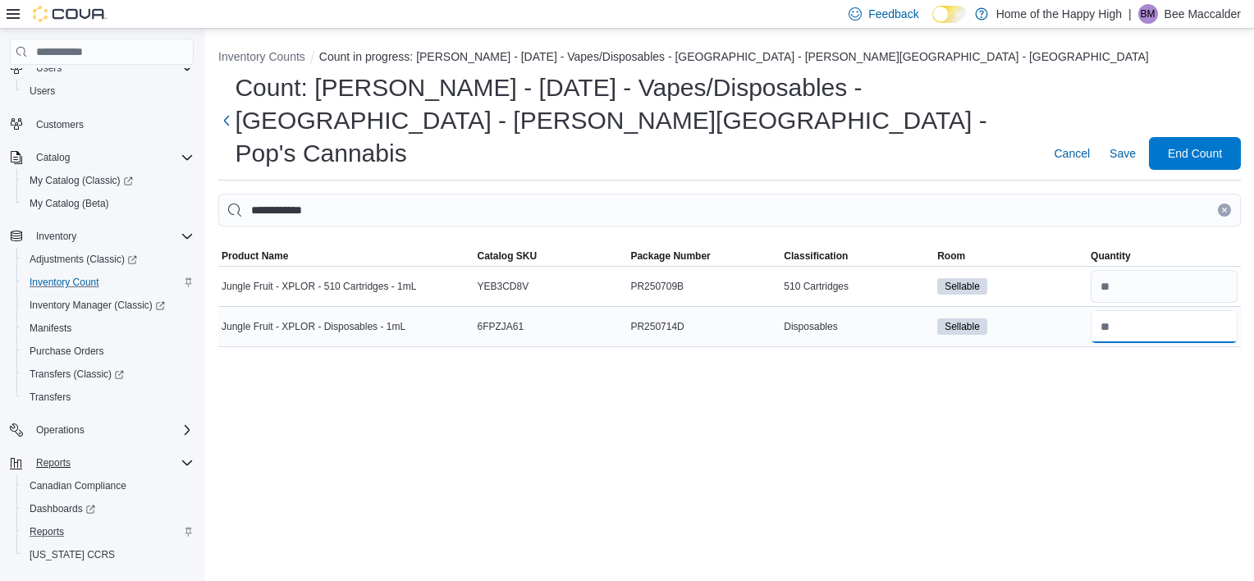
click at [1123, 310] on input "number" at bounding box center [1164, 326] width 147 height 33
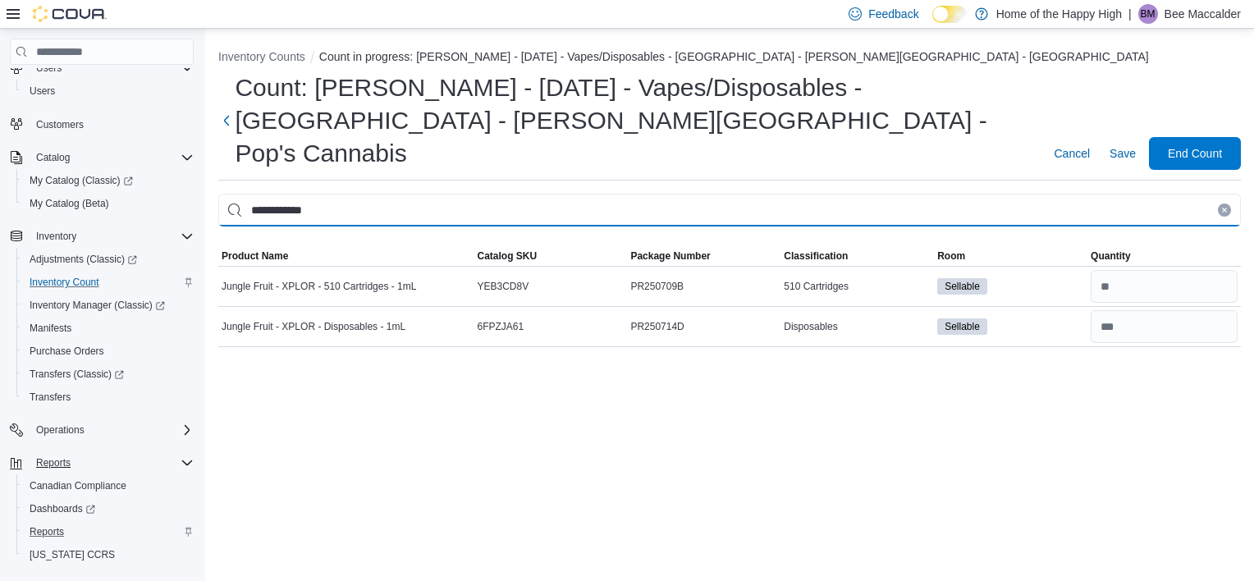
click at [1069, 194] on input "**********" at bounding box center [729, 210] width 1023 height 33
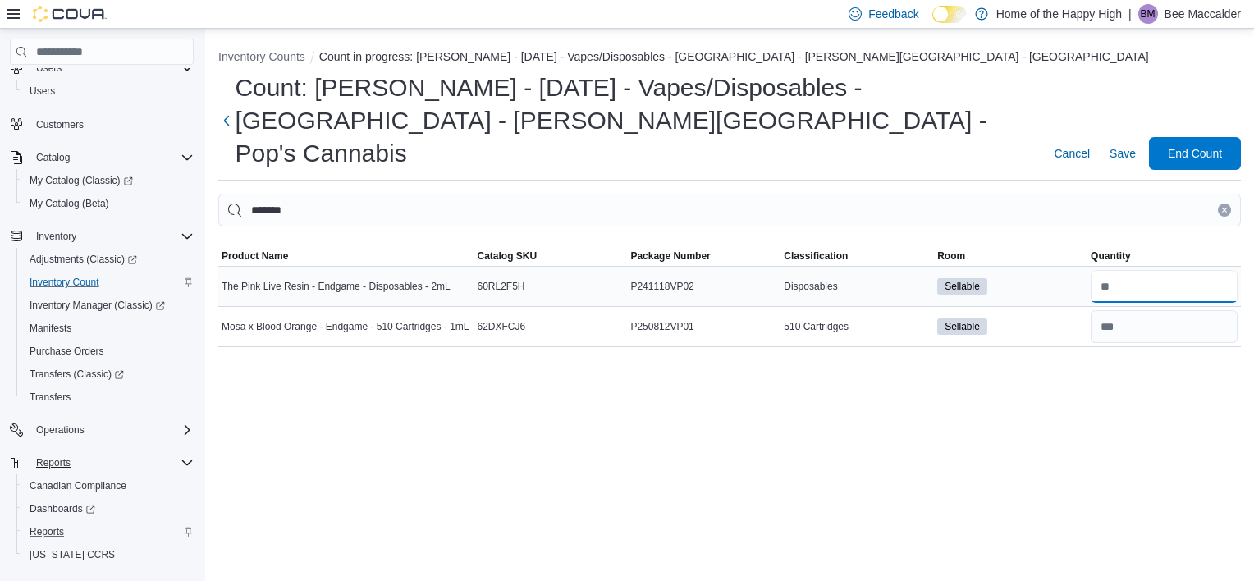
click at [1118, 270] on input "number" at bounding box center [1164, 286] width 147 height 33
click at [1230, 204] on button "Clear input" at bounding box center [1224, 210] width 13 height 13
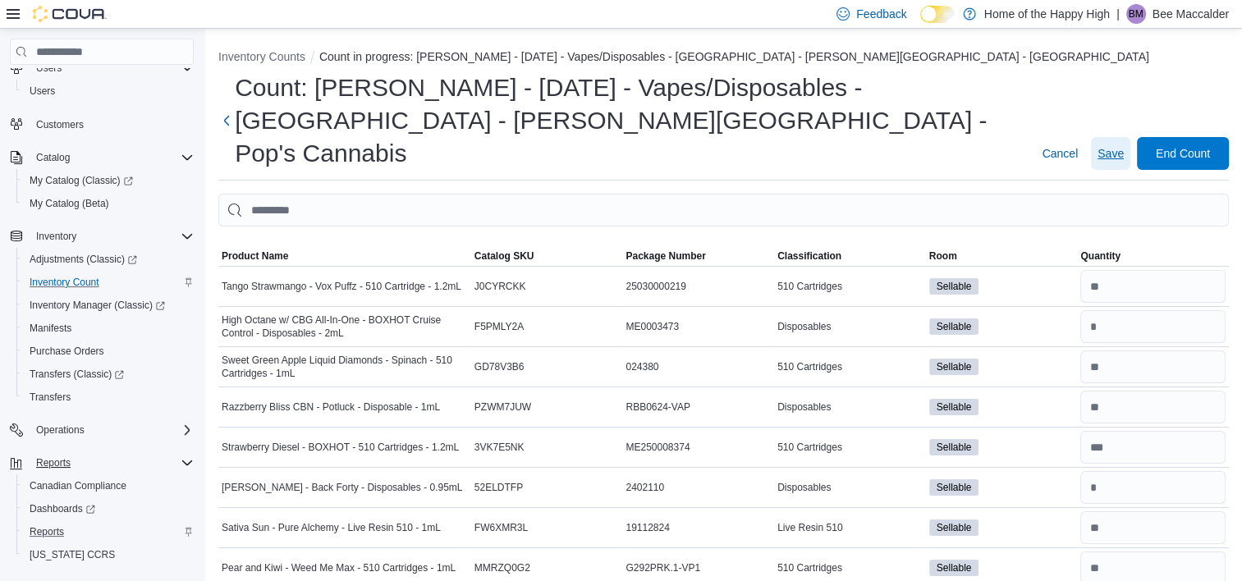
click at [1121, 145] on span "Save" at bounding box center [1110, 153] width 26 height 16
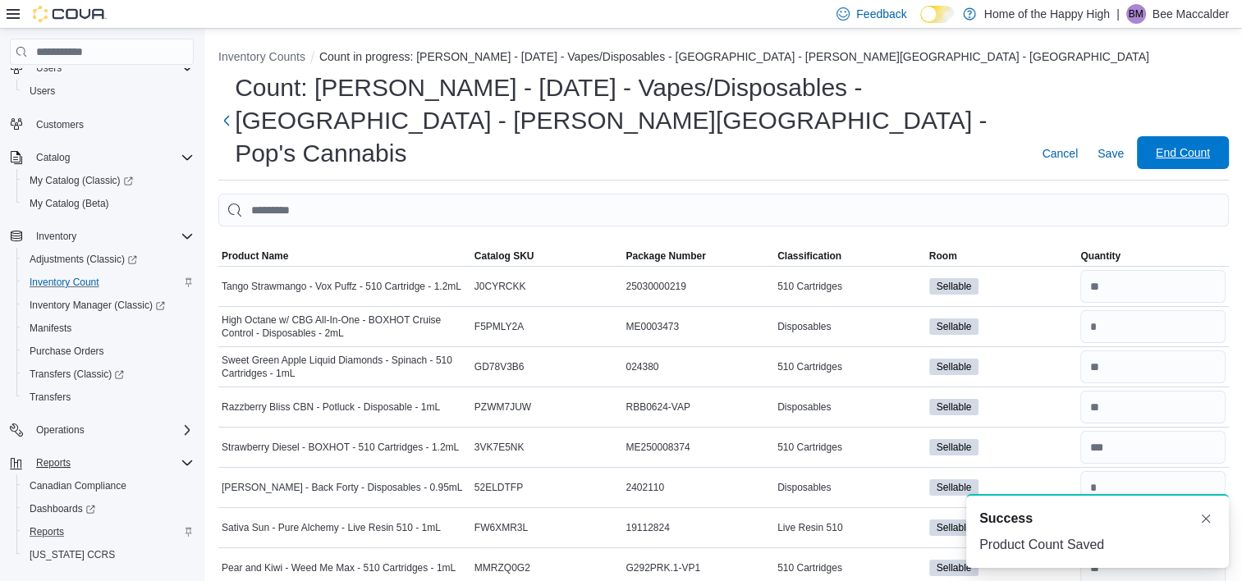
click at [1205, 144] on span "End Count" at bounding box center [1182, 152] width 54 height 16
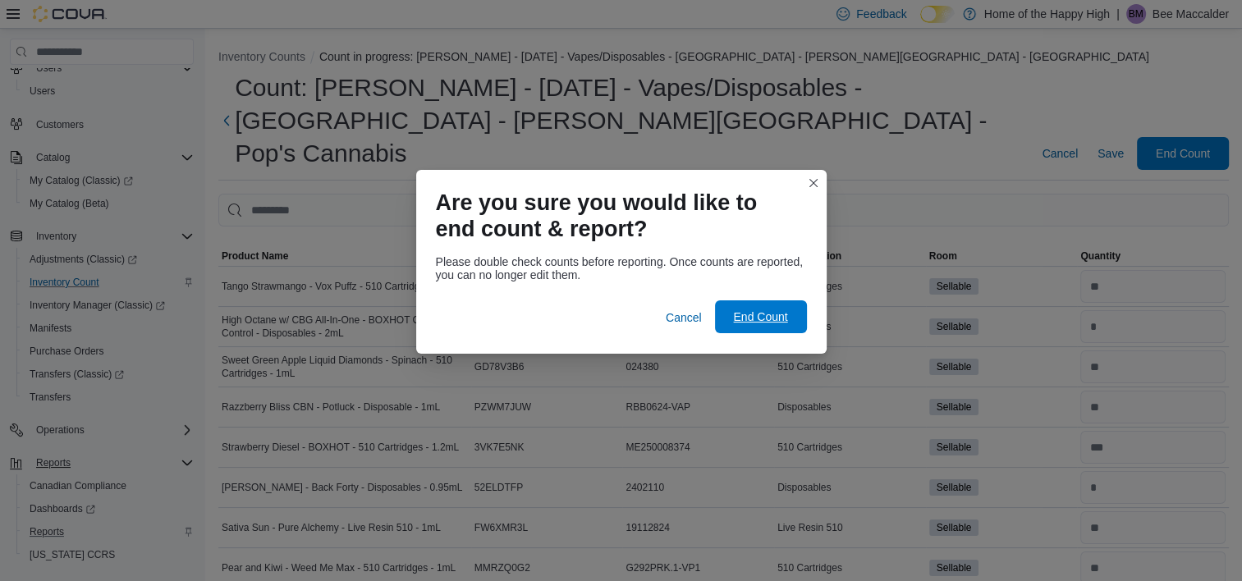
click at [790, 309] on span "End Count" at bounding box center [761, 316] width 72 height 33
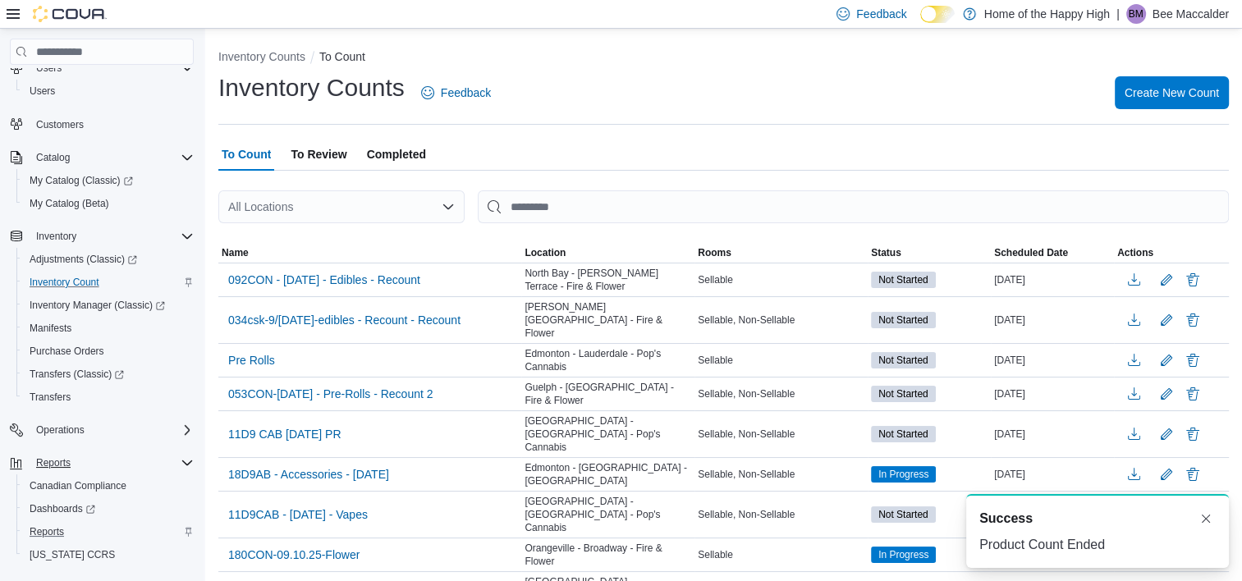
click at [313, 142] on span "To Review" at bounding box center [319, 154] width 56 height 33
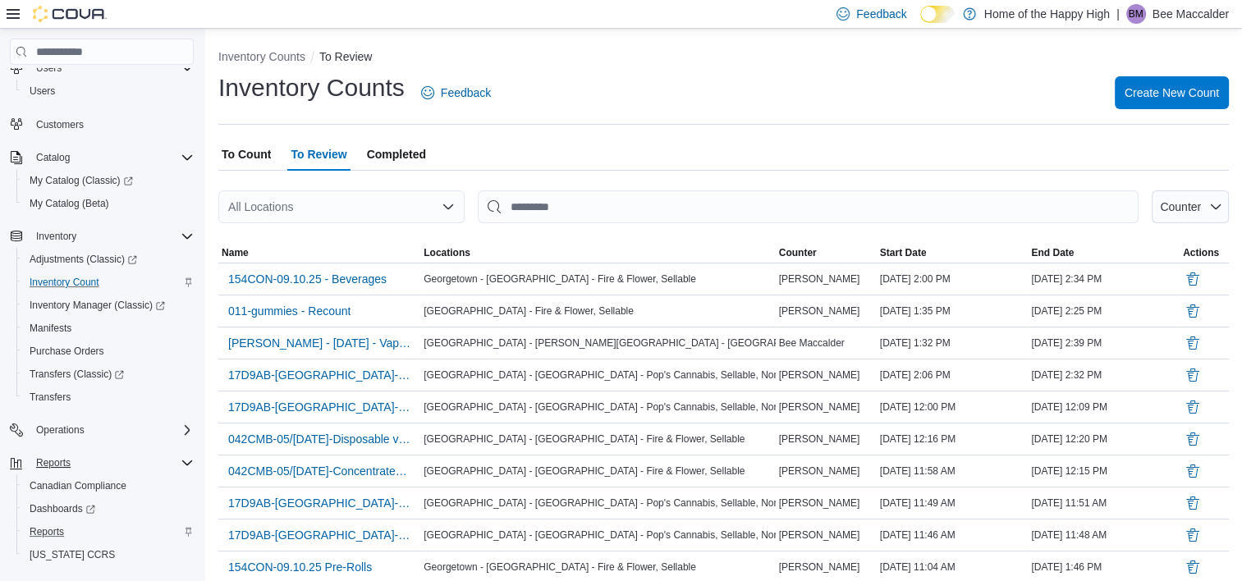
click at [394, 144] on span "Completed" at bounding box center [396, 154] width 59 height 33
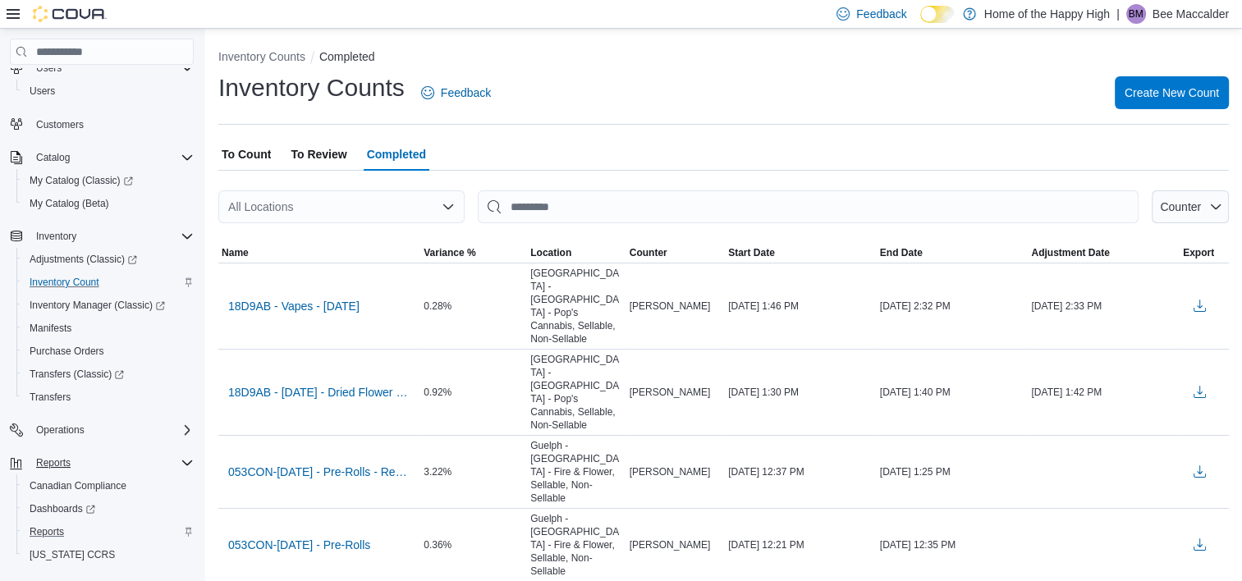
click at [374, 200] on div "All Locations" at bounding box center [341, 206] width 246 height 33
click at [361, 233] on span "Edmonton - Delton Center - Pop's Cannabis" at bounding box center [535, 235] width 474 height 16
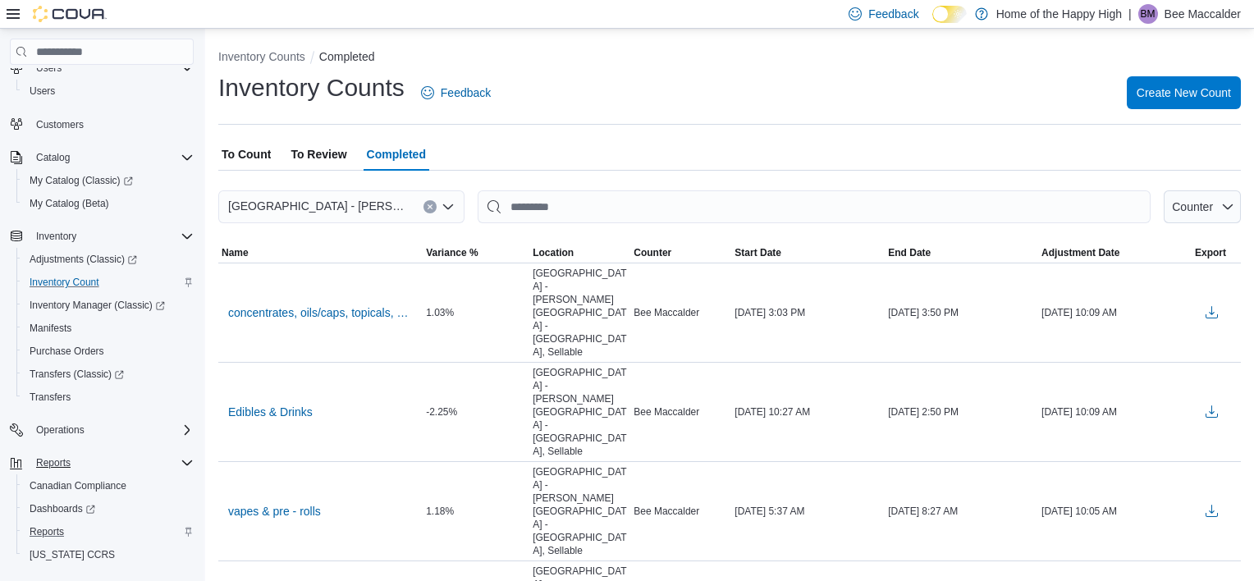
click at [433, 207] on button "Clear input" at bounding box center [429, 206] width 13 height 13
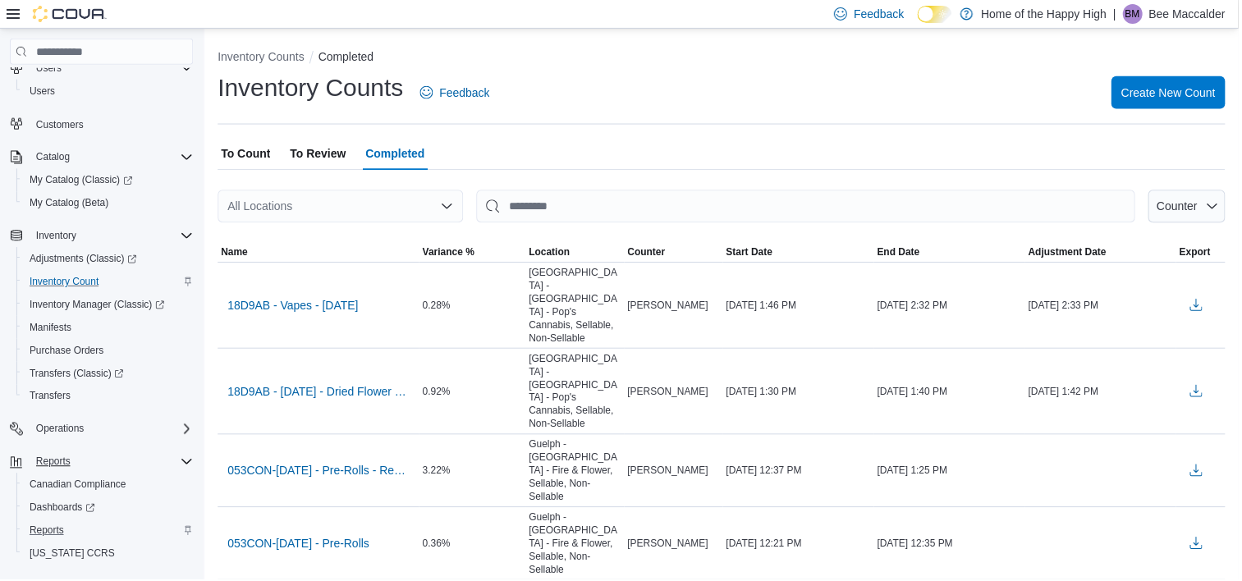
click at [314, 158] on span "To Review" at bounding box center [319, 154] width 56 height 33
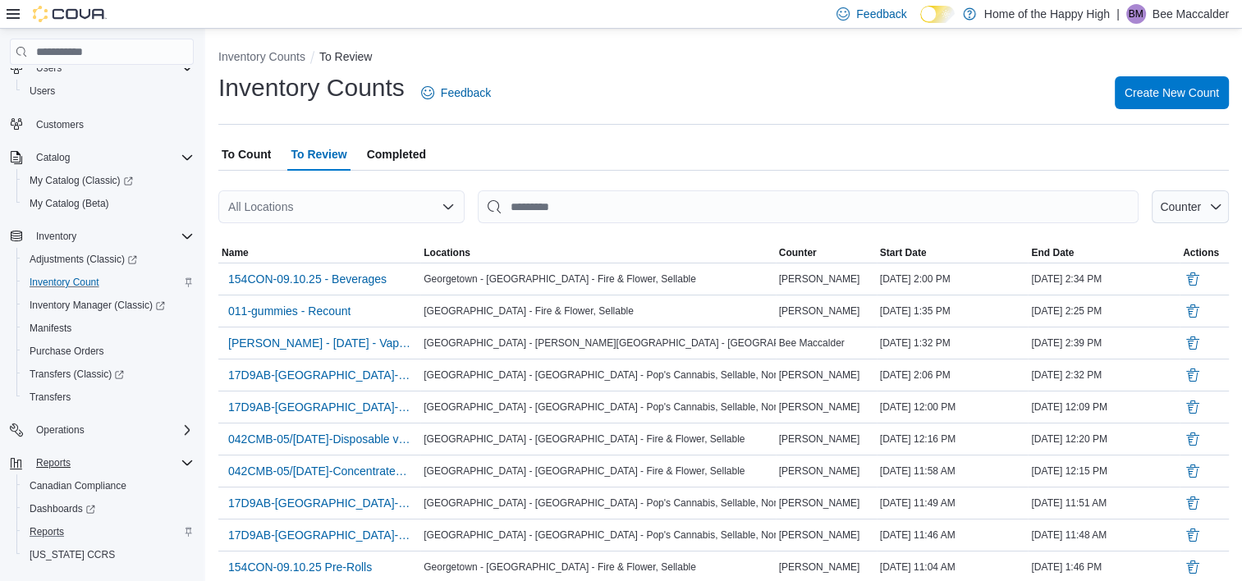
click at [309, 210] on div "All Locations" at bounding box center [341, 206] width 246 height 33
click at [336, 234] on span "Edmonton - Delton Center - Pop's Cannabis" at bounding box center [535, 235] width 474 height 16
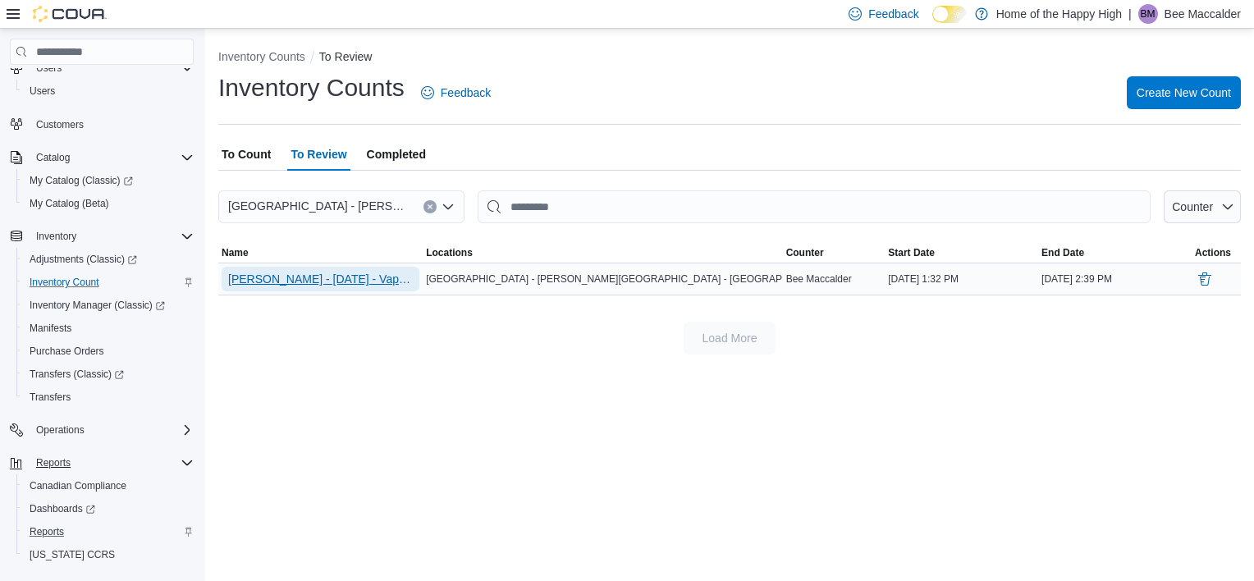
click at [325, 282] on span "Delton - 09/10/25 - Vapes/Disposables - Edmonton - Delton Center - Pop's Cannab…" at bounding box center [320, 279] width 185 height 16
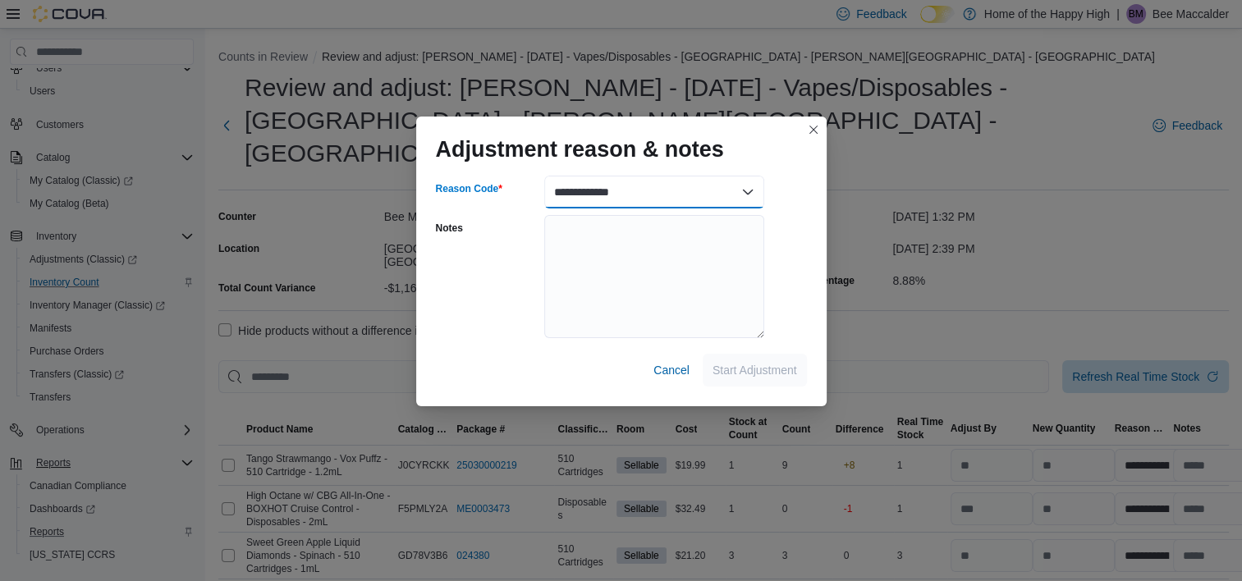
click at [750, 193] on select "**********" at bounding box center [654, 192] width 220 height 33
click at [544, 176] on select "**********" at bounding box center [654, 192] width 220 height 33
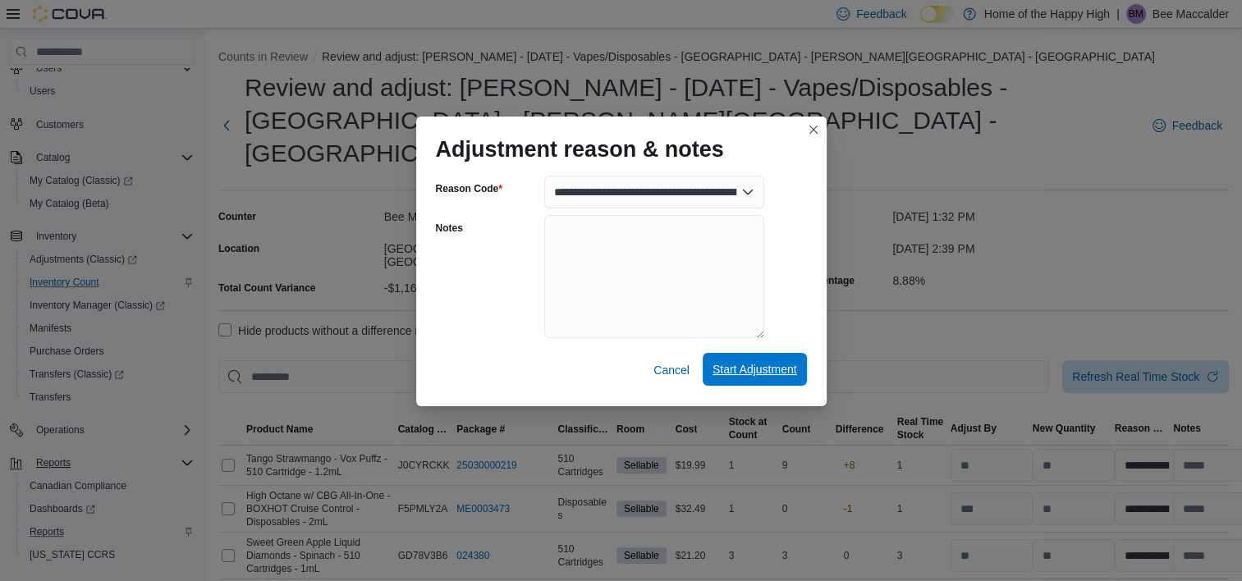
click at [741, 380] on span "Start Adjustment" at bounding box center [754, 369] width 85 height 33
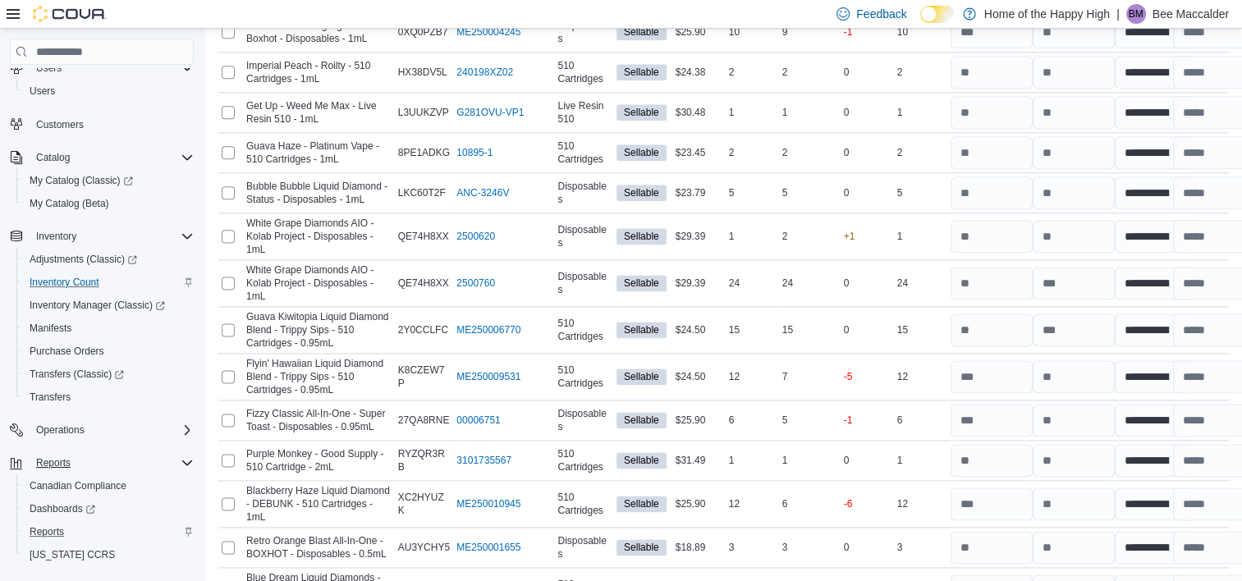
scroll to position [2538, 0]
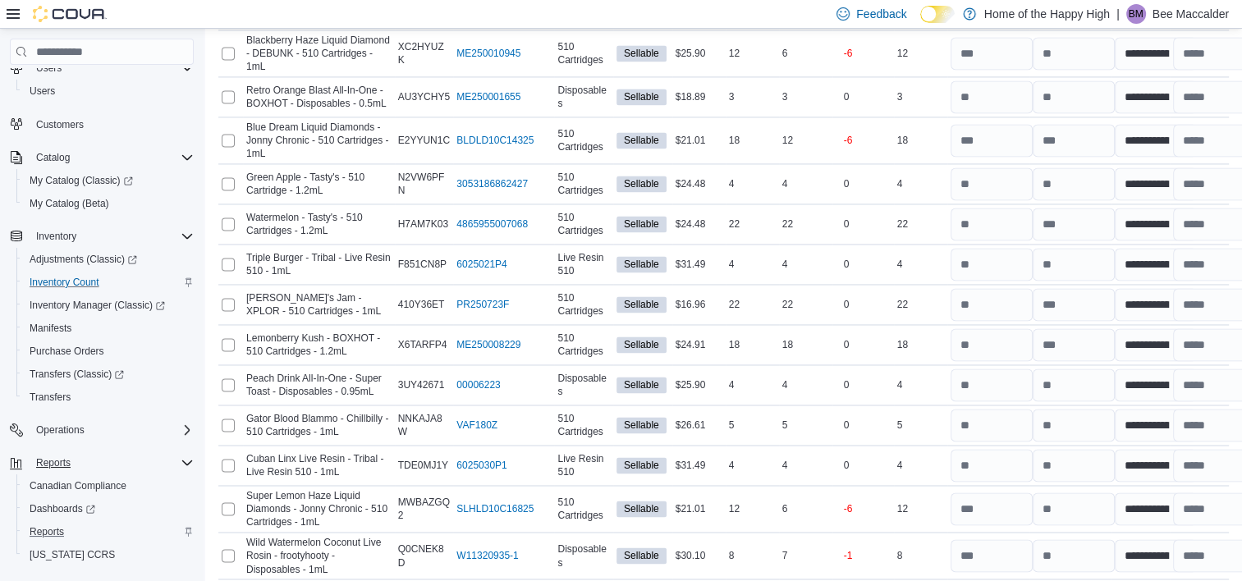
click at [1142, 478] on span "Submit Adjustments" at bounding box center [1132, 478] width 102 height 16
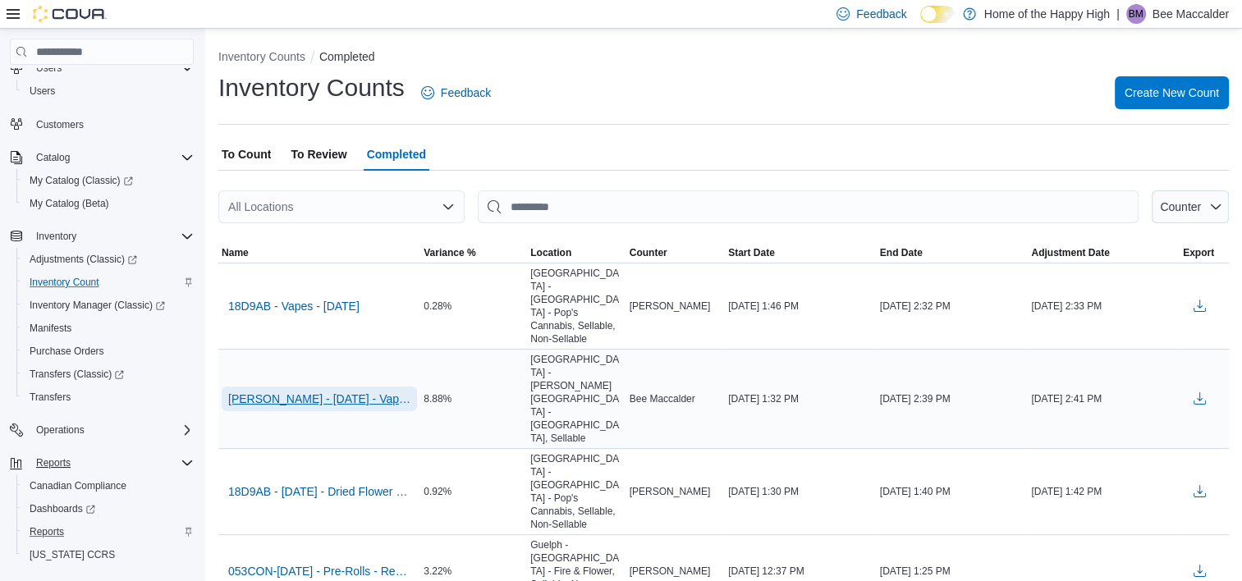
click at [337, 387] on span "Delton - 09/10/25 - Vapes/Disposables - Edmonton - Delton Center - Pop's Cannab…" at bounding box center [319, 399] width 182 height 25
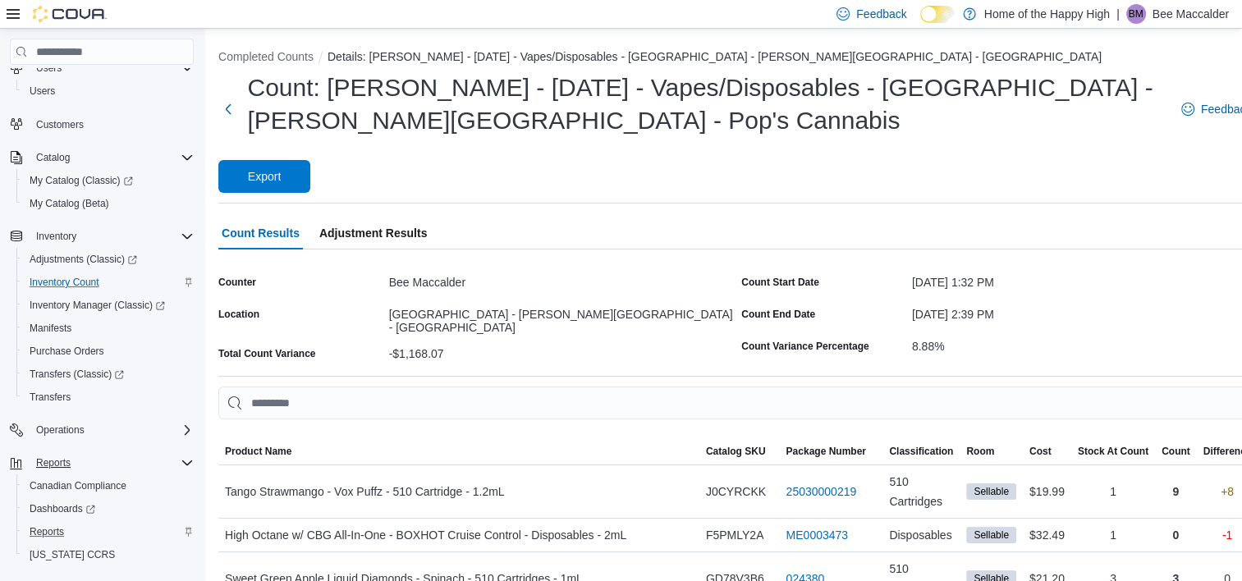
click at [389, 233] on span "Adjustment Results" at bounding box center [373, 233] width 108 height 33
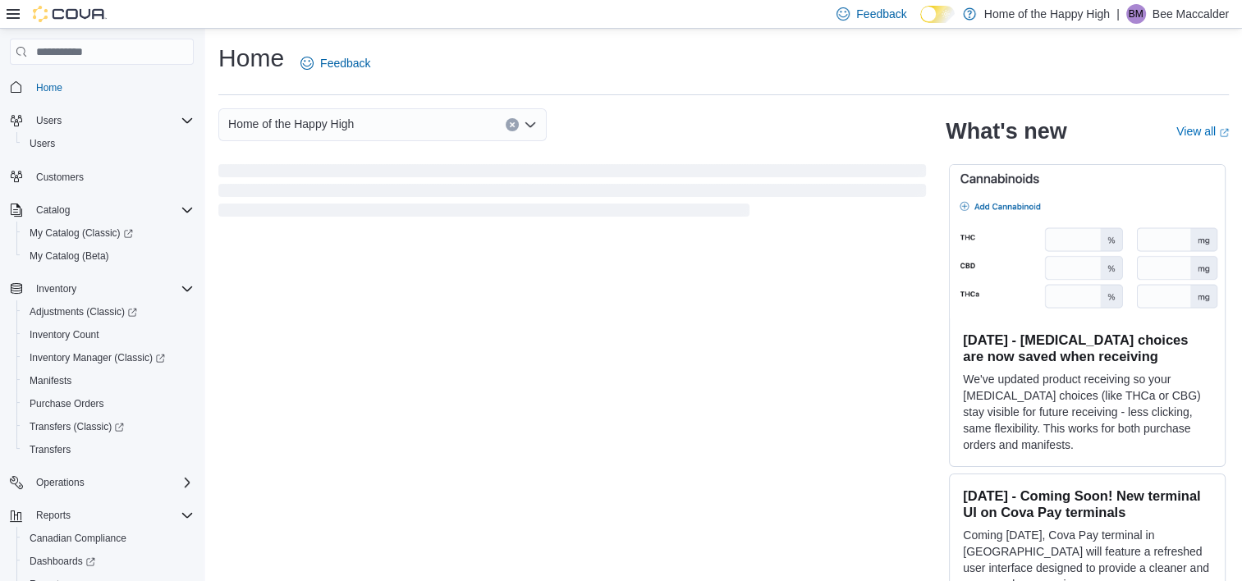
click at [1126, 14] on div "BM" at bounding box center [1136, 14] width 20 height 20
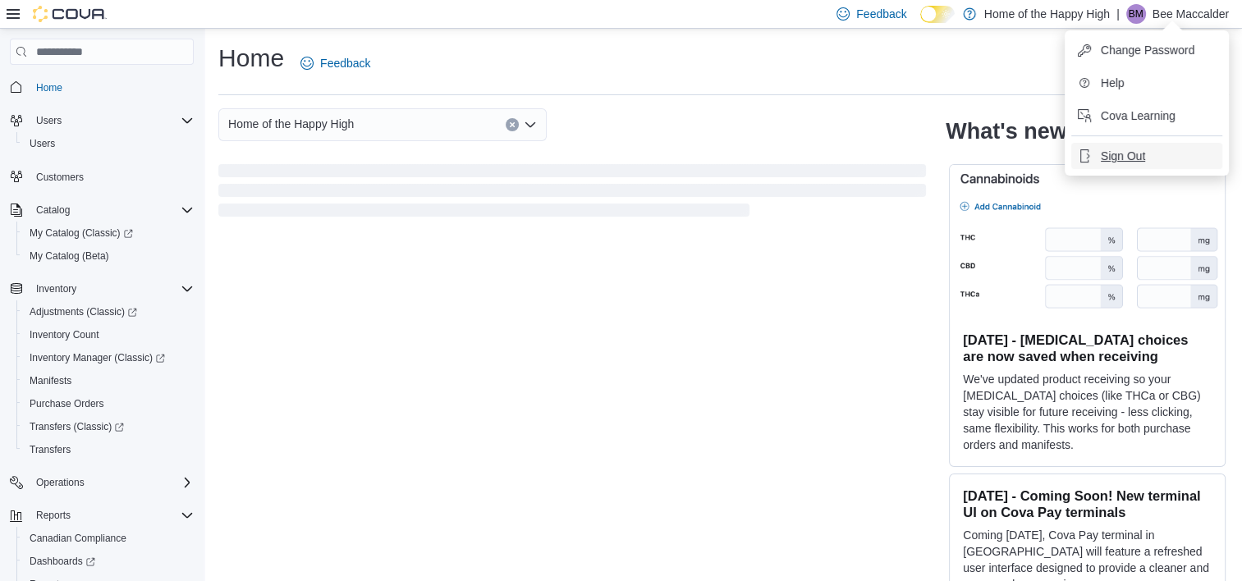
click at [1137, 153] on span "Sign Out" at bounding box center [1123, 156] width 44 height 16
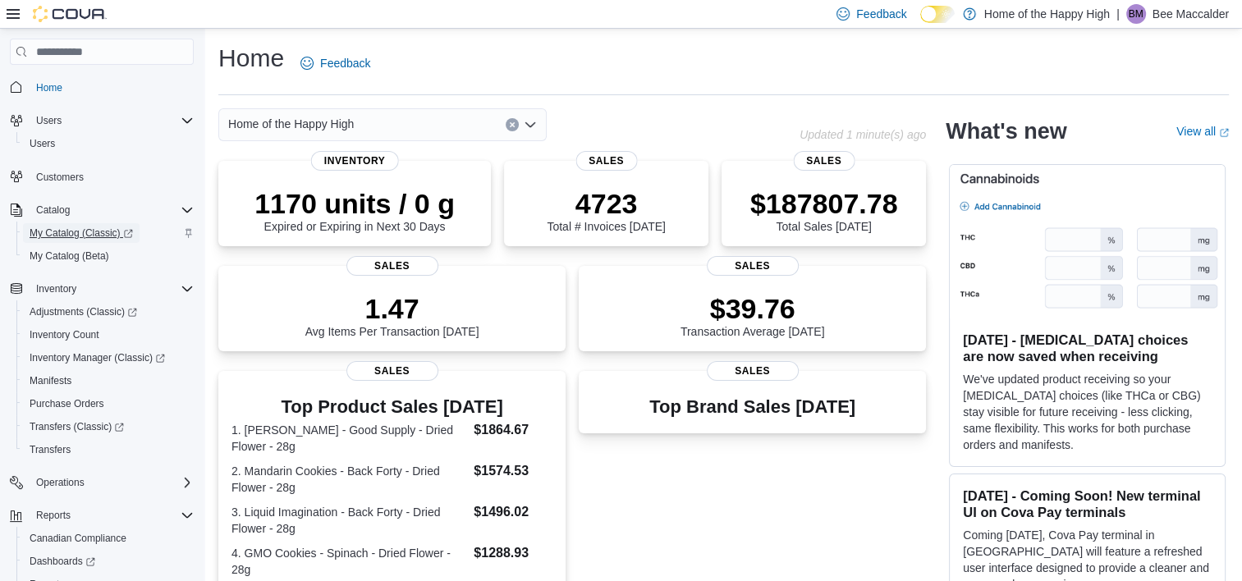
click at [69, 236] on span "My Catalog (Classic)" at bounding box center [81, 233] width 103 height 13
click at [94, 305] on span "Adjustments (Classic)" at bounding box center [84, 311] width 108 height 13
click at [1139, 15] on span "BM" at bounding box center [1135, 14] width 15 height 20
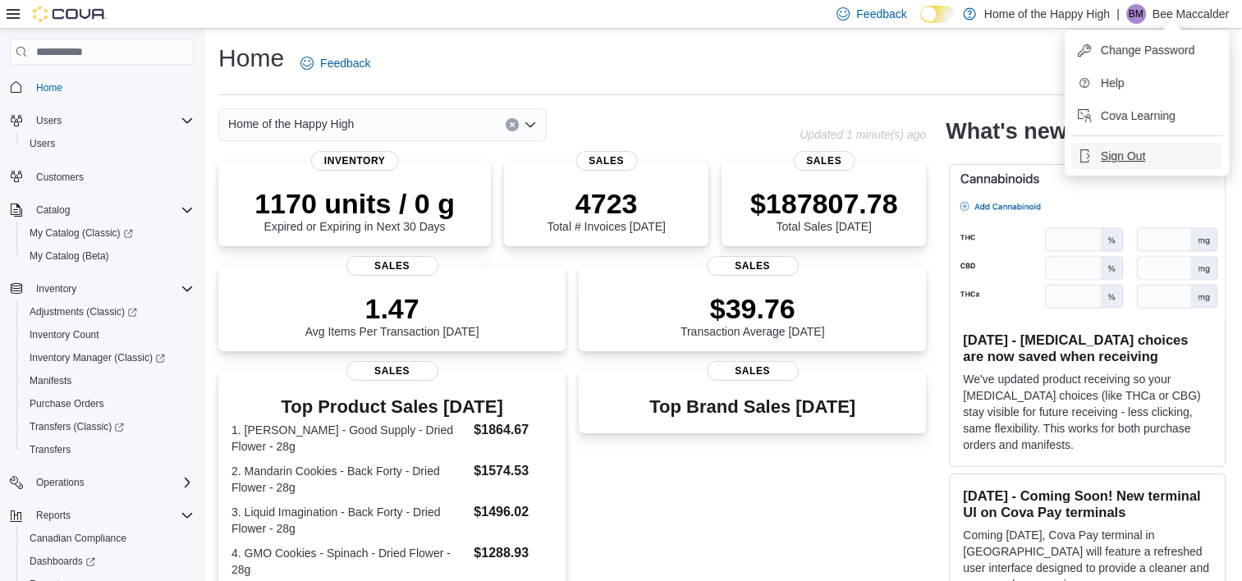
click at [1123, 156] on span "Sign Out" at bounding box center [1123, 156] width 44 height 16
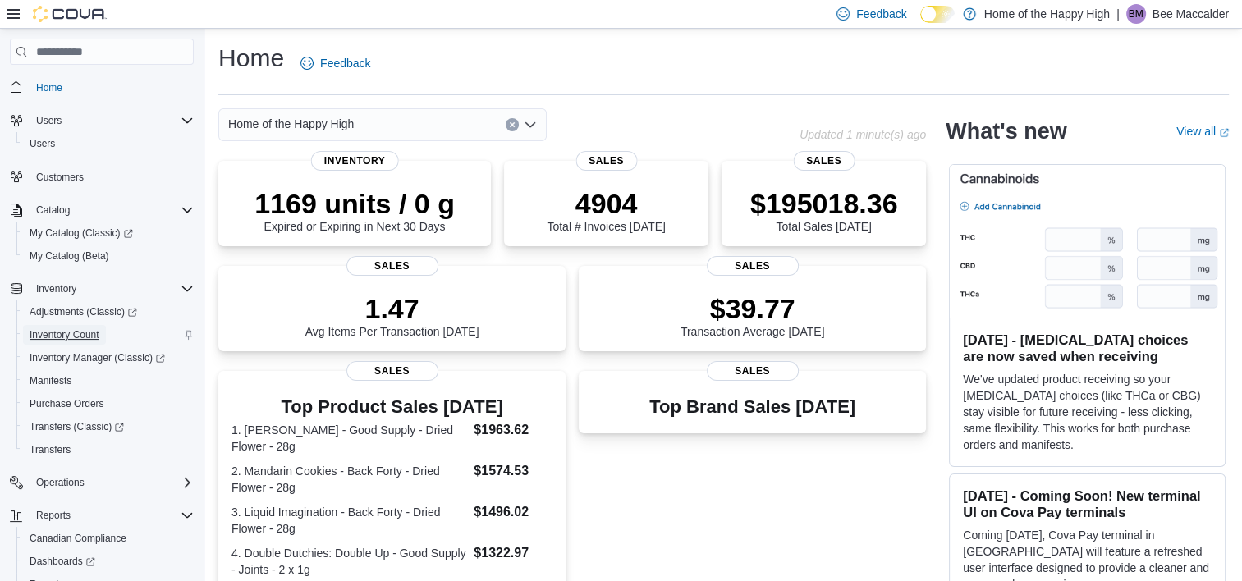
click at [66, 331] on span "Inventory Count" at bounding box center [65, 334] width 70 height 13
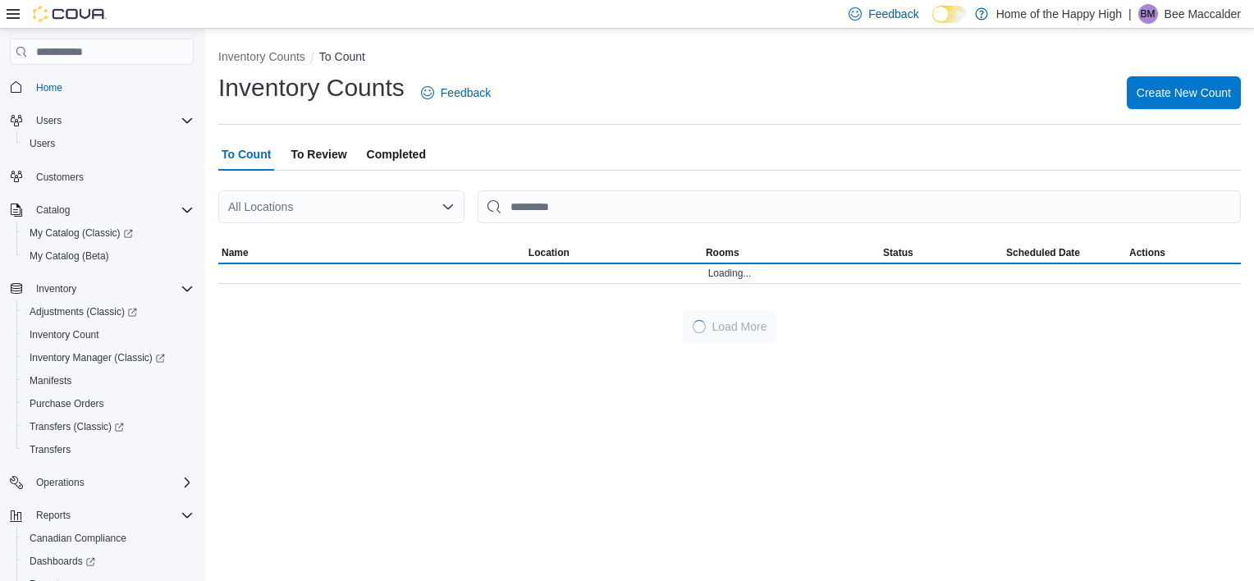
click at [410, 159] on span "Completed" at bounding box center [396, 154] width 59 height 33
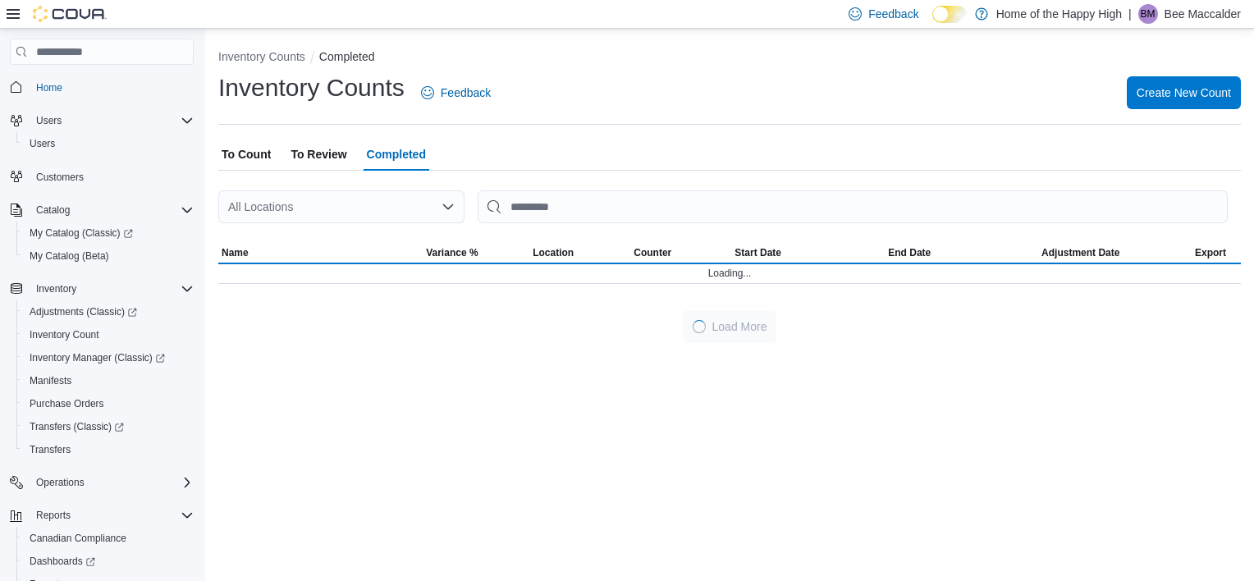
click at [410, 159] on span "Completed" at bounding box center [396, 154] width 59 height 33
click at [280, 213] on div "All Locations" at bounding box center [341, 206] width 246 height 33
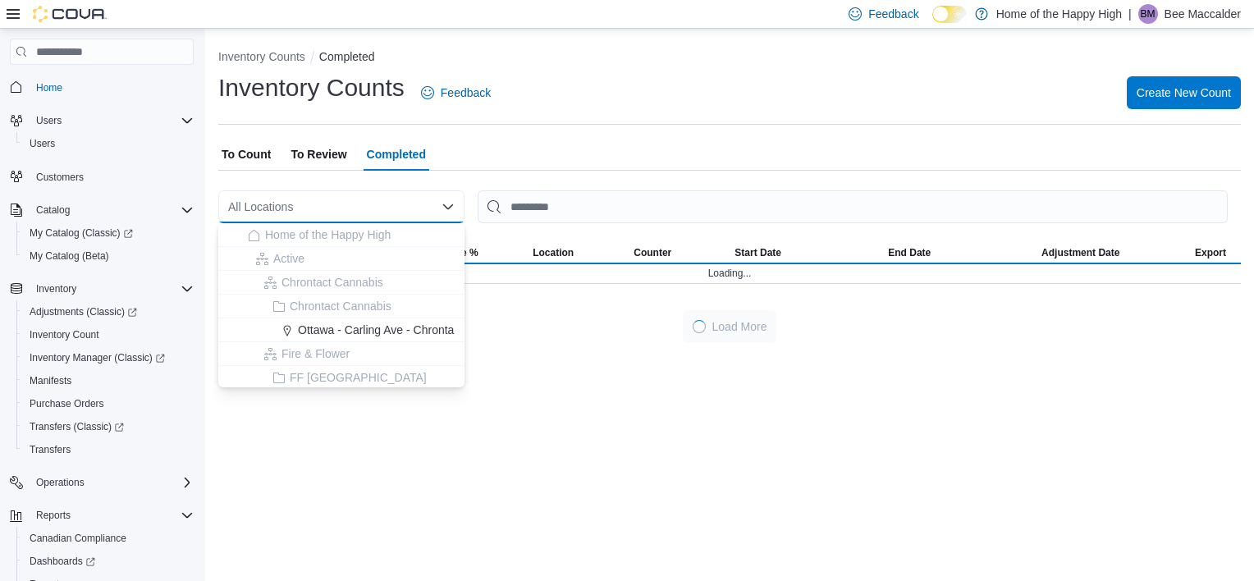
click at [280, 213] on div "All Locations" at bounding box center [341, 206] width 246 height 33
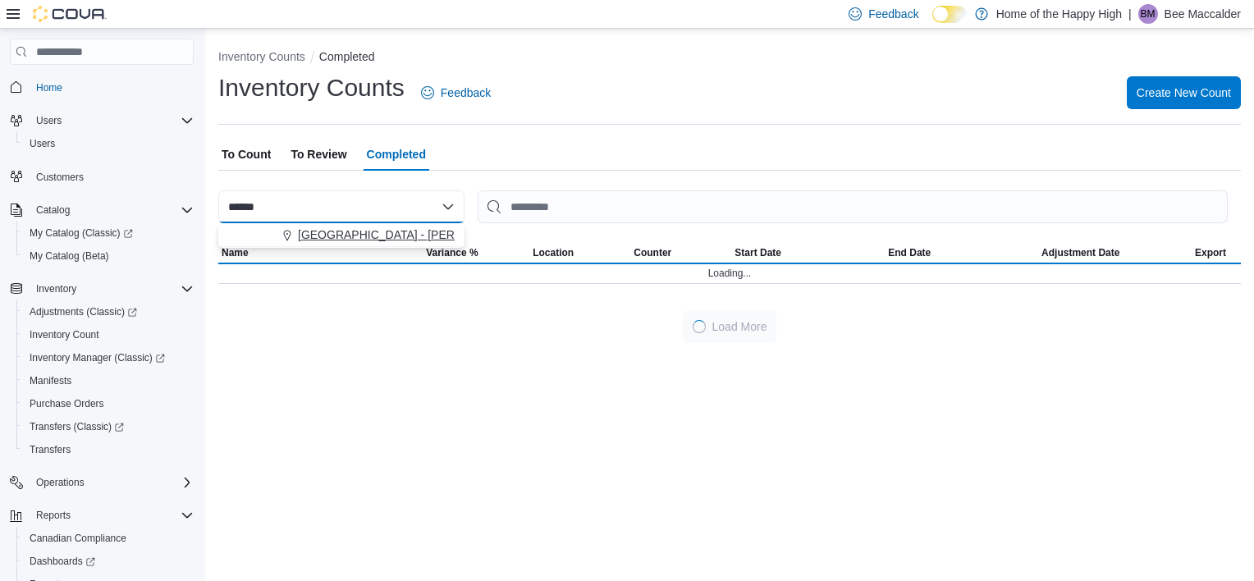
type input "******"
click at [332, 230] on span "Edmonton - Delton Center - Pop's Cannabis" at bounding box center [535, 235] width 474 height 16
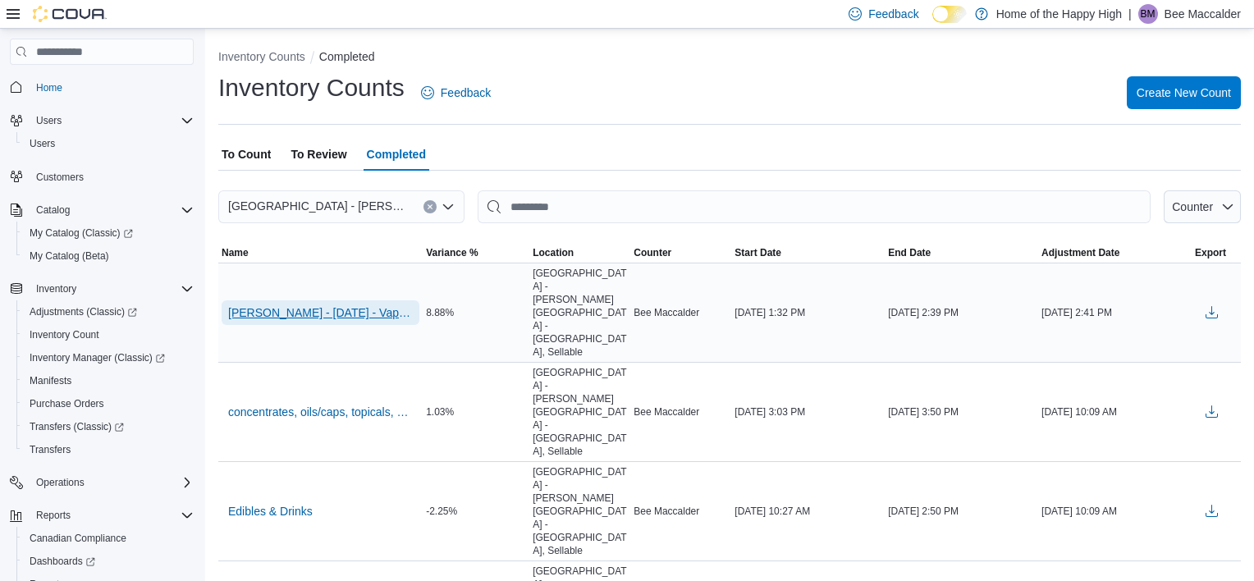
click at [325, 304] on span "Delton - 09/10/25 - Vapes/Disposables - Edmonton - Delton Center - Pop's Cannab…" at bounding box center [320, 312] width 185 height 16
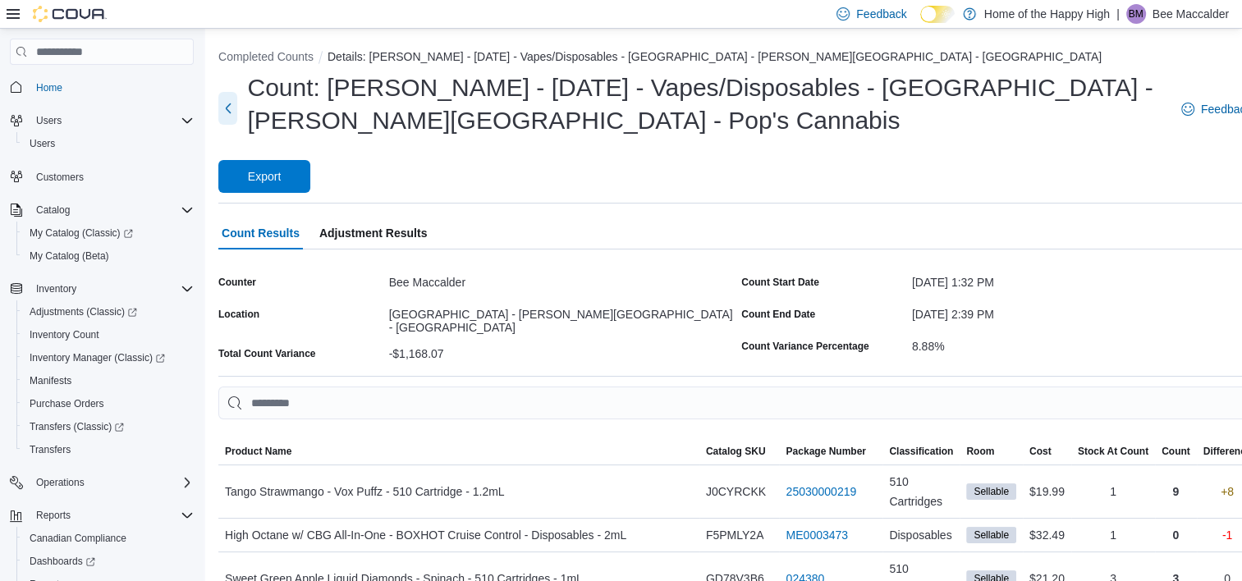
click at [237, 107] on button "Next" at bounding box center [227, 108] width 19 height 33
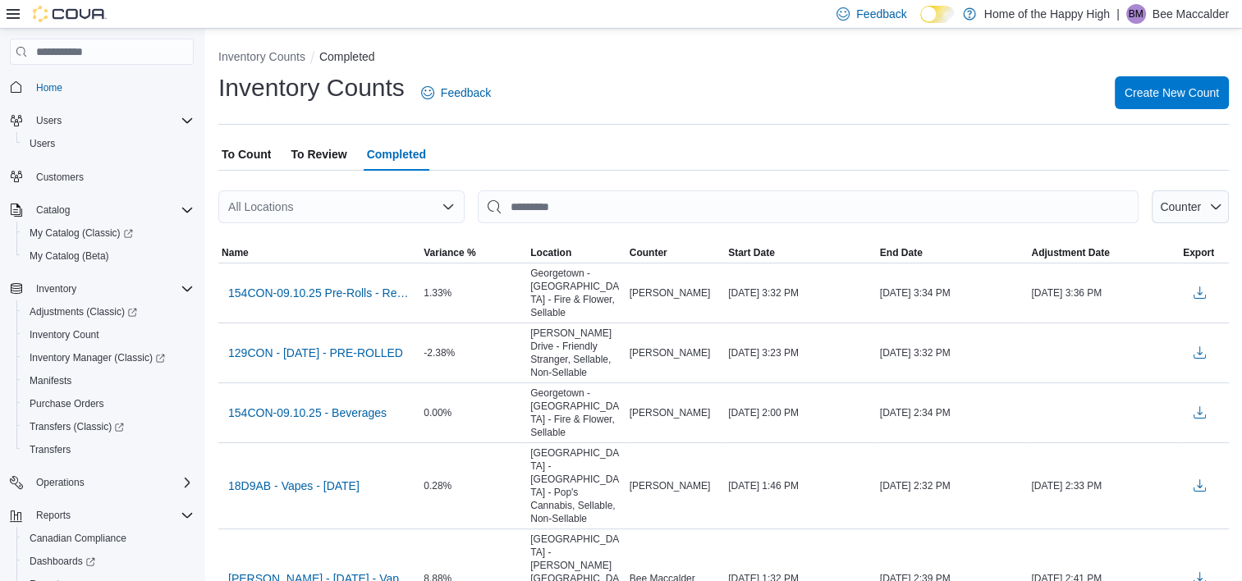
click at [1144, 15] on div "BM" at bounding box center [1136, 14] width 20 height 20
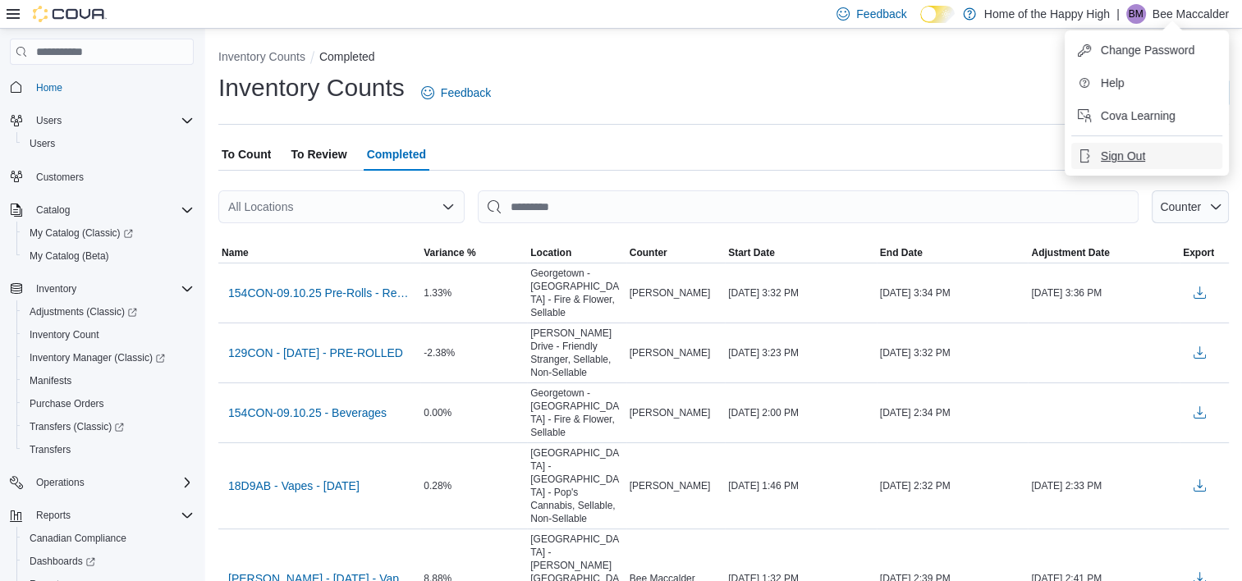
click at [1106, 156] on span "Sign Out" at bounding box center [1123, 156] width 44 height 16
